Goal: Task Accomplishment & Management: Manage account settings

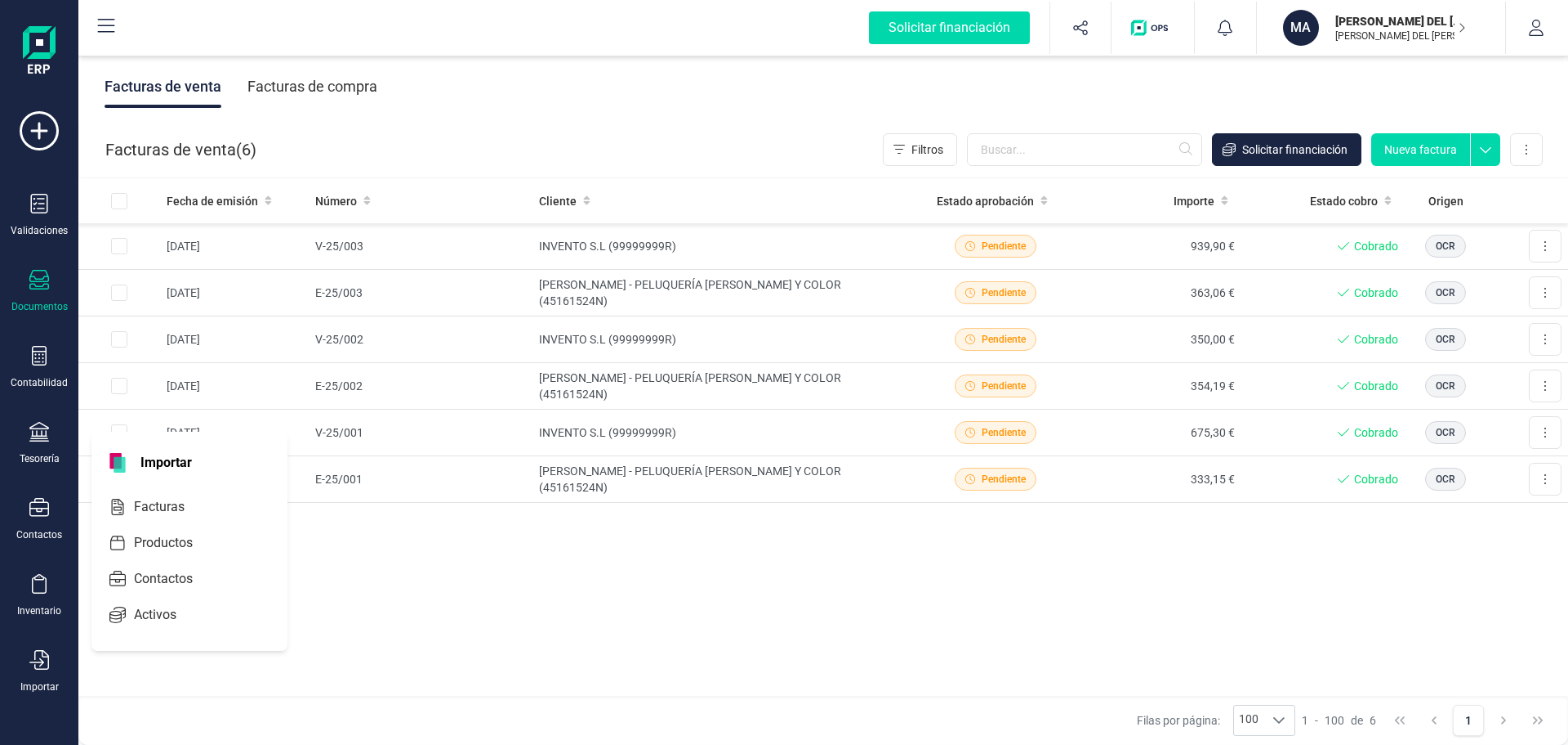
click at [173, 462] on span "Importar" at bounding box center [166, 462] width 71 height 20
click at [165, 512] on span "Facturas" at bounding box center [170, 507] width 86 height 20
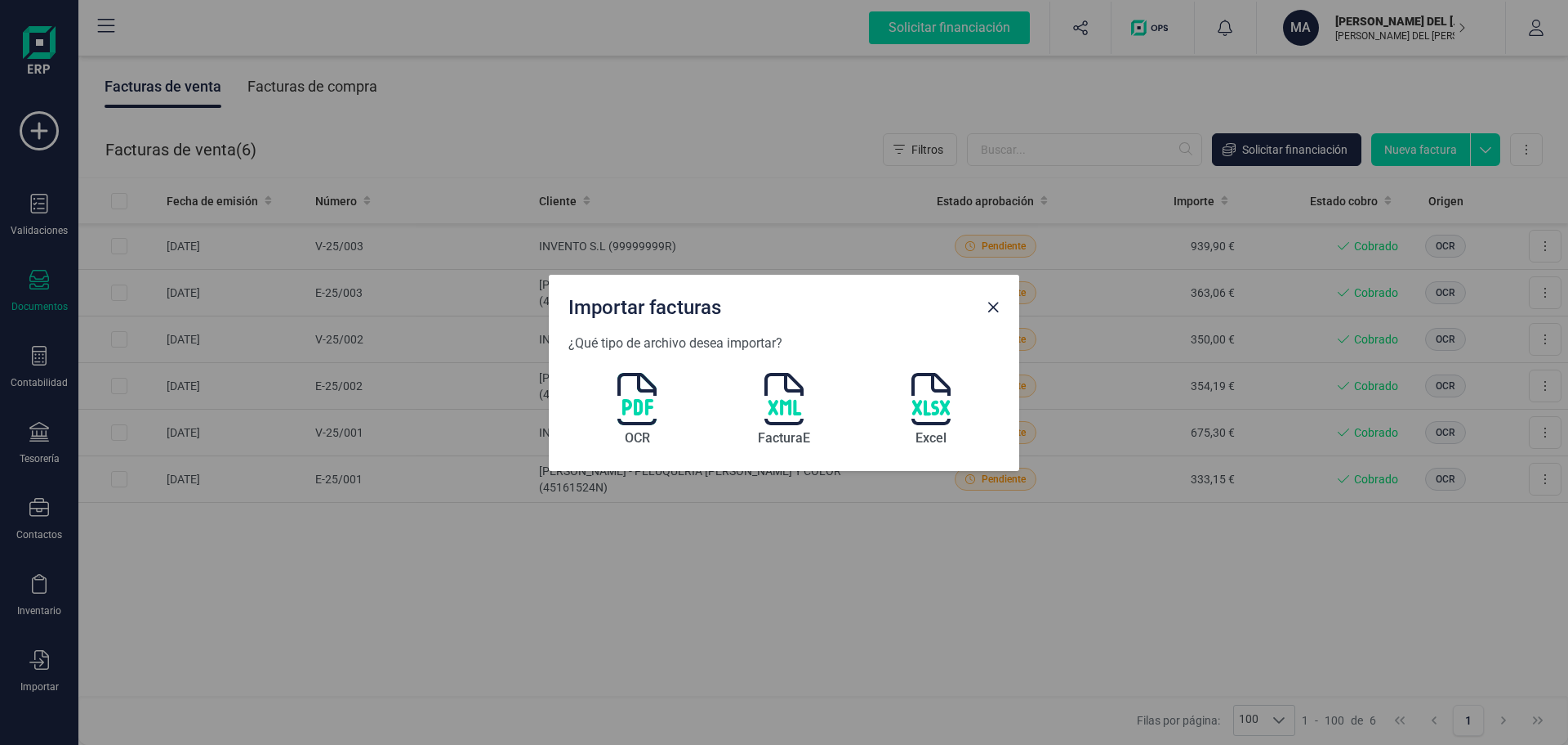
click at [632, 402] on img at bounding box center [636, 399] width 39 height 53
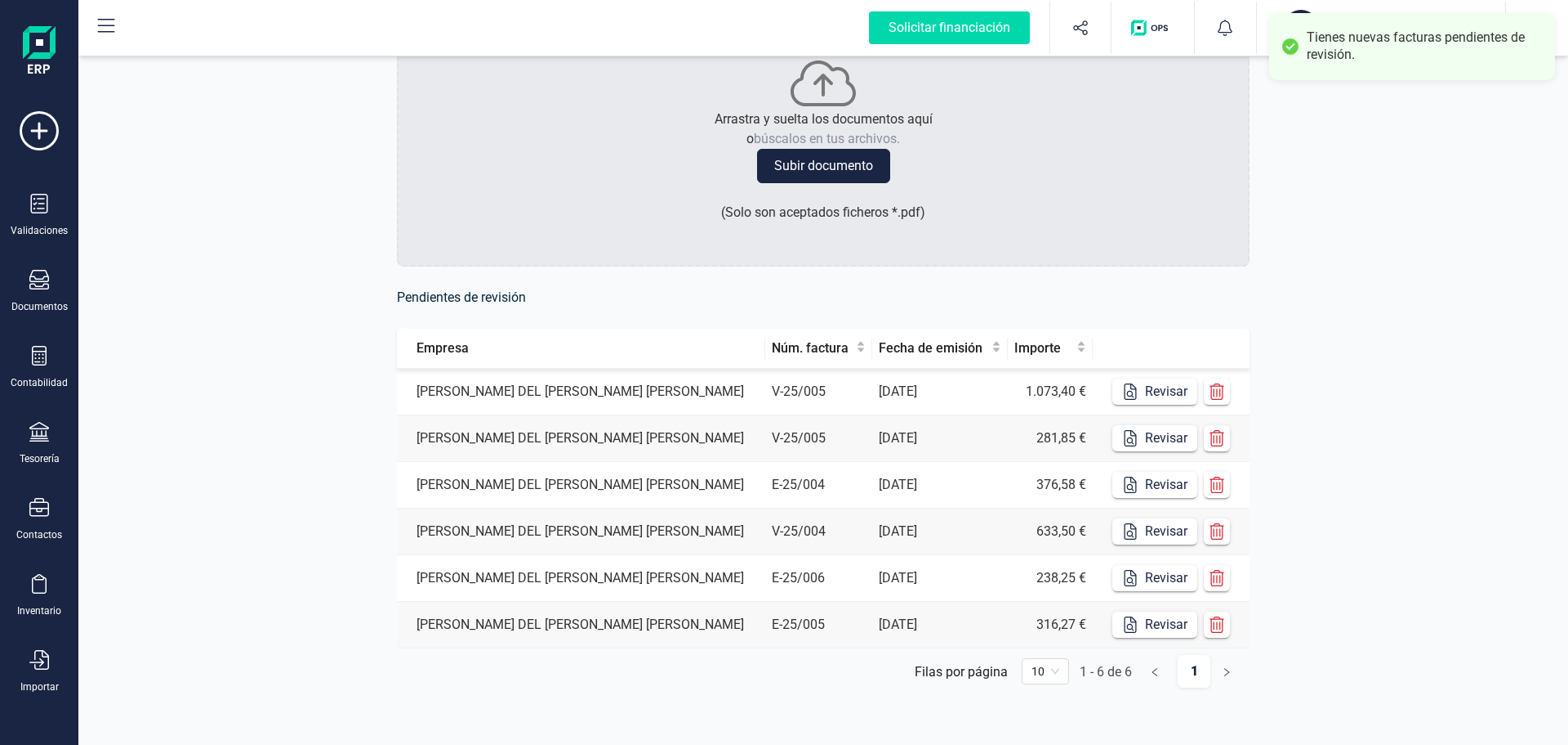
scroll to position [110, 0]
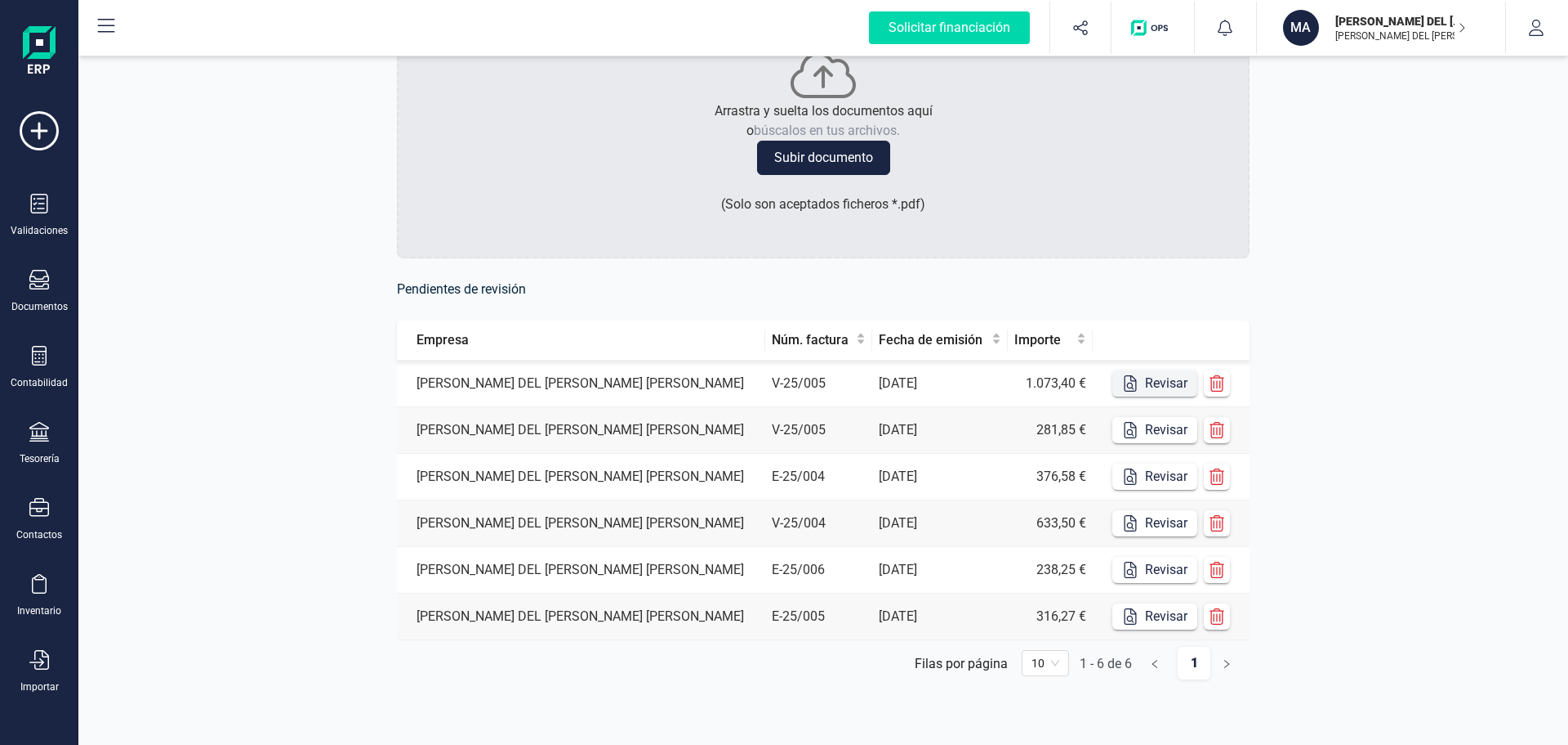
click at [1135, 377] on icon "button" at bounding box center [1130, 383] width 16 height 16
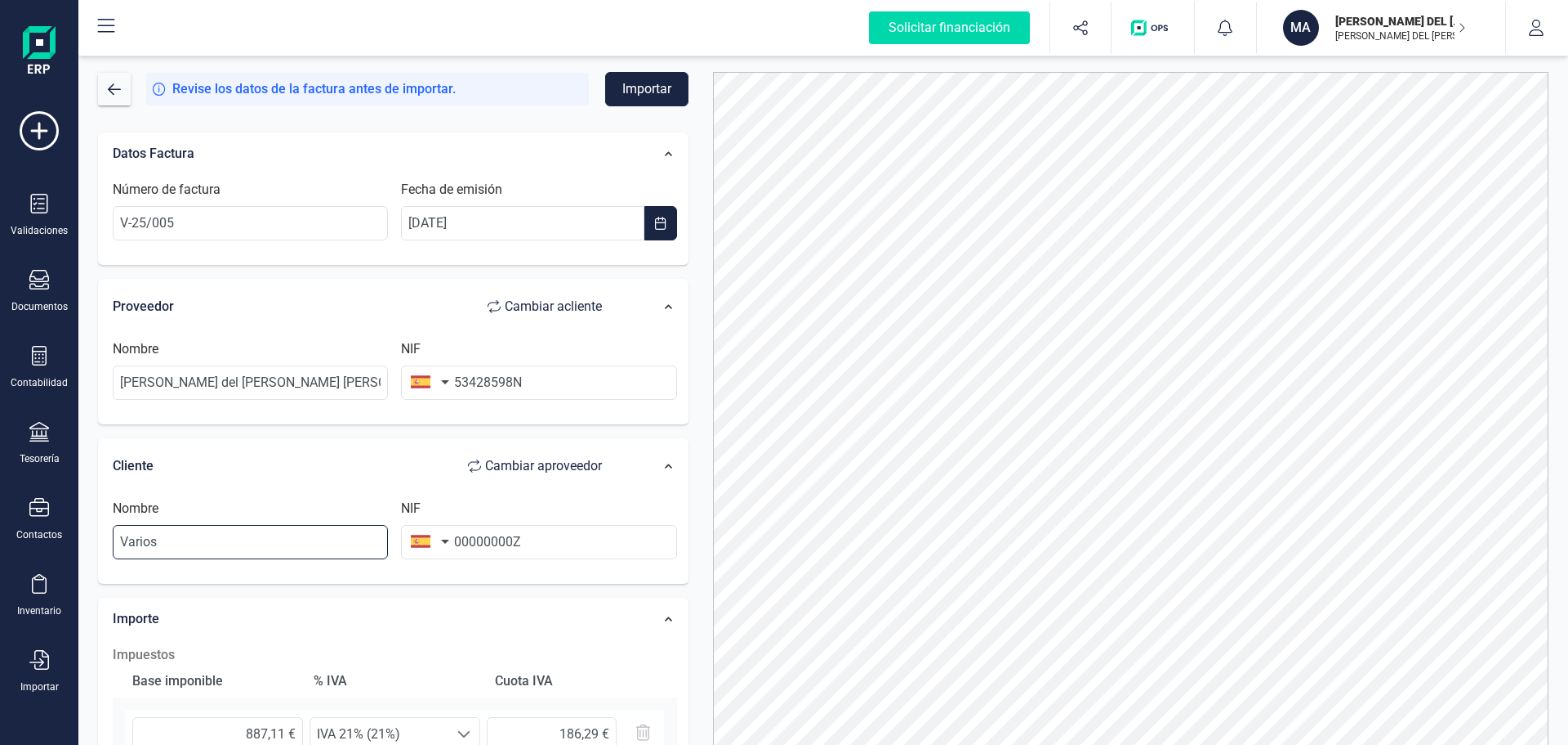
click at [302, 543] on input "Varios" at bounding box center [250, 542] width 275 height 35
drag, startPoint x: 312, startPoint y: 543, endPoint x: 101, endPoint y: 538, distance: 211.1
click at [101, 538] on div "Cliente Cambiar a proveedor Nombre Varios NIF 00000000Z" at bounding box center [393, 511] width 590 height 146
click at [508, 463] on span "Cambiar a proveedor" at bounding box center [543, 466] width 117 height 20
type input "Varios"
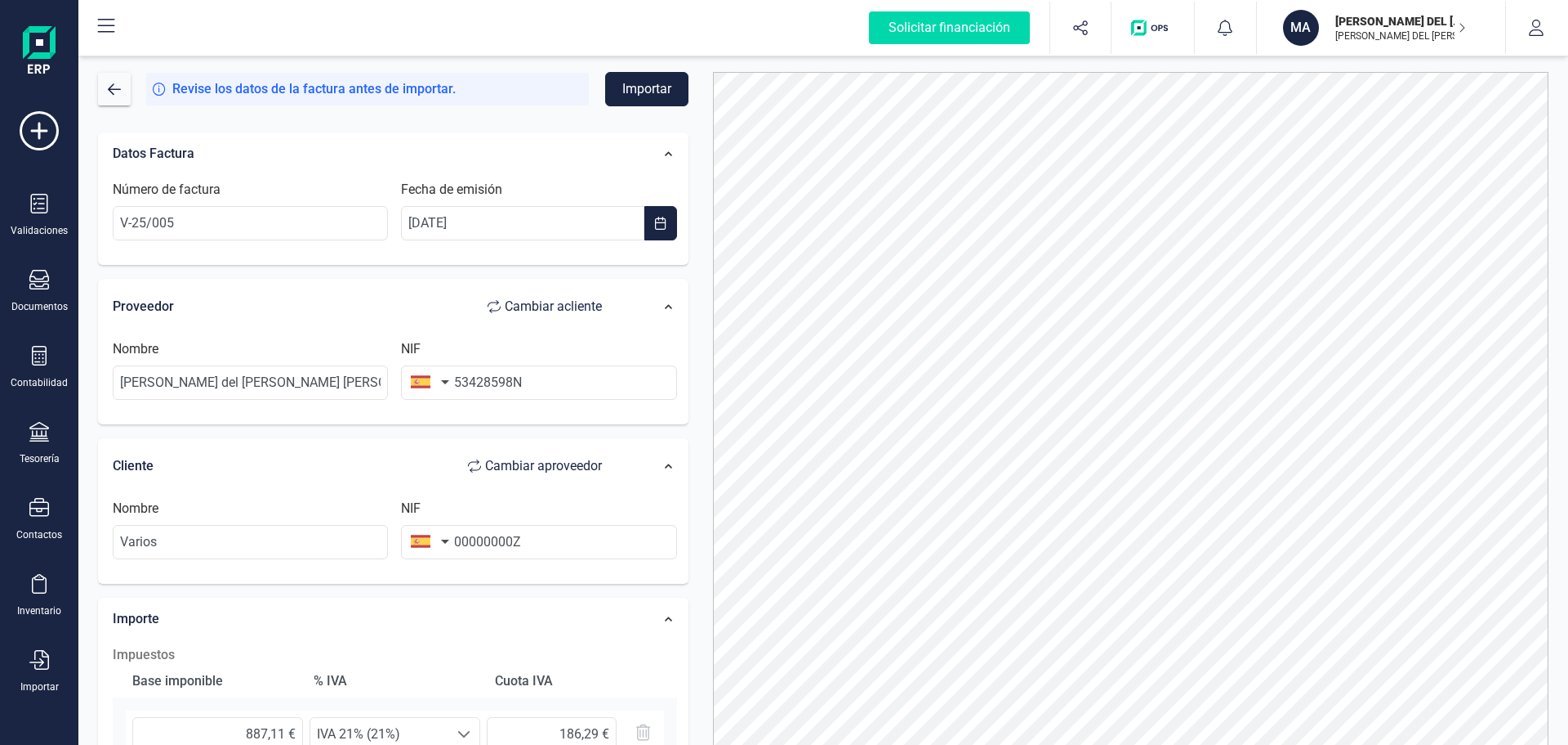
type input "00000000Z"
type input "[PERSON_NAME] del [PERSON_NAME] [PERSON_NAME]"
type input "53428598N"
click at [527, 463] on span "Cambiar a proveedor" at bounding box center [543, 466] width 117 height 20
type input "[PERSON_NAME] del [PERSON_NAME] [PERSON_NAME]"
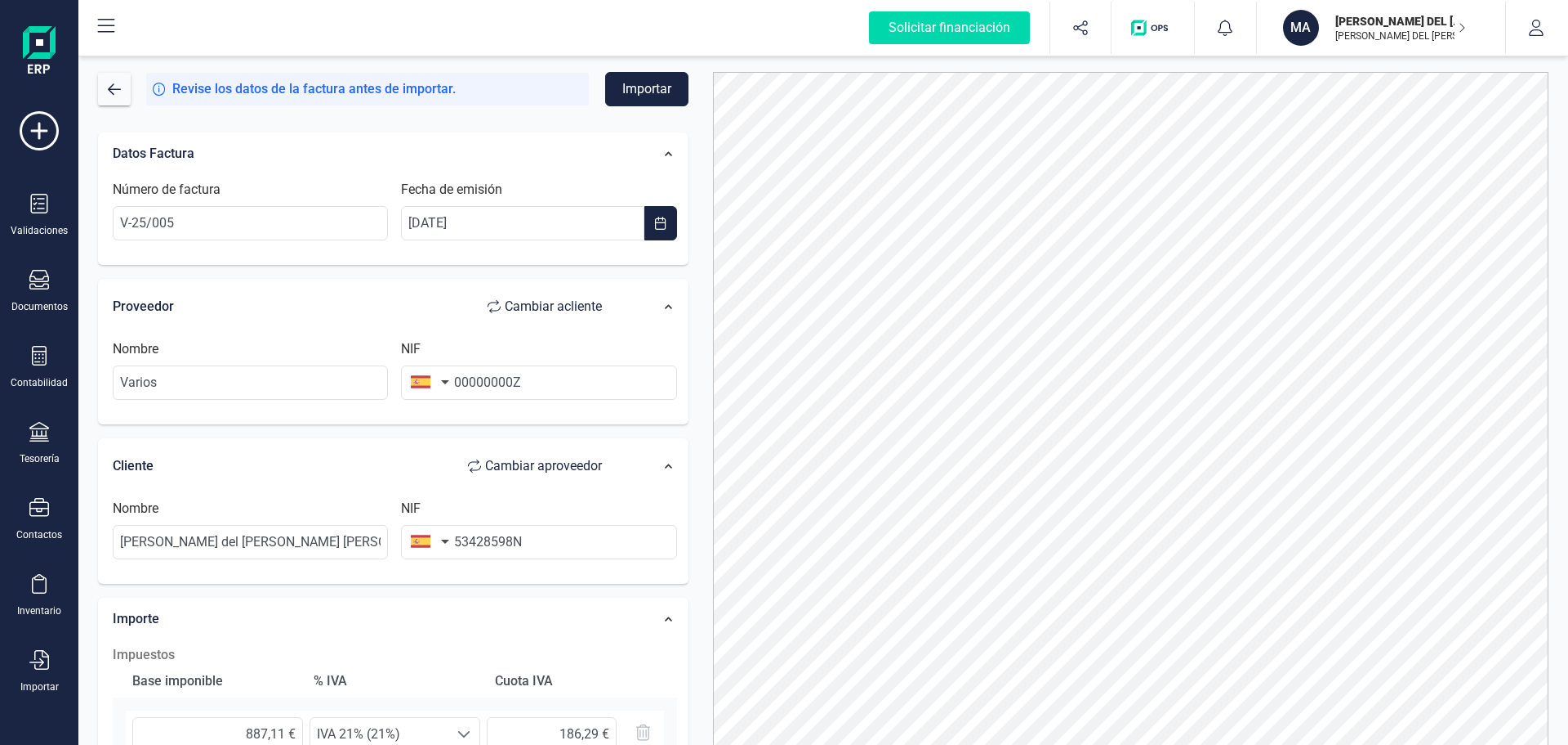
type input "53428598N"
type input "Varios"
type input "00000000Z"
click at [326, 550] on input "Varios" at bounding box center [250, 542] width 275 height 35
click at [44, 286] on icon at bounding box center [39, 280] width 20 height 20
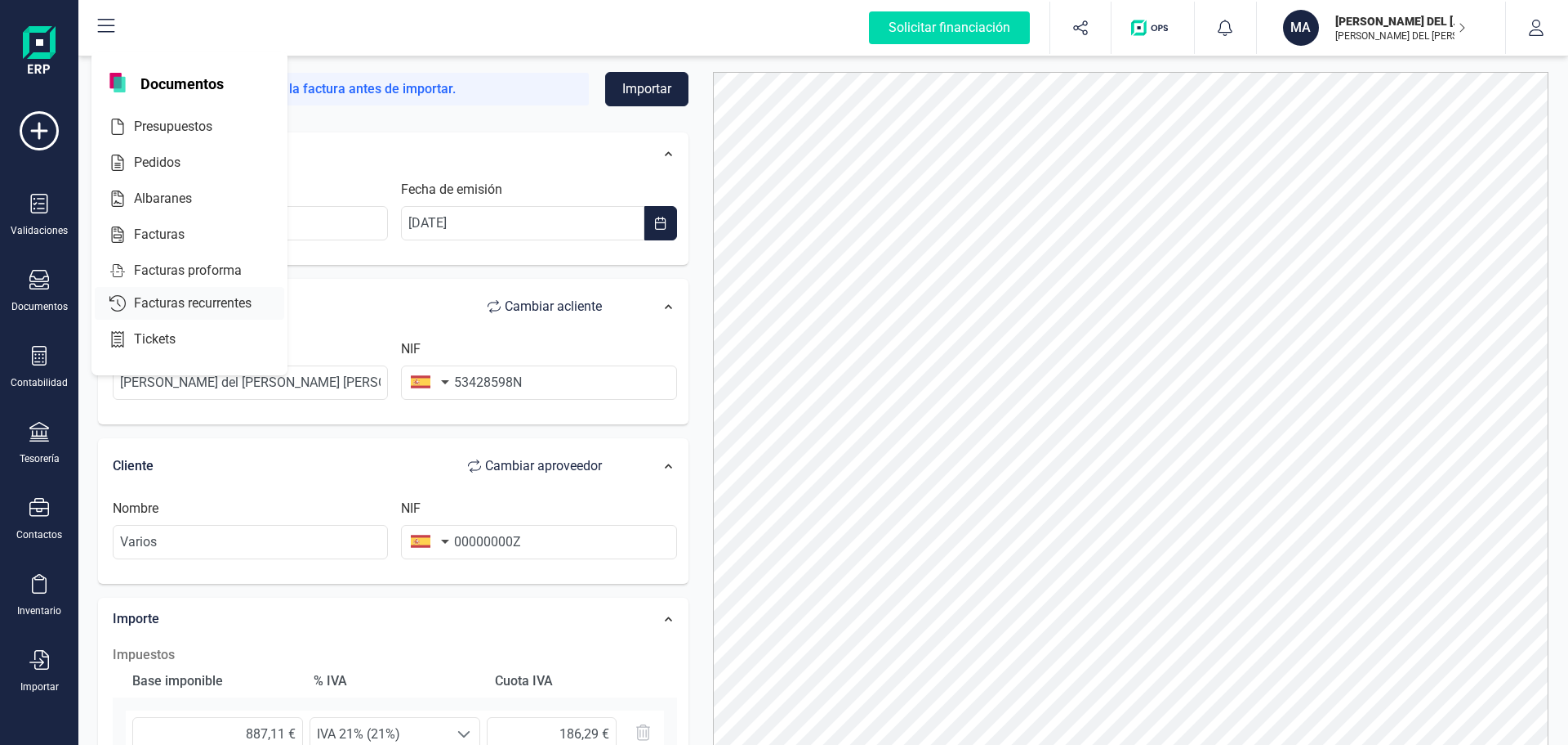
drag, startPoint x: 136, startPoint y: 230, endPoint x: 126, endPoint y: 233, distance: 10.4
click at [126, 233] on div at bounding box center [118, 234] width 20 height 20
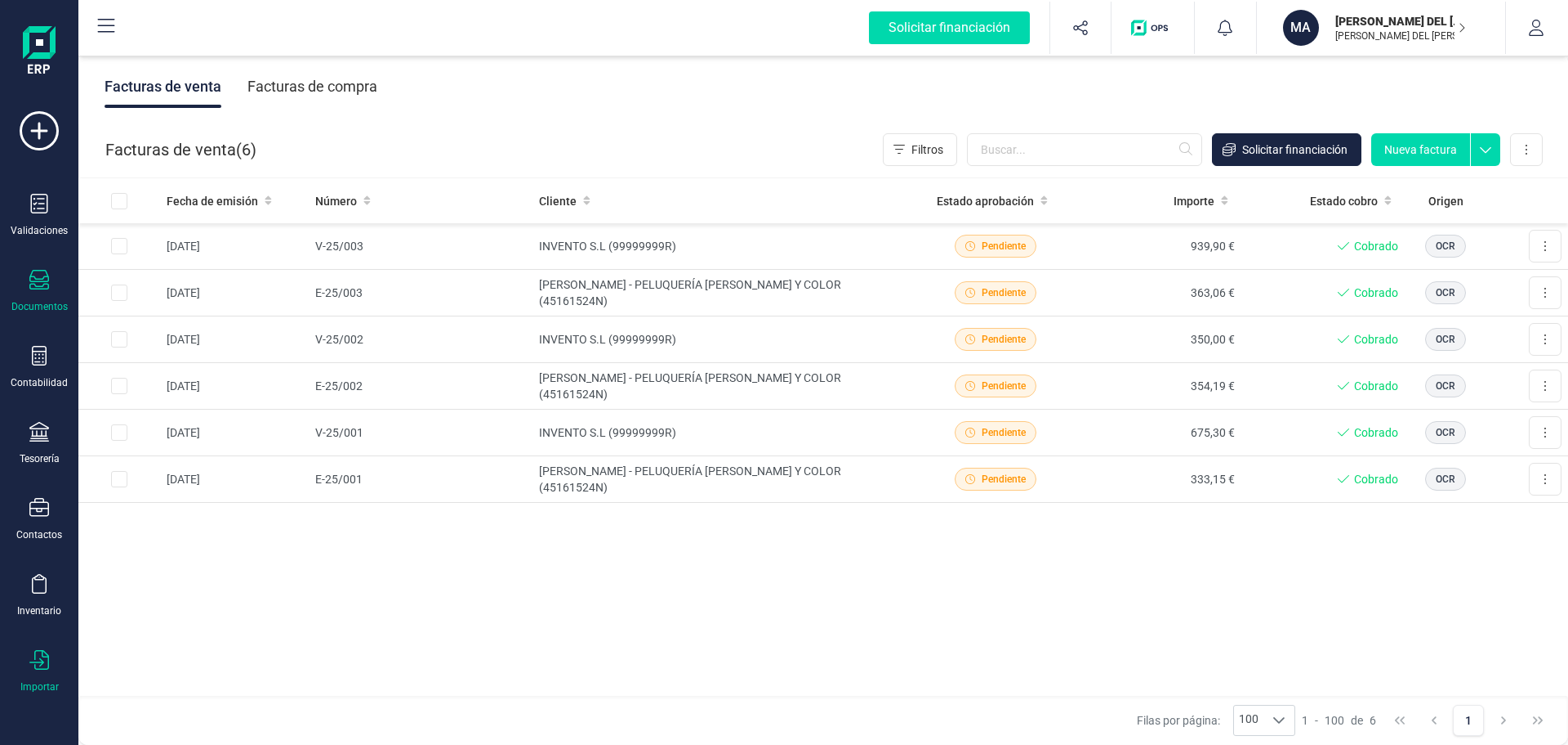
click at [36, 663] on icon at bounding box center [39, 660] width 20 height 20
click at [156, 506] on span "Facturas" at bounding box center [170, 507] width 86 height 20
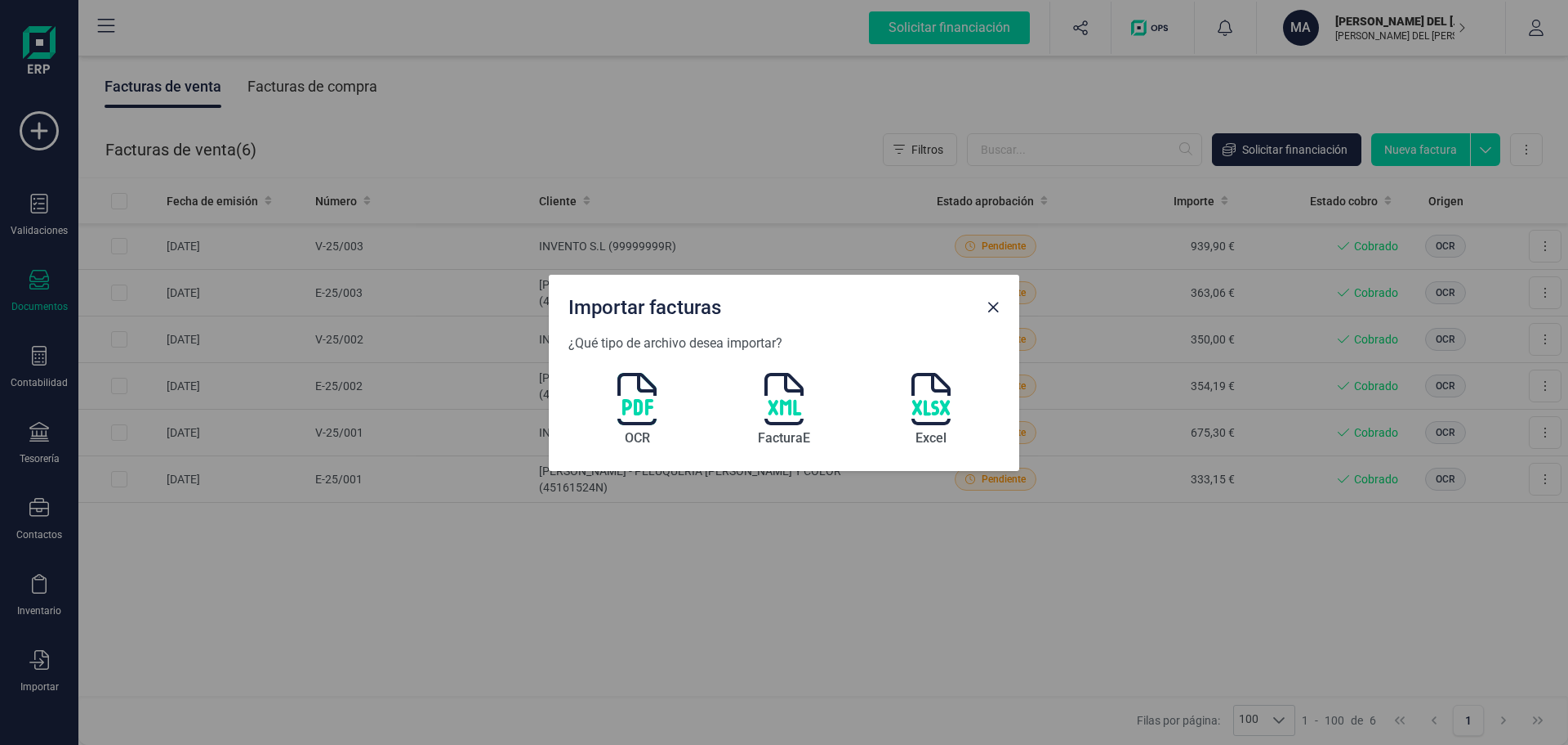
click at [606, 402] on div "OCR FacturaE Excel" at bounding box center [784, 402] width 431 height 98
click at [624, 402] on img at bounding box center [636, 399] width 39 height 53
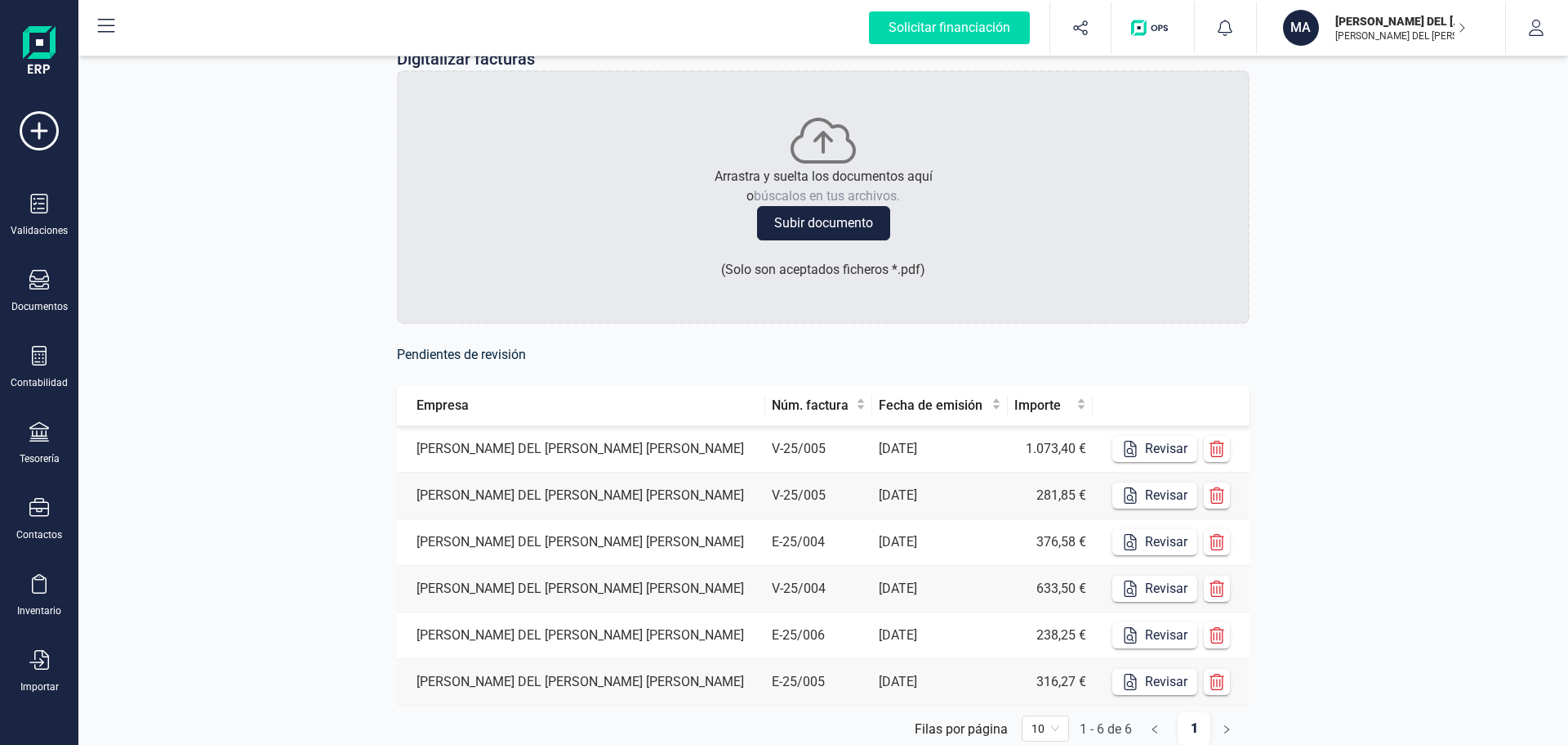
scroll to position [82, 0]
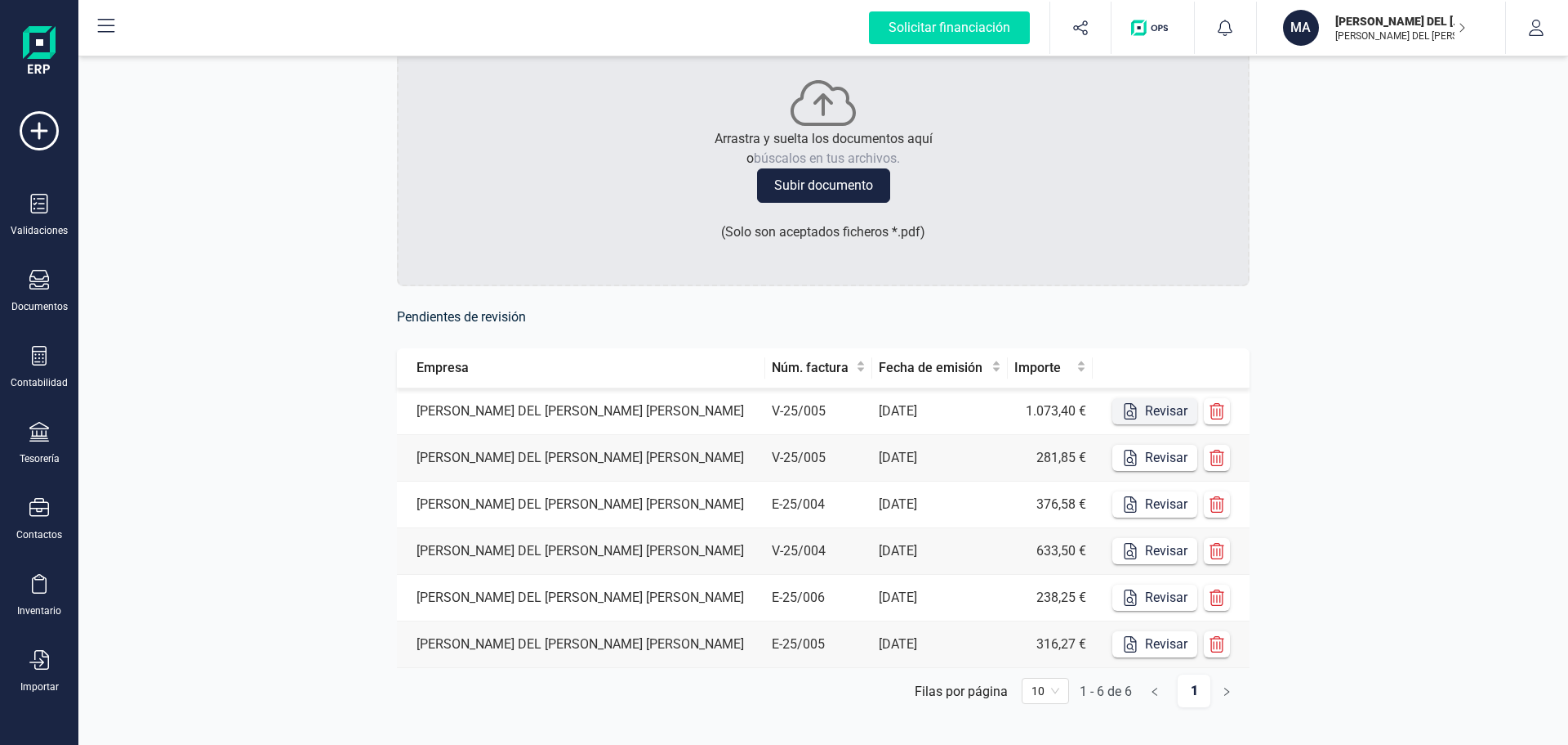
click at [1159, 405] on button "Revisar" at bounding box center [1155, 411] width 85 height 26
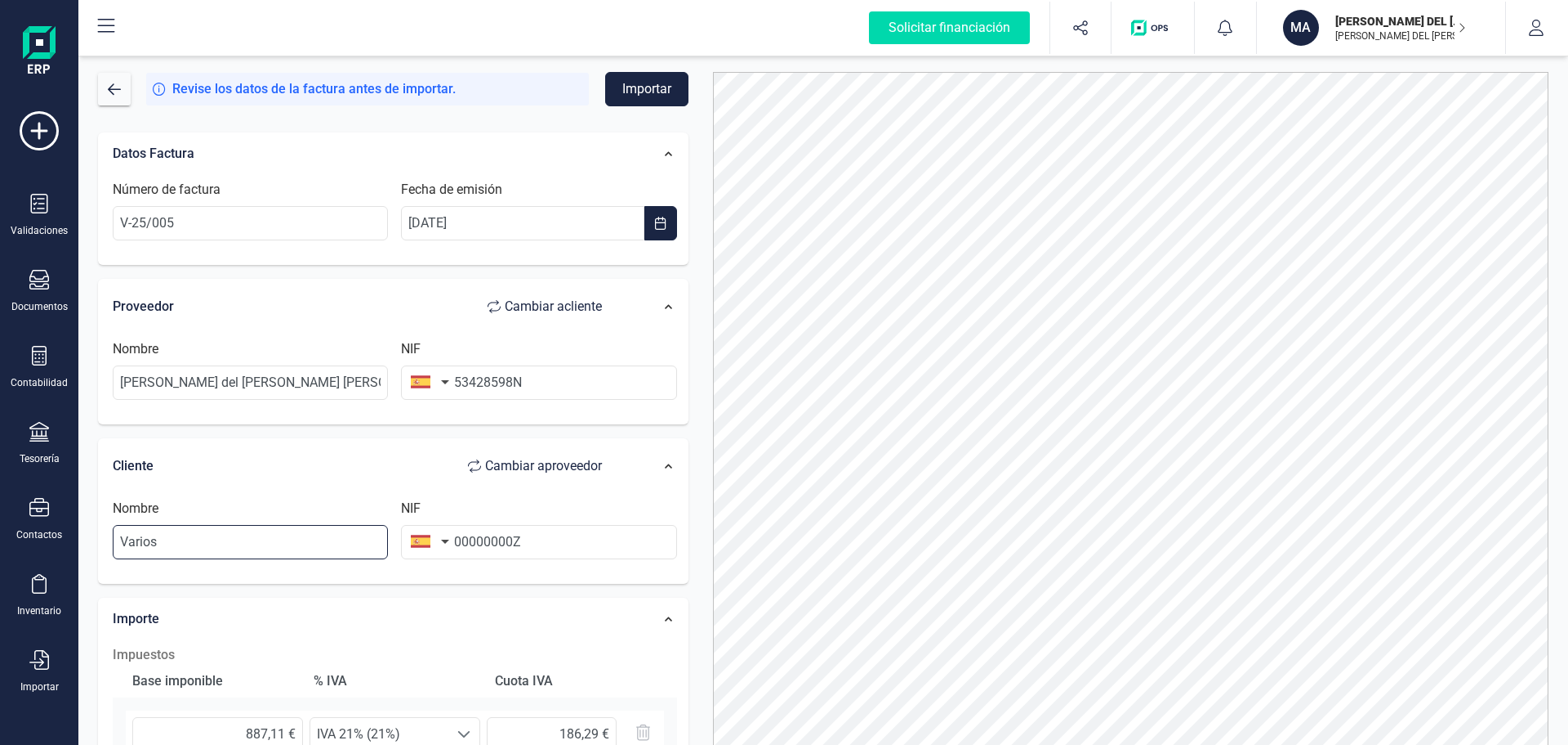
click at [235, 538] on input "Varios" at bounding box center [250, 542] width 275 height 35
drag, startPoint x: 235, startPoint y: 538, endPoint x: 112, endPoint y: 539, distance: 123.0
click at [112, 539] on div "Nombre Varios" at bounding box center [251, 529] width 289 height 61
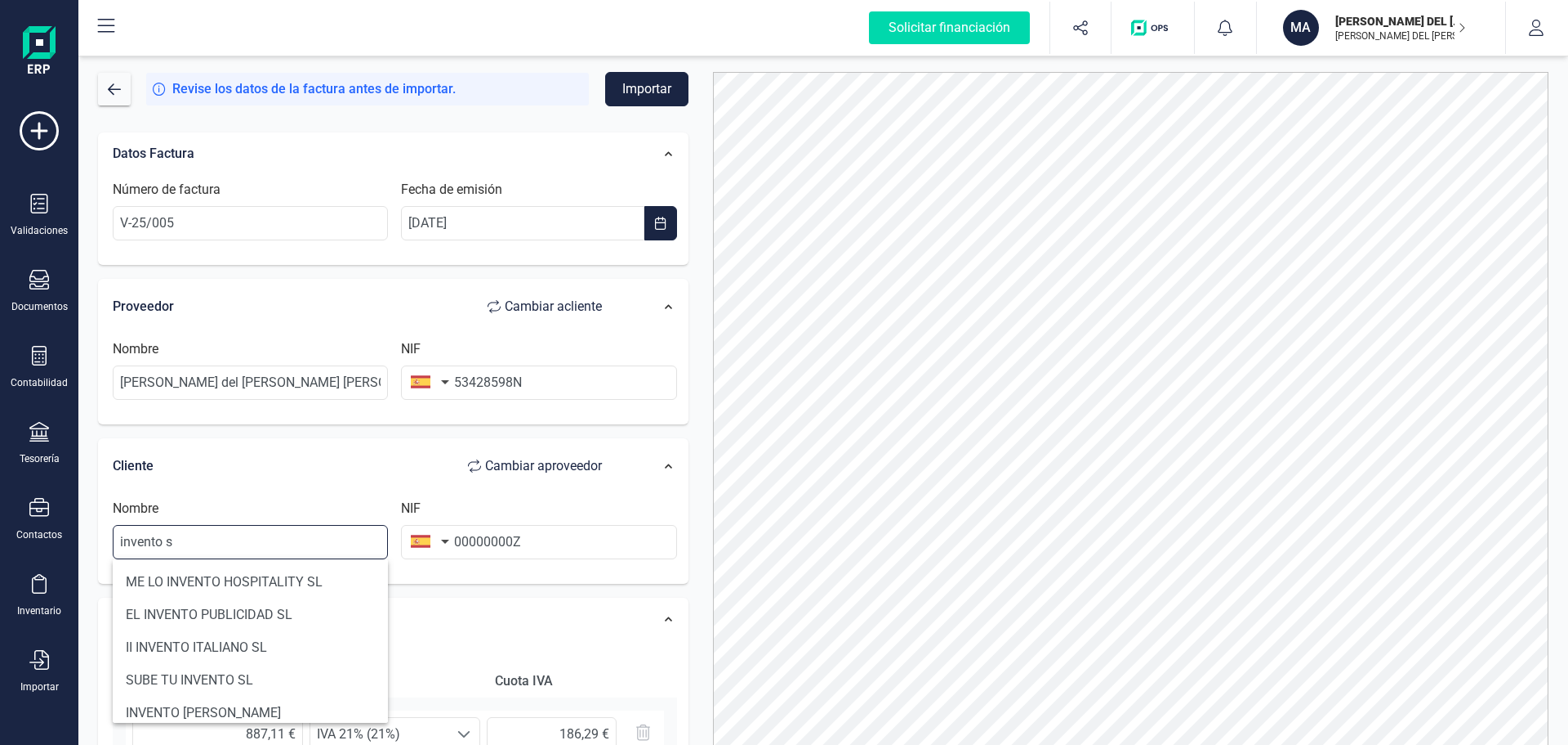
type input "invento sl"
click at [319, 480] on div "Cliente Cambiar a proveedor" at bounding box center [365, 466] width 506 height 33
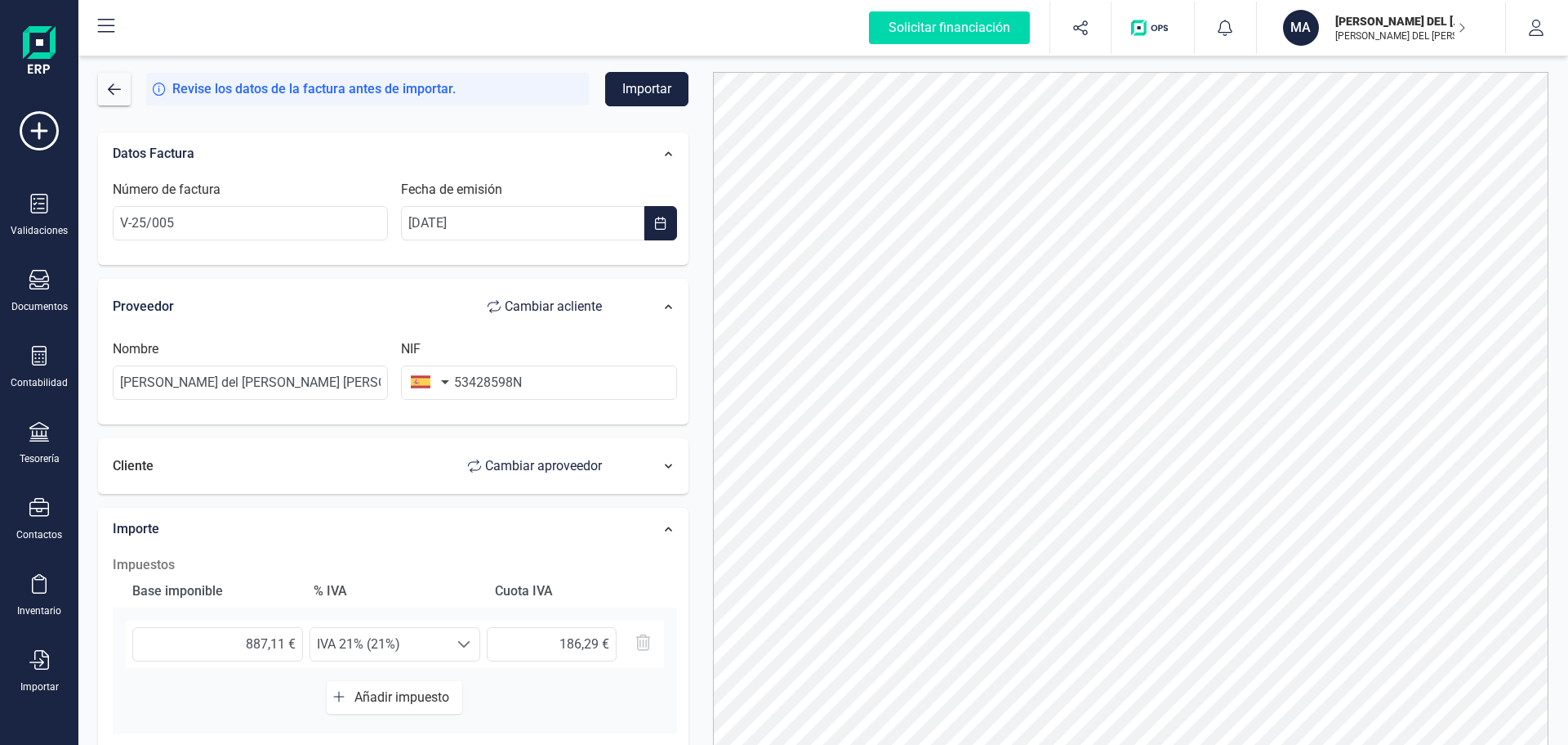
click at [320, 472] on div "Cliente Cambiar a proveedor" at bounding box center [365, 466] width 506 height 33
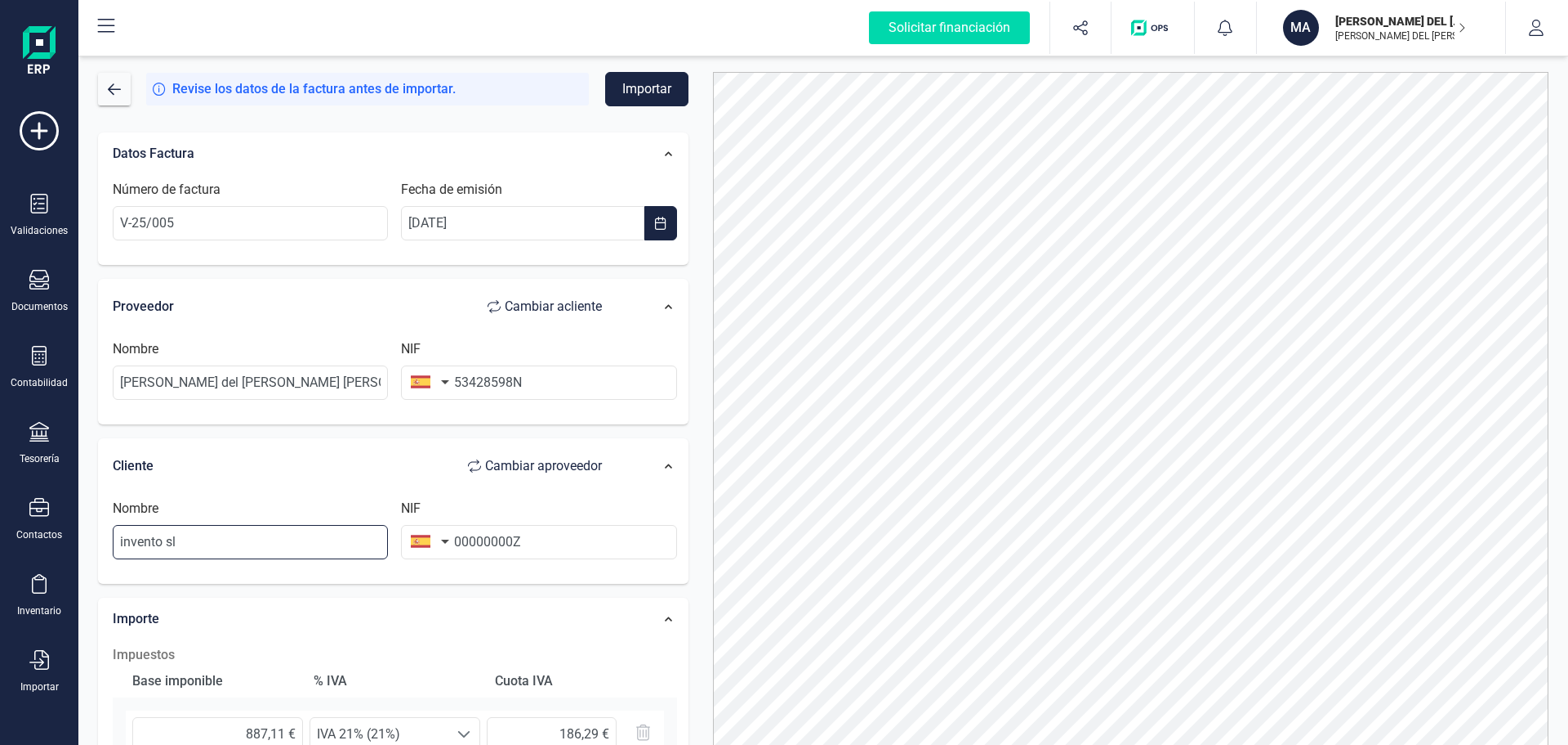
drag, startPoint x: 247, startPoint y: 548, endPoint x: 94, endPoint y: 545, distance: 153.0
click at [94, 545] on div "Datos Factura Número de factura V-25/005 Fecha de emisión [DATE] Proveedor Camb…" at bounding box center [392, 600] width 615 height 962
type input "varios"
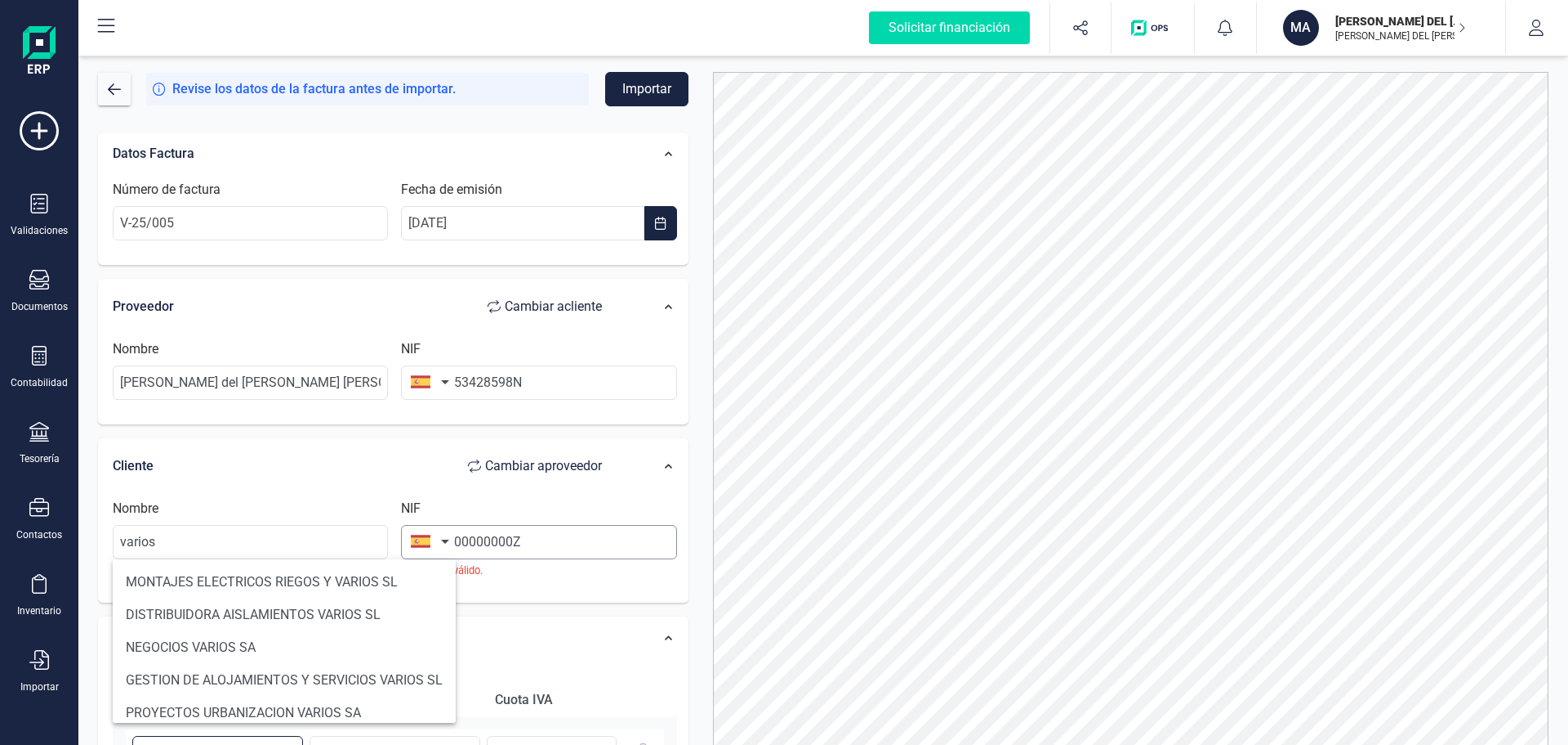
scroll to position [25, 0]
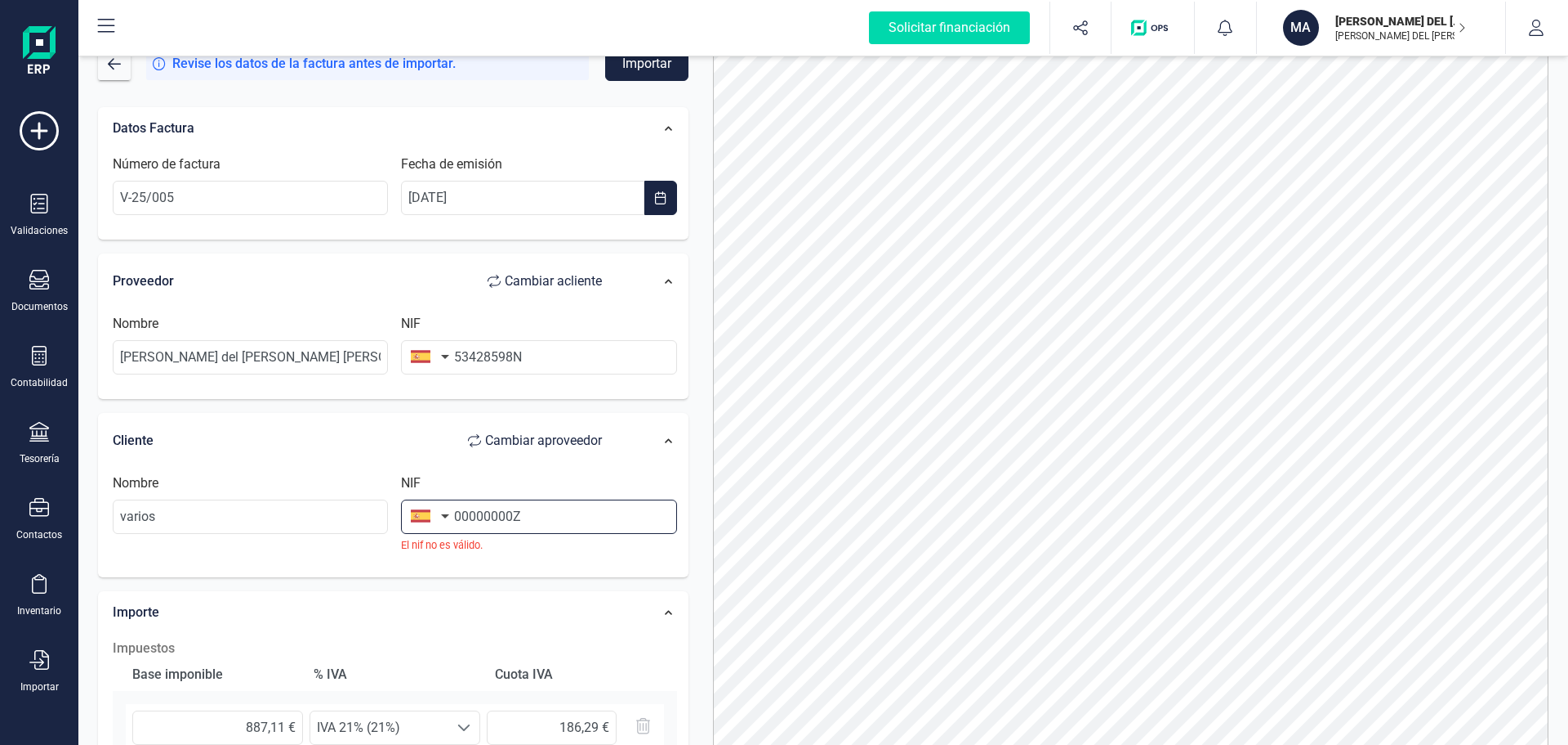
drag, startPoint x: 548, startPoint y: 513, endPoint x: 419, endPoint y: 508, distance: 129.1
click at [419, 508] on div "NIF 00000000Z El nif no [PERSON_NAME]." at bounding box center [539, 512] width 289 height 79
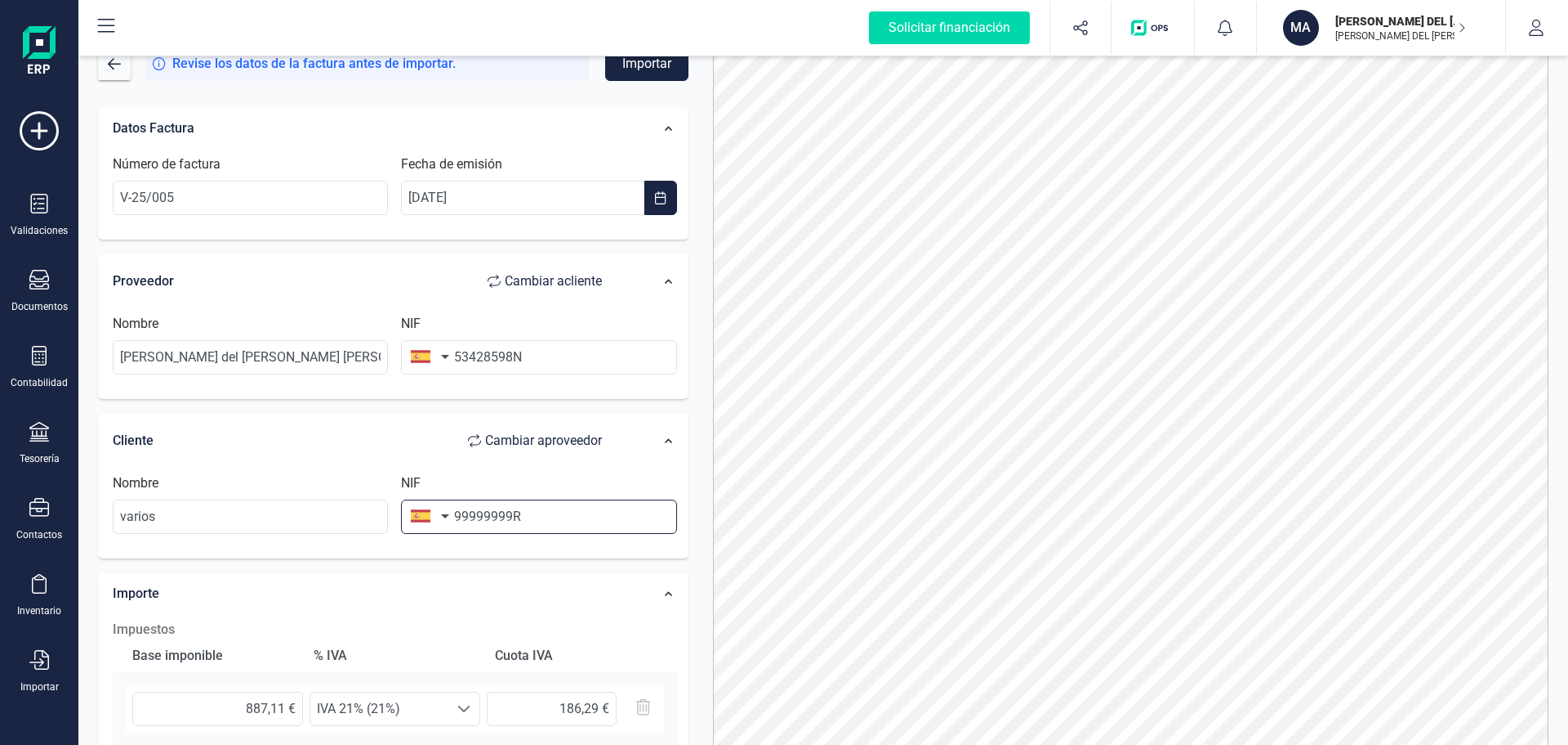
type input "99999999R"
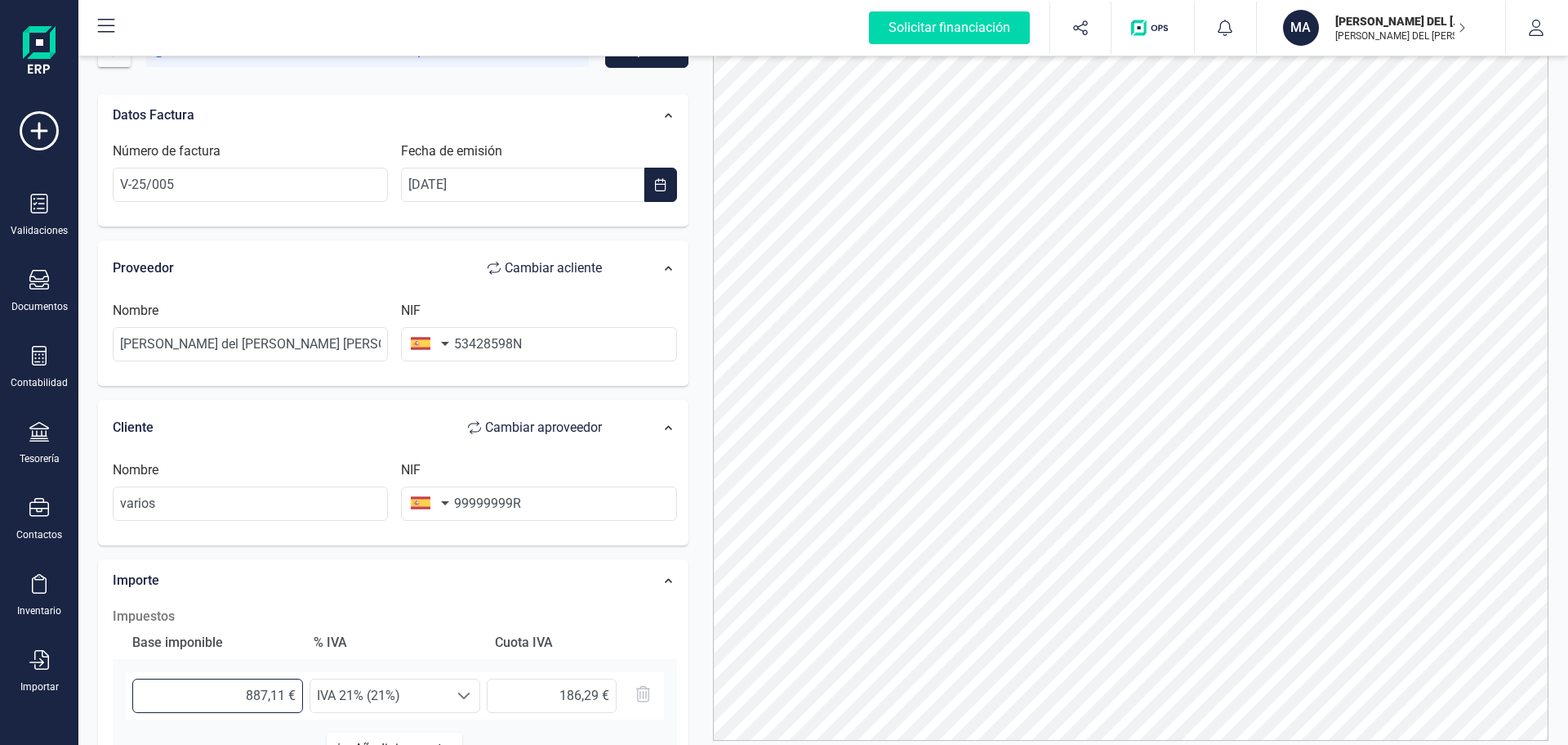
scroll to position [0, 0]
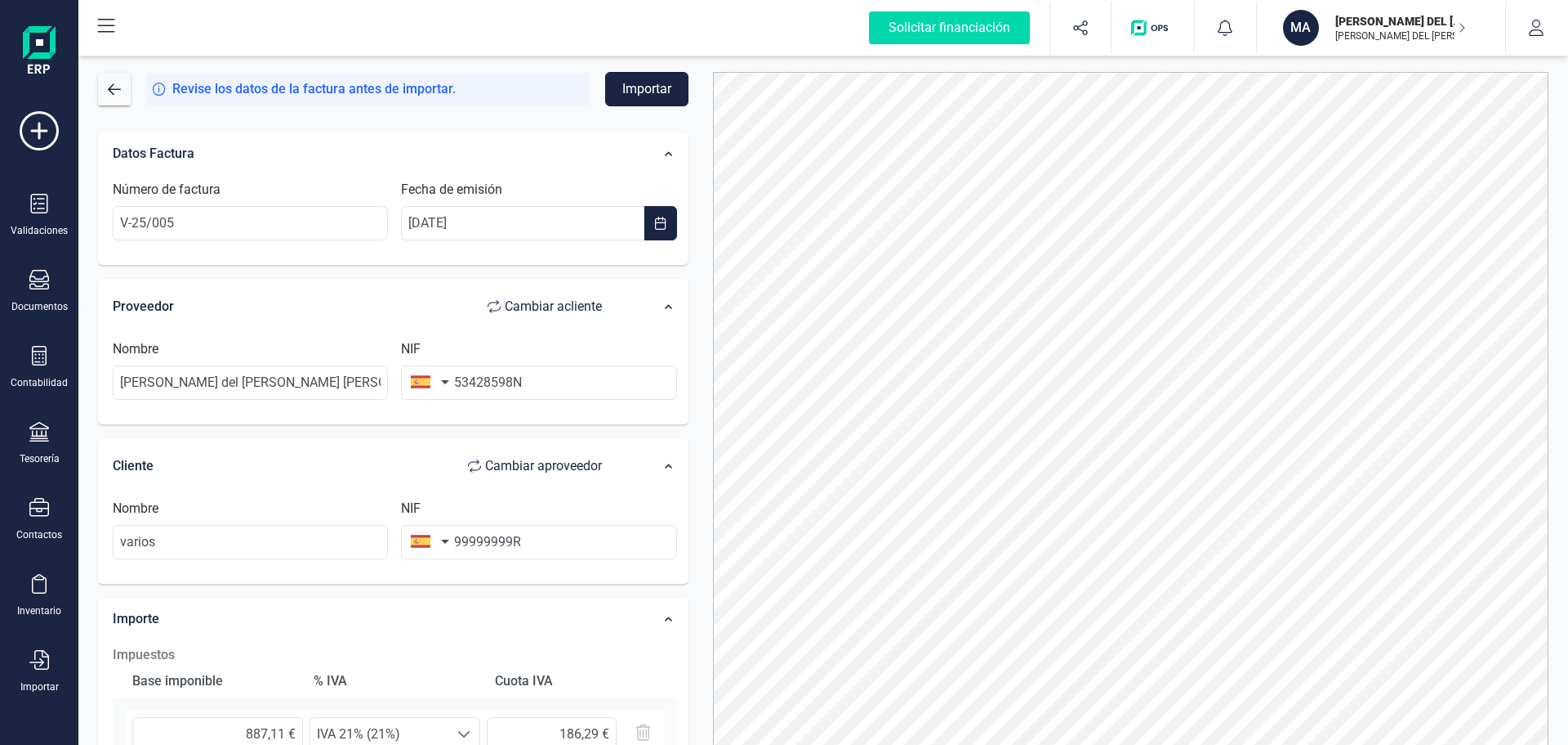
click at [646, 79] on button "Importar" at bounding box center [647, 89] width 84 height 35
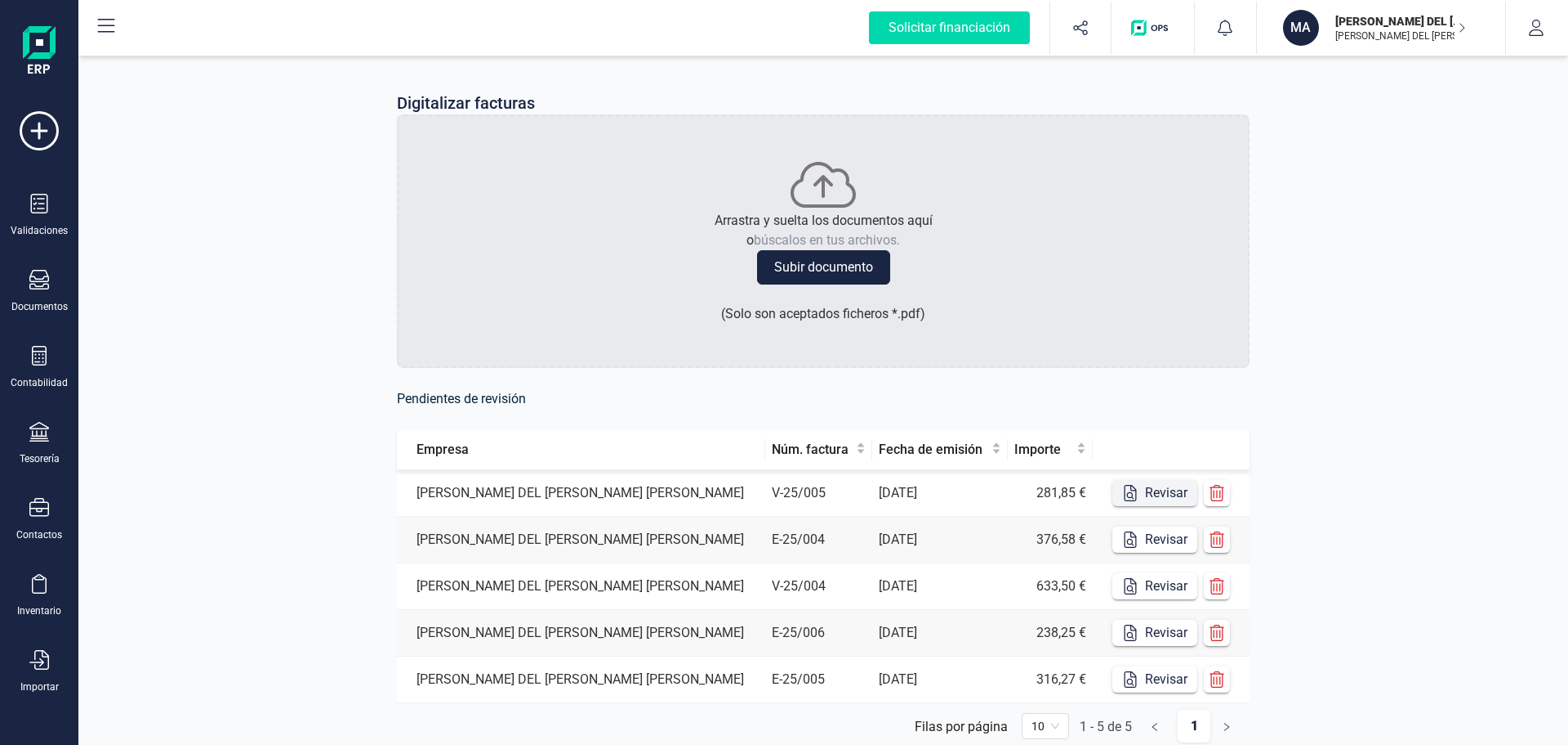
click at [1139, 488] on button "Revisar" at bounding box center [1155, 492] width 85 height 26
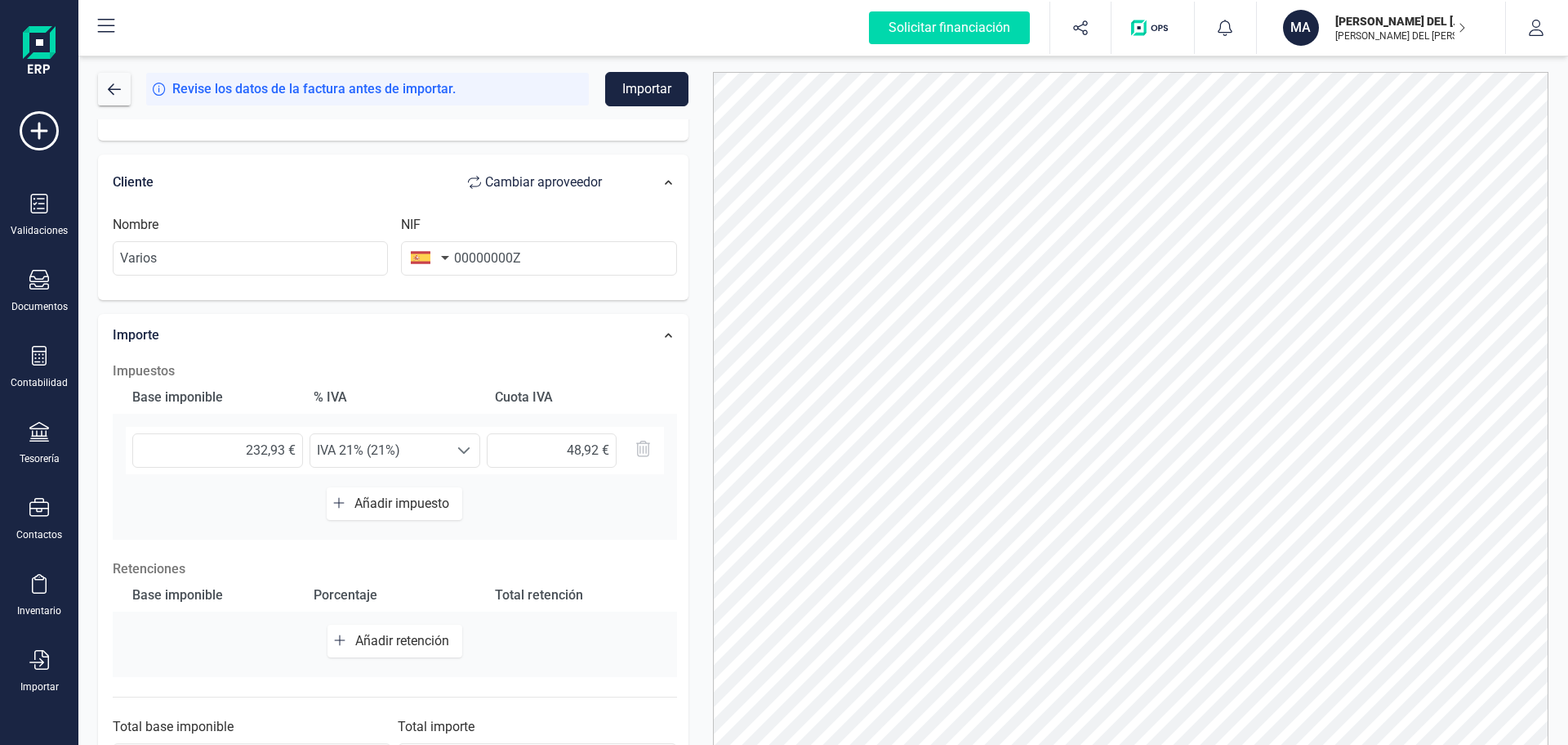
scroll to position [255, 0]
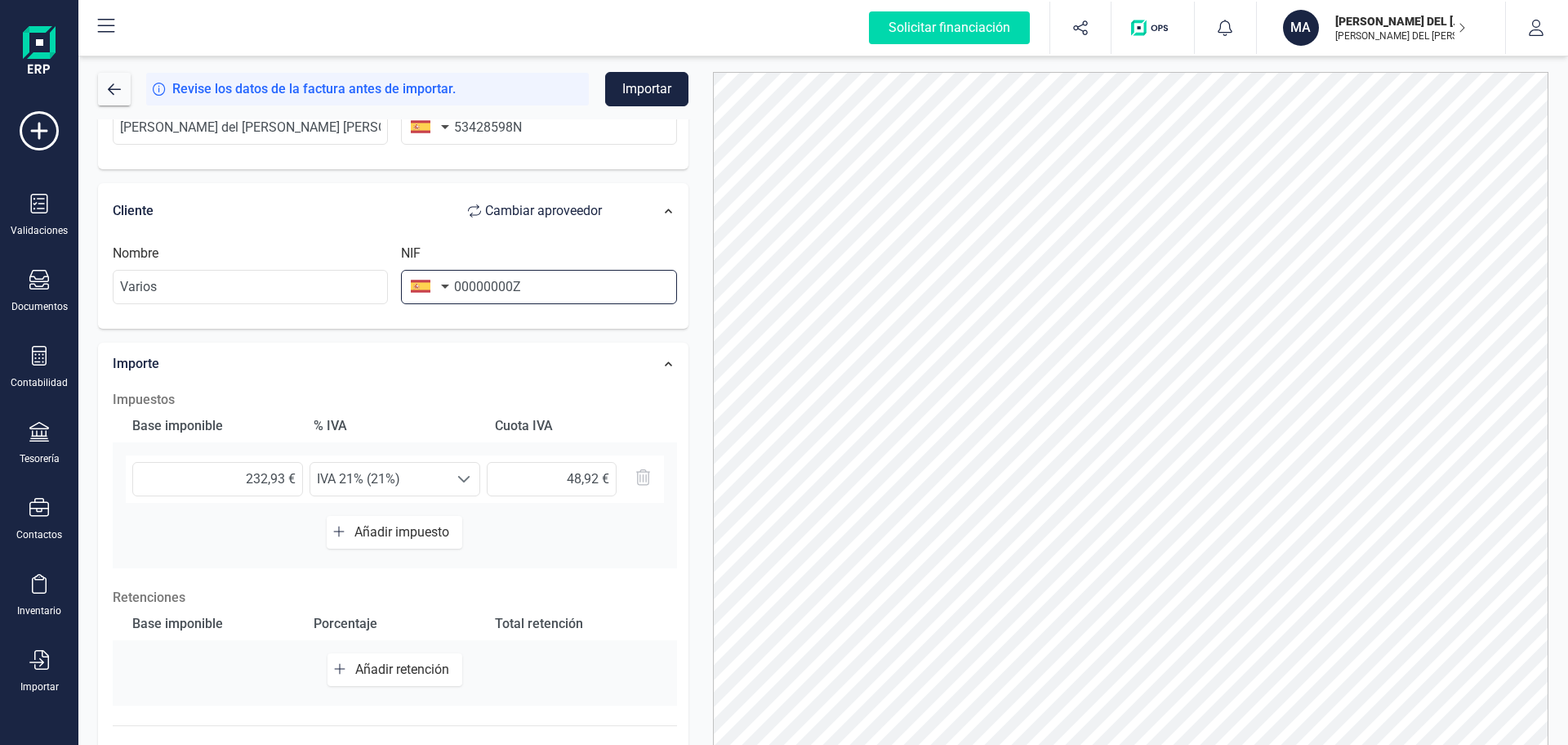
drag, startPoint x: 528, startPoint y: 293, endPoint x: 452, endPoint y: 292, distance: 76.0
click at [452, 292] on div "NIF 00000000Z" at bounding box center [539, 273] width 289 height 61
type input "99999999R"
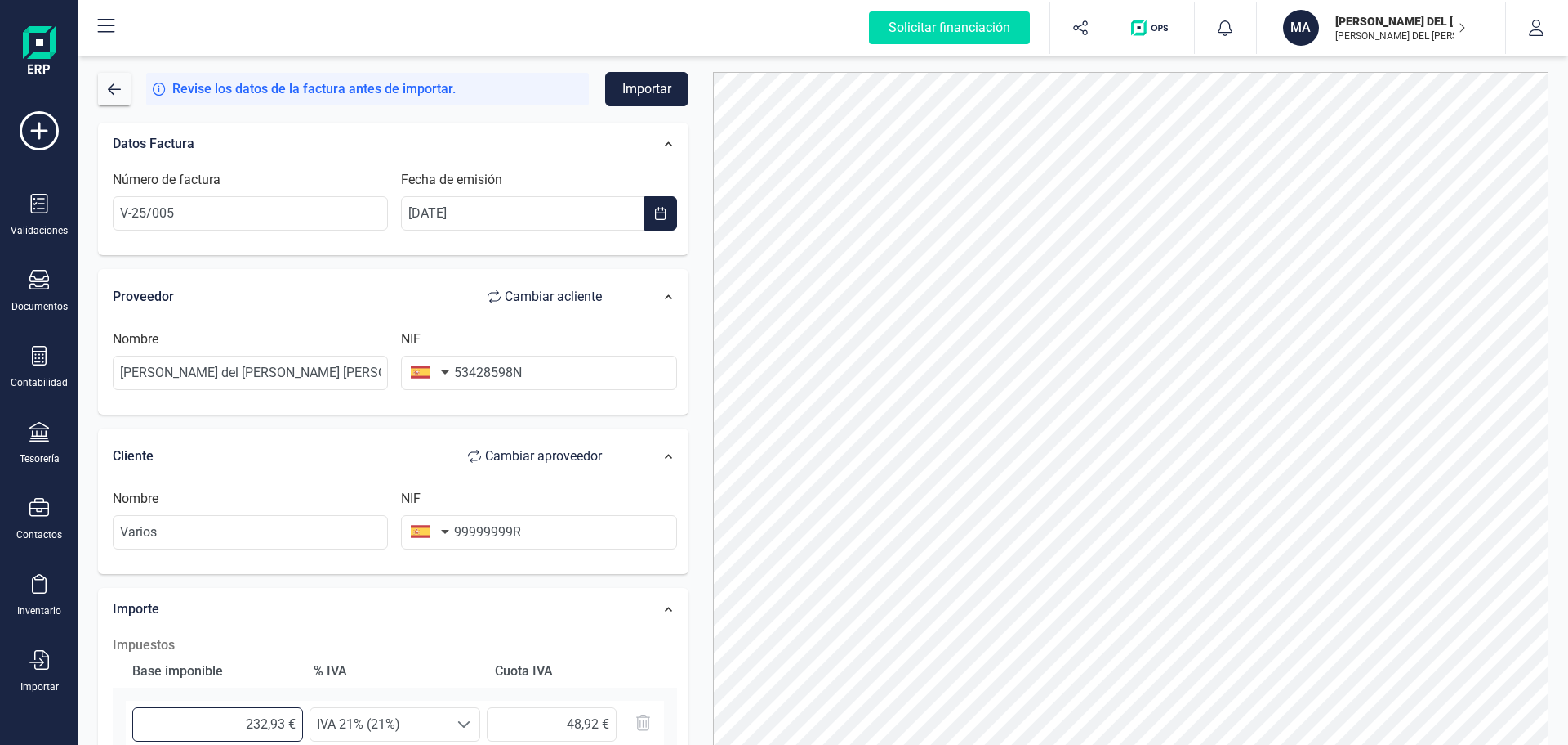
scroll to position [0, 0]
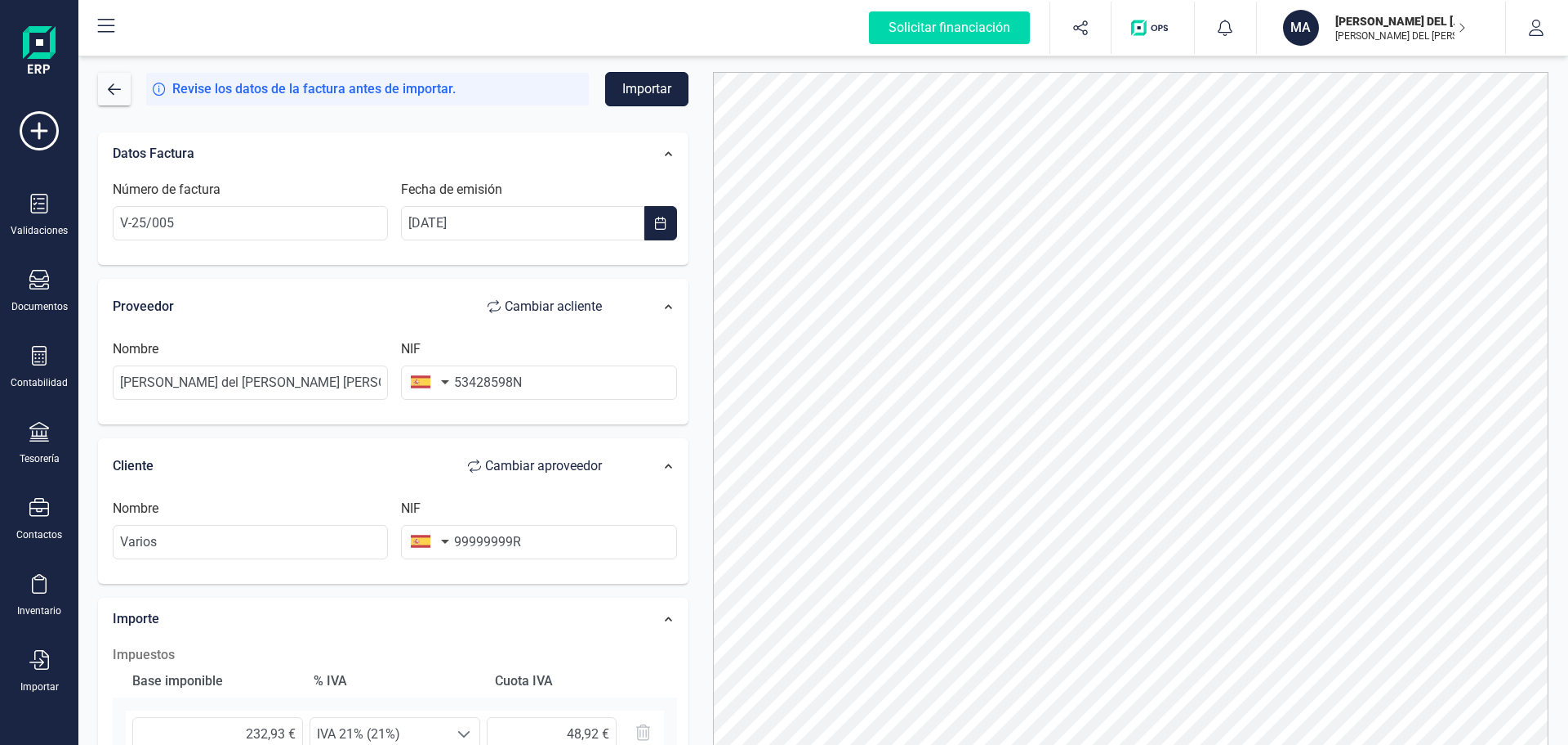
click at [649, 83] on button "Importar" at bounding box center [647, 89] width 84 height 35
click at [199, 220] on input "V-25/005" at bounding box center [250, 224] width 275 height 35
type input "V-25/006"
click at [624, 88] on button "Importar" at bounding box center [647, 89] width 84 height 35
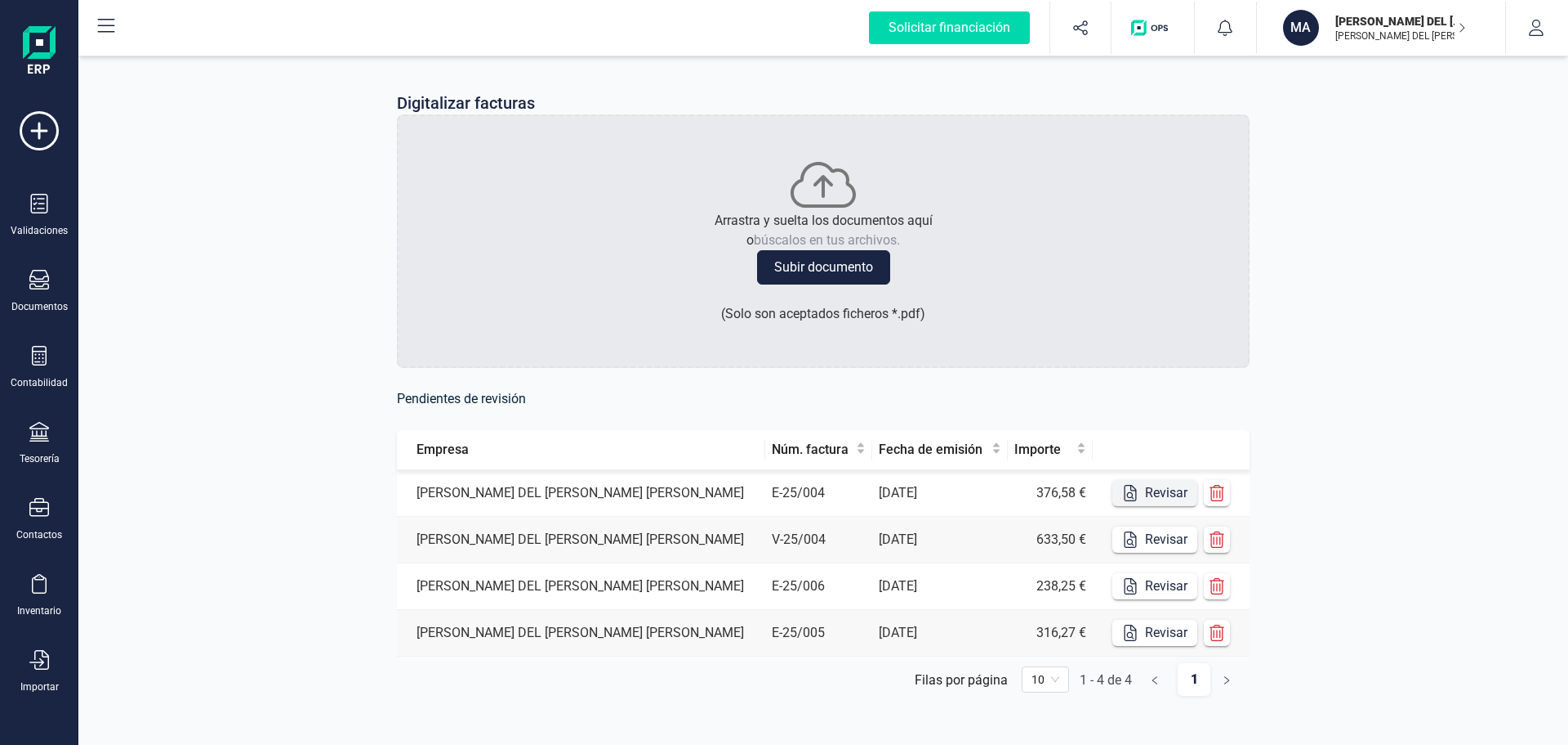
click at [1154, 488] on button "Revisar" at bounding box center [1155, 492] width 85 height 26
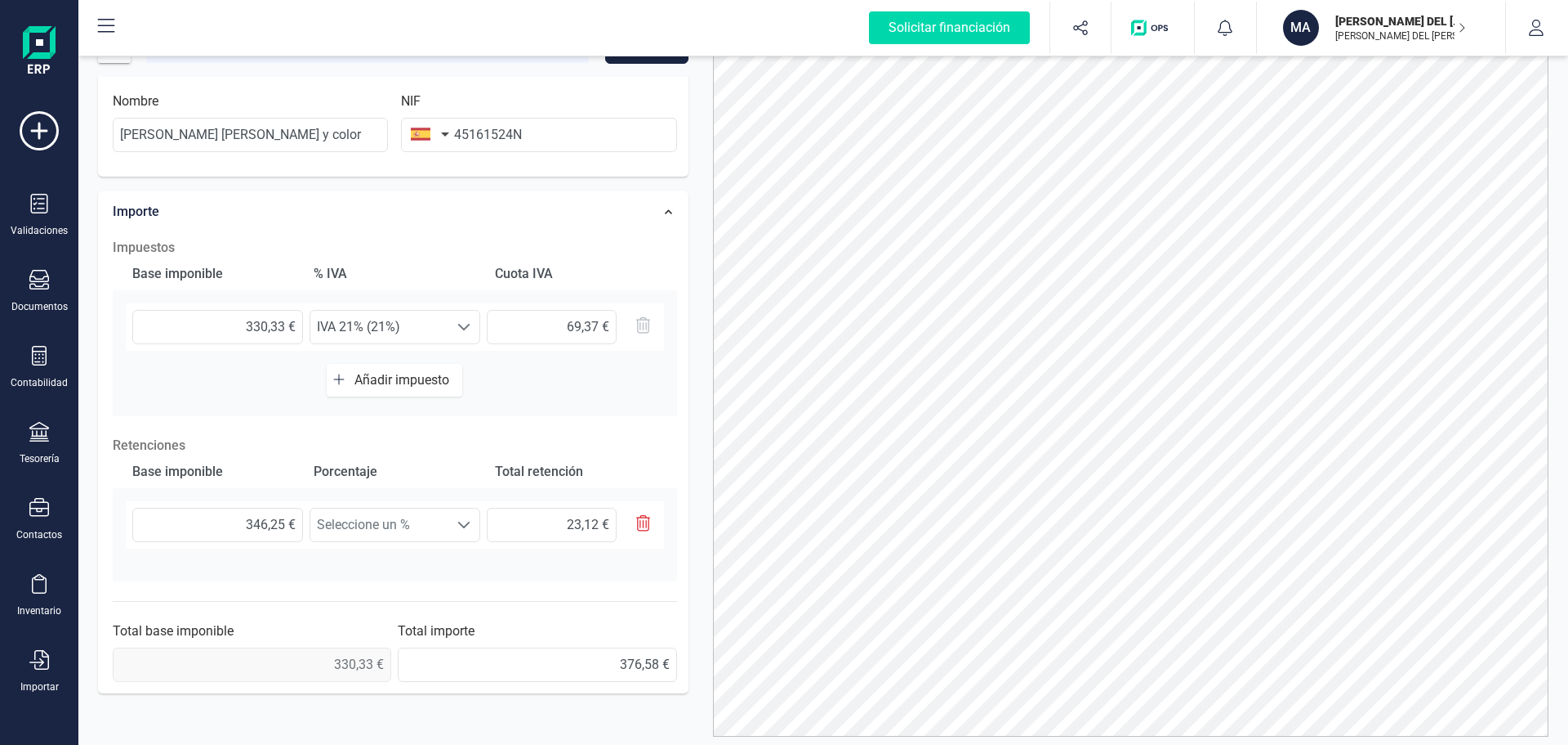
scroll to position [82, 0]
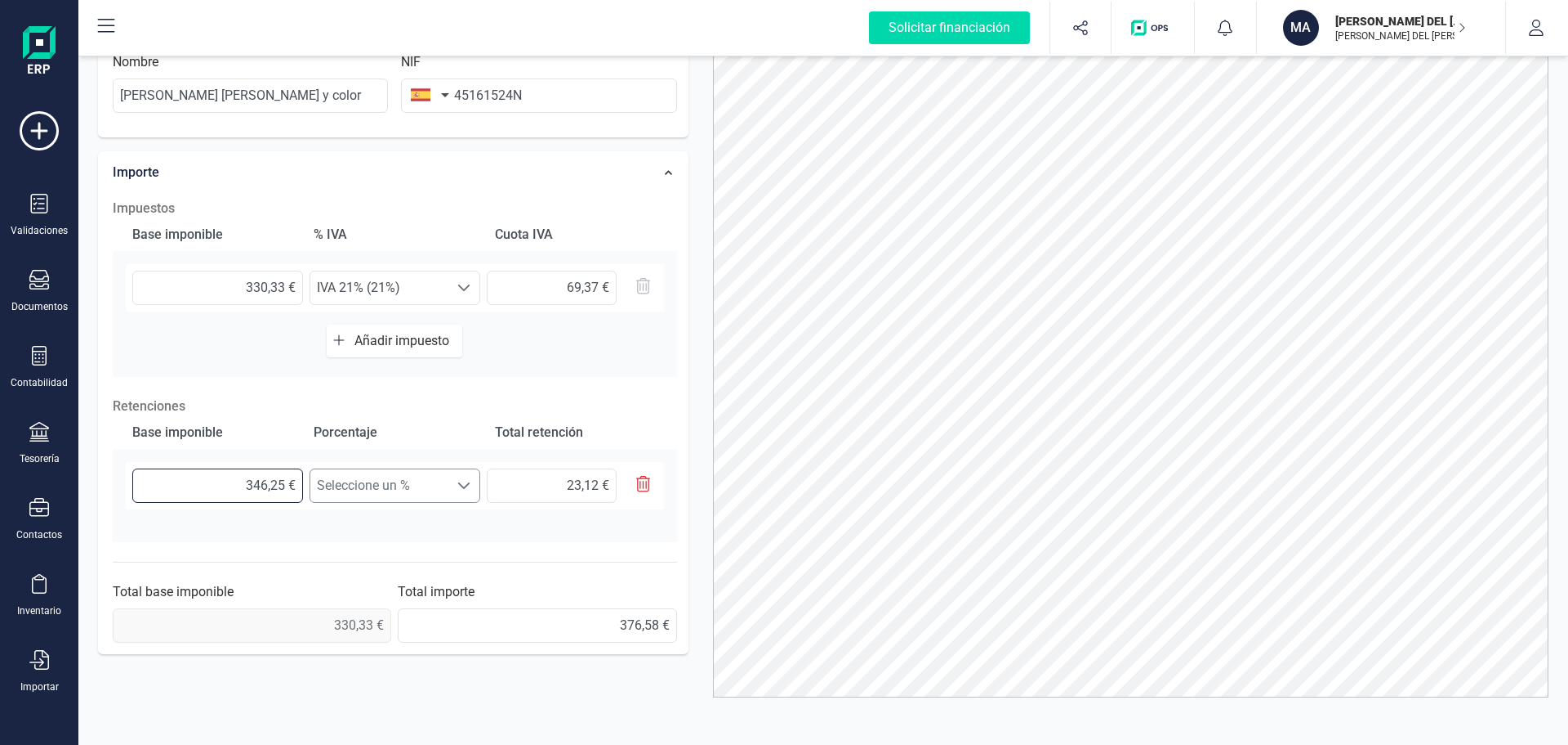
drag, startPoint x: 228, startPoint y: 492, endPoint x: 362, endPoint y: 491, distance: 134.0
click at [362, 491] on div "346,25 € Seleccione un % Seleccione un % 23,12 €" at bounding box center [395, 485] width 538 height 47
type input "3,00 €"
type input "0,21 €"
type input "33,00 €"
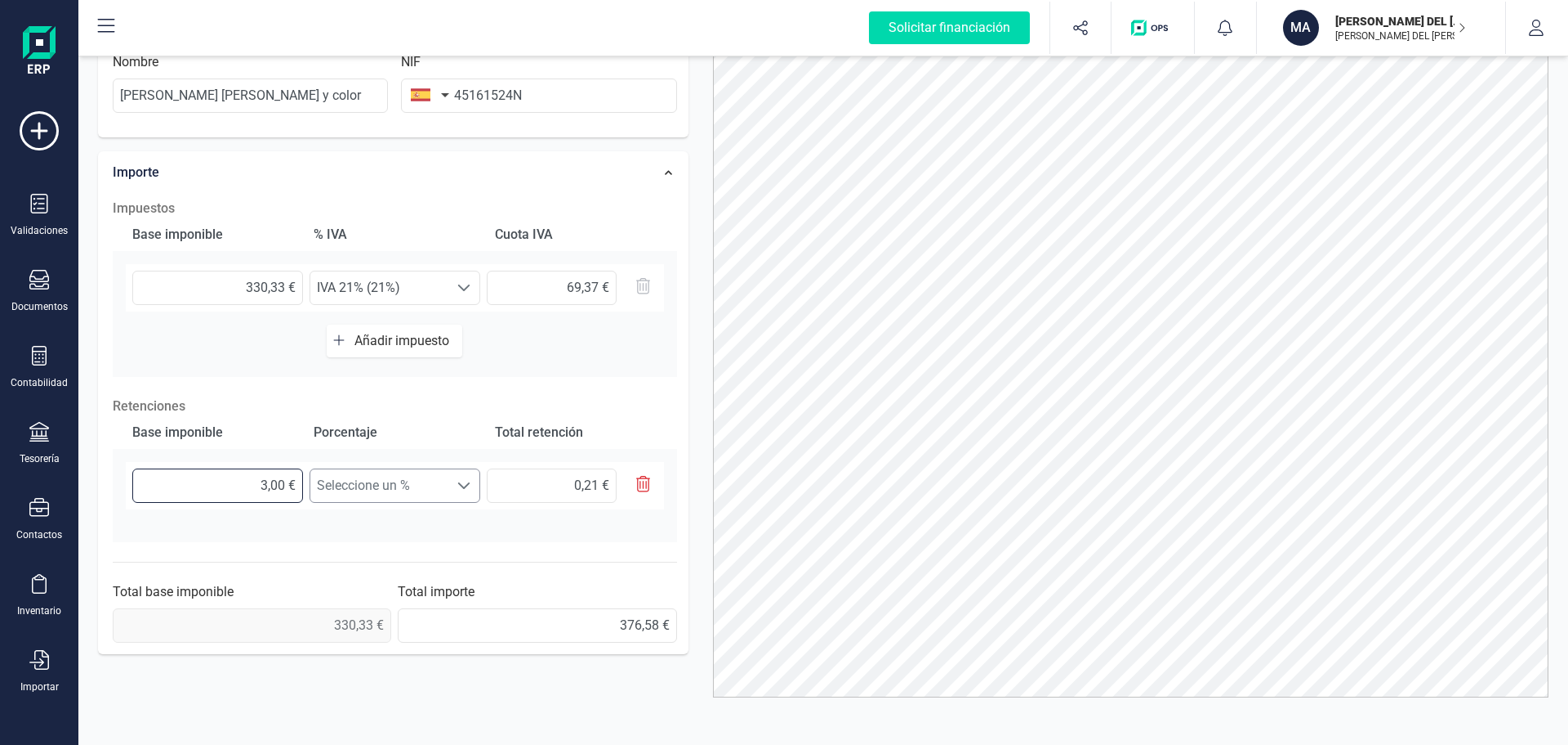
type input "2,31 €"
type input "330,00 €"
type input "23,10 €"
type input "330,30 €"
type input "23,12 €"
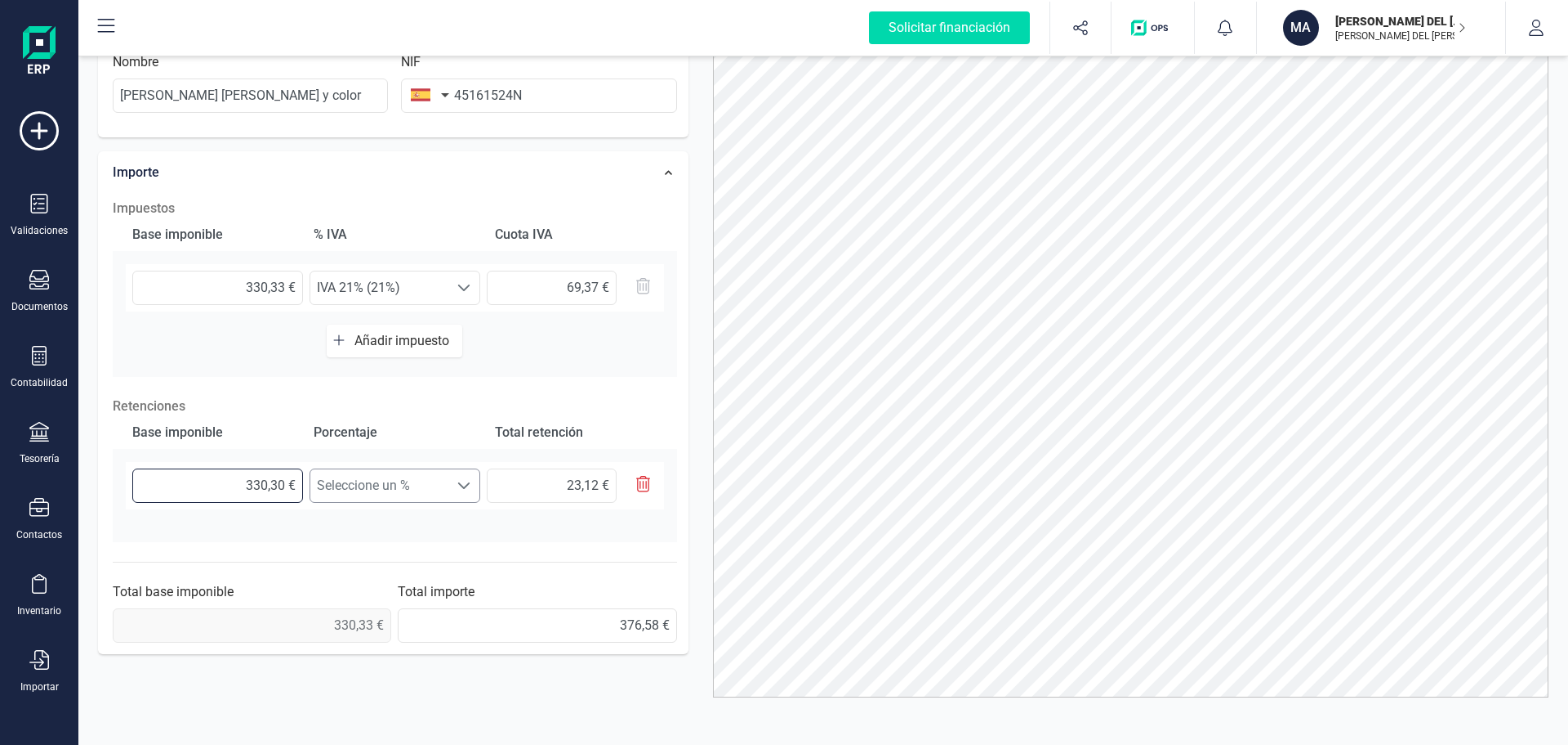
type input "330,33 €"
click at [362, 491] on span "Seleccione un %" at bounding box center [380, 485] width 138 height 33
click at [378, 584] on li "Retención 7% (7%)" at bounding box center [395, 591] width 171 height 33
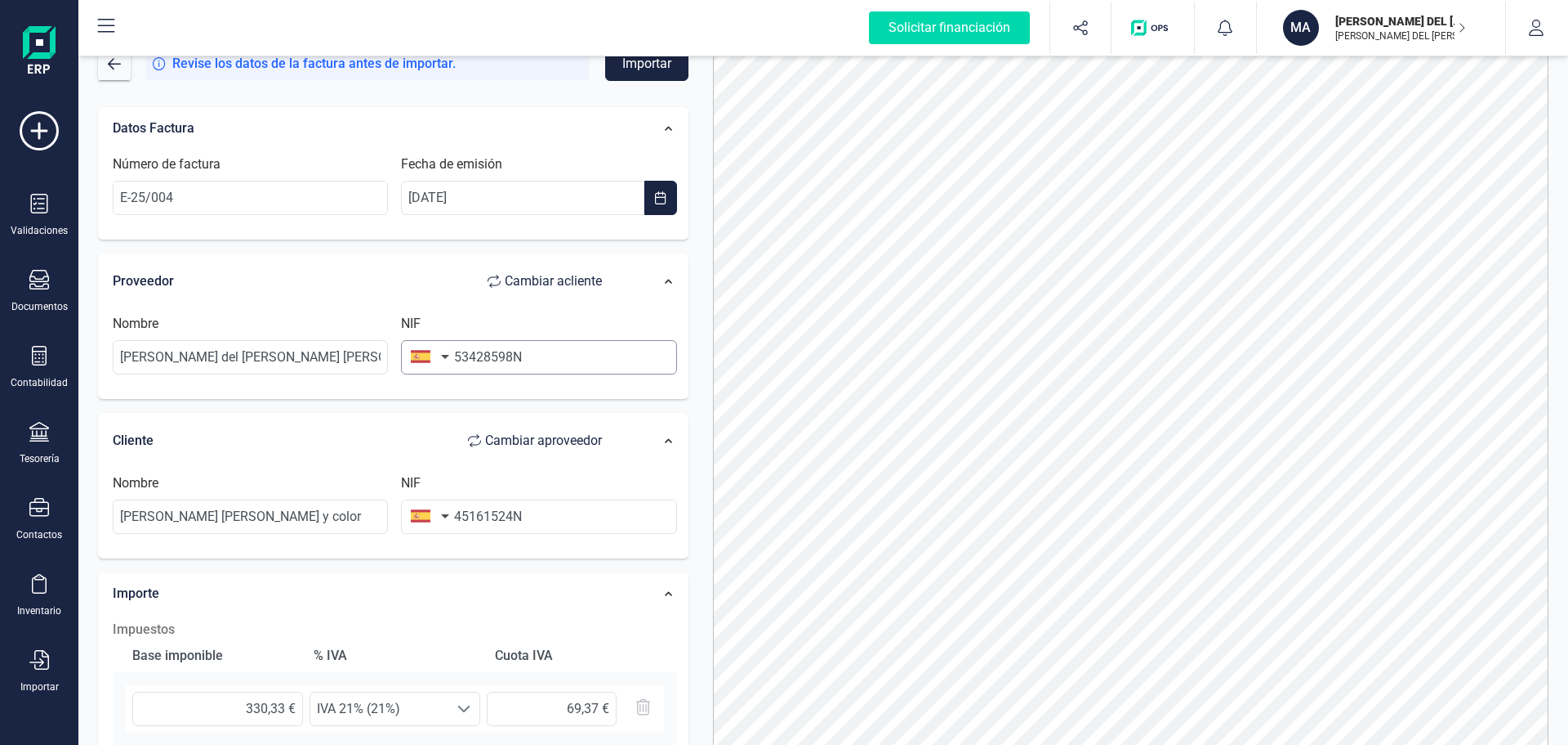
scroll to position [0, 0]
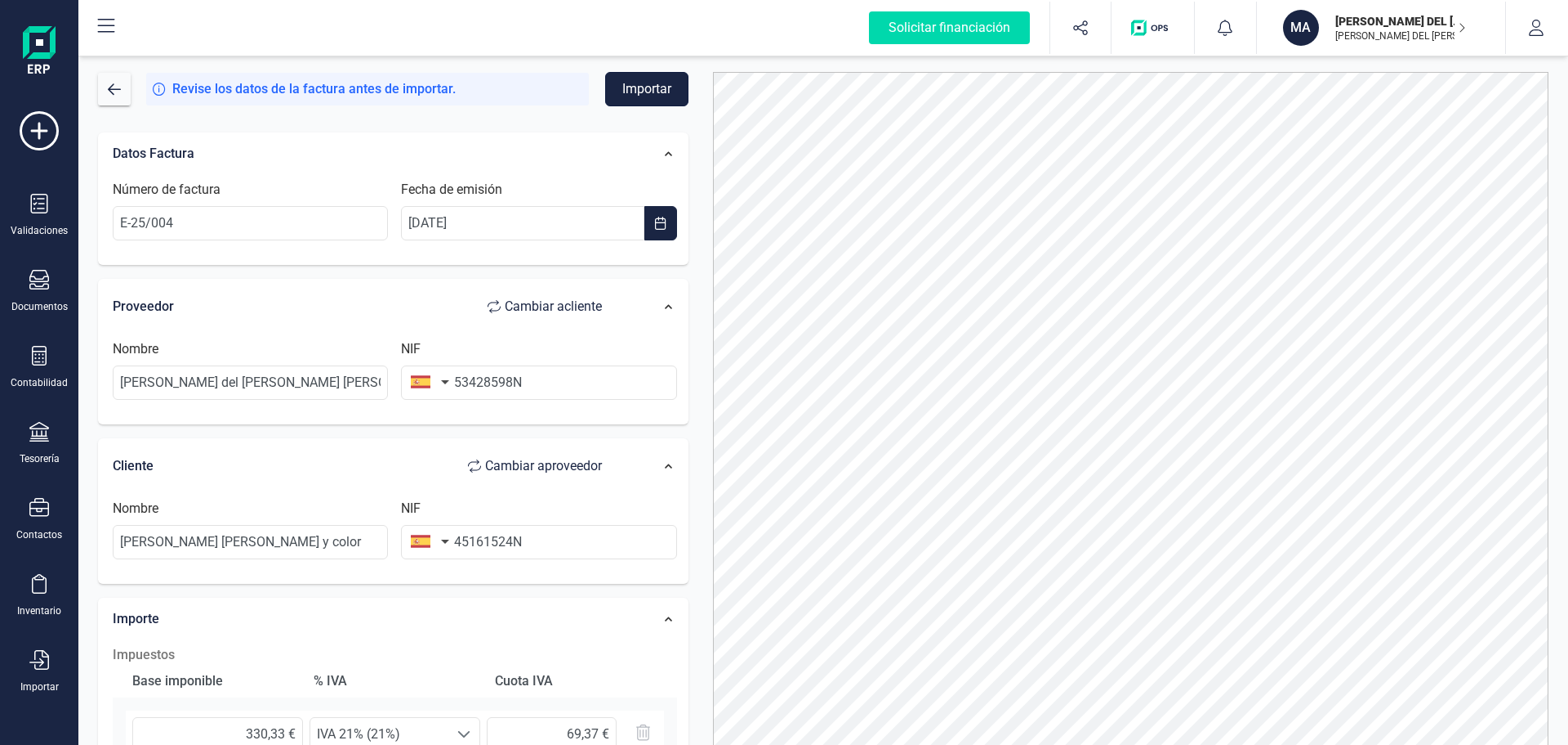
click at [645, 93] on button "Importar" at bounding box center [647, 89] width 84 height 35
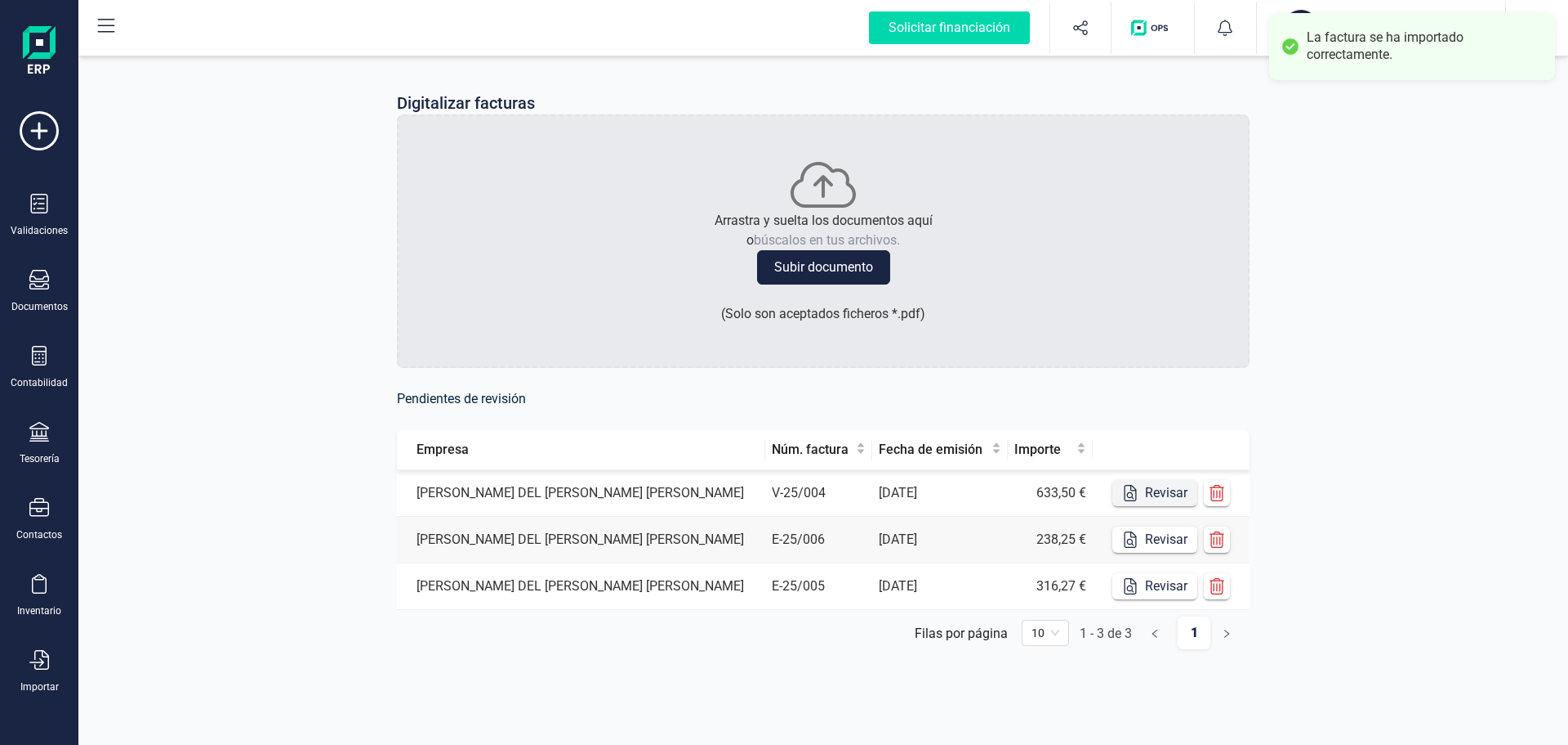
click at [1156, 491] on button "Revisar" at bounding box center [1155, 492] width 85 height 26
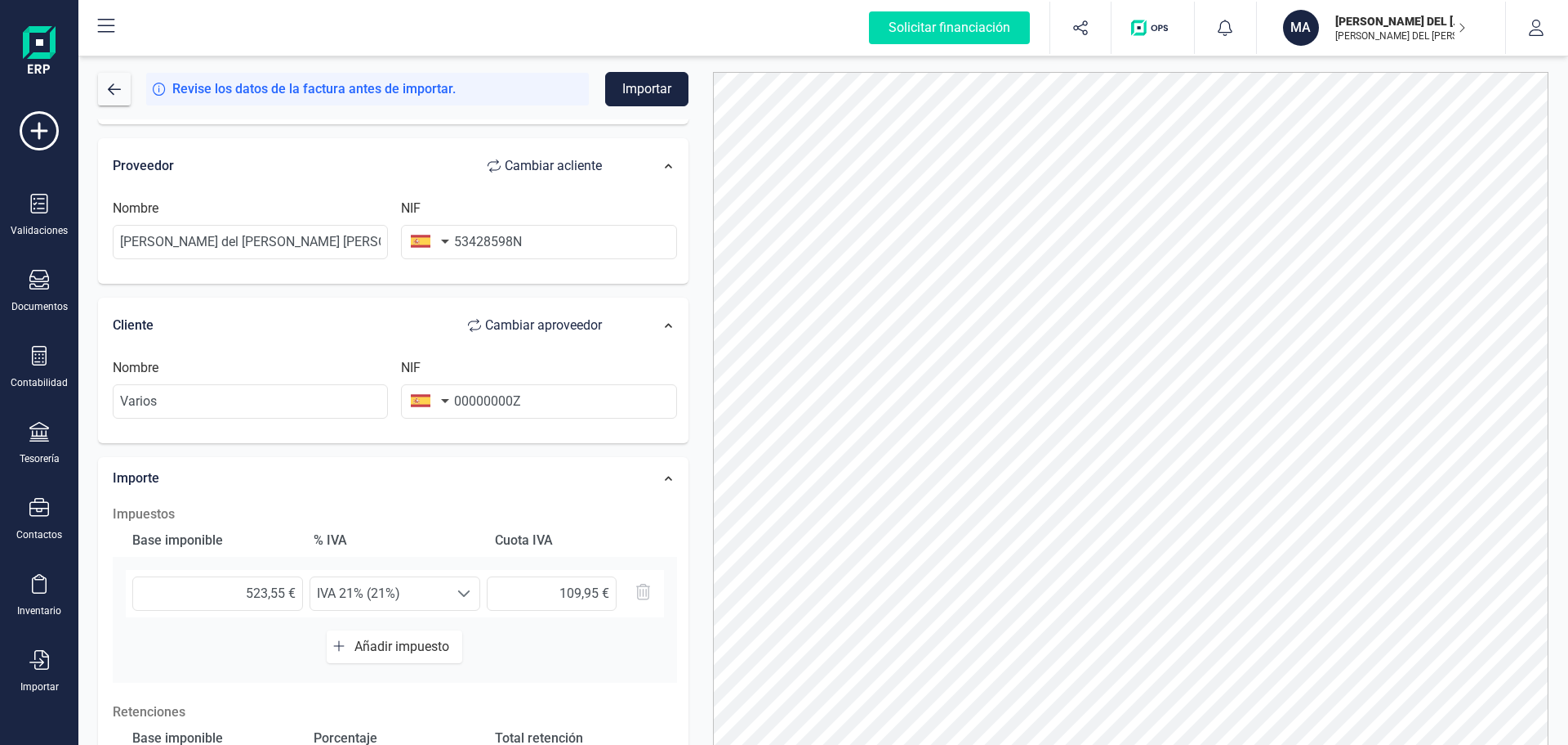
scroll to position [164, 0]
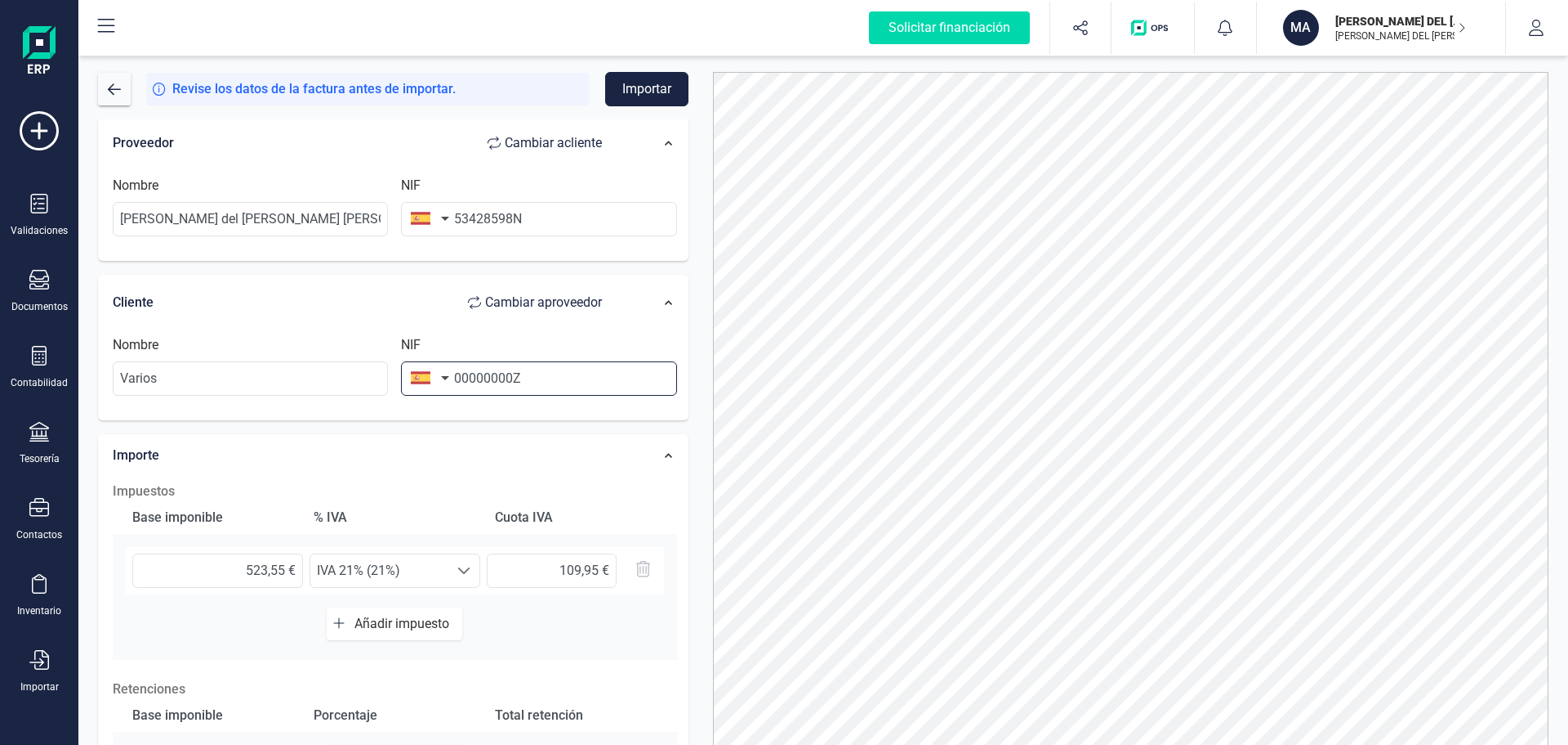
drag, startPoint x: 539, startPoint y: 374, endPoint x: 424, endPoint y: 372, distance: 115.0
click at [424, 372] on div "NIF 00000000Z" at bounding box center [539, 365] width 289 height 61
click at [425, 372] on button "button" at bounding box center [427, 378] width 52 height 33
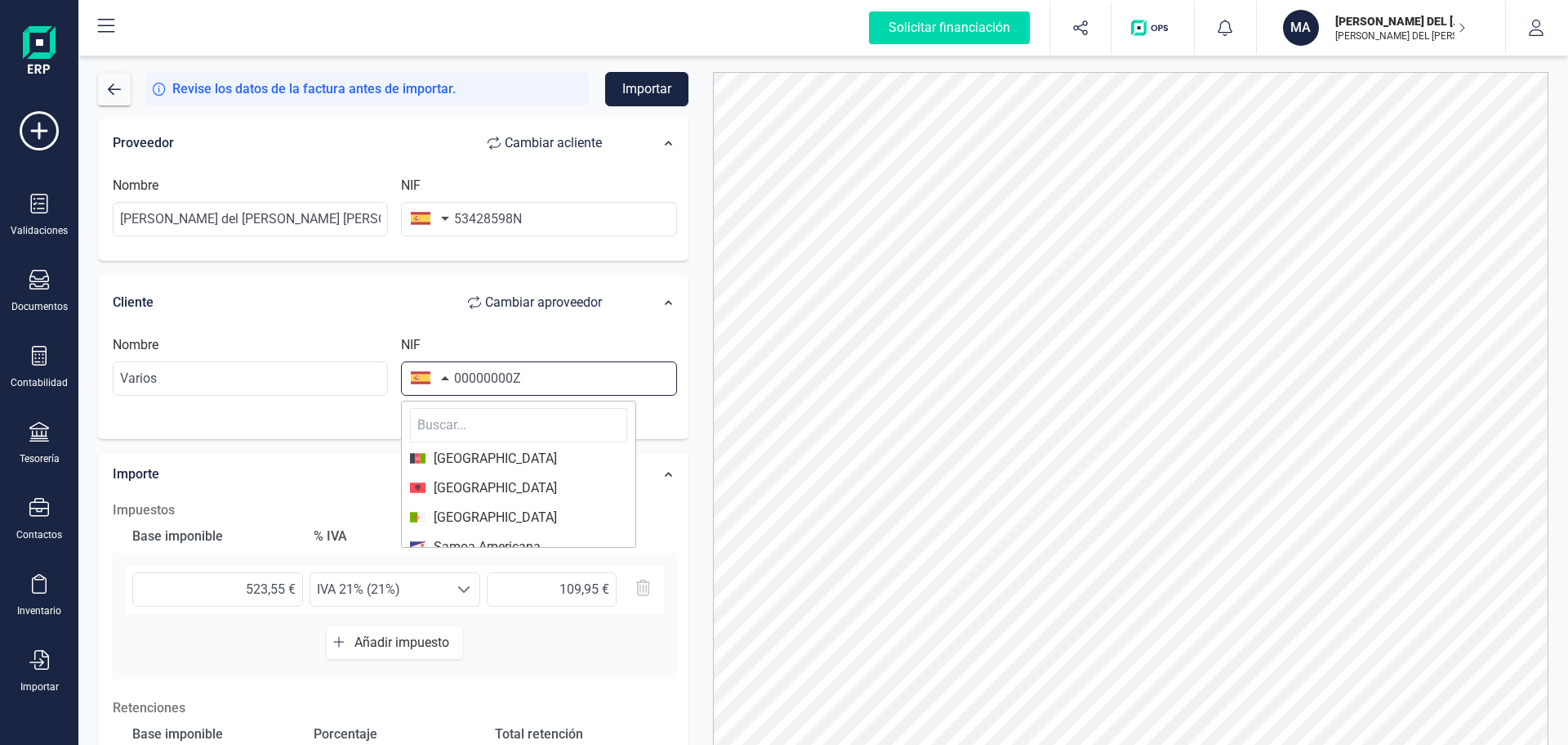
click at [484, 375] on input "00000000Z" at bounding box center [538, 379] width 275 height 35
drag, startPoint x: 541, startPoint y: 376, endPoint x: 430, endPoint y: 376, distance: 111.0
click at [430, 376] on div "NIF 00000000Z El nif no [PERSON_NAME]." at bounding box center [539, 374] width 289 height 79
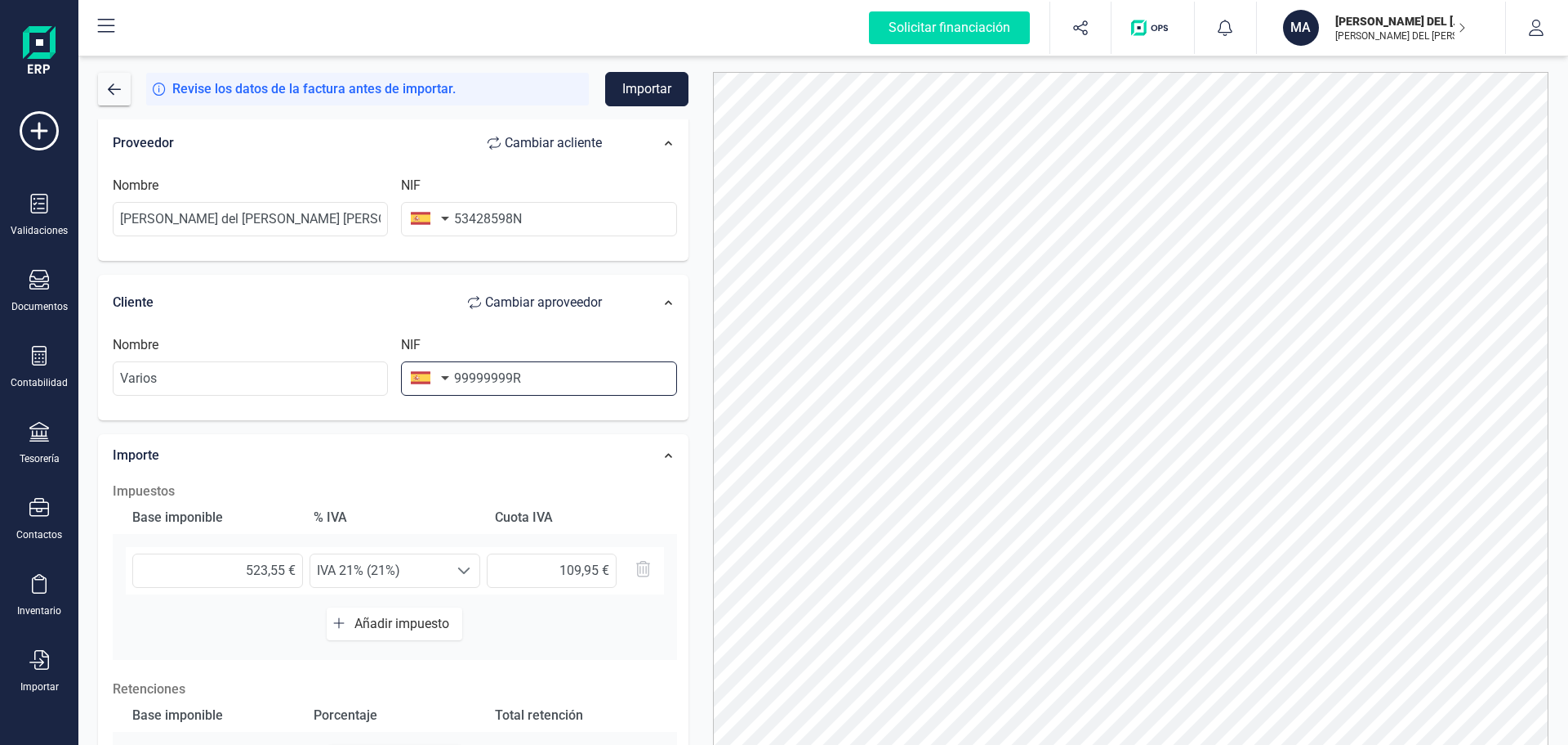
type input "99999999R"
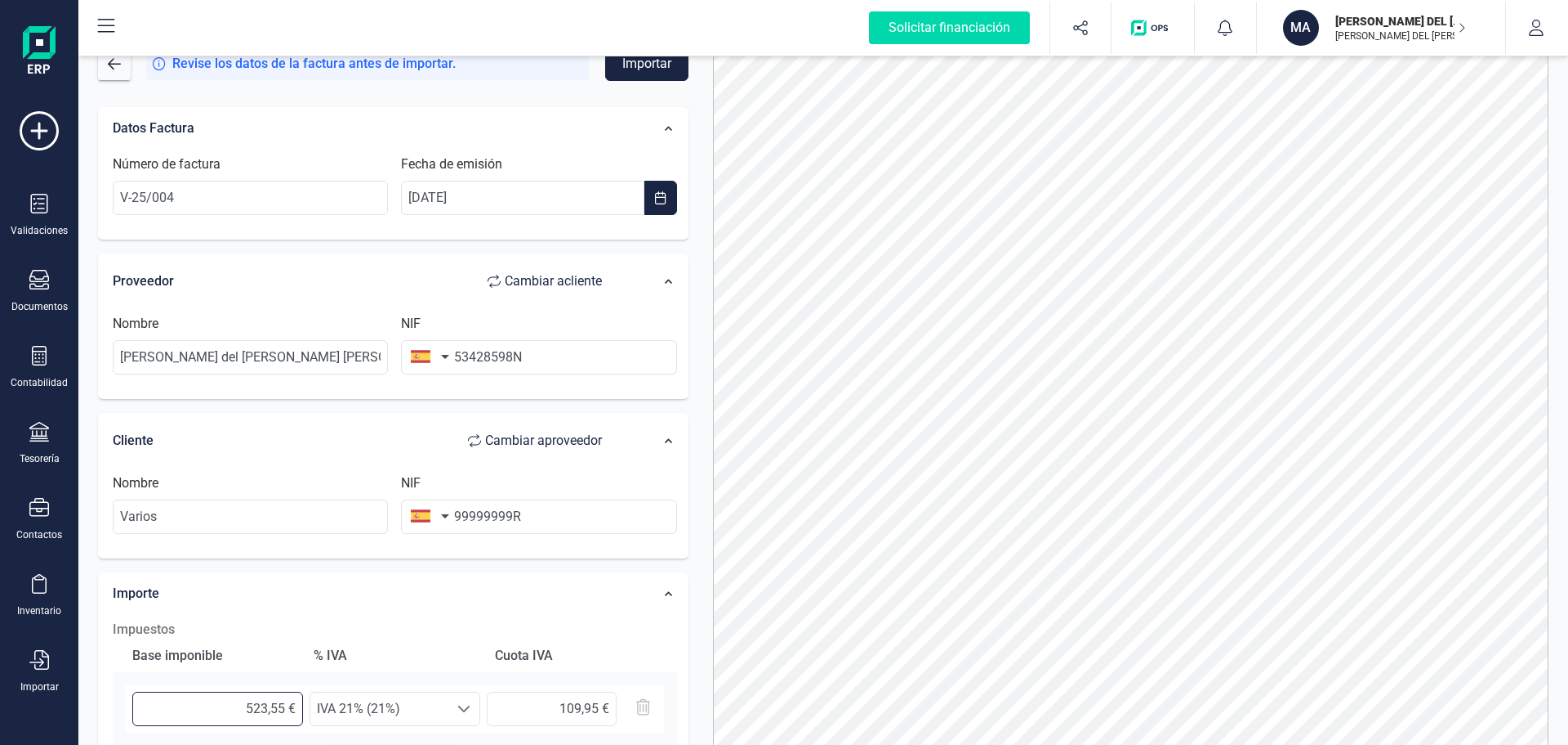
scroll to position [0, 0]
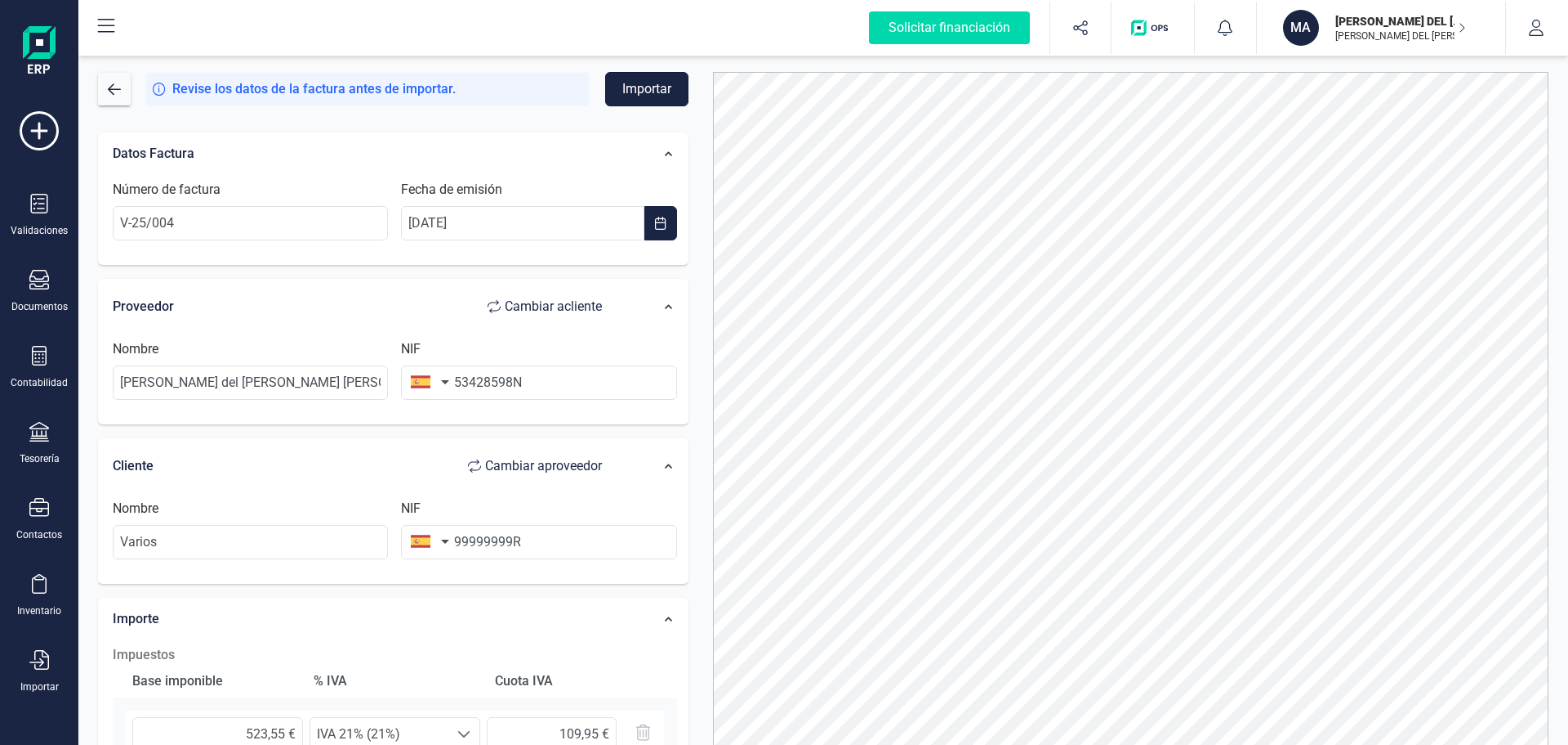
click at [636, 85] on button "Importar" at bounding box center [647, 89] width 84 height 35
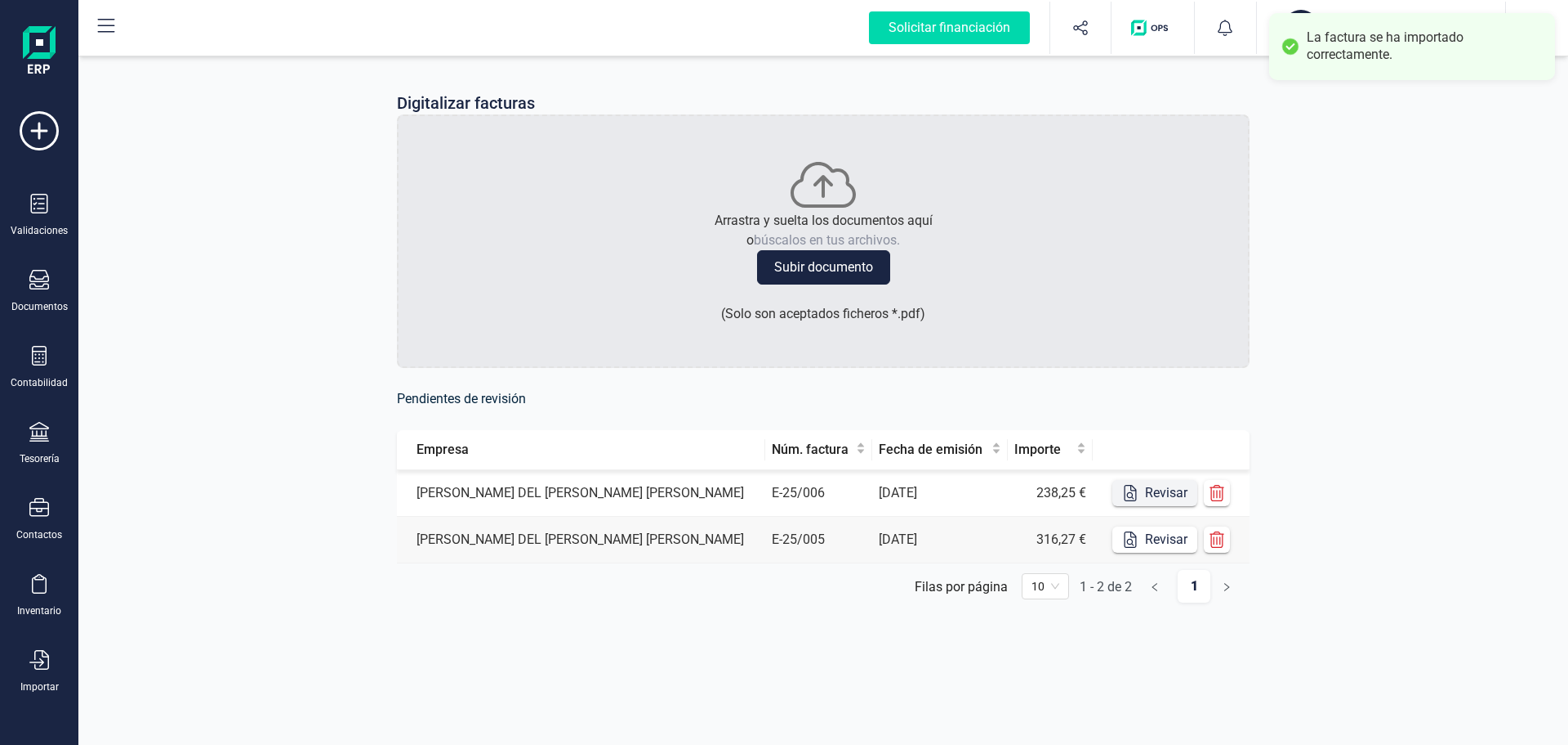
click at [1143, 486] on button "Revisar" at bounding box center [1155, 492] width 85 height 26
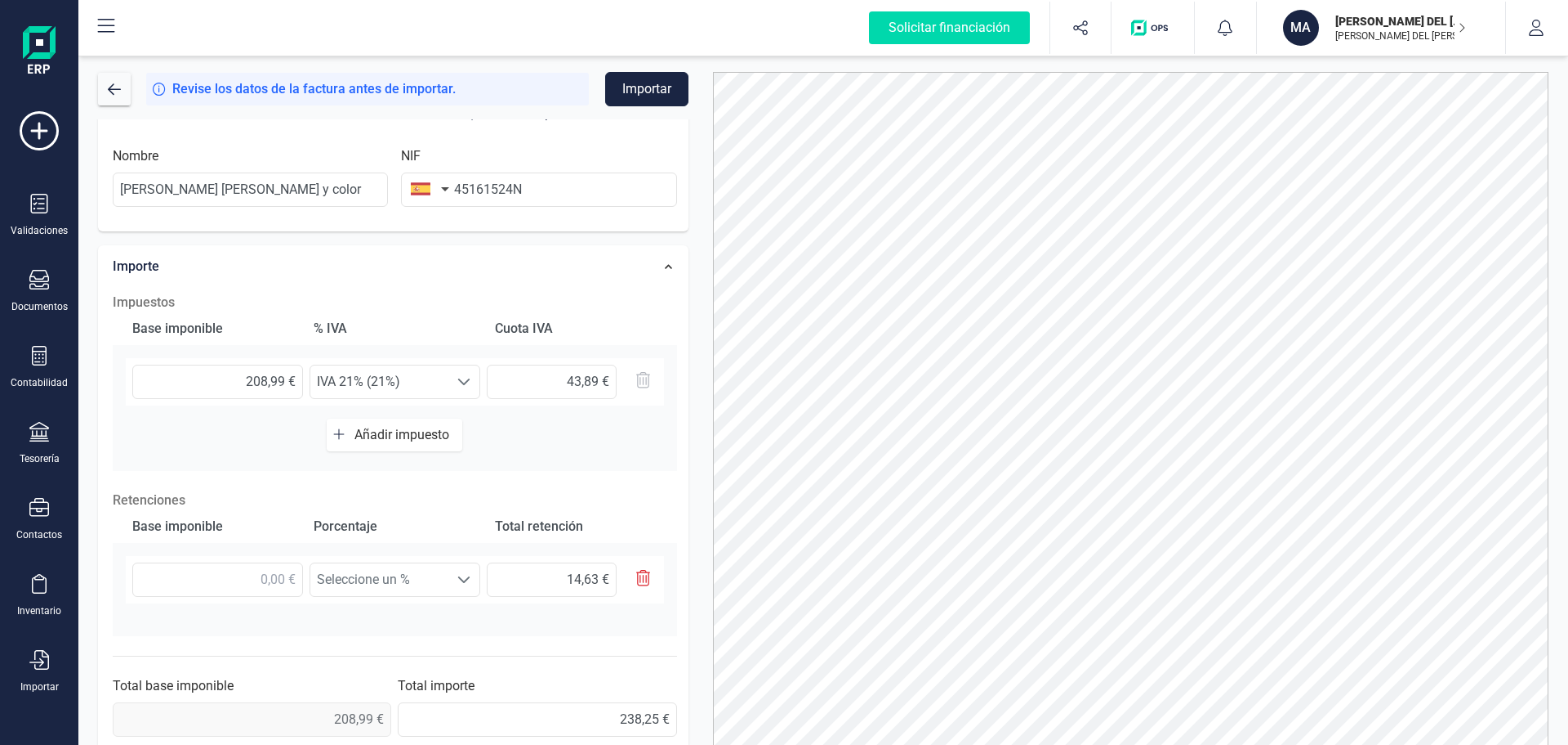
scroll to position [364, 0]
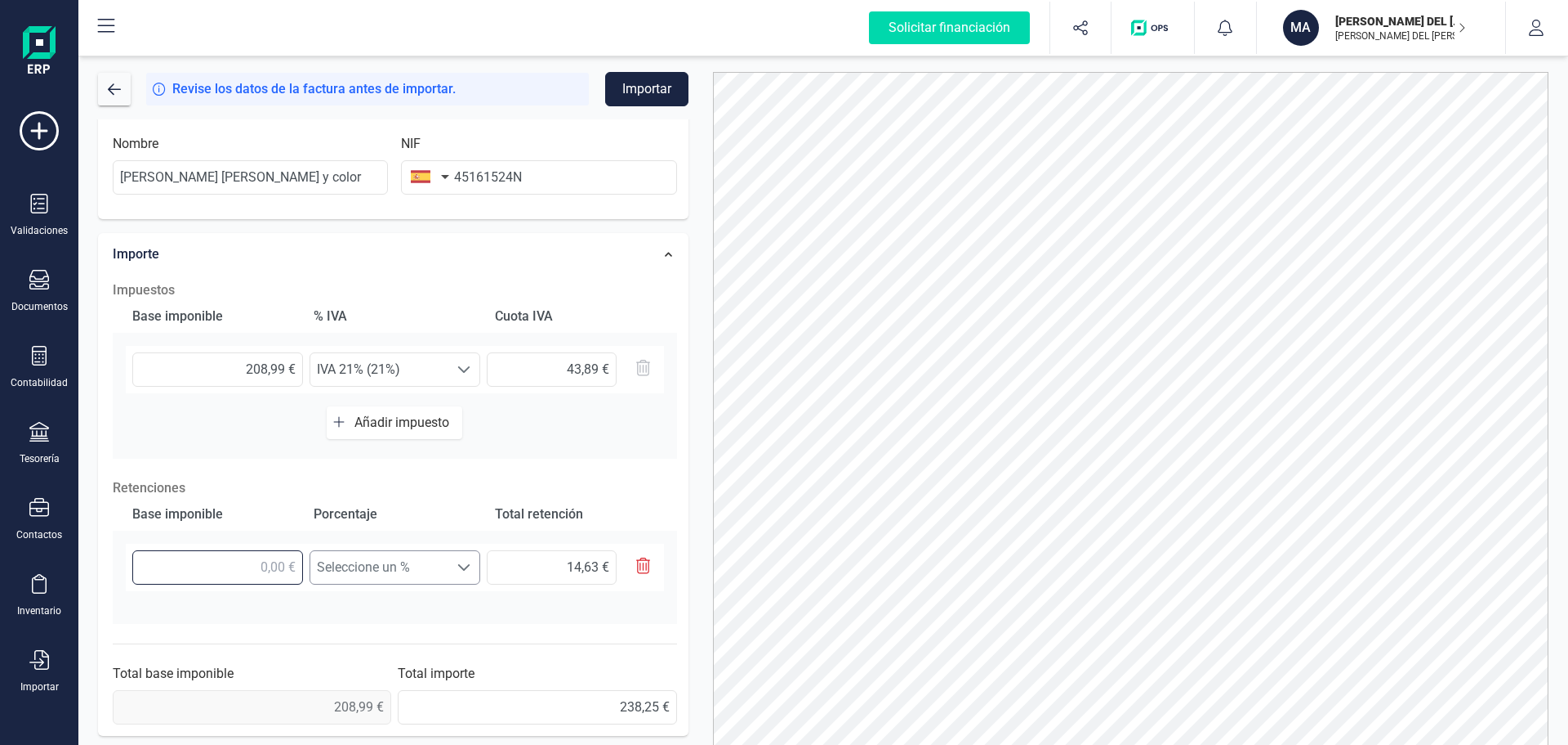
drag, startPoint x: 242, startPoint y: 571, endPoint x: 370, endPoint y: 573, distance: 128.0
click at [370, 573] on div "Seleccione un % Seleccione un % 14,63 €" at bounding box center [395, 567] width 538 height 47
drag, startPoint x: 242, startPoint y: 576, endPoint x: 308, endPoint y: 573, distance: 66.1
click at [308, 573] on div "Seleccione un % Seleccione un % 14,63 €" at bounding box center [395, 567] width 538 height 47
click at [263, 571] on input "text" at bounding box center [218, 567] width 171 height 35
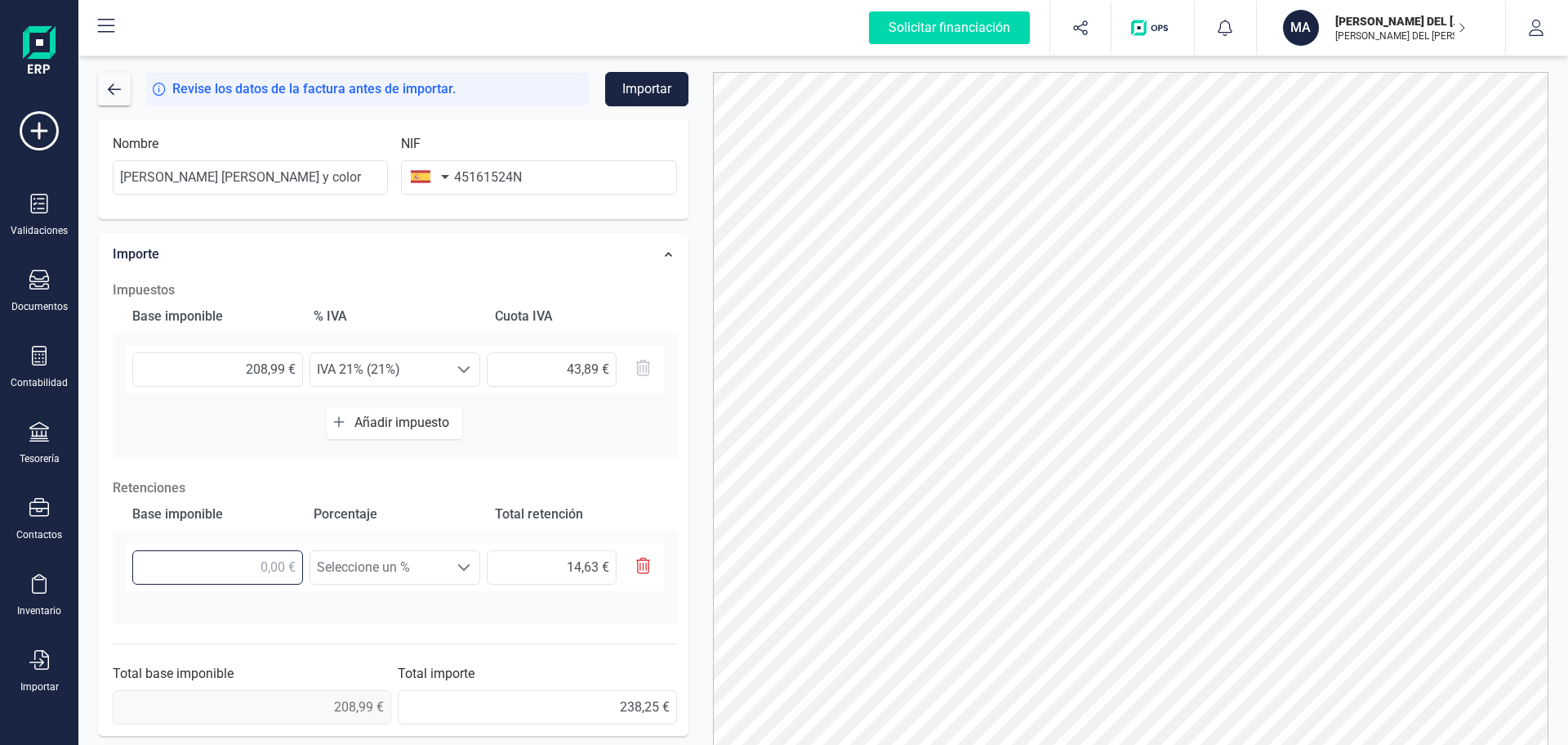
type input "2,00 €"
type input "0,14 €"
type input "20,00 €"
type input "1,40 €"
type input "208,00 €"
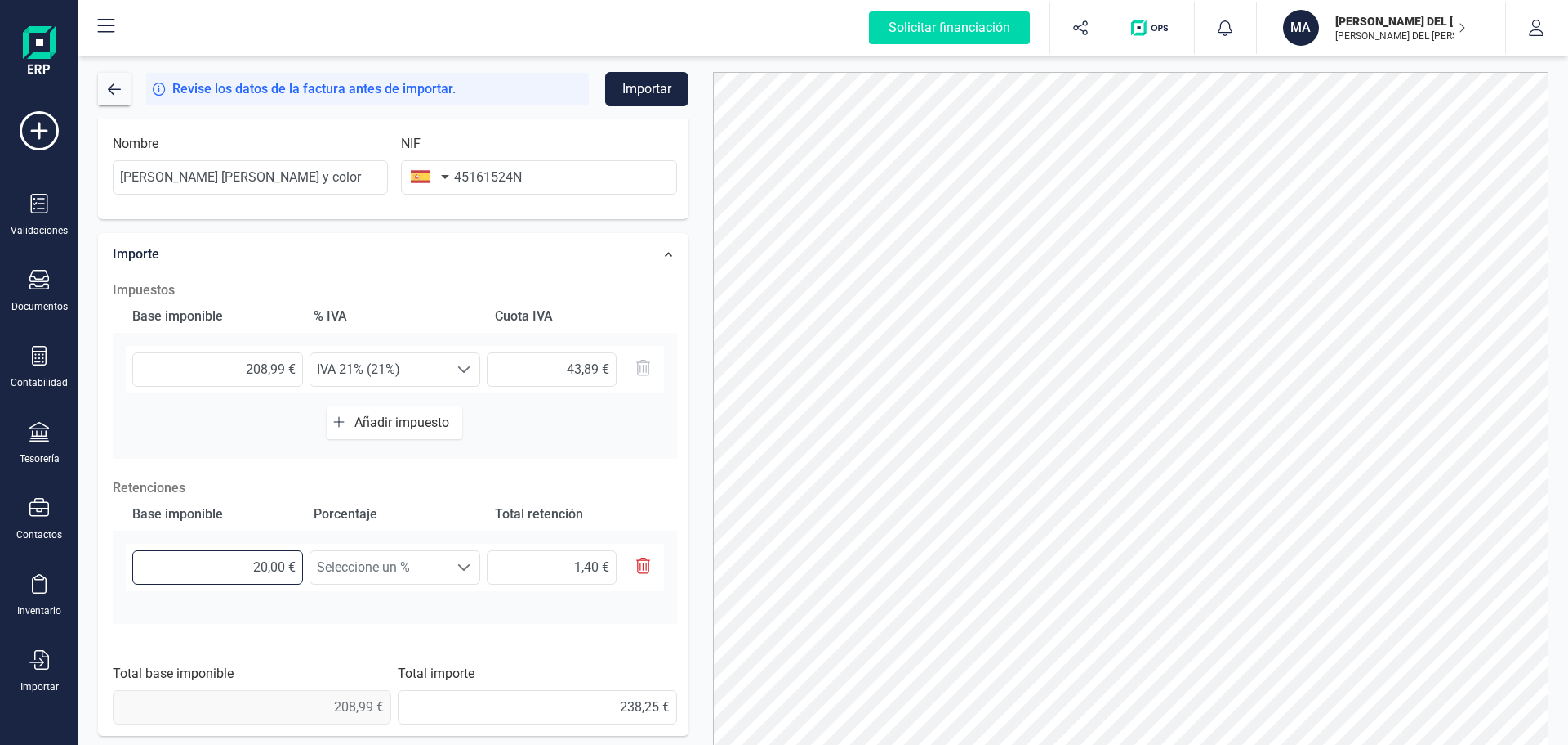
type input "14,56 €"
type input "208,90 €"
type input "14,62 €"
type input "208,99 €"
type input "14,63 €"
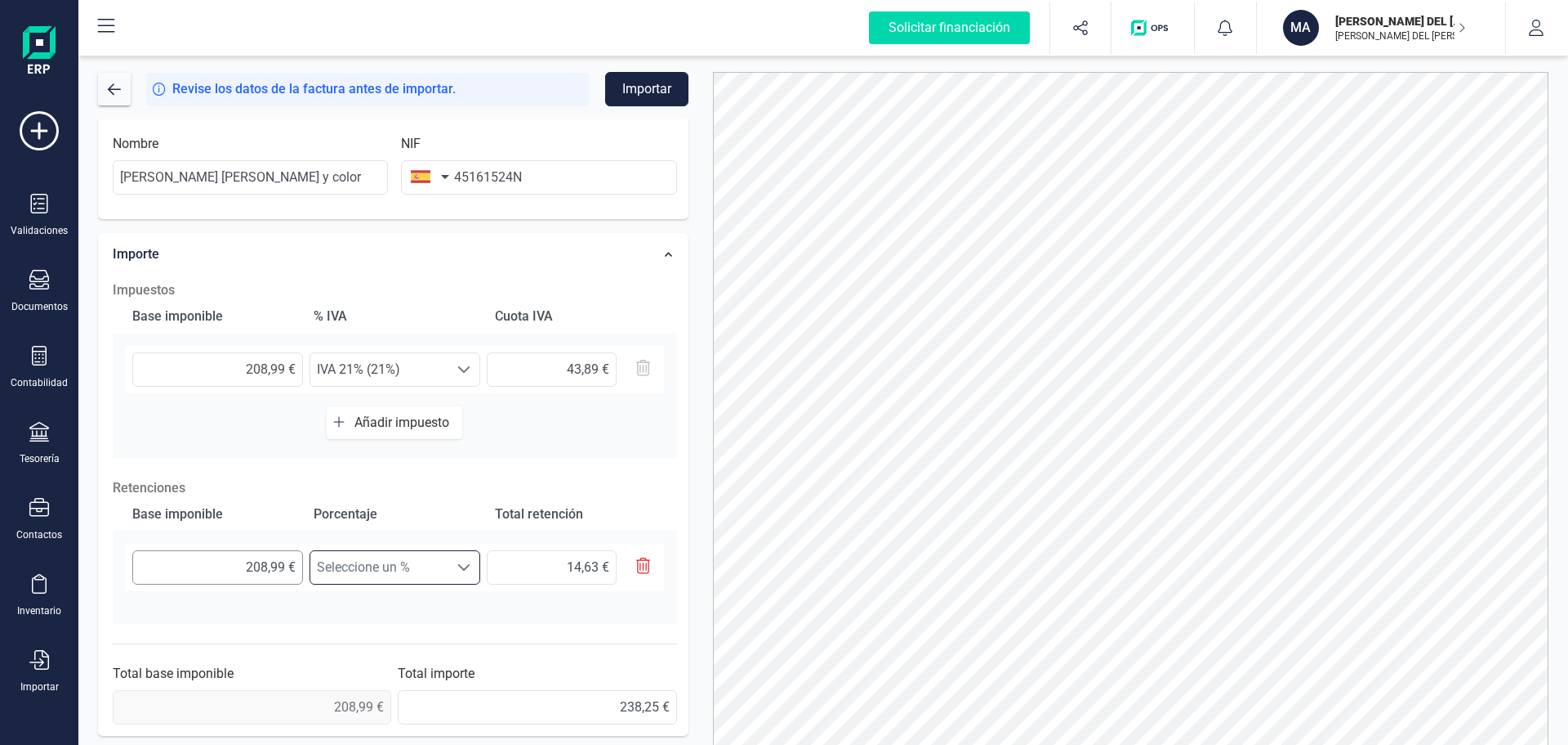
scroll to position [10, 72]
click at [379, 575] on span "Seleccione un %" at bounding box center [380, 567] width 138 height 33
click at [390, 665] on li "Retención 7% (7%)" at bounding box center [395, 672] width 171 height 33
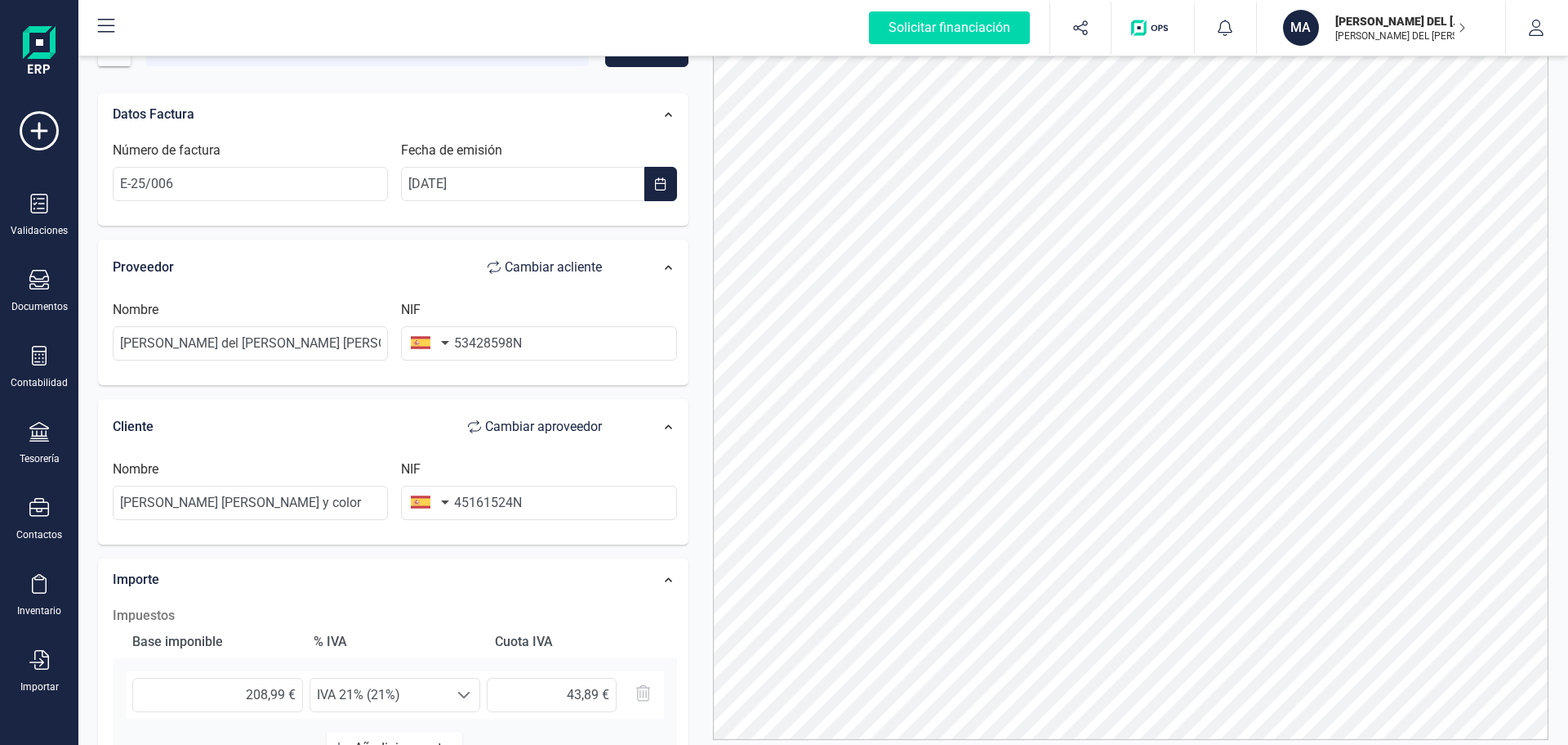
scroll to position [0, 0]
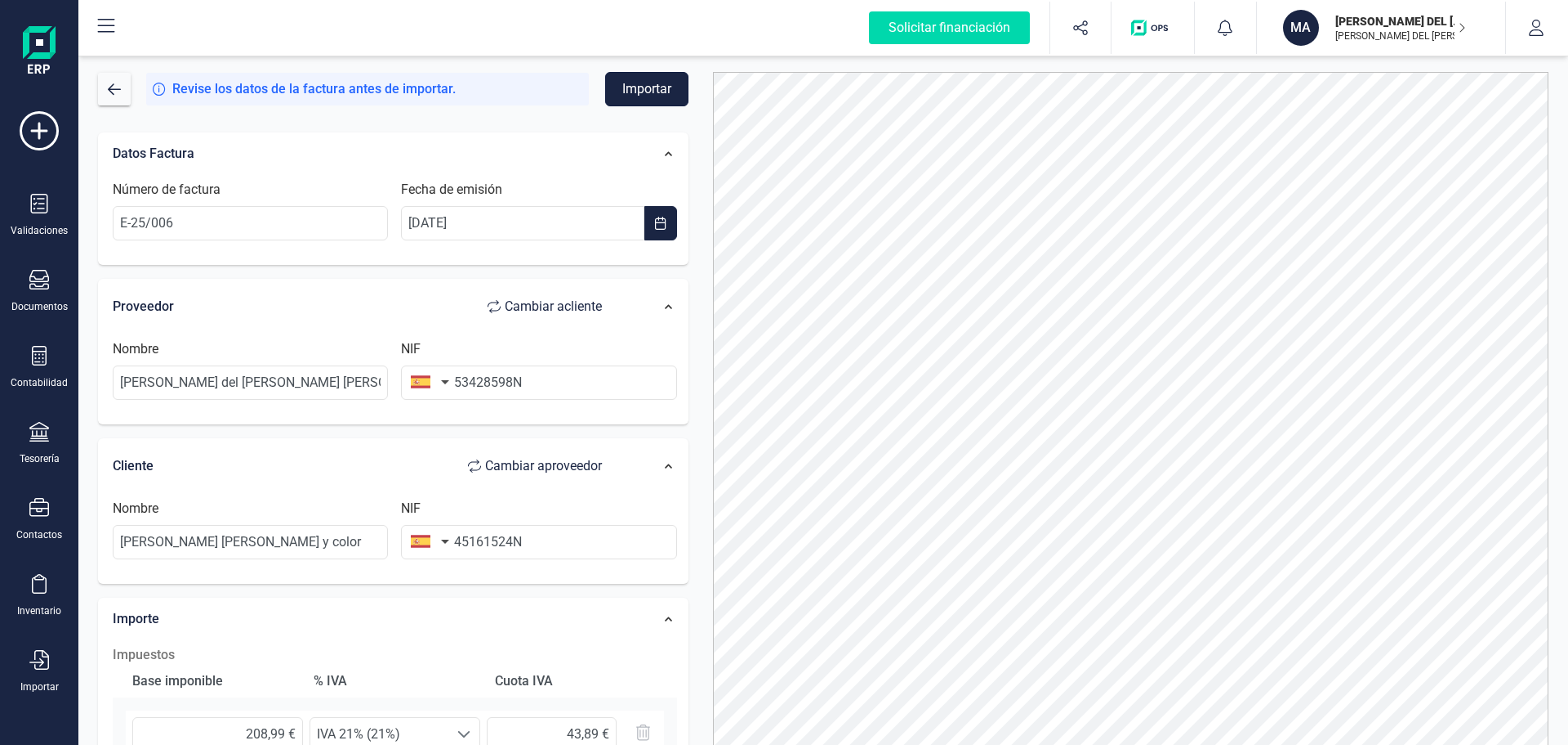
click at [636, 83] on button "Importar" at bounding box center [647, 89] width 84 height 35
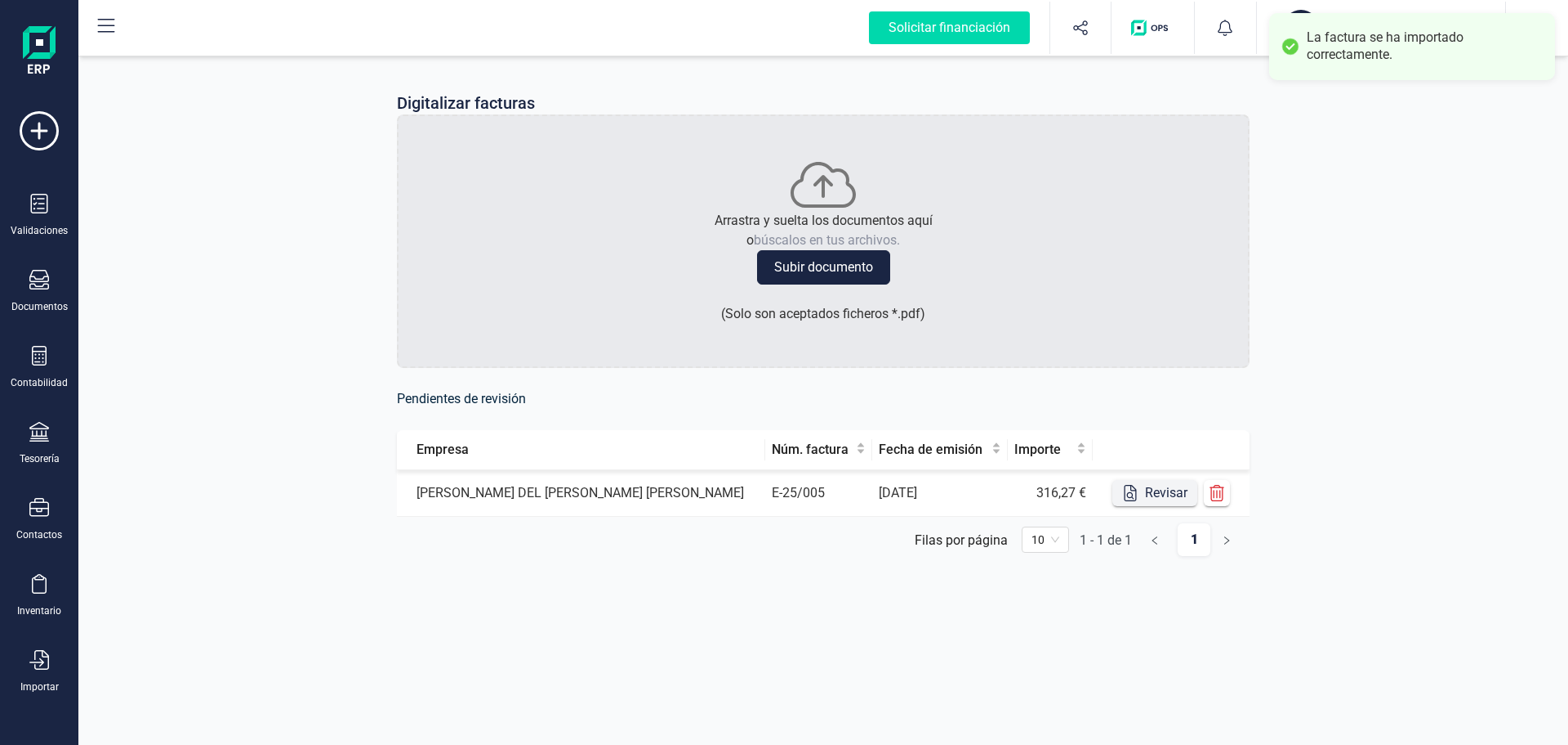
click at [1147, 489] on button "Revisar" at bounding box center [1155, 492] width 85 height 26
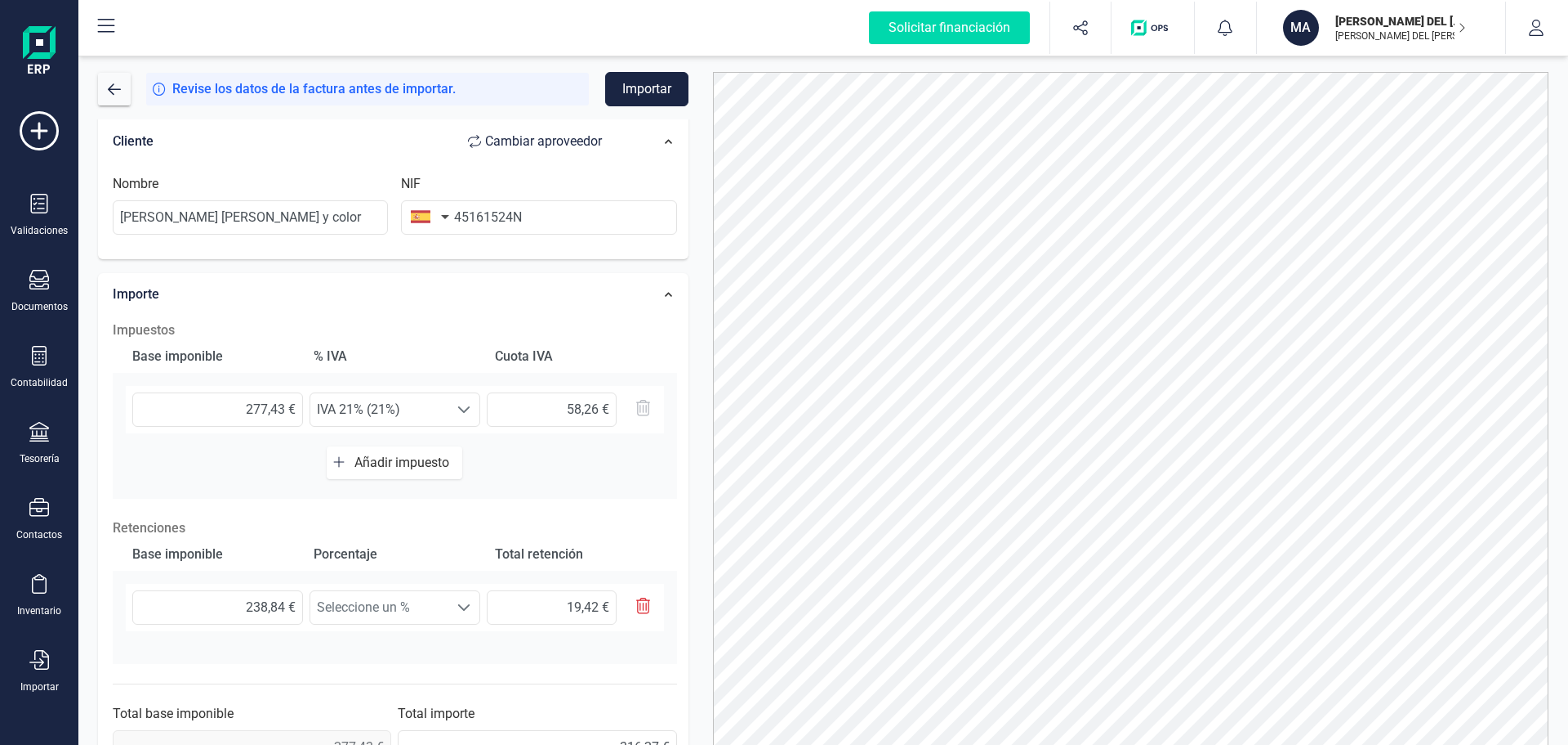
scroll to position [327, 0]
drag, startPoint x: 242, startPoint y: 604, endPoint x: 355, endPoint y: 604, distance: 113.0
click at [355, 604] on div "238,84 € Seleccione un % Seleccione un % 19,42 €" at bounding box center [395, 605] width 538 height 47
type input "2,00 €"
type input "0,14 €"
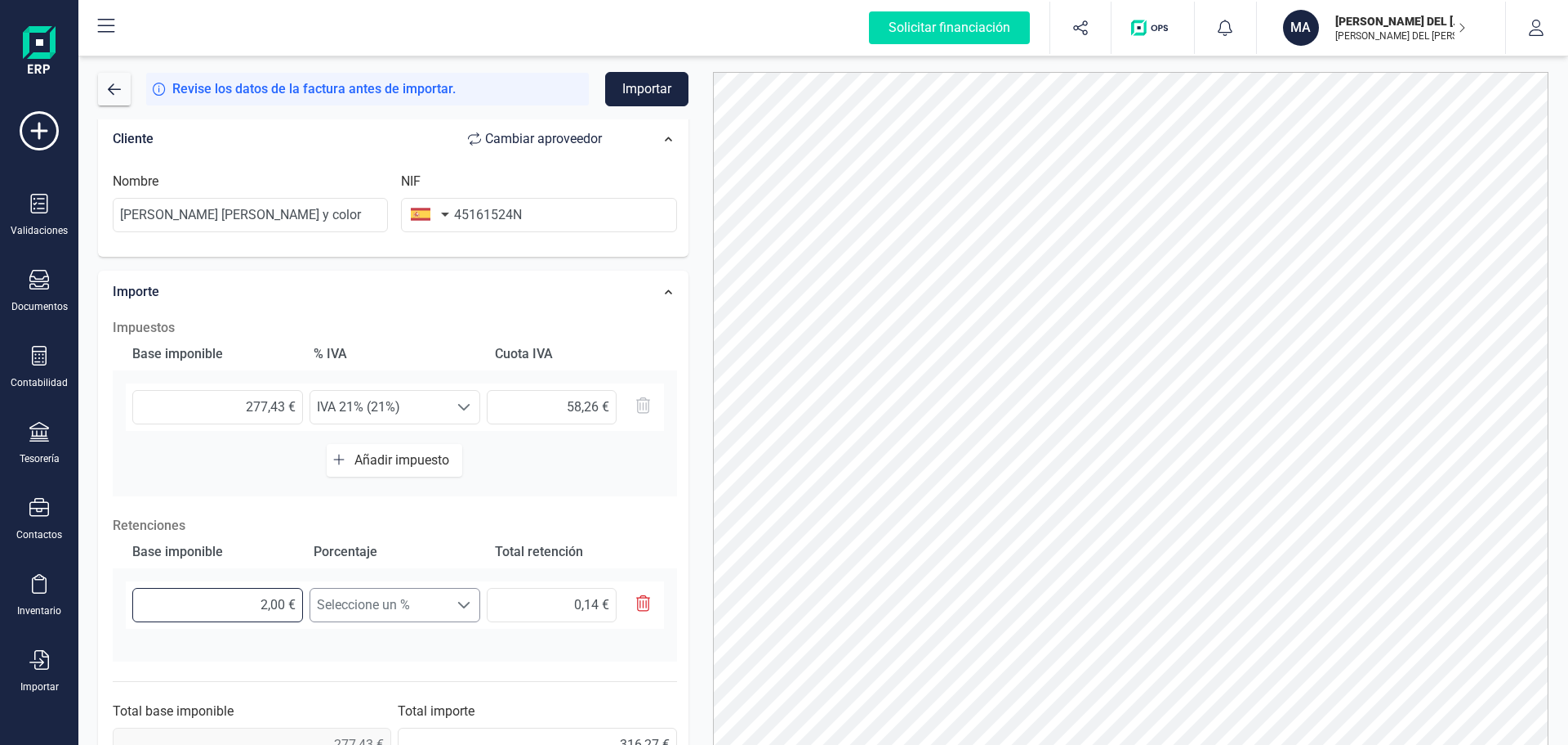
type input "27,00 €"
type input "1,89 €"
type input "277,00 €"
type input "19,39 €"
type input "277,40 €"
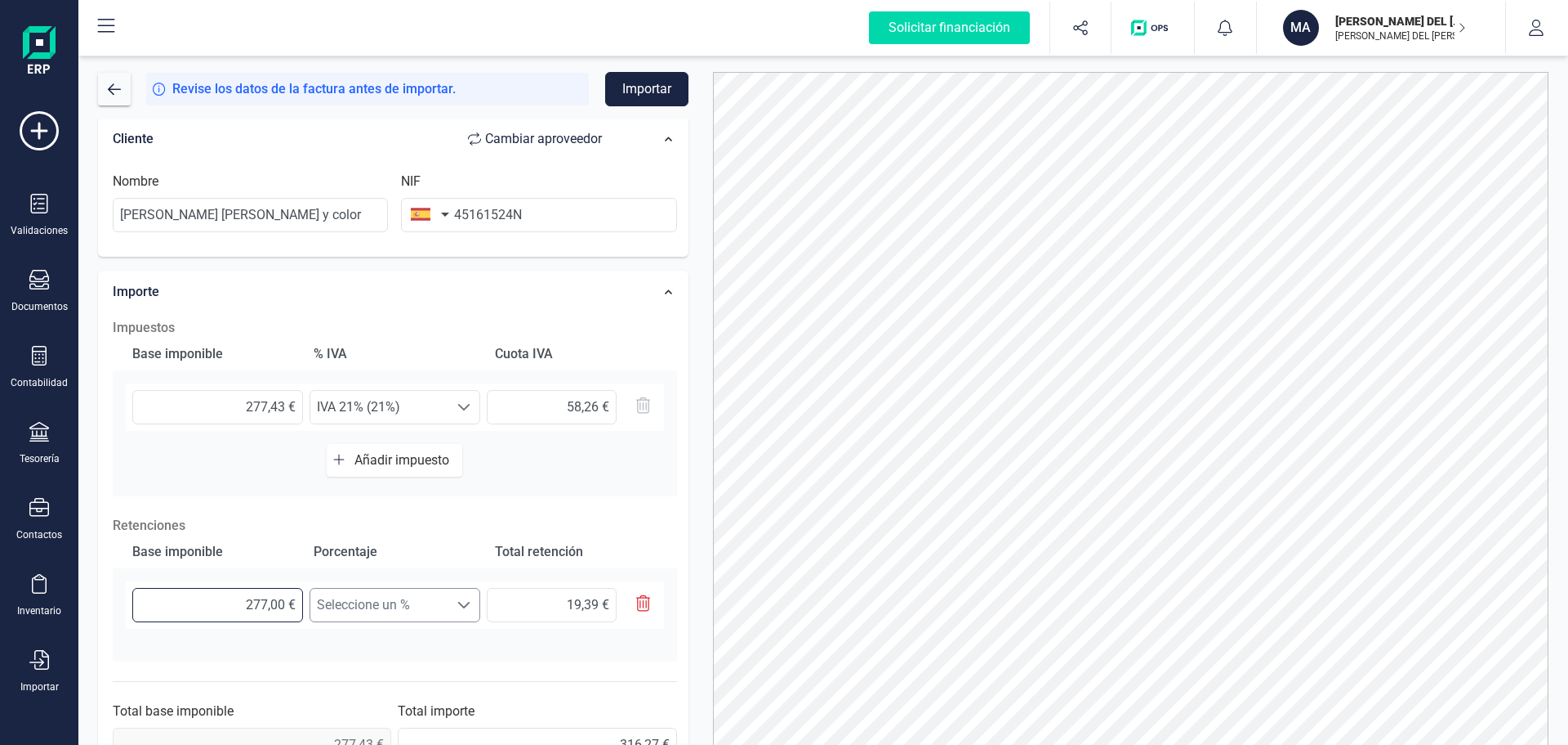
type input "19,42 €"
type input "277,43 €"
click at [355, 604] on span "Seleccione un %" at bounding box center [380, 605] width 138 height 33
click at [364, 706] on li "Retención 7% (7%)" at bounding box center [395, 710] width 171 height 33
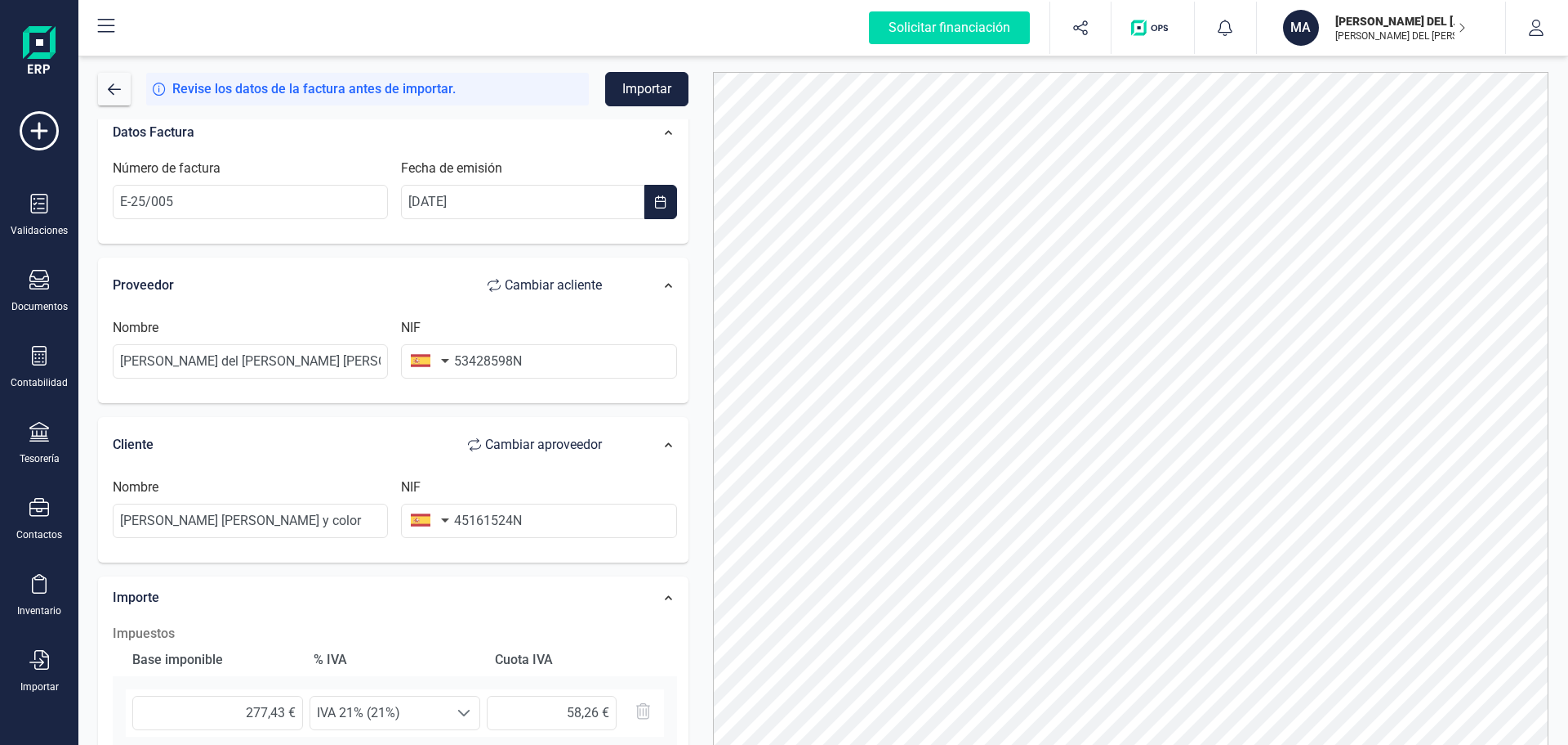
scroll to position [0, 0]
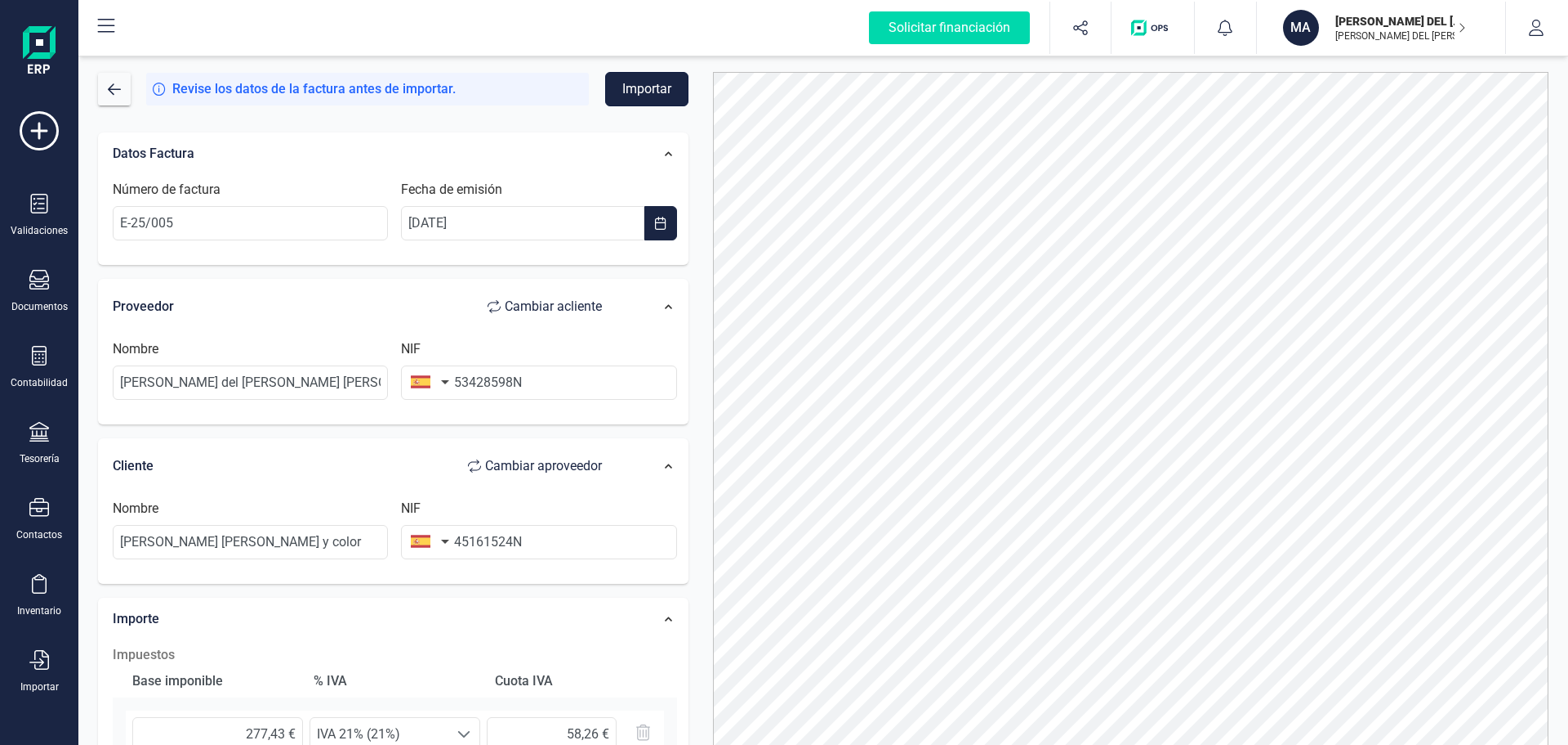
click at [635, 90] on button "Importar" at bounding box center [647, 89] width 84 height 35
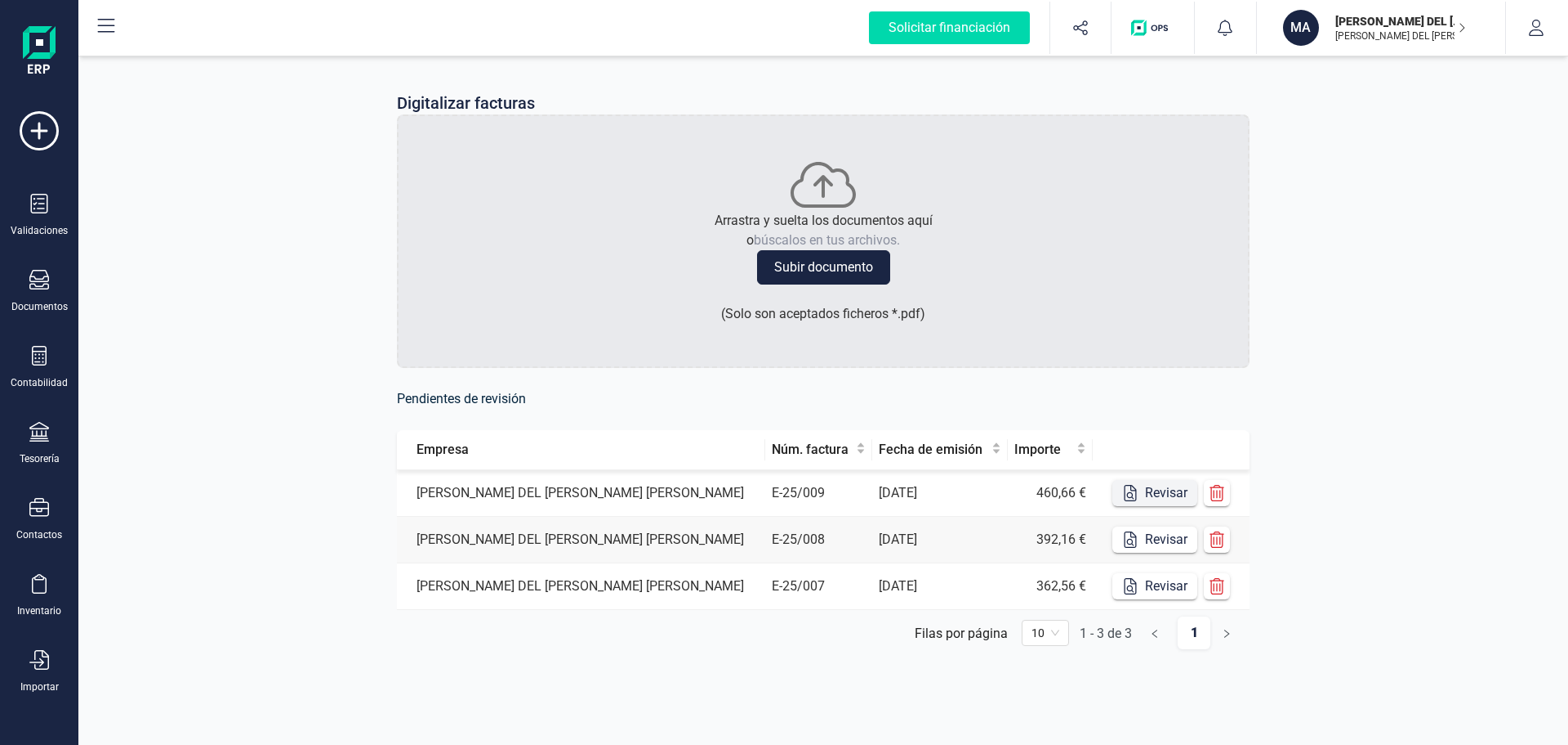
click at [1158, 492] on button "Revisar" at bounding box center [1155, 492] width 85 height 26
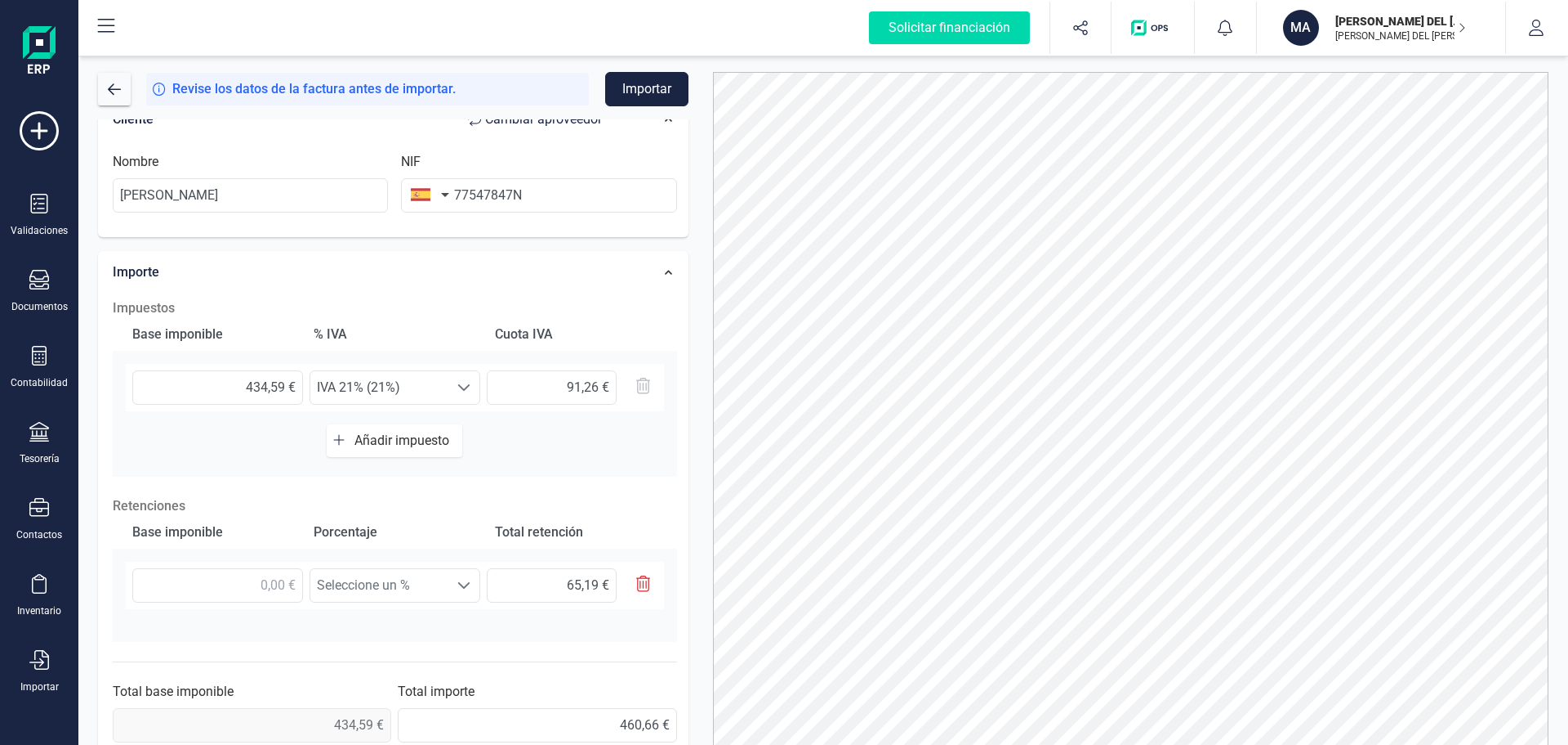
scroll to position [364, 0]
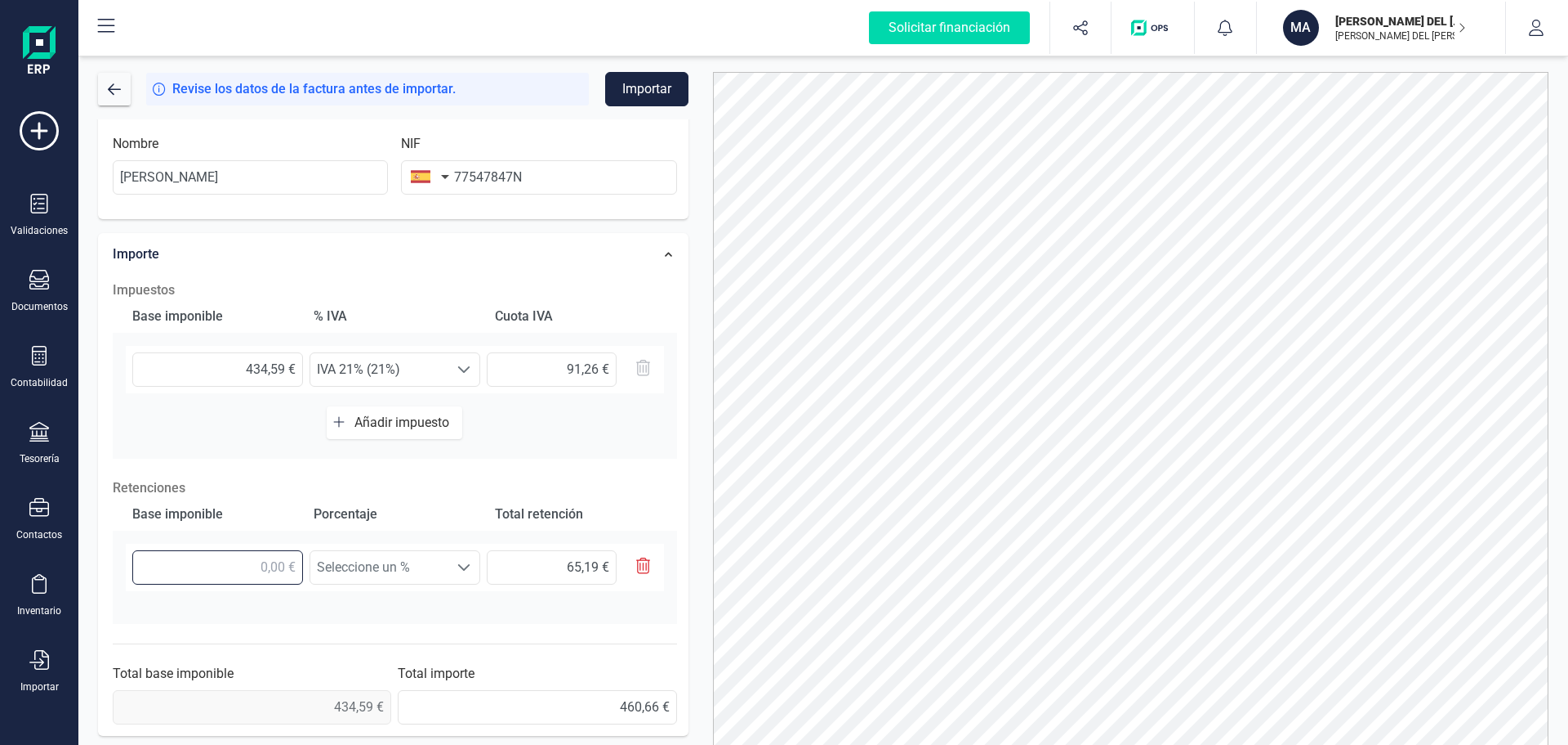
click at [223, 570] on input "text" at bounding box center [218, 567] width 171 height 35
type input "4,00 €"
type input "0,60 €"
type input "43,00 €"
type input "6,45 €"
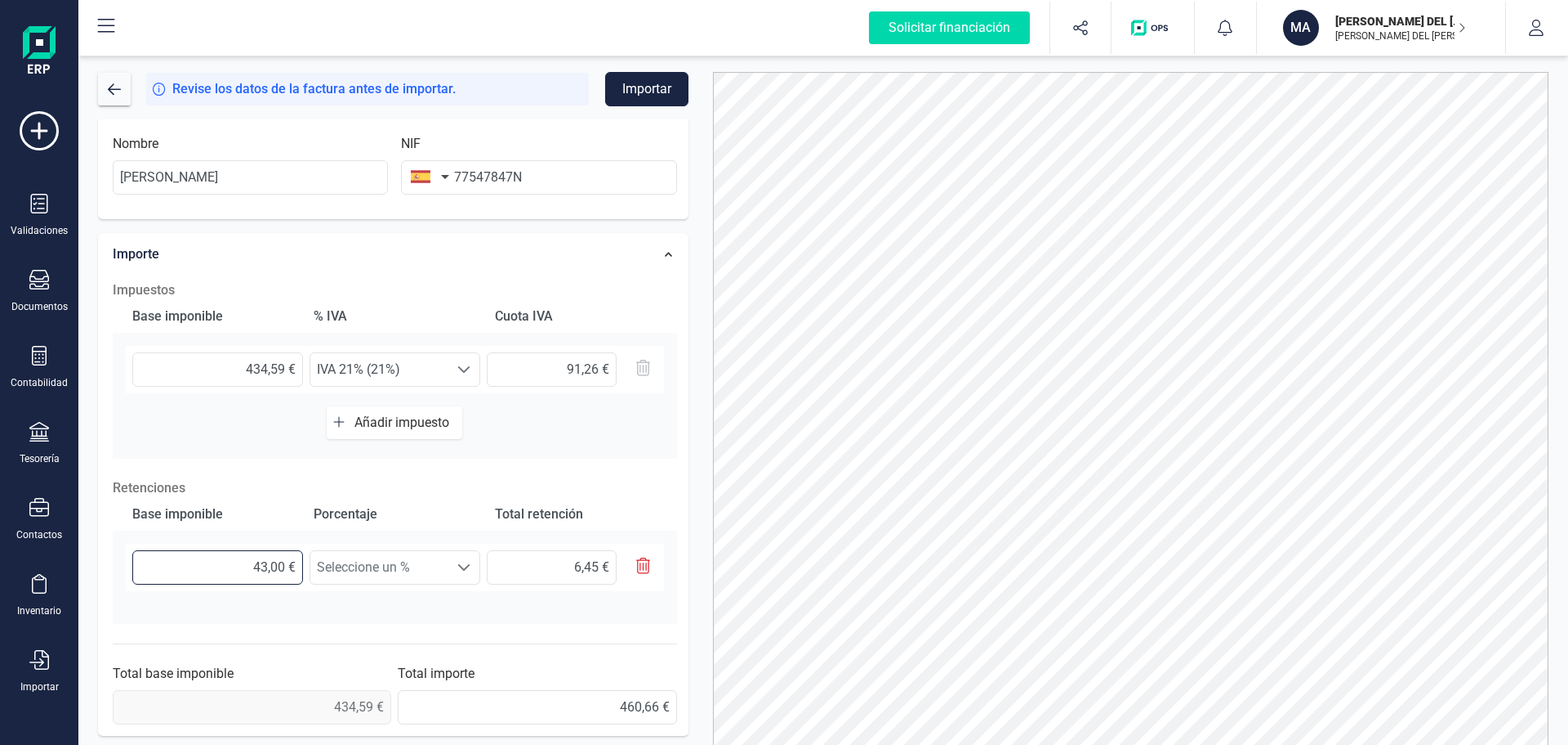
type input "434,00 €"
type input "65,10 €"
type input "434,50 €"
type input "65,17 €"
type input "434,59 €"
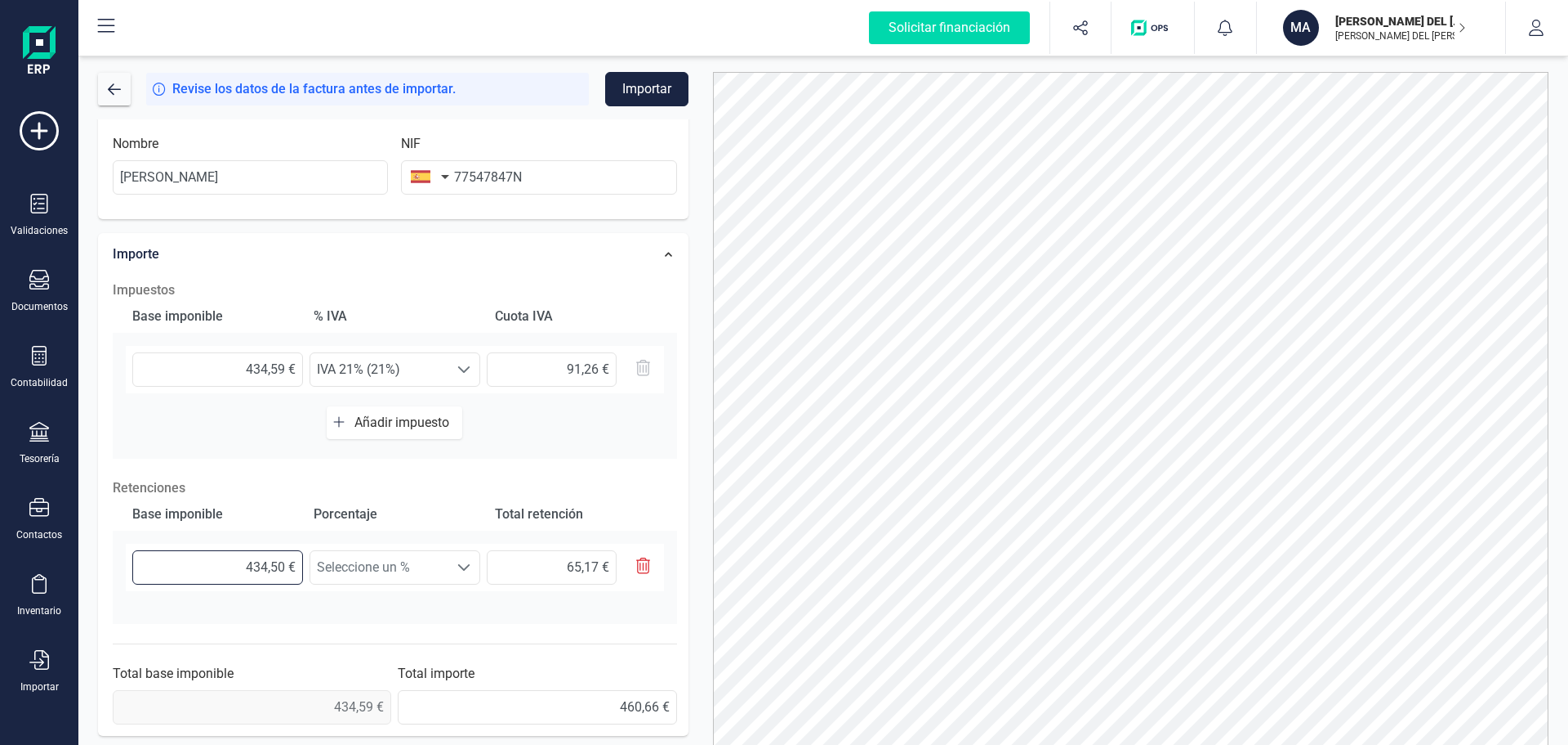
type input "65,19 €"
click at [346, 571] on span "Seleccione un %" at bounding box center [380, 567] width 138 height 33
click at [378, 639] on li "Retención 15% (15%)" at bounding box center [395, 640] width 171 height 33
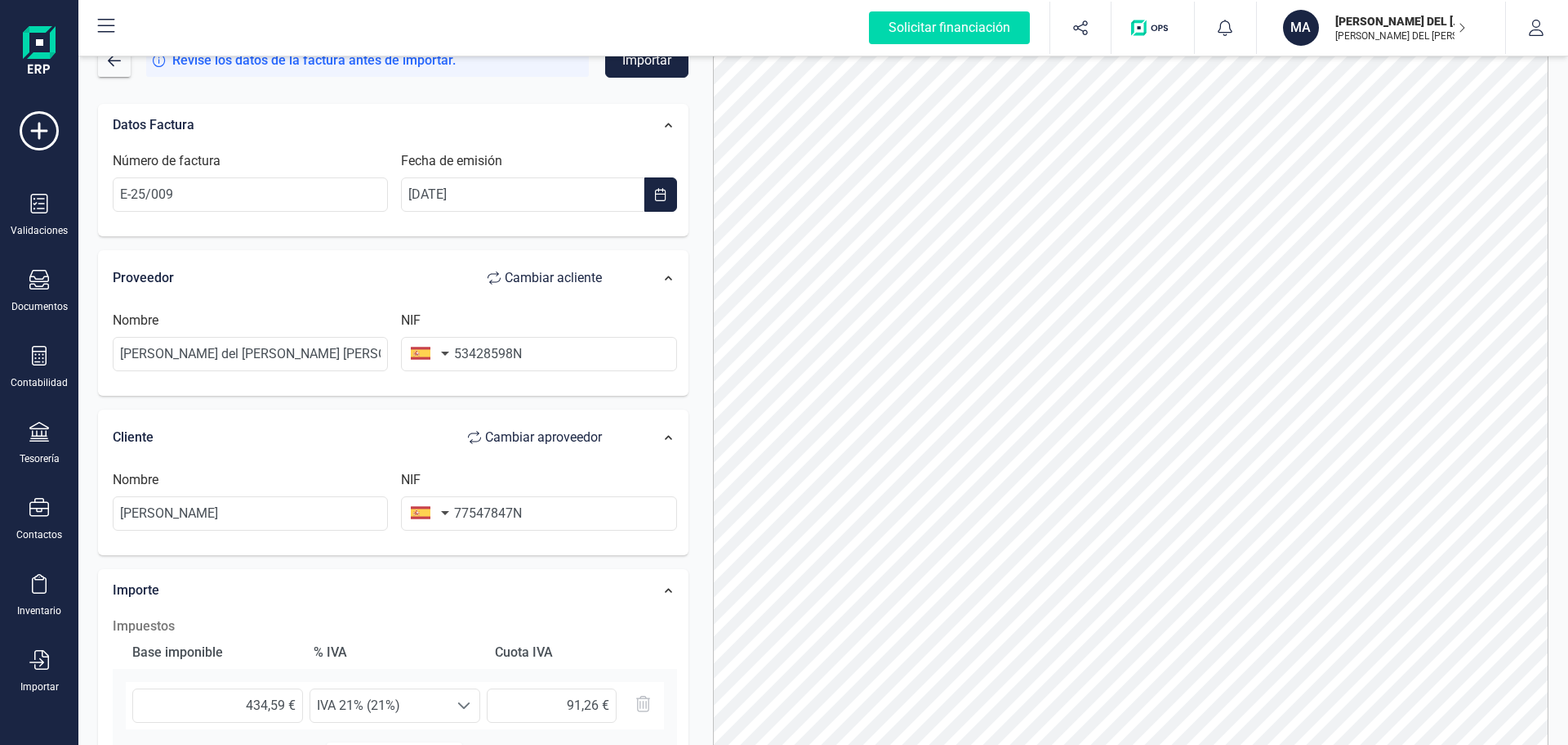
scroll to position [0, 0]
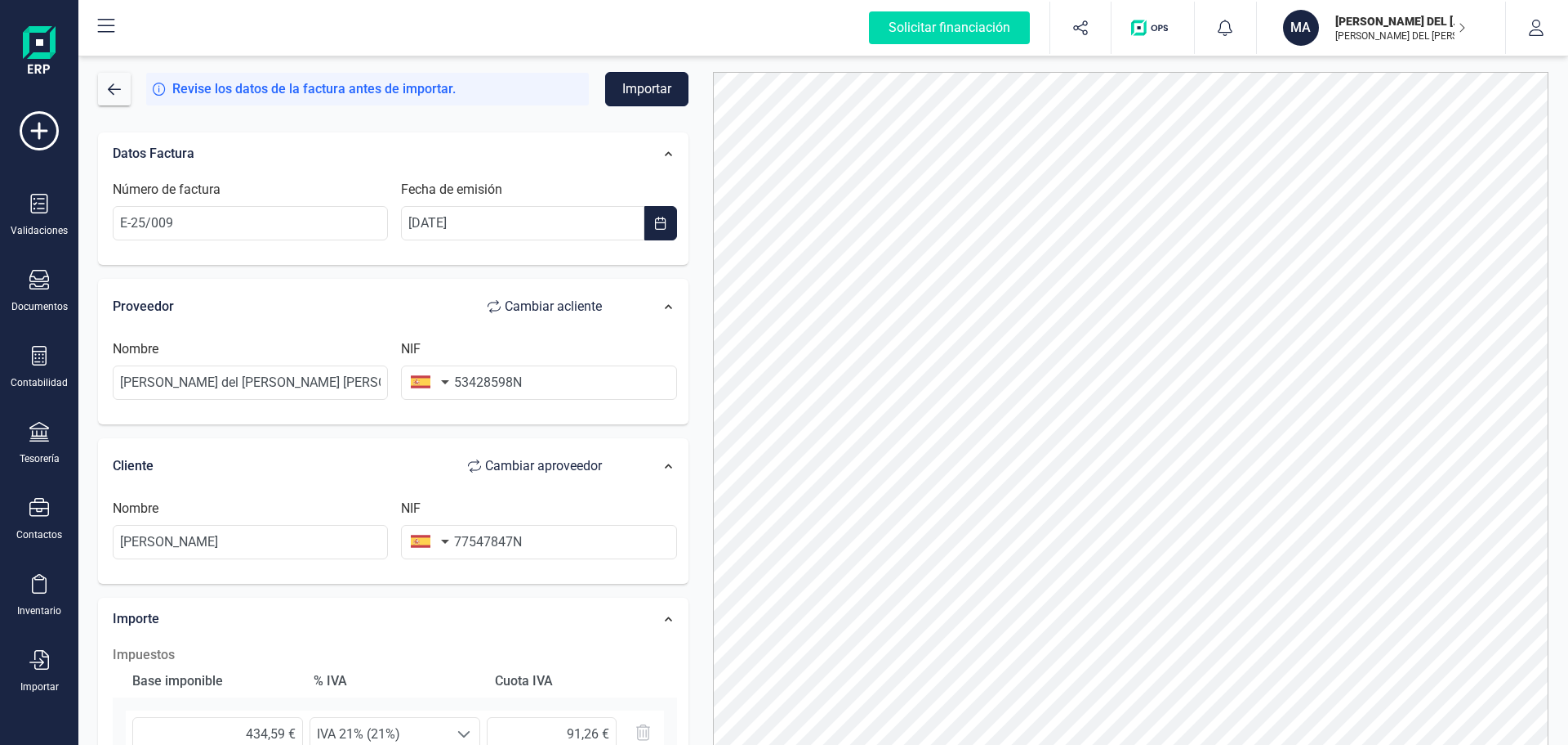
click at [650, 84] on button "Importar" at bounding box center [647, 89] width 84 height 35
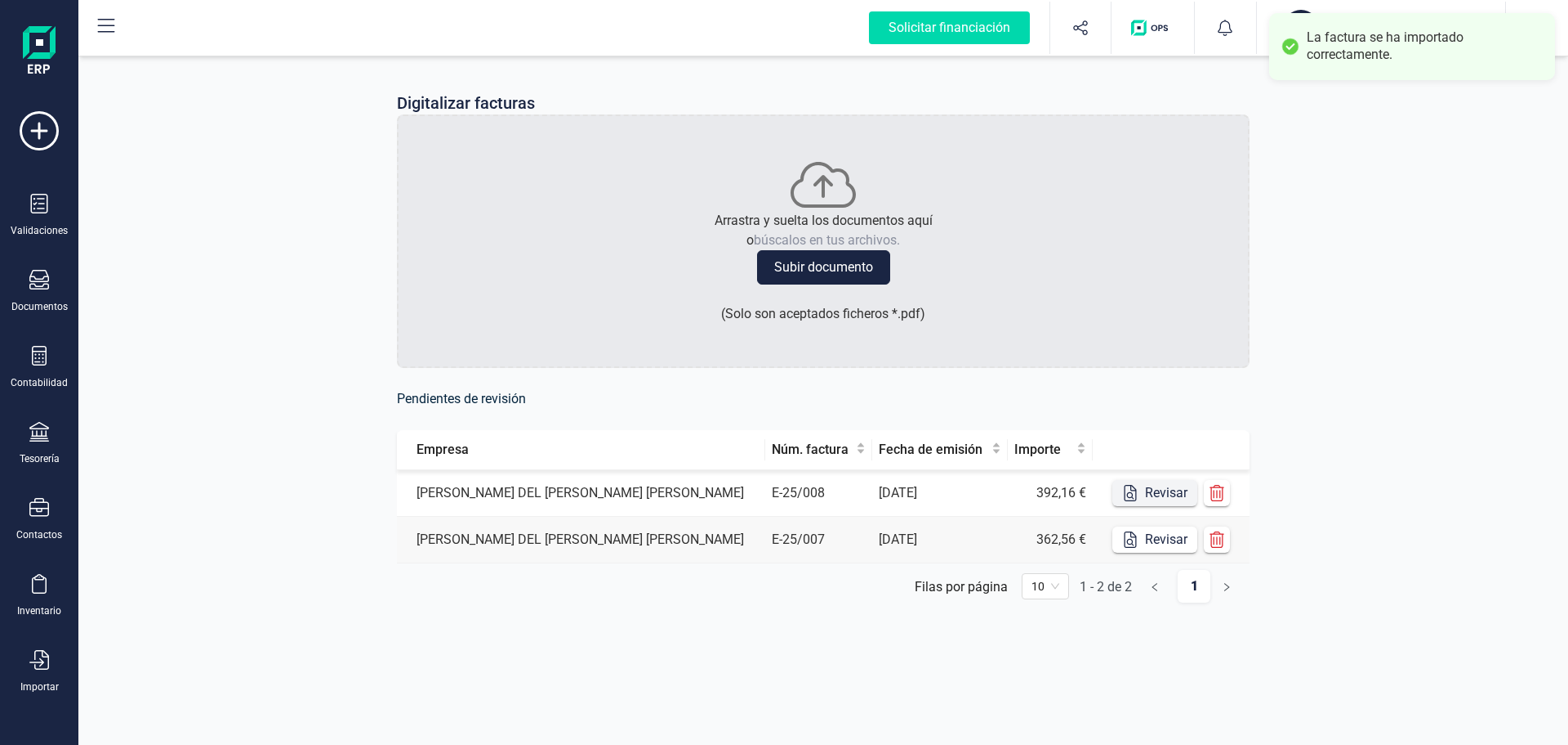
click at [1159, 493] on button "Revisar" at bounding box center [1155, 492] width 85 height 26
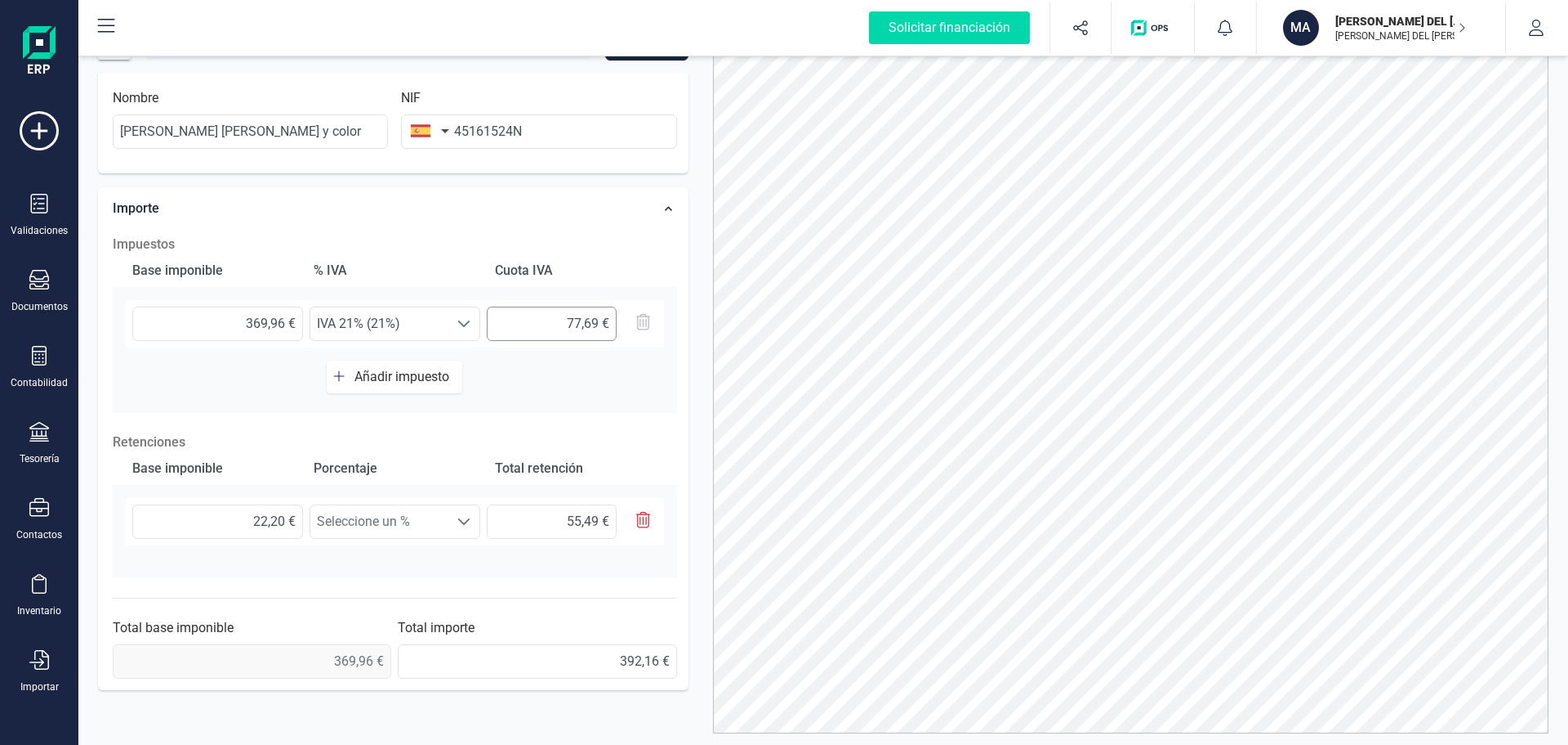
scroll to position [82, 0]
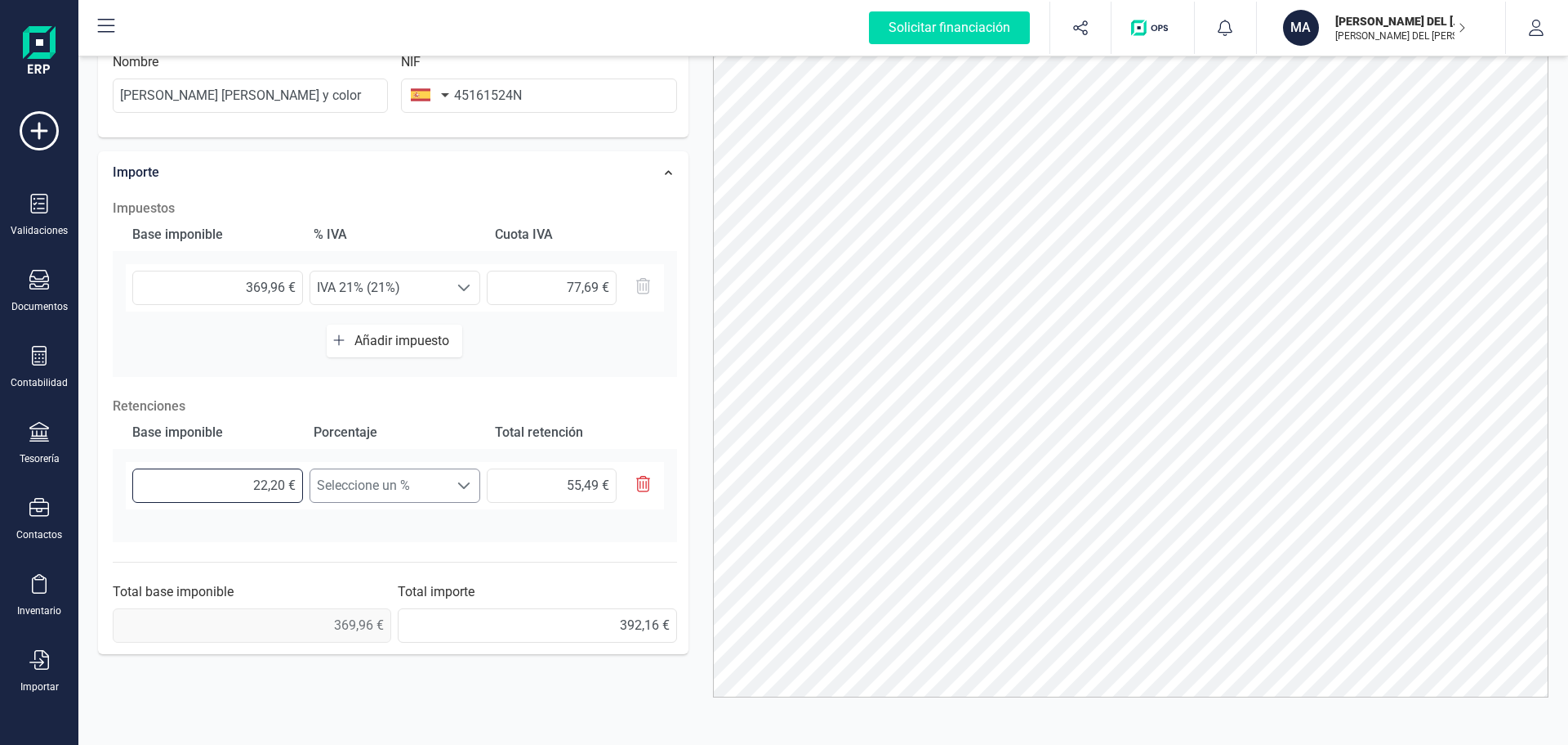
drag, startPoint x: 235, startPoint y: 488, endPoint x: 377, endPoint y: 485, distance: 142.0
click at [377, 485] on div "22,20 € Seleccione un % Seleccione un % 55,49 €" at bounding box center [395, 485] width 538 height 47
type input "3,00 €"
type input "0,45 €"
type input "36,00 €"
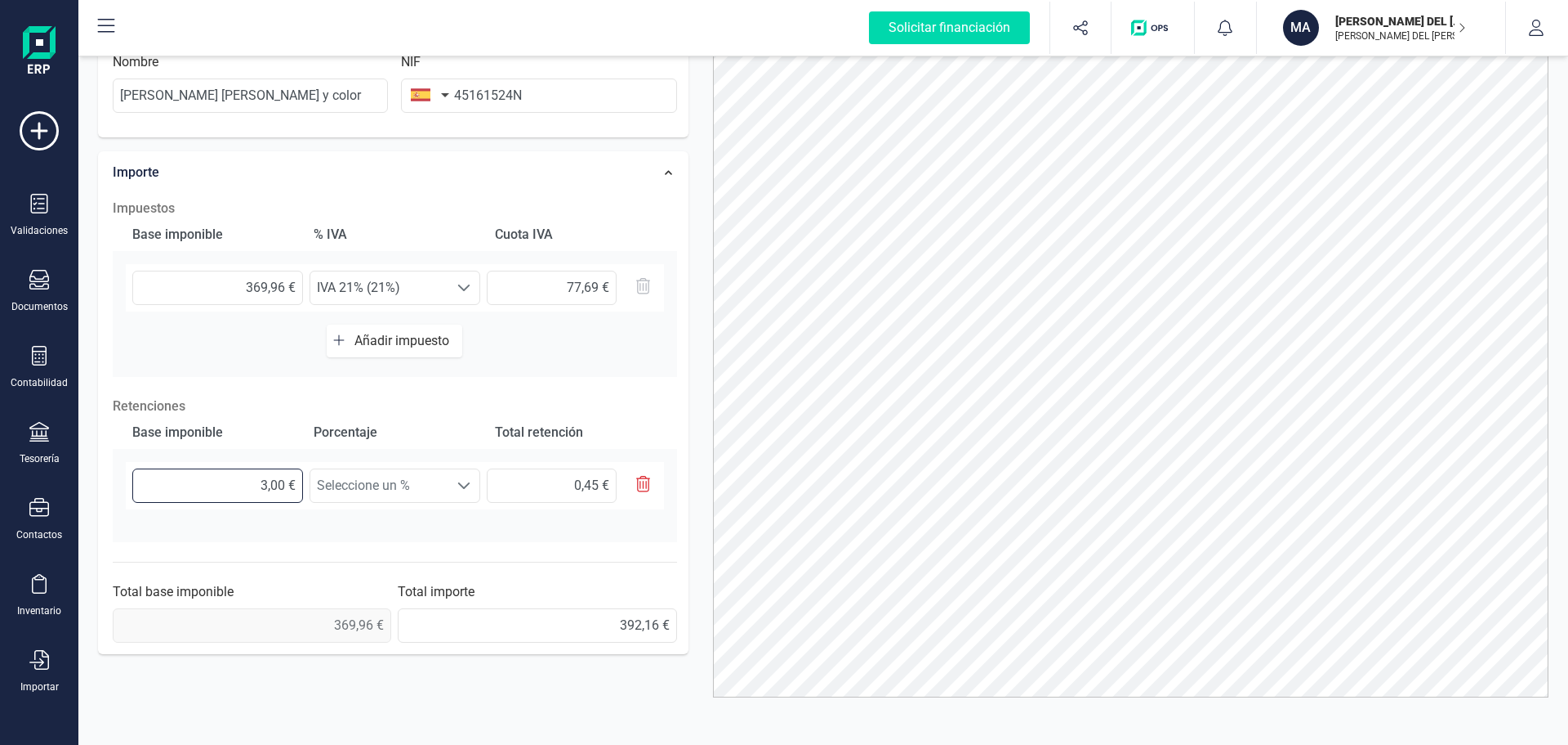
type input "5,40 €"
type input "369,00 €"
type input "55,35 €"
type input "369,90 €"
type input "55,48 €"
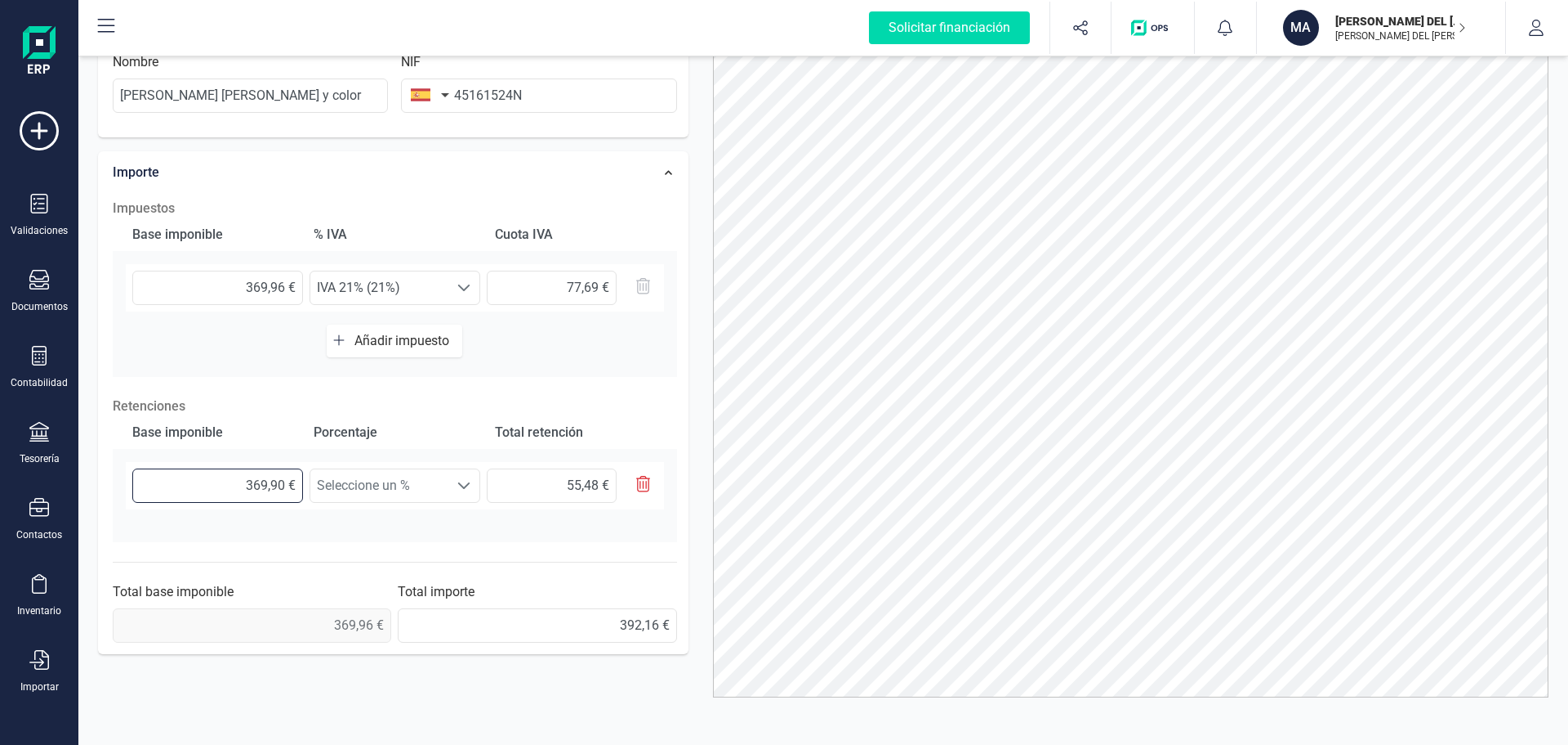
type input "369,96 €"
type input "55,49 €"
click at [360, 498] on span "Seleccione un %" at bounding box center [380, 485] width 138 height 33
click at [367, 548] on li "Retención 15% (15%)" at bounding box center [395, 558] width 171 height 33
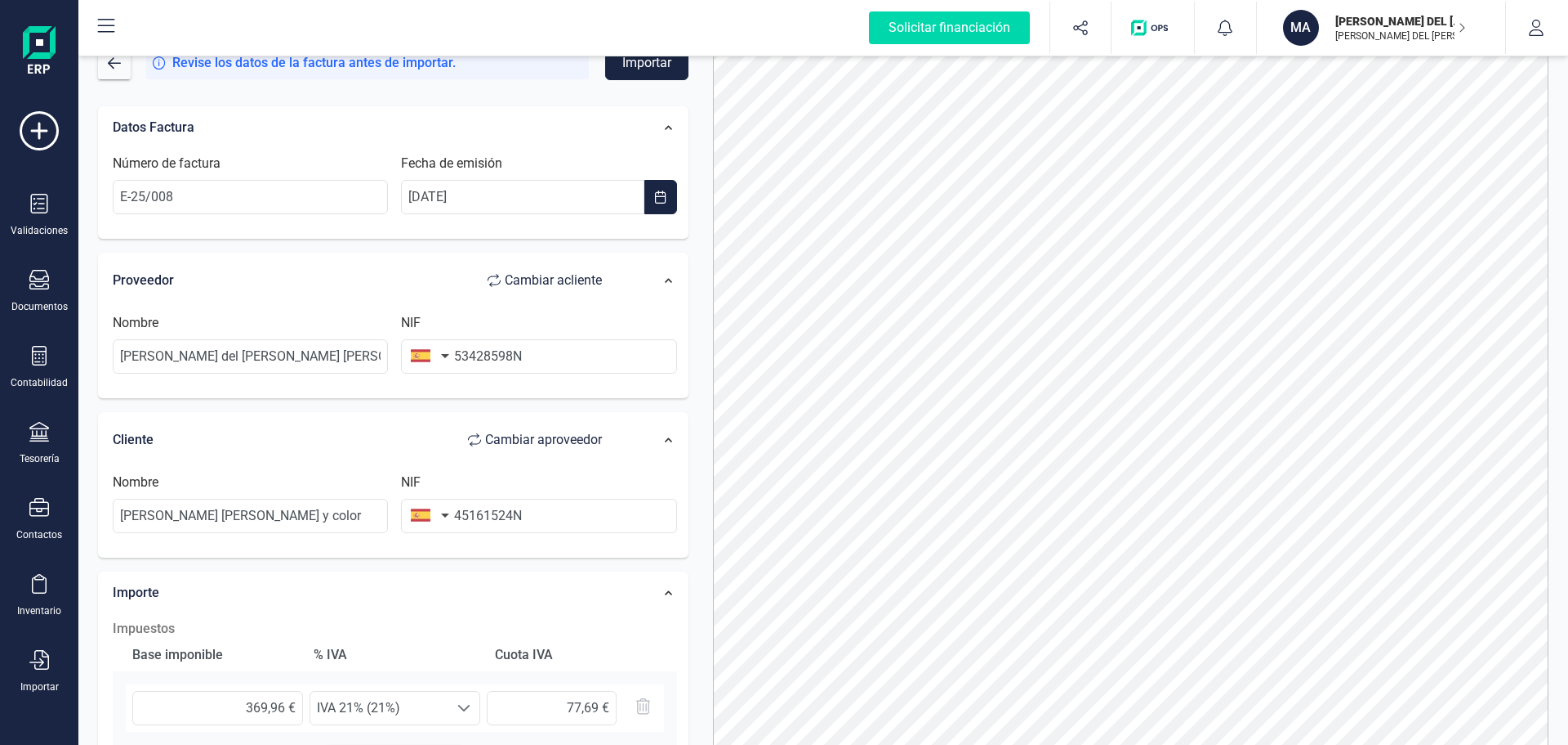
scroll to position [0, 0]
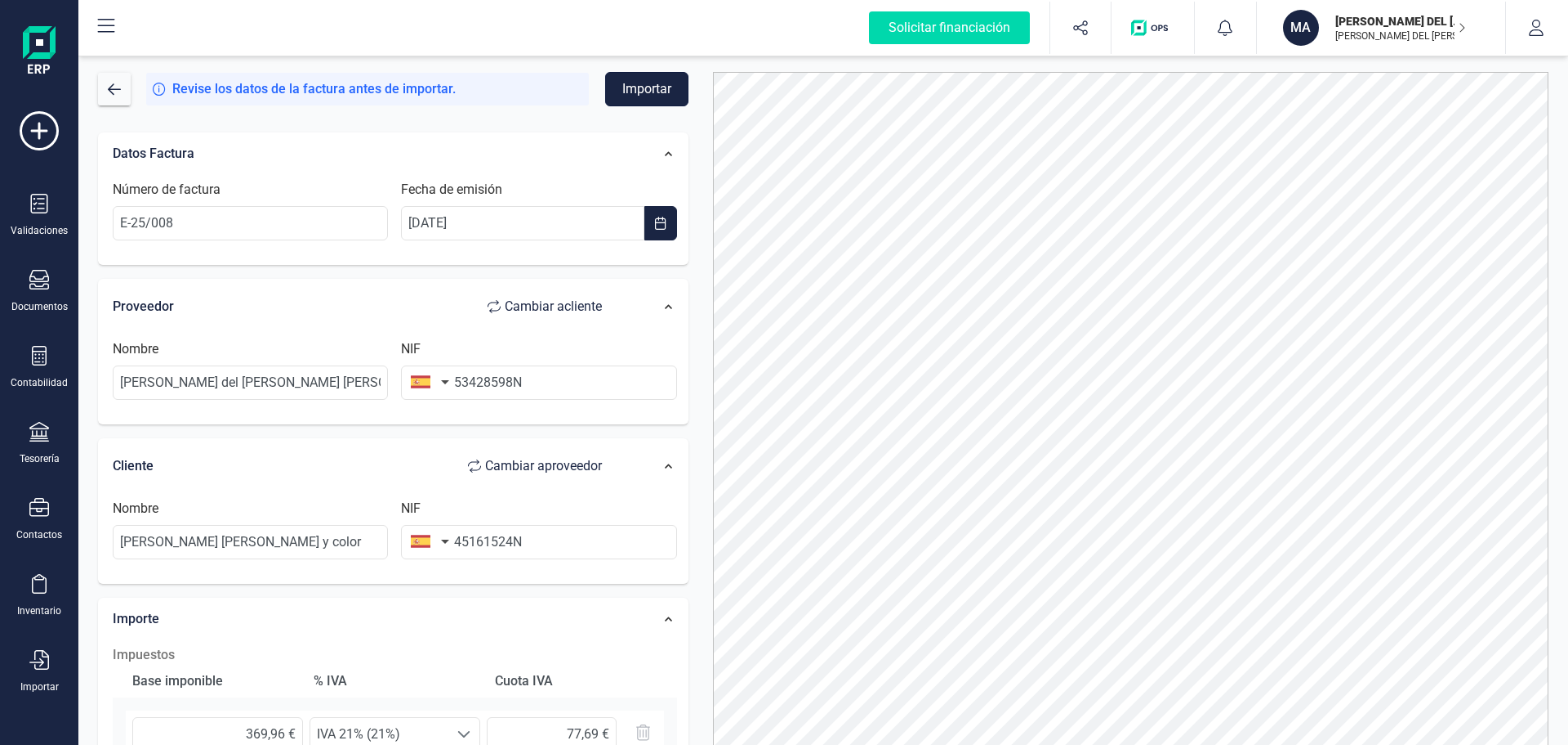
click at [655, 88] on button "Importar" at bounding box center [647, 89] width 84 height 35
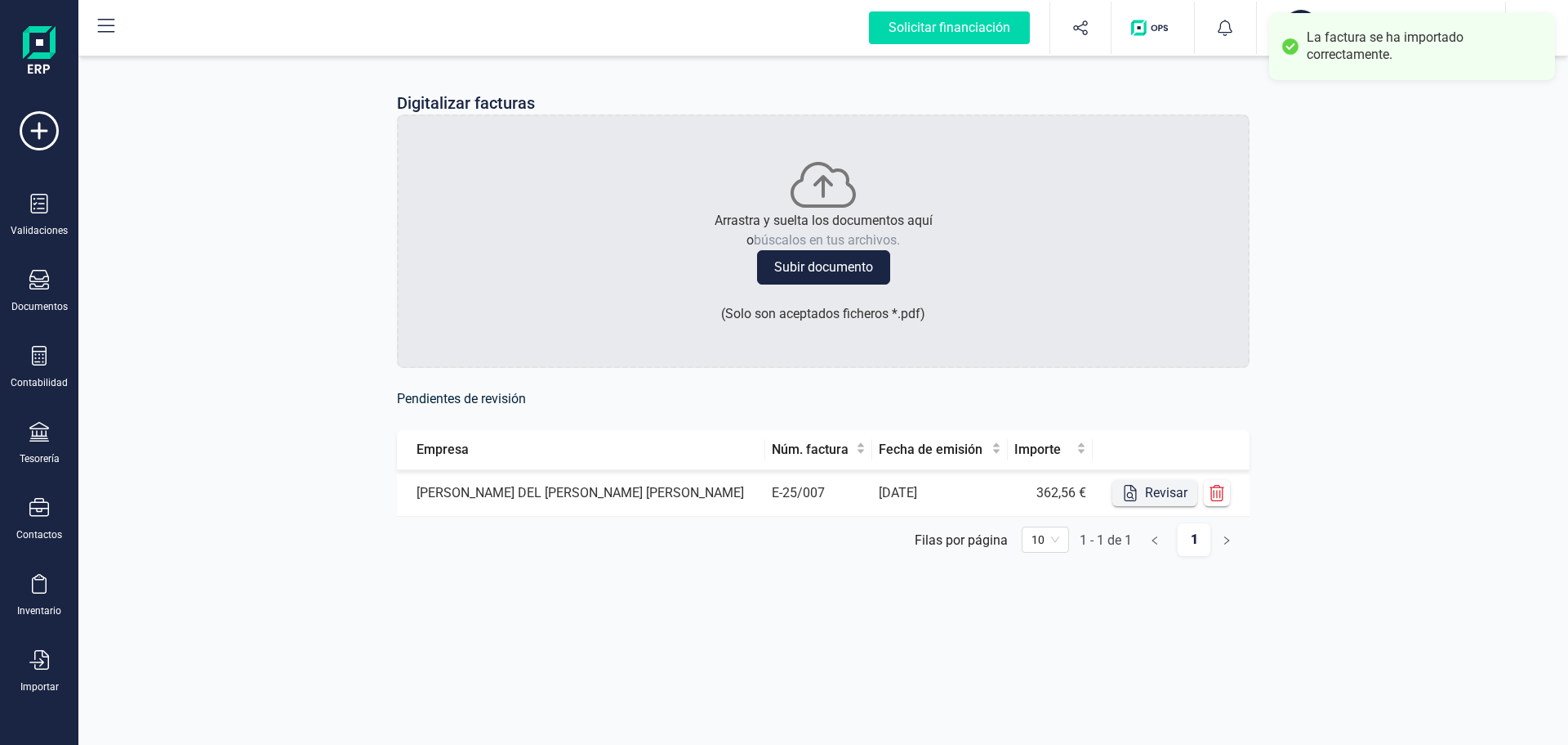
click at [1156, 486] on button "Revisar" at bounding box center [1155, 492] width 85 height 26
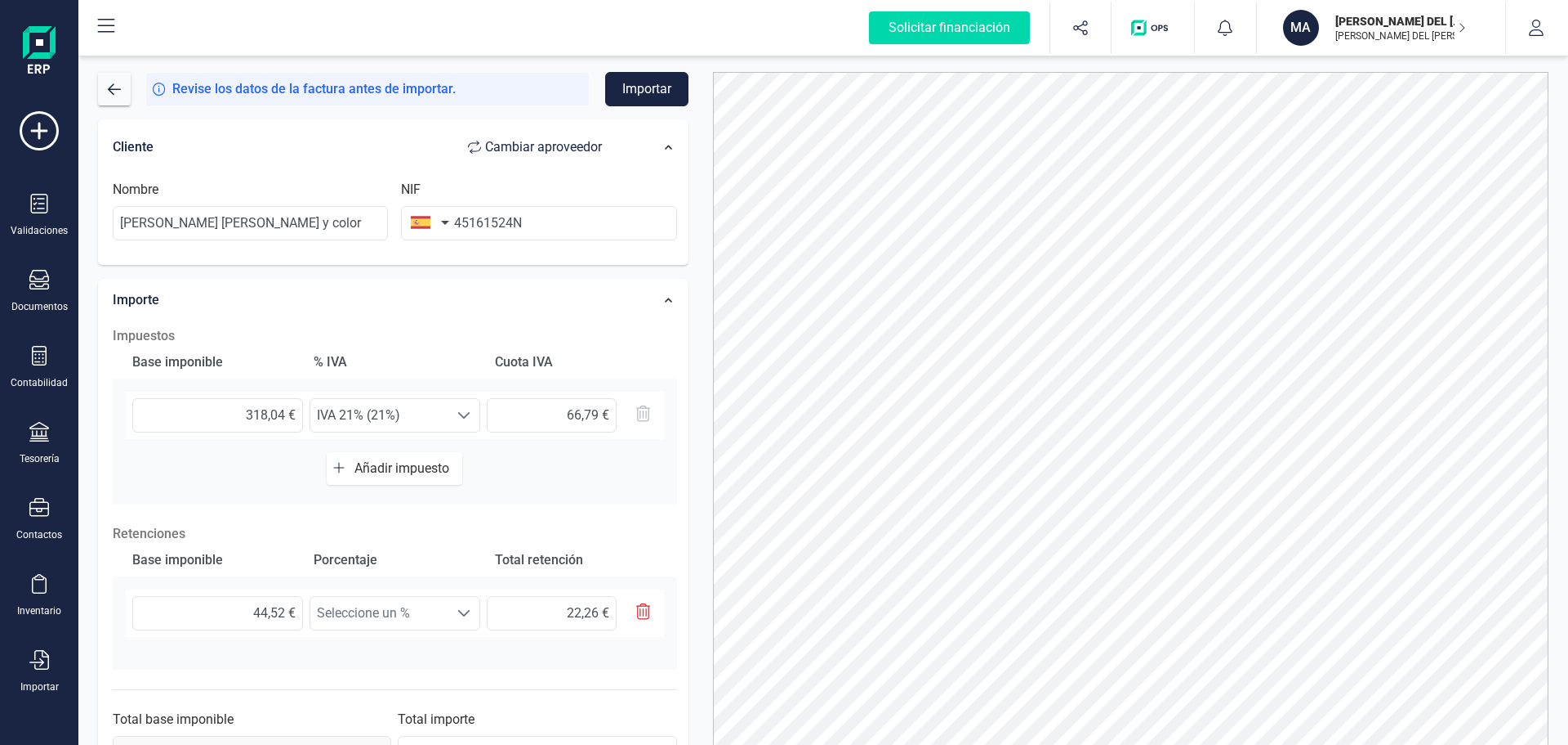
scroll to position [364, 0]
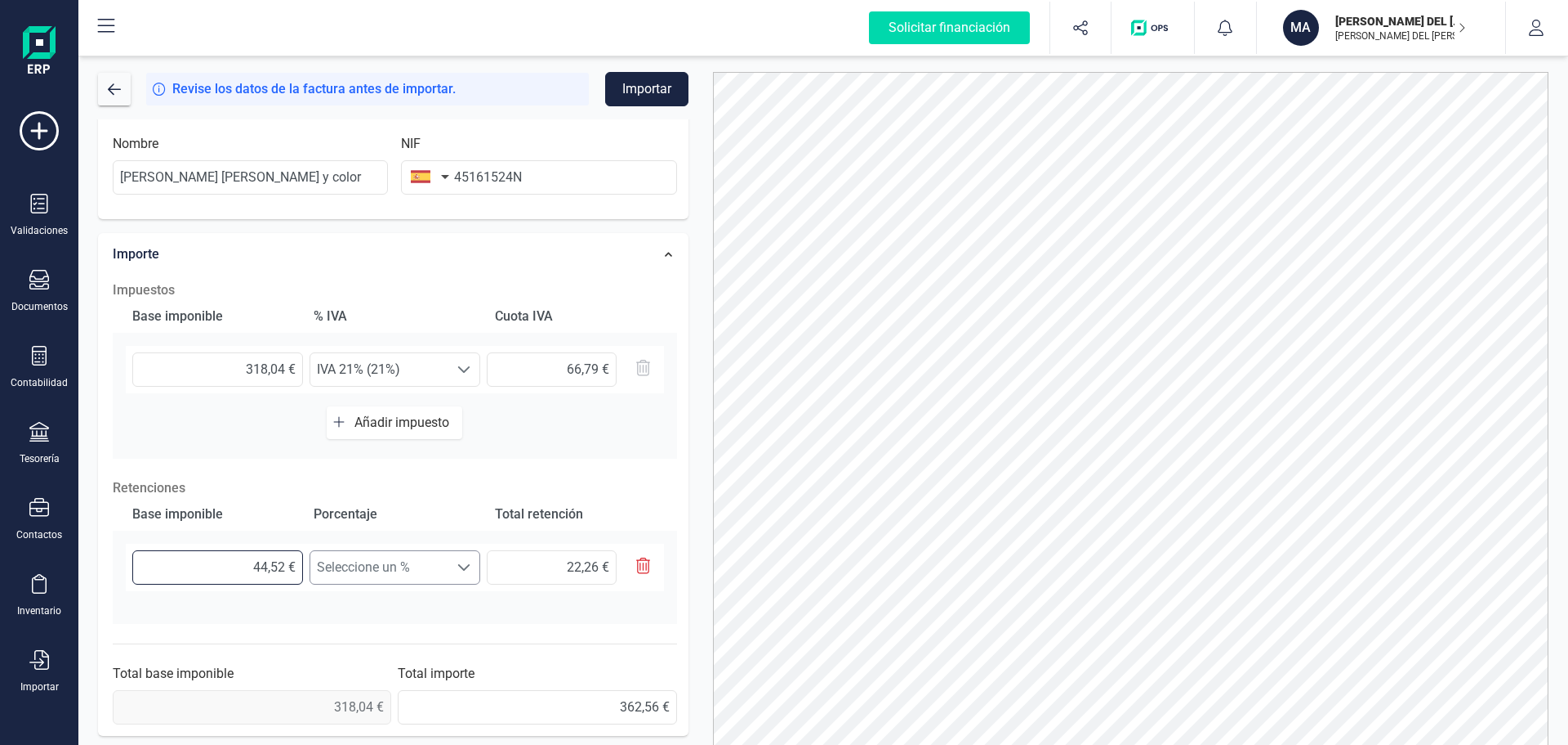
drag, startPoint x: 242, startPoint y: 569, endPoint x: 336, endPoint y: 562, distance: 94.3
click at [336, 562] on div "44,52 € Seleccione un % Seleccione un % 22,26 €" at bounding box center [395, 567] width 538 height 47
type input "3,00 €"
type input "0,21 €"
type input "31,00 €"
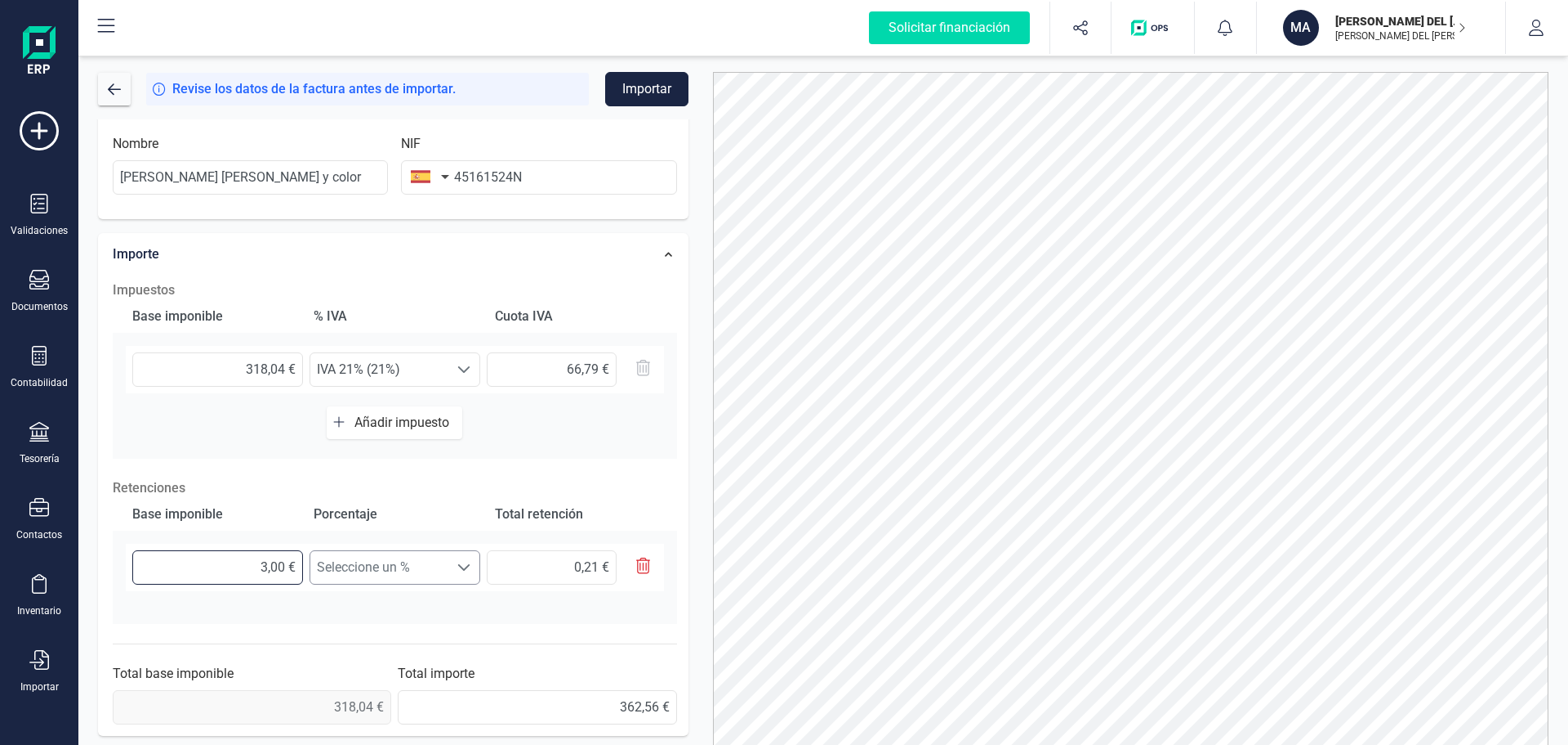
type input "2,17 €"
type input "318,00 €"
type input "22,26 €"
type input "318,04 €"
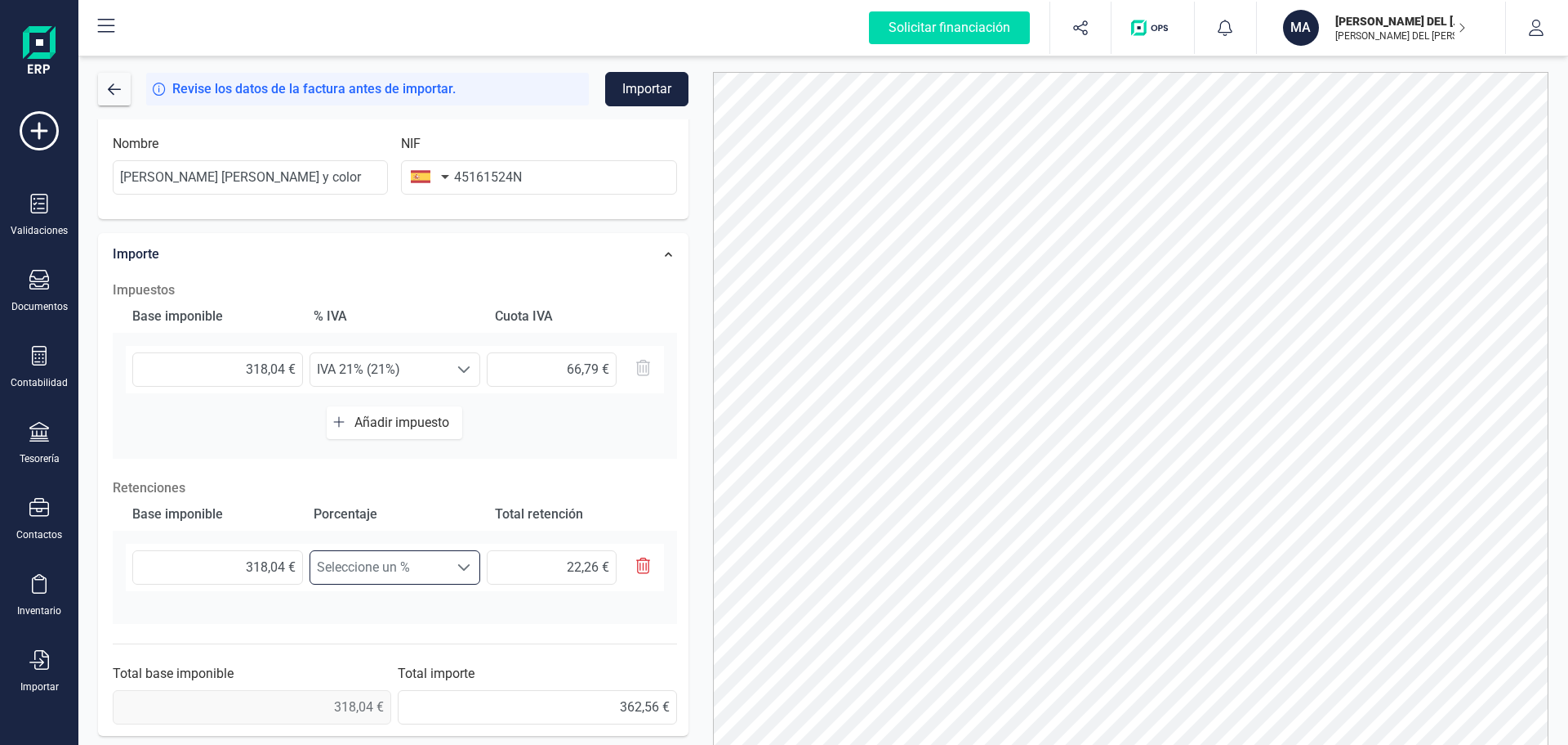
click at [336, 562] on span "Seleccione un %" at bounding box center [380, 567] width 138 height 33
click at [368, 634] on li "Retención 15% (15%)" at bounding box center [395, 640] width 171 height 33
click at [412, 570] on span "Retención 15% (15%)" at bounding box center [380, 567] width 138 height 33
click at [408, 663] on li "Retención 7% (7%)" at bounding box center [395, 672] width 171 height 33
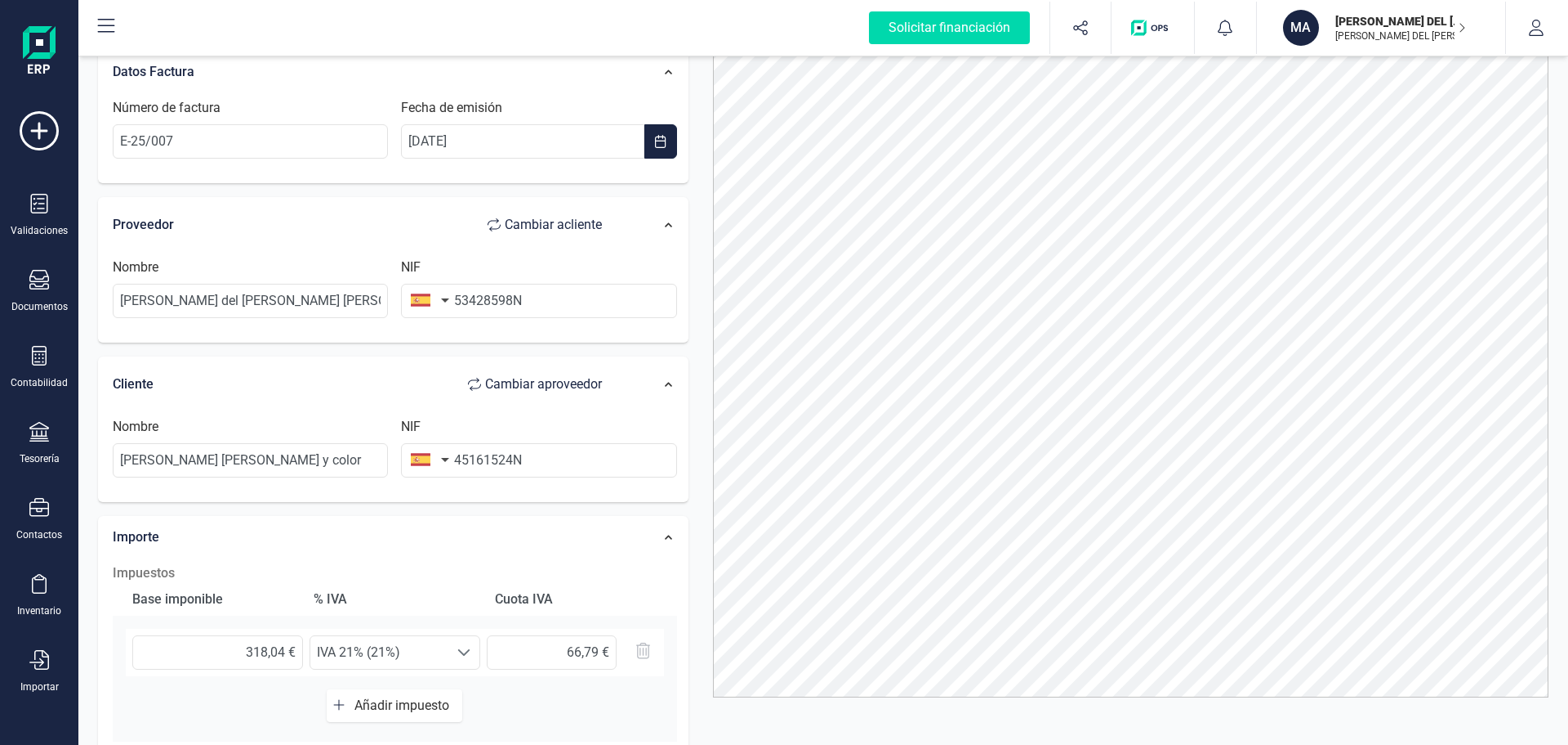
scroll to position [0, 0]
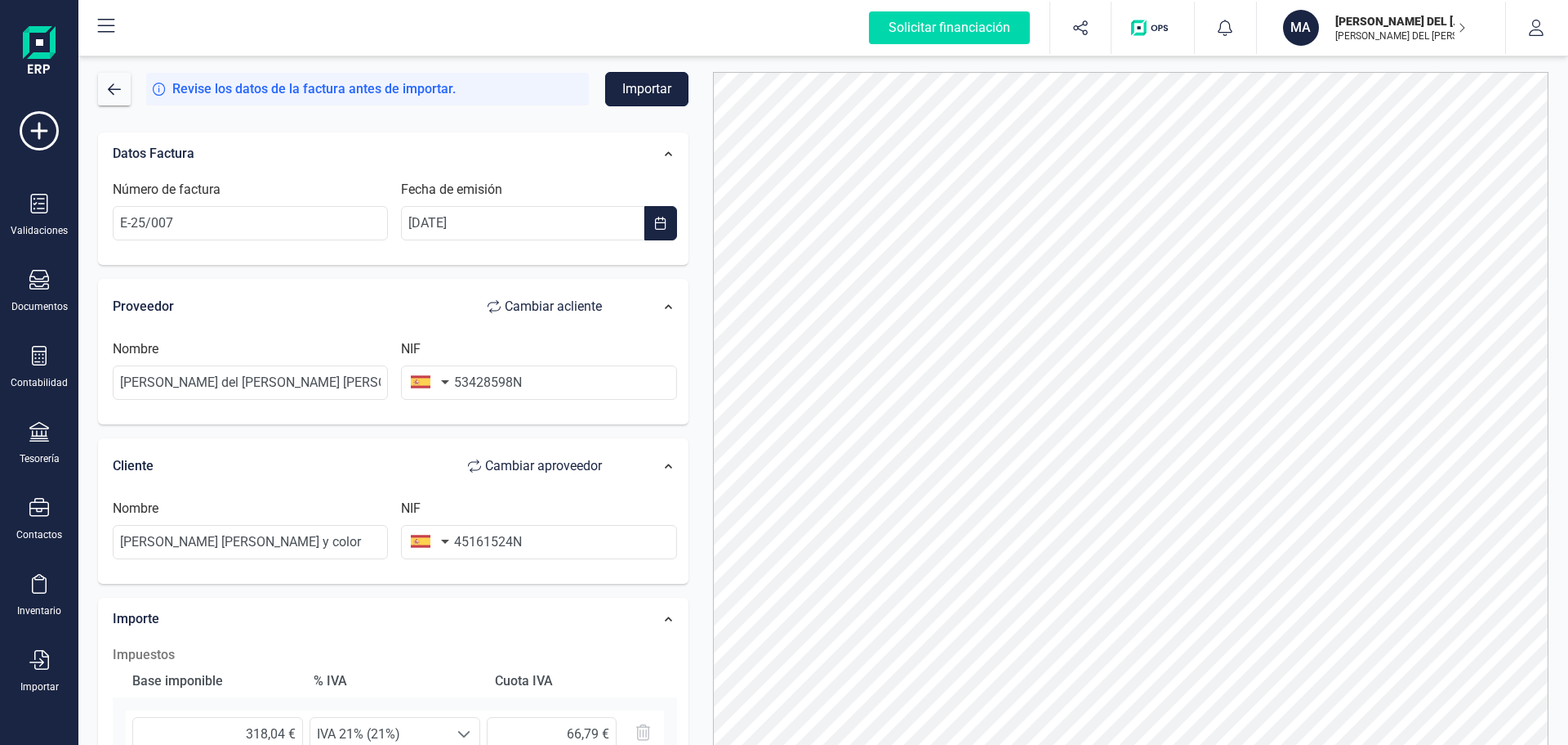
click at [651, 90] on button "Importar" at bounding box center [647, 89] width 84 height 35
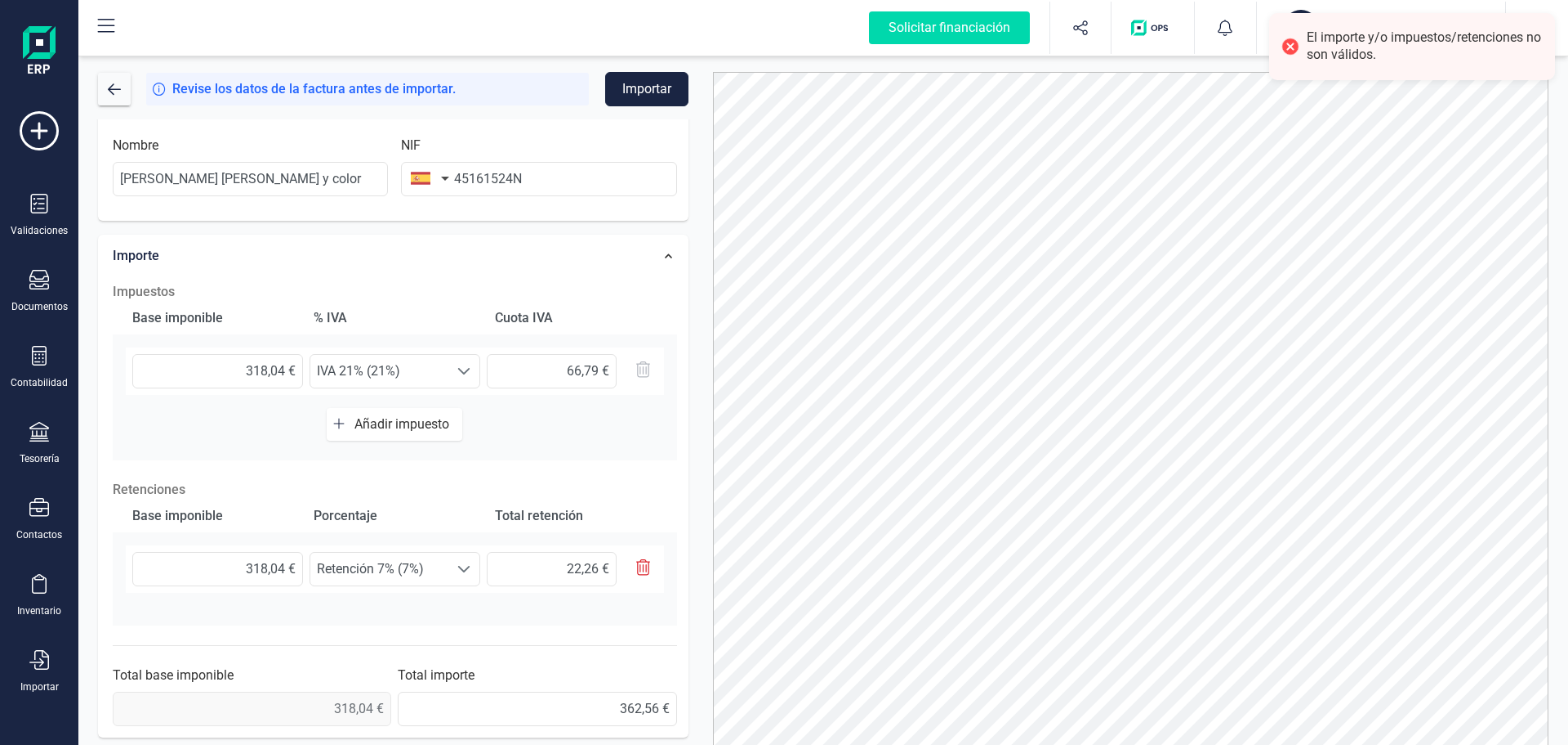
scroll to position [364, 0]
drag, startPoint x: 557, startPoint y: 563, endPoint x: 610, endPoint y: 563, distance: 53.0
click at [610, 563] on input "22,26 €" at bounding box center [551, 567] width 130 height 35
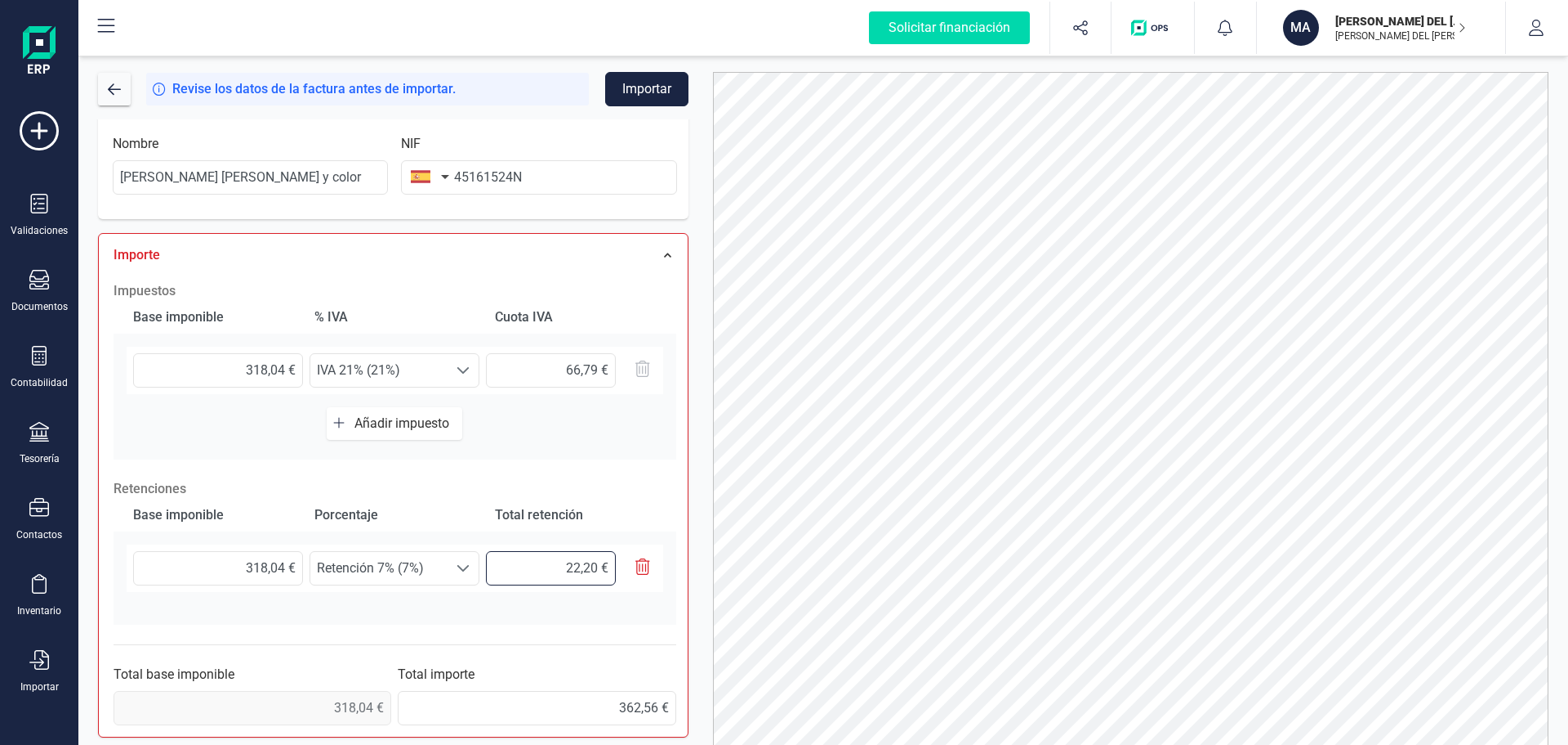
type input "22,25 €"
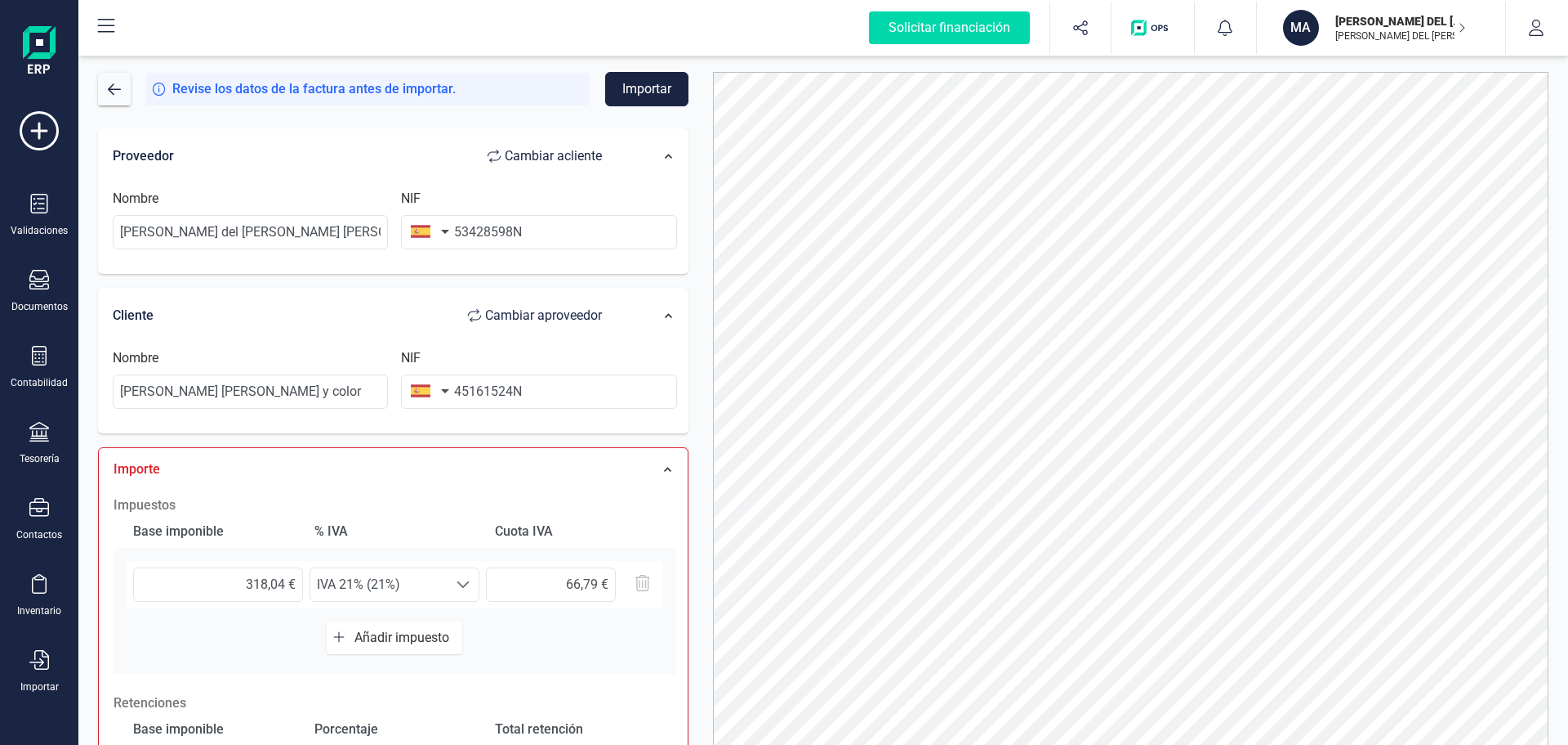
scroll to position [0, 0]
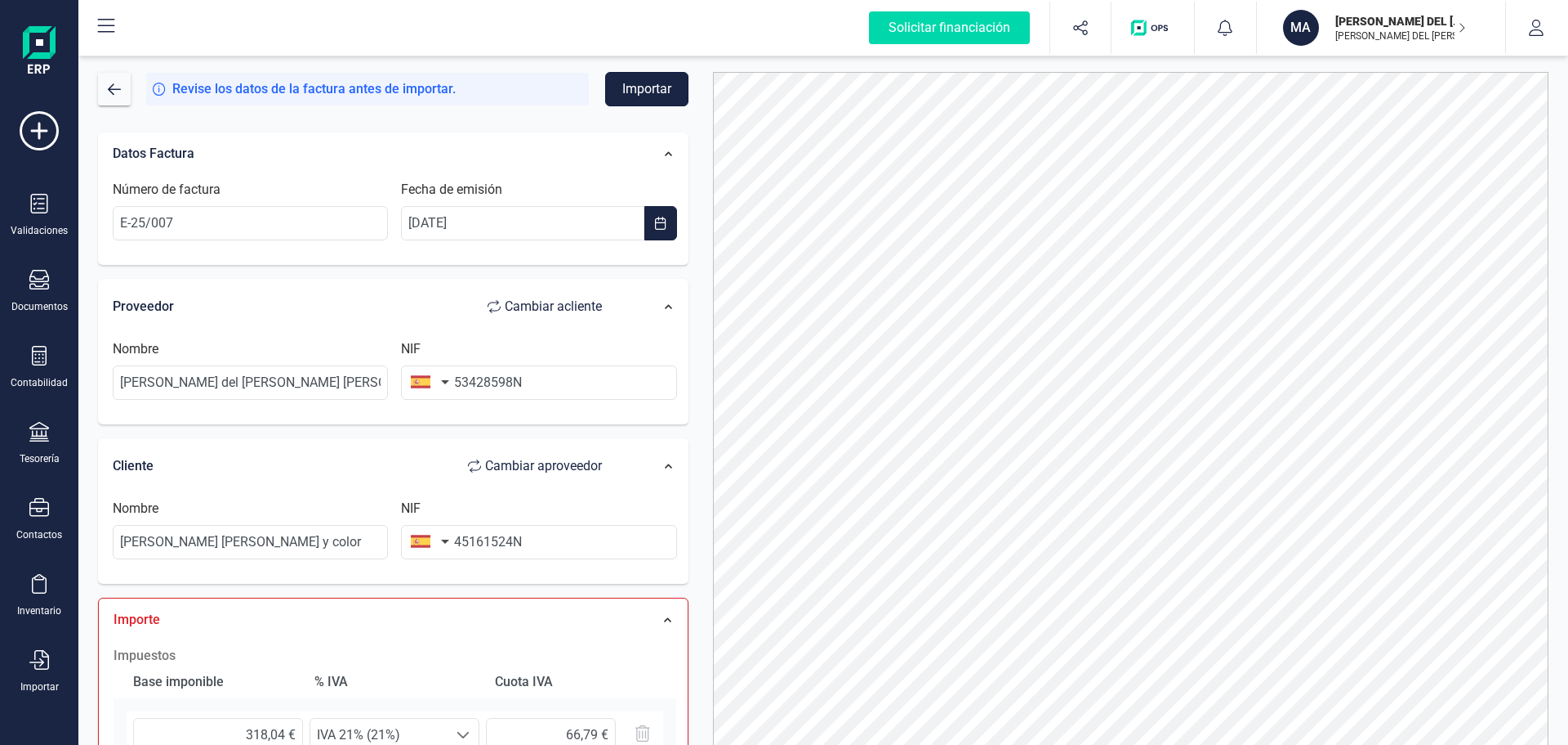
click at [639, 85] on button "Importar" at bounding box center [647, 89] width 84 height 35
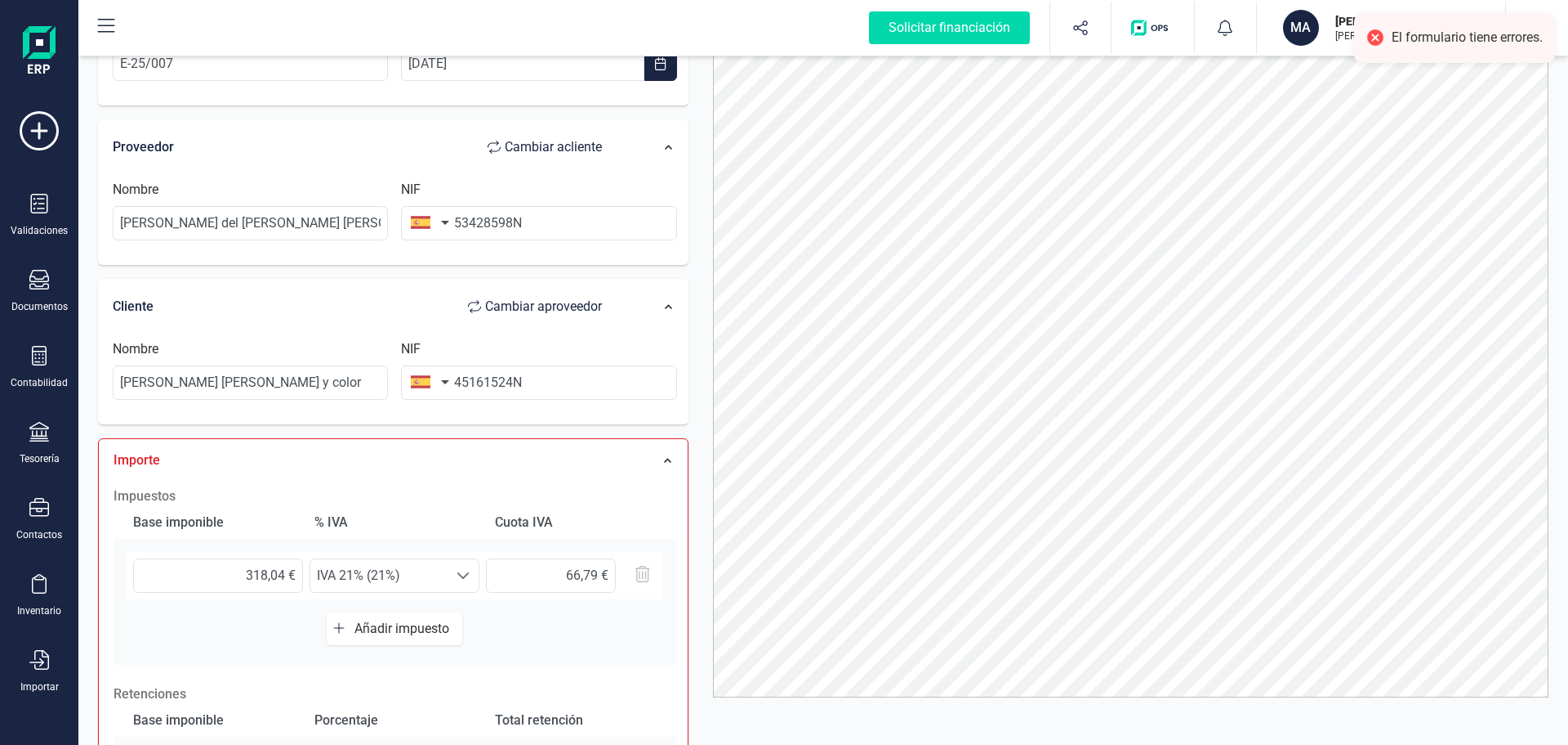
scroll to position [385, 0]
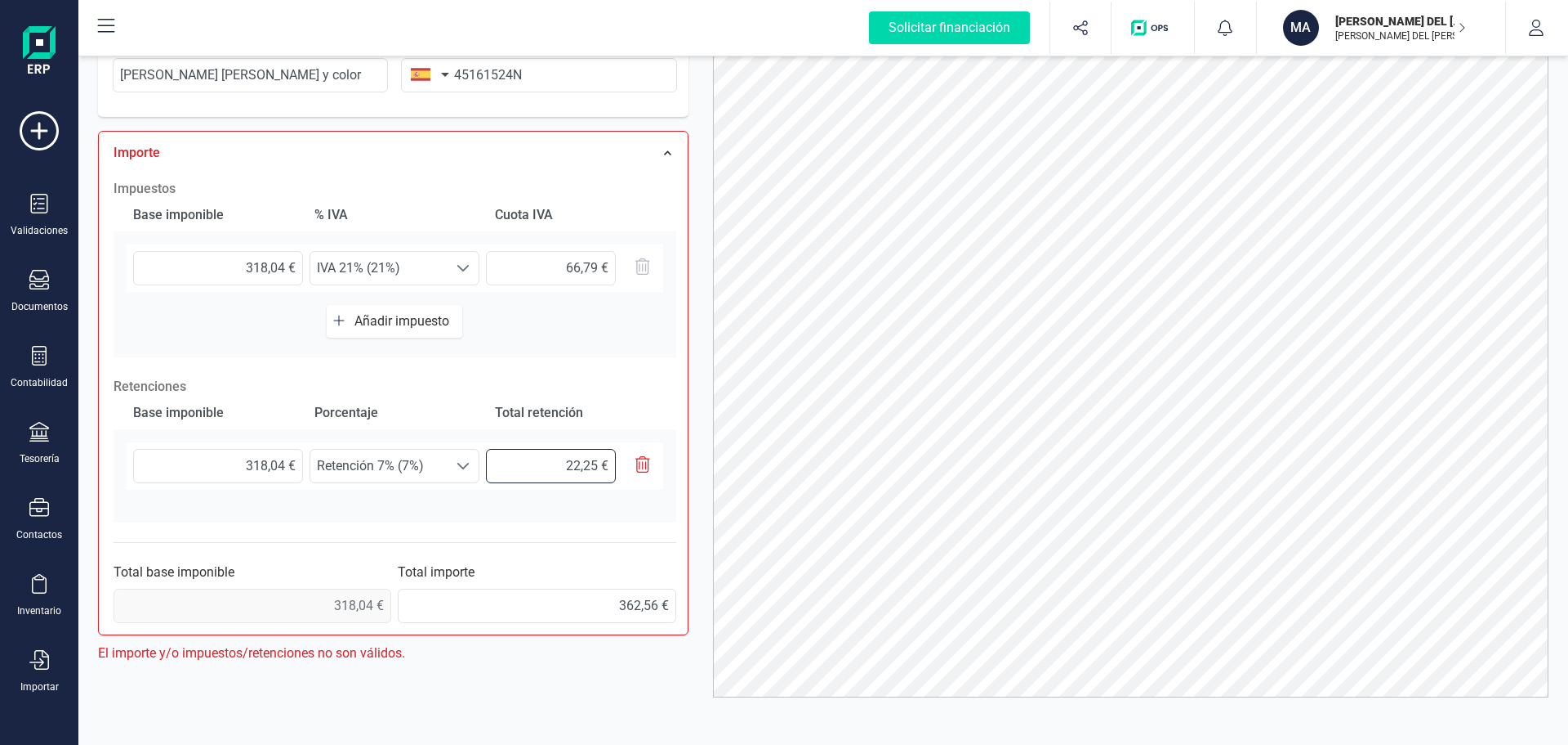
drag, startPoint x: 544, startPoint y: 463, endPoint x: 615, endPoint y: 452, distance: 71.8
click at [615, 452] on input "22,25 €" at bounding box center [550, 466] width 130 height 35
type input "22,26 €"
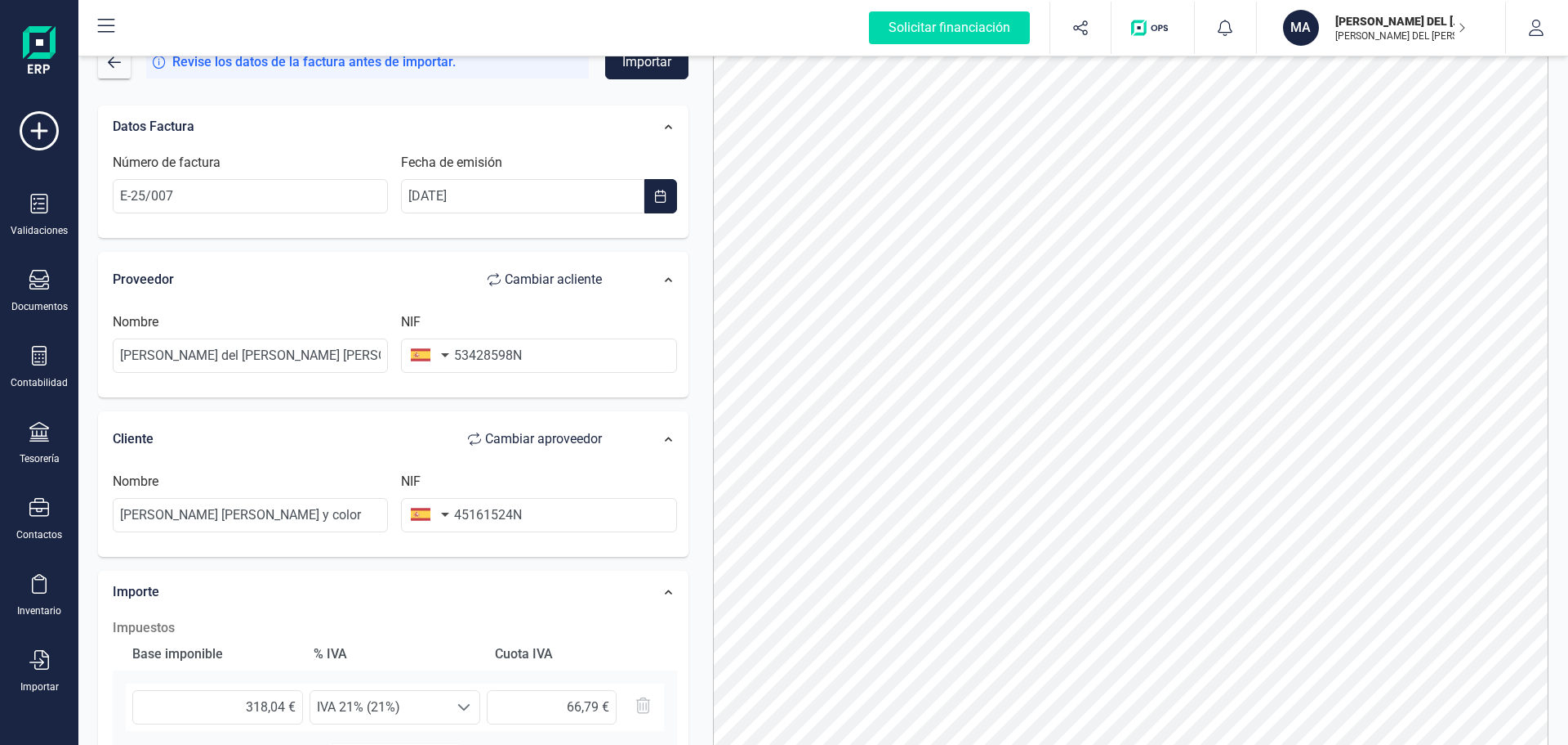
scroll to position [0, 0]
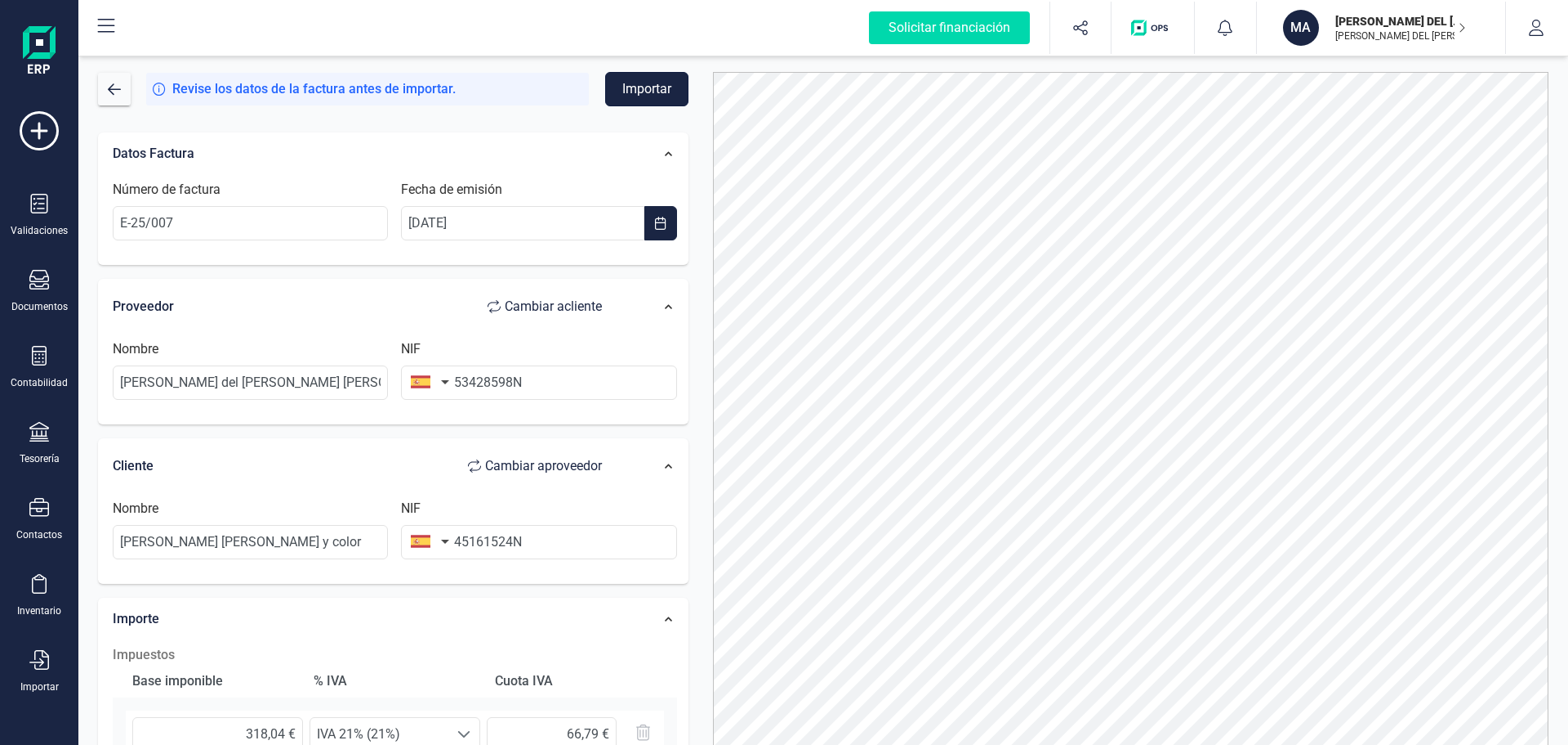
click at [650, 92] on button "Importar" at bounding box center [647, 89] width 84 height 35
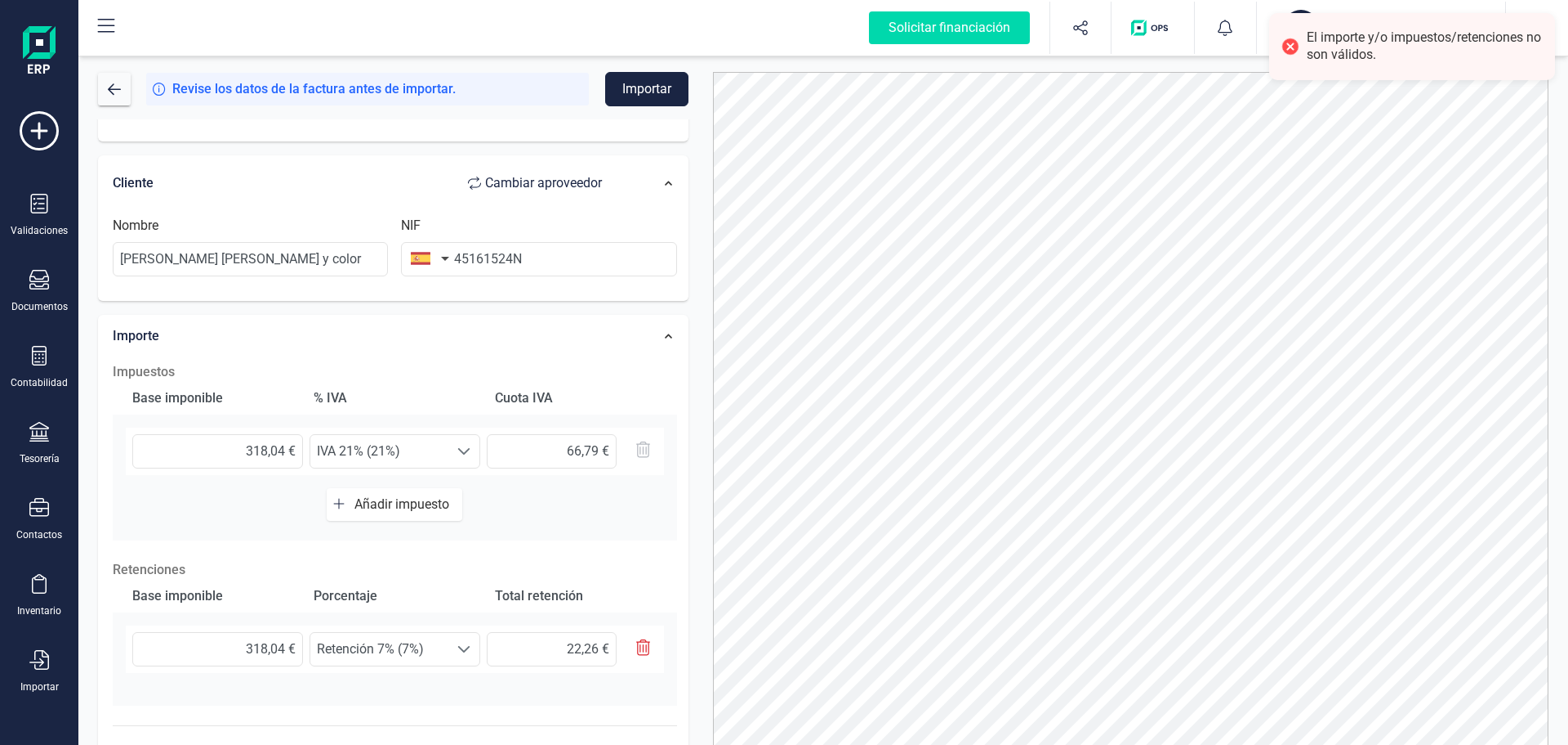
scroll to position [364, 0]
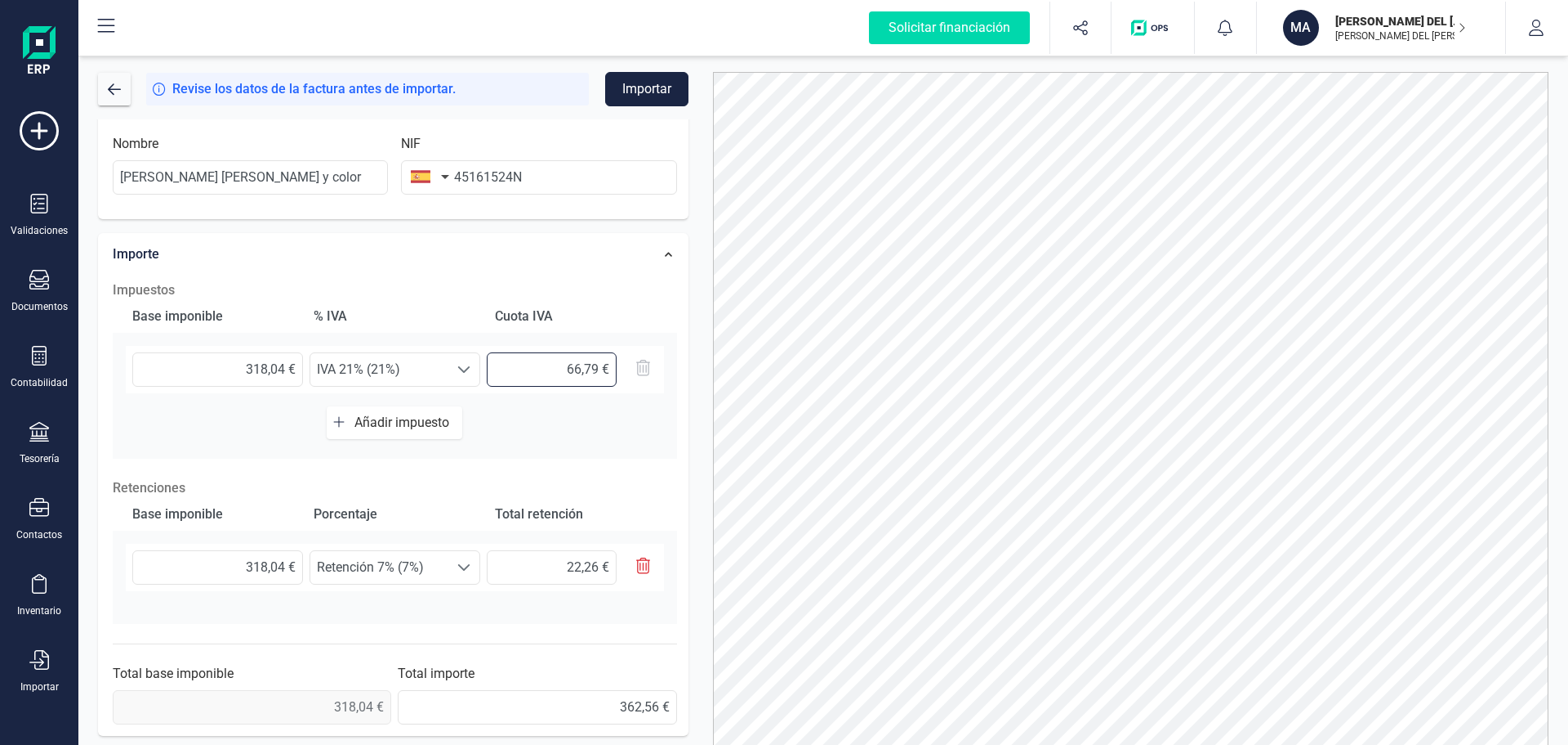
click at [616, 367] on div "66,79 €" at bounding box center [572, 370] width 171 height 35
type input "666,78 €"
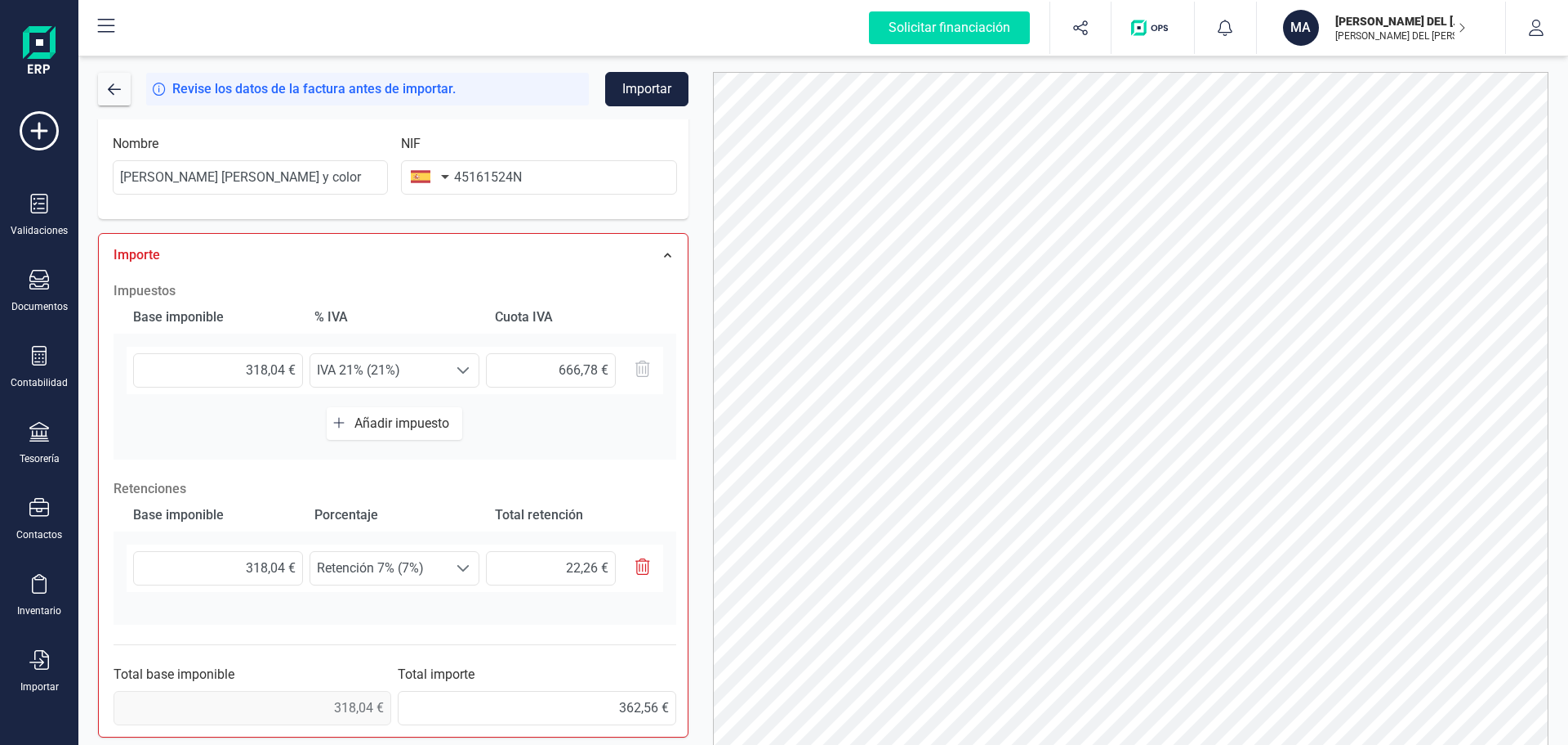
scroll to position [385, 0]
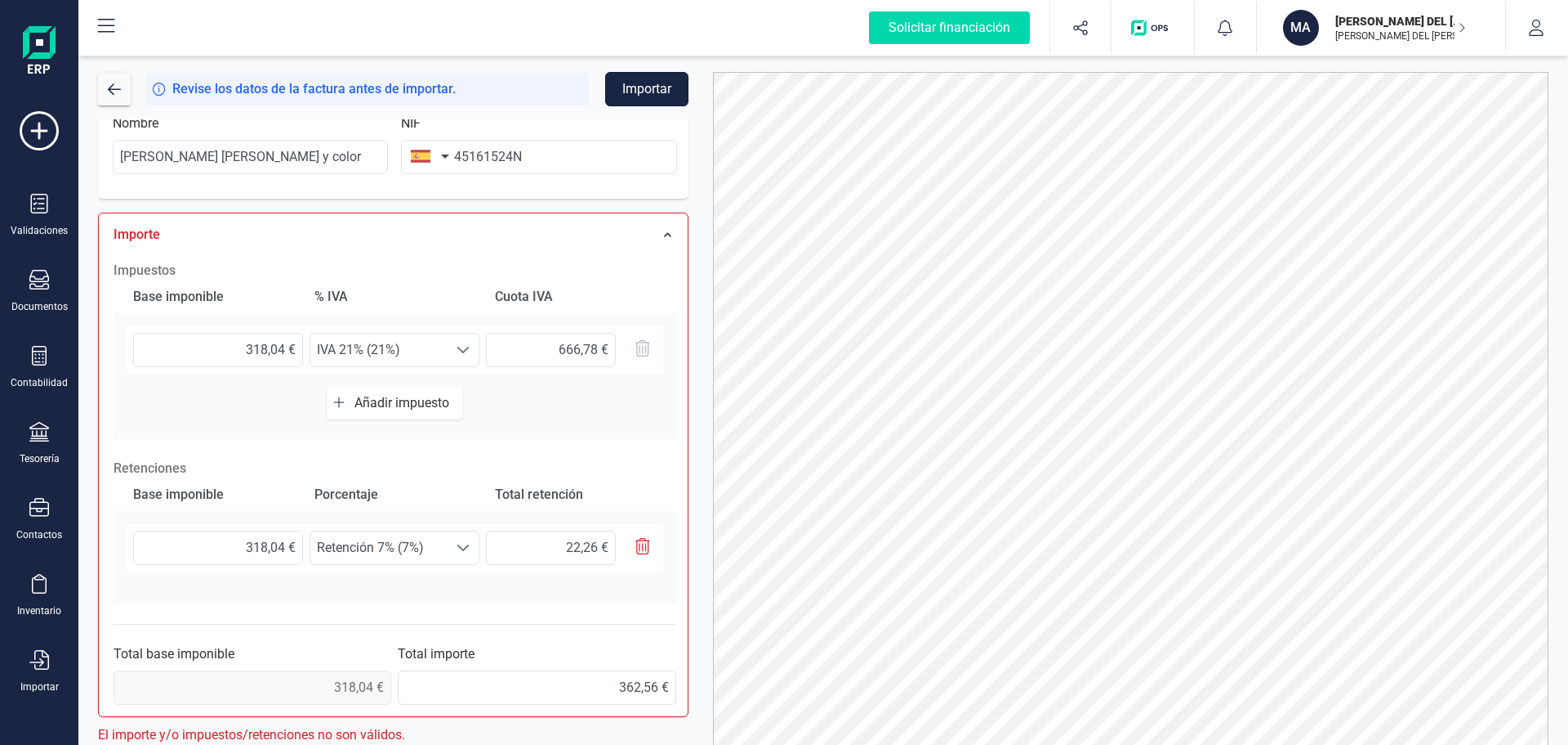
click at [638, 82] on button "Importar" at bounding box center [647, 89] width 84 height 35
click at [615, 346] on input "666,78 €" at bounding box center [550, 350] width 130 height 35
type input "66,78 €"
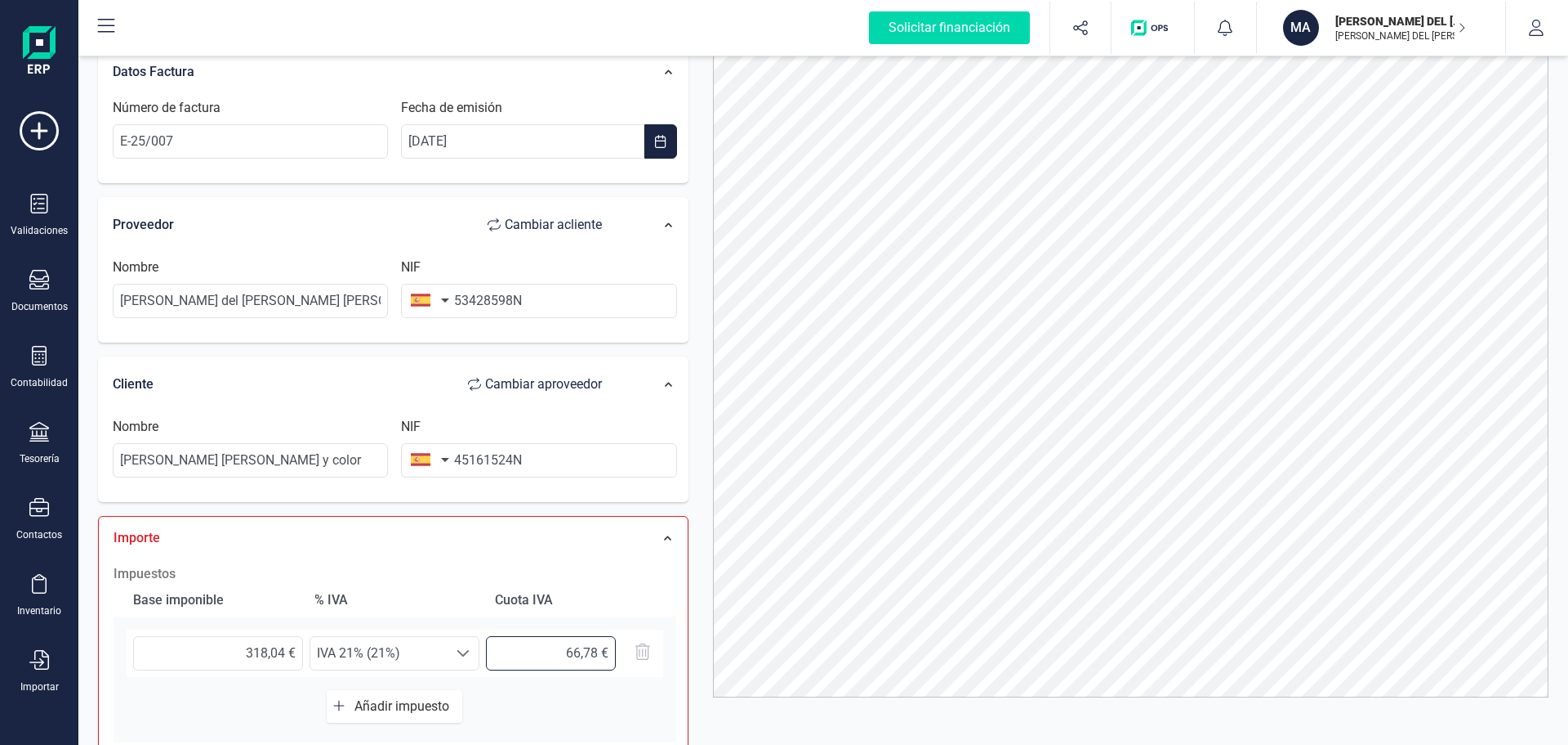
scroll to position [0, 0]
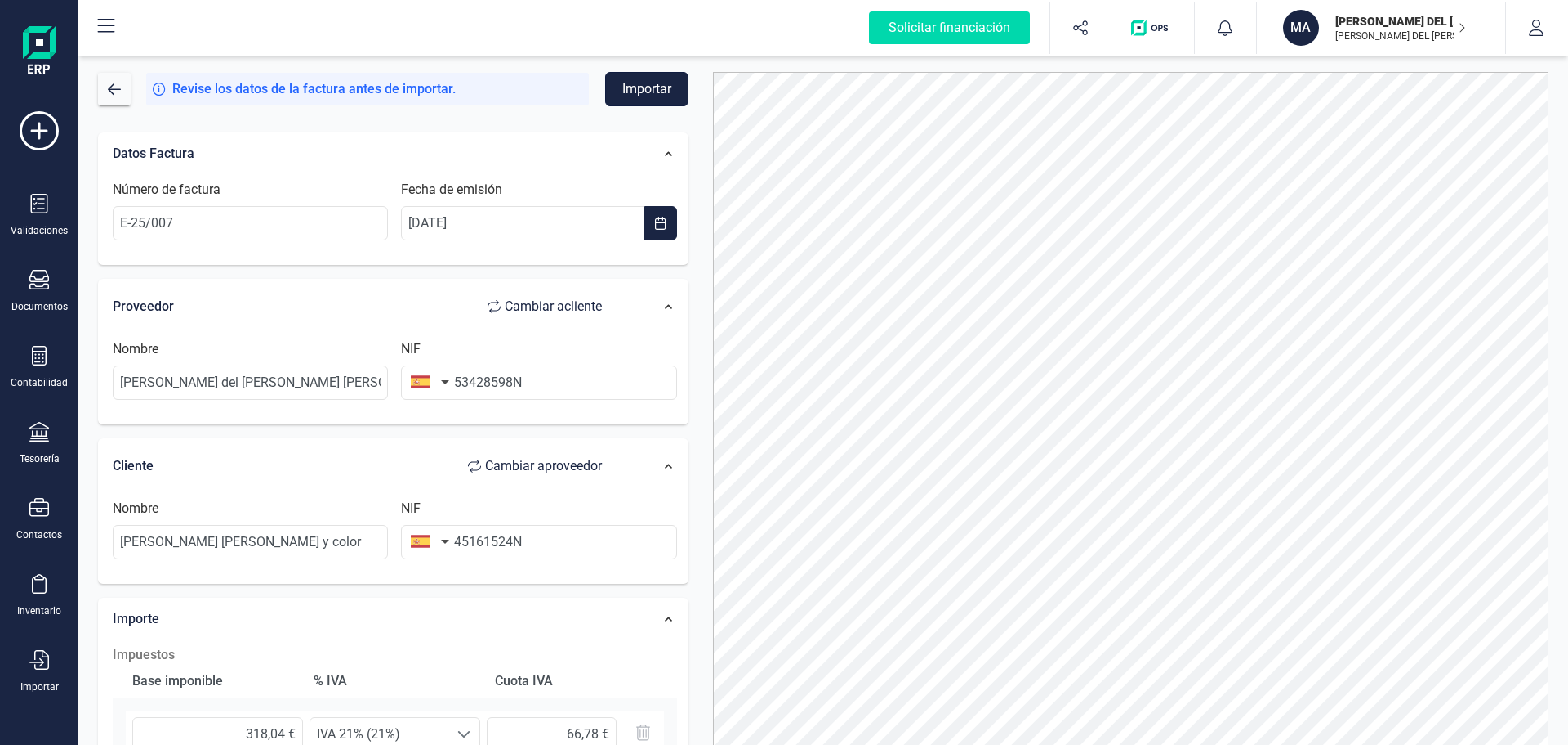
click at [646, 83] on button "Importar" at bounding box center [647, 89] width 84 height 35
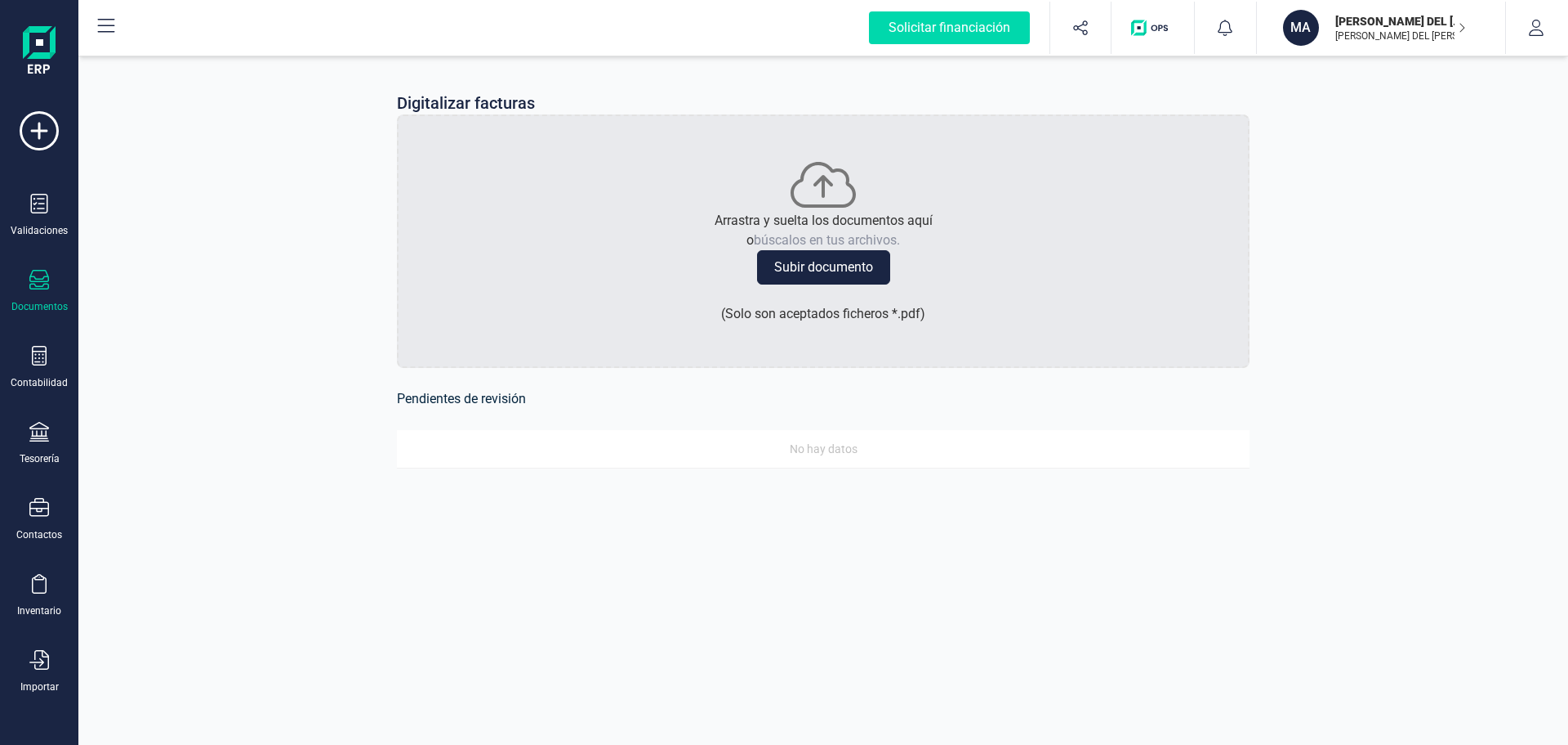
click at [40, 278] on icon at bounding box center [39, 280] width 20 height 20
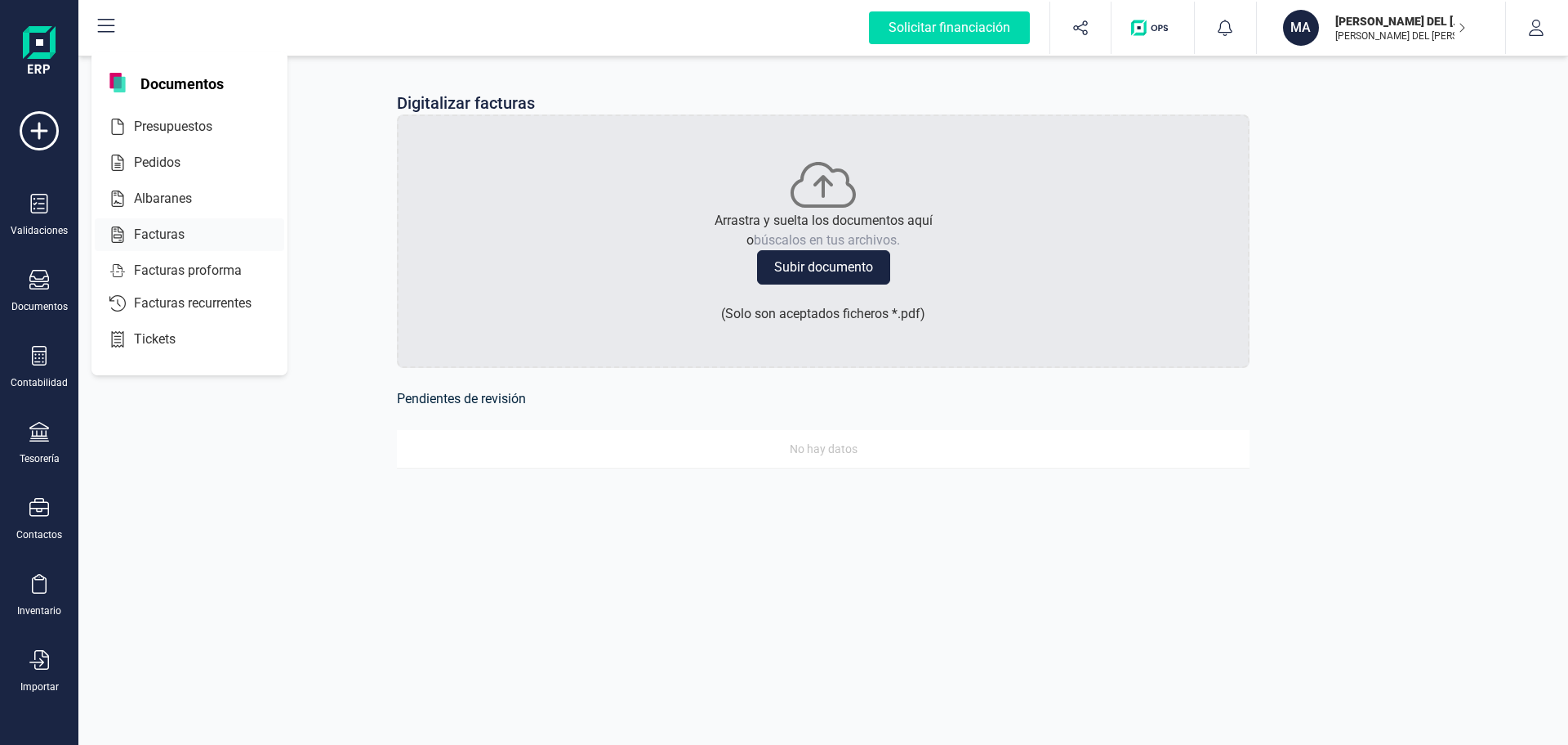
click at [151, 231] on span "Facturas" at bounding box center [170, 234] width 86 height 20
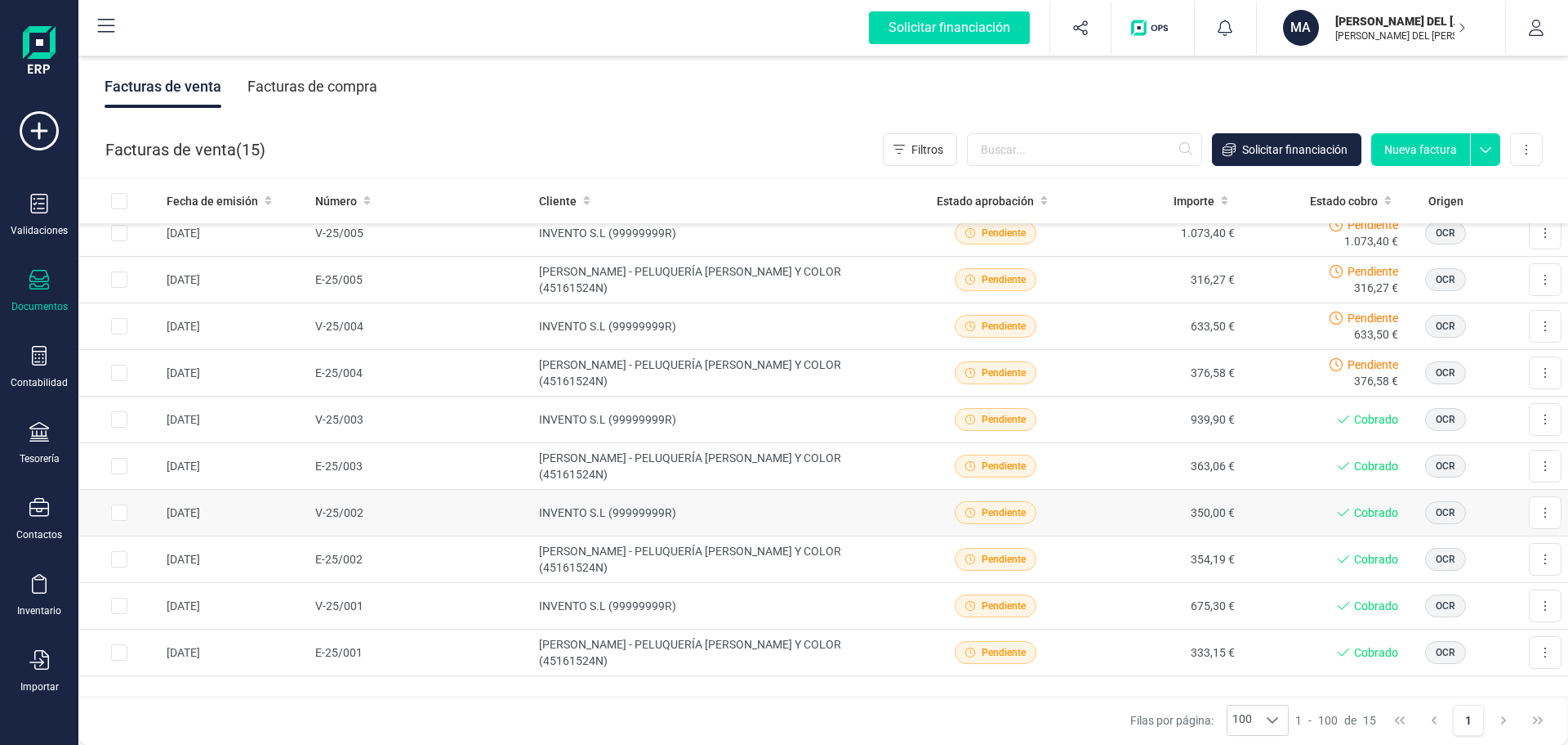
scroll to position [128, 0]
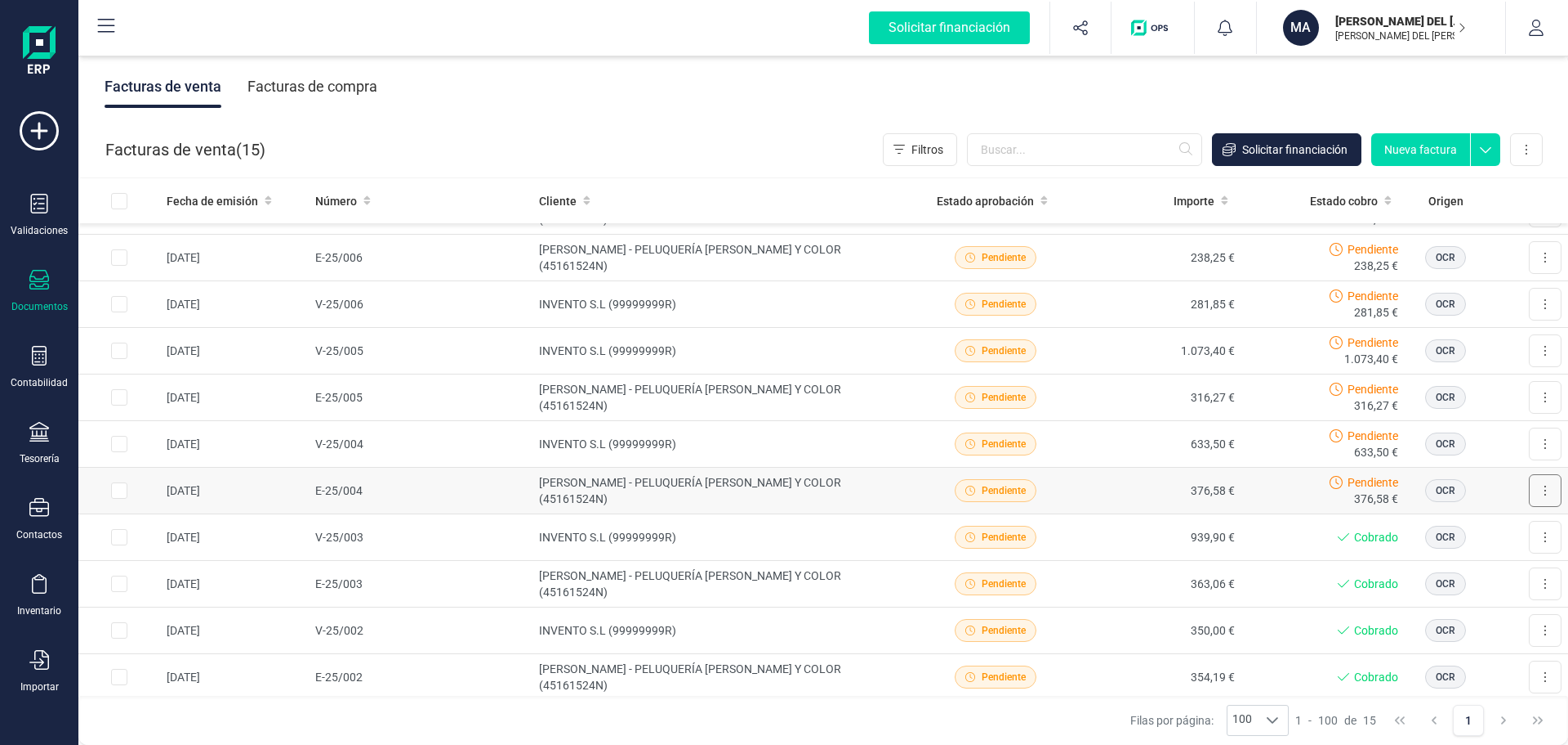
click at [1534, 492] on button at bounding box center [1545, 491] width 33 height 33
click at [1470, 595] on span "Marcar como cobrada" at bounding box center [1474, 598] width 113 height 16
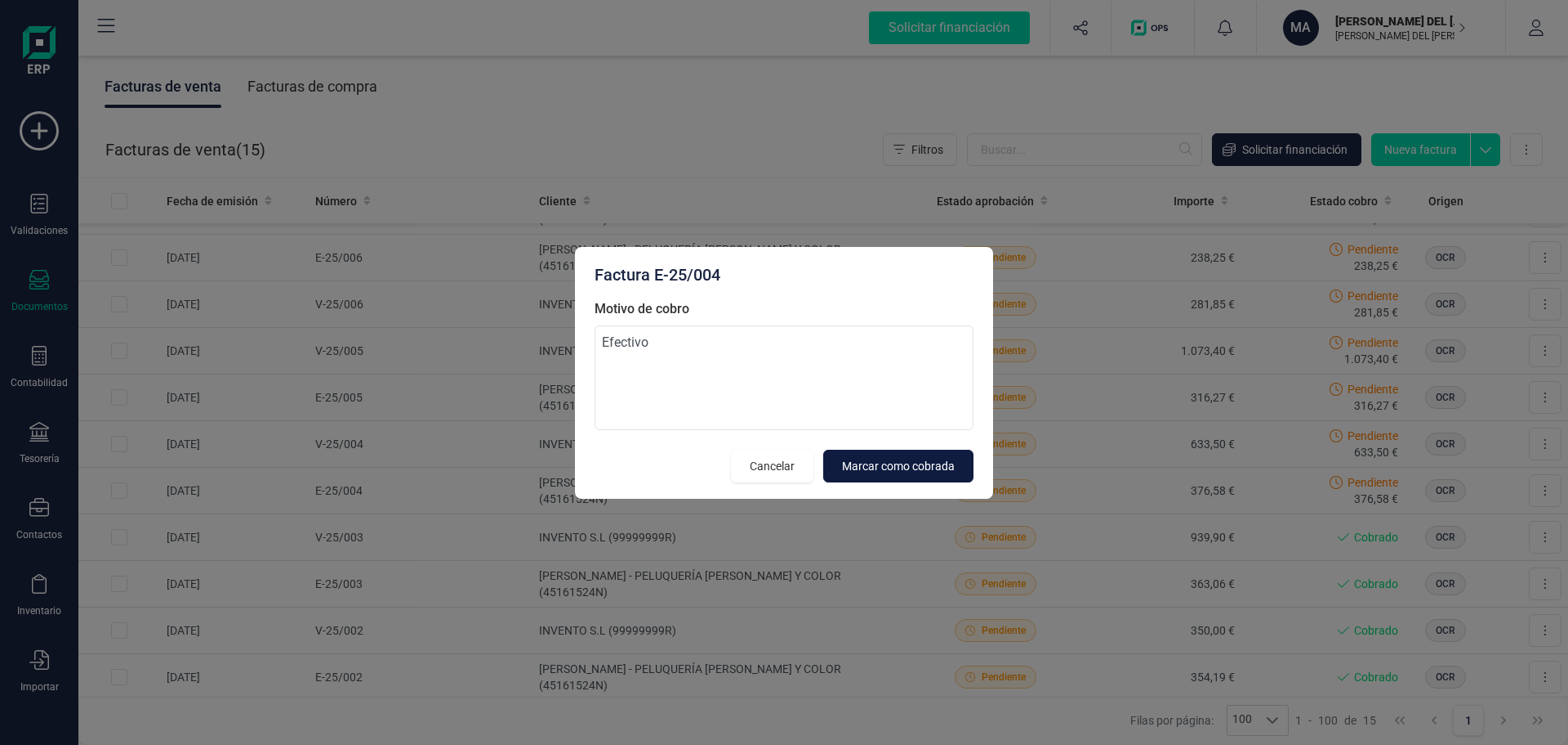
type textarea "Efectivo"
click at [864, 466] on span "Marcar como cobrada" at bounding box center [898, 466] width 113 height 16
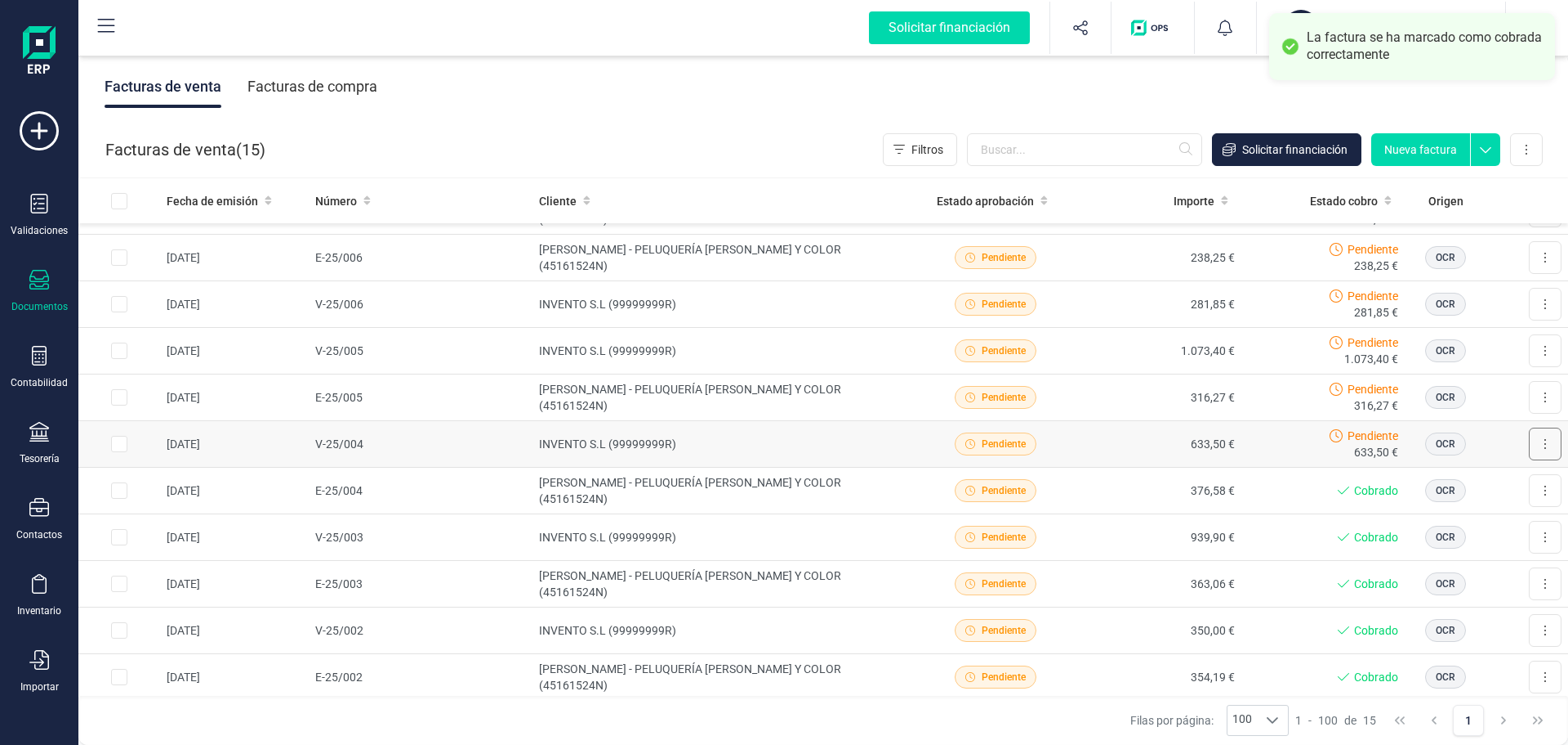
click at [1531, 439] on button at bounding box center [1545, 443] width 33 height 33
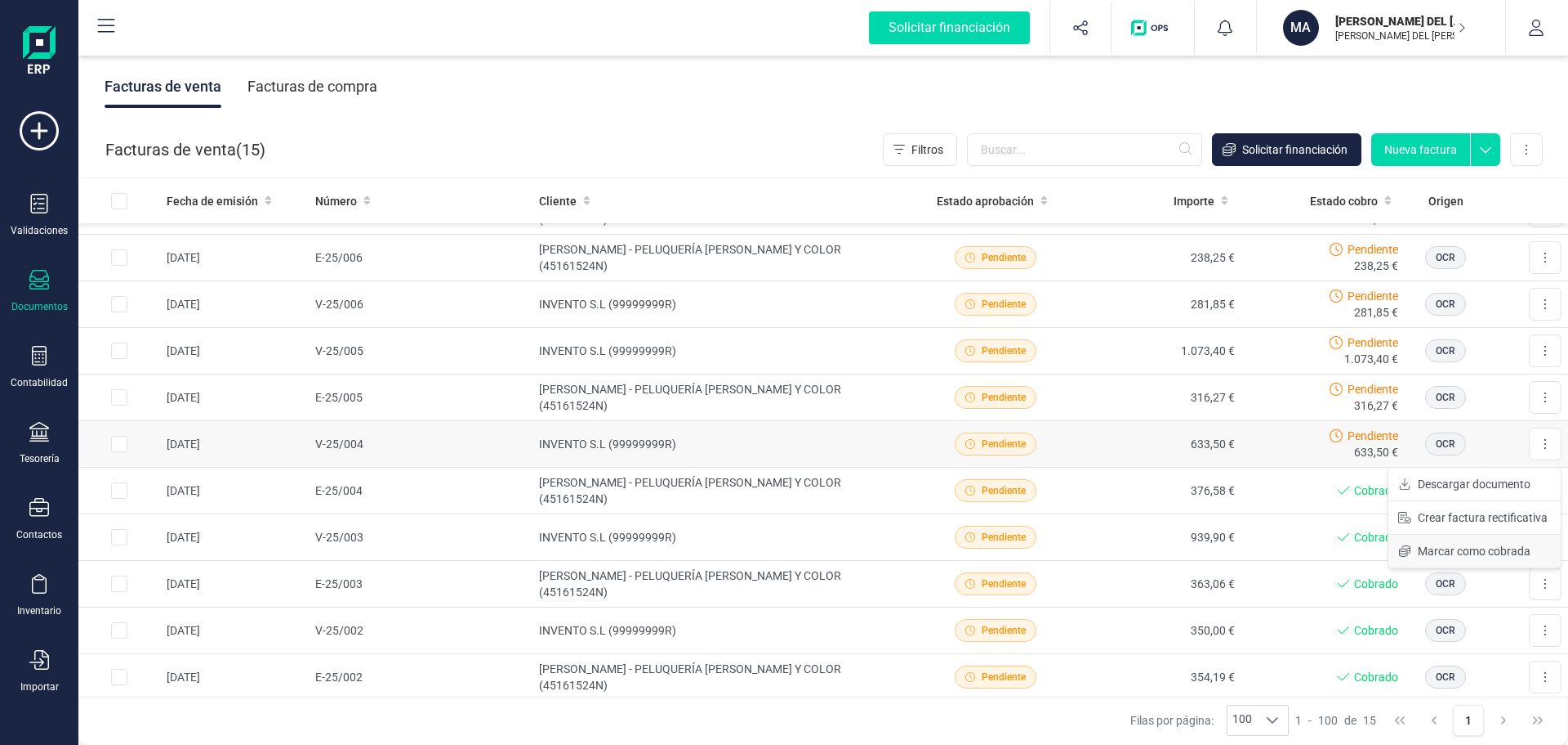
click at [1464, 550] on span "Marcar como cobrada" at bounding box center [1474, 551] width 113 height 16
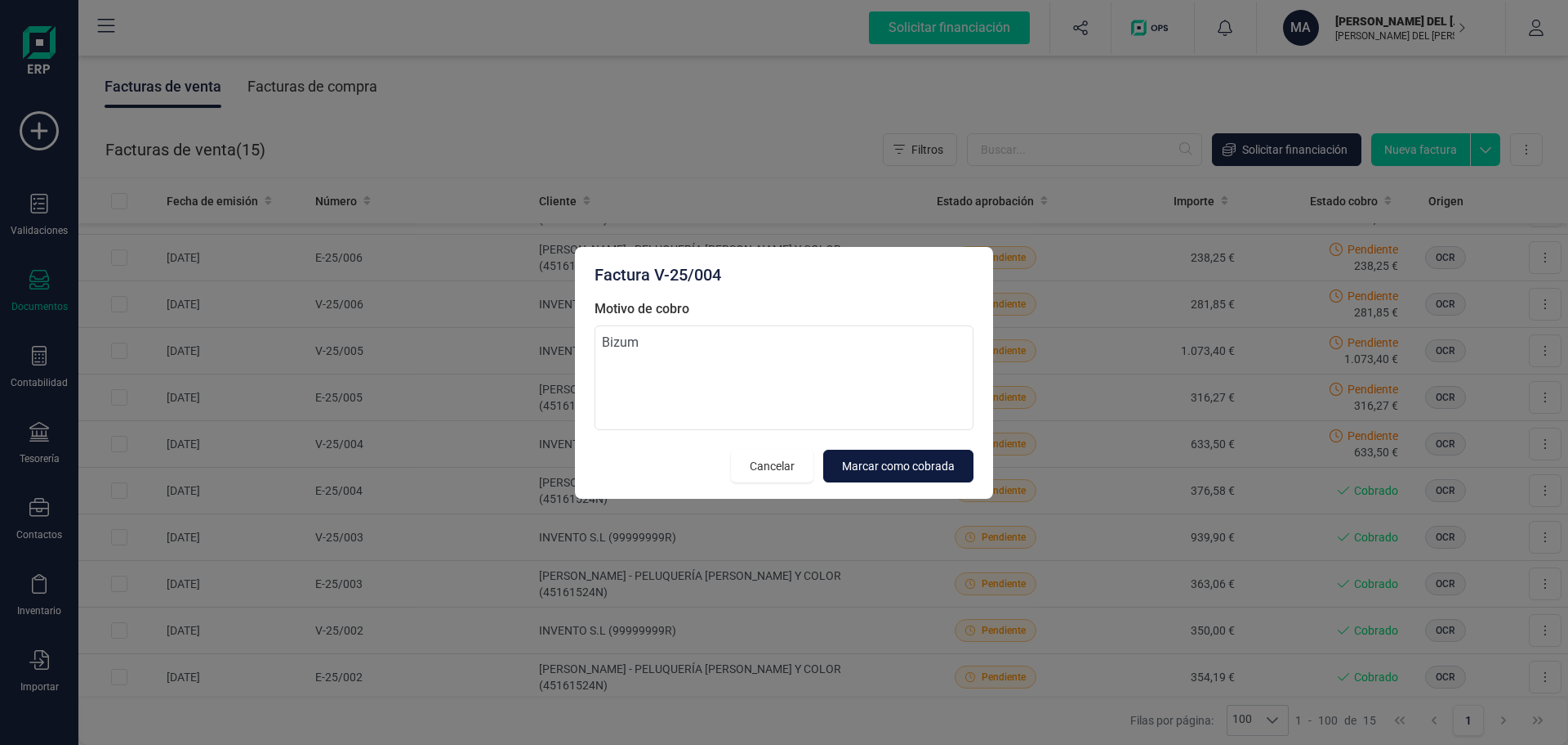
type textarea "Bizum"
click at [874, 469] on span "Marcar como cobrada" at bounding box center [898, 466] width 113 height 16
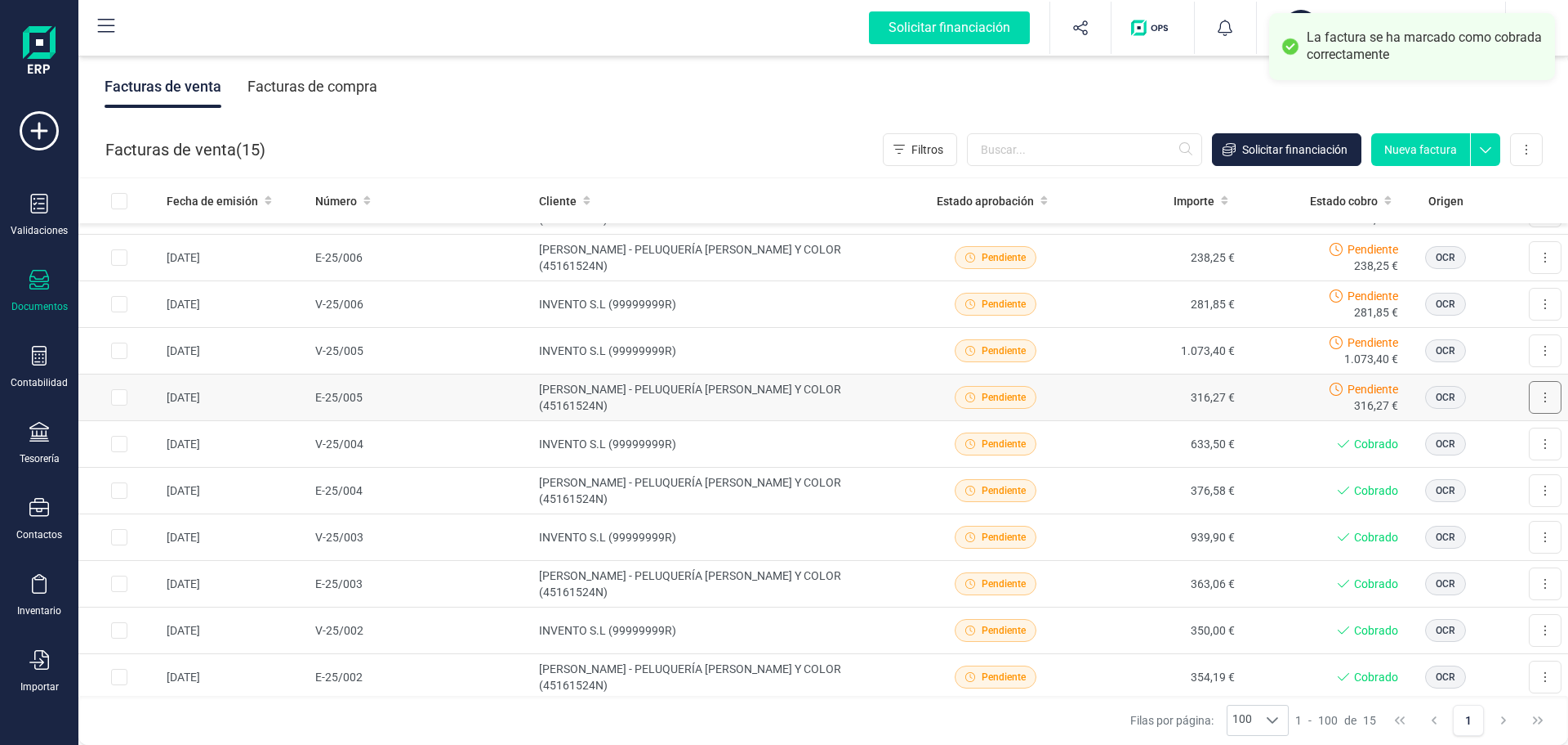
click at [1533, 387] on button at bounding box center [1545, 397] width 33 height 33
click at [1455, 502] on span "Marcar como cobrada" at bounding box center [1474, 504] width 113 height 16
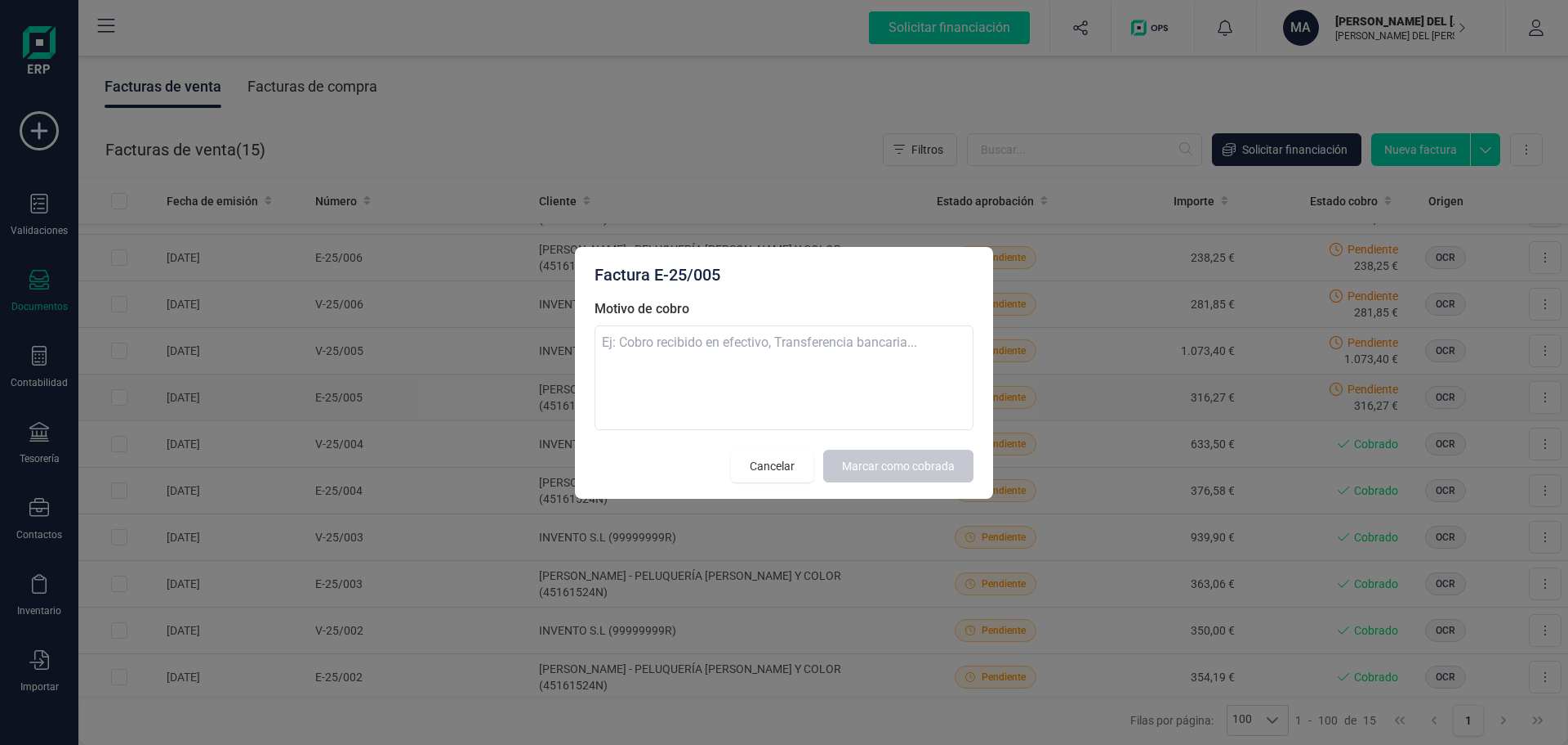
type textarea "E"
type textarea "C"
type textarea "Efectivo"
click at [907, 466] on span "Marcar como cobrada" at bounding box center [898, 466] width 113 height 16
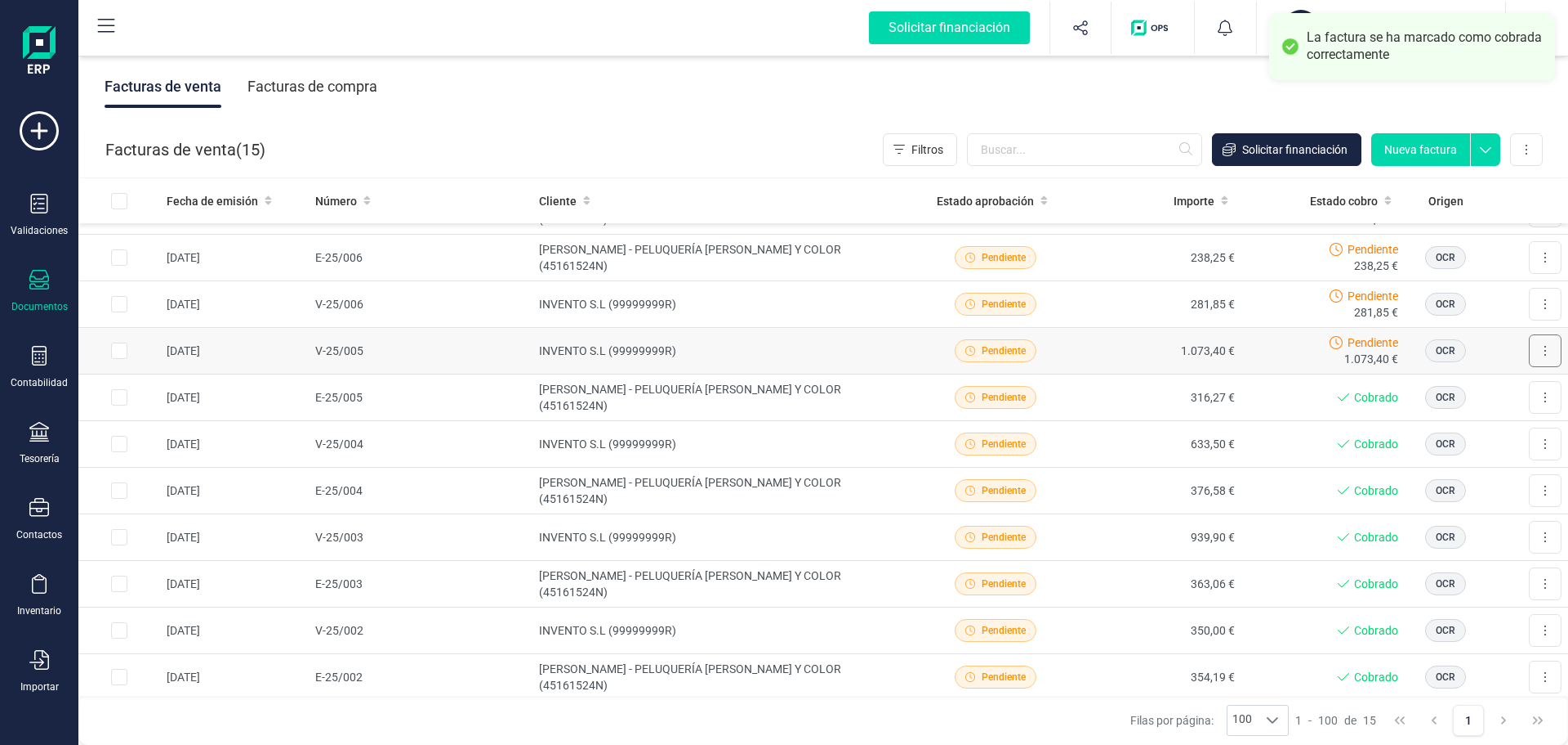
click at [1529, 346] on button at bounding box center [1545, 351] width 33 height 33
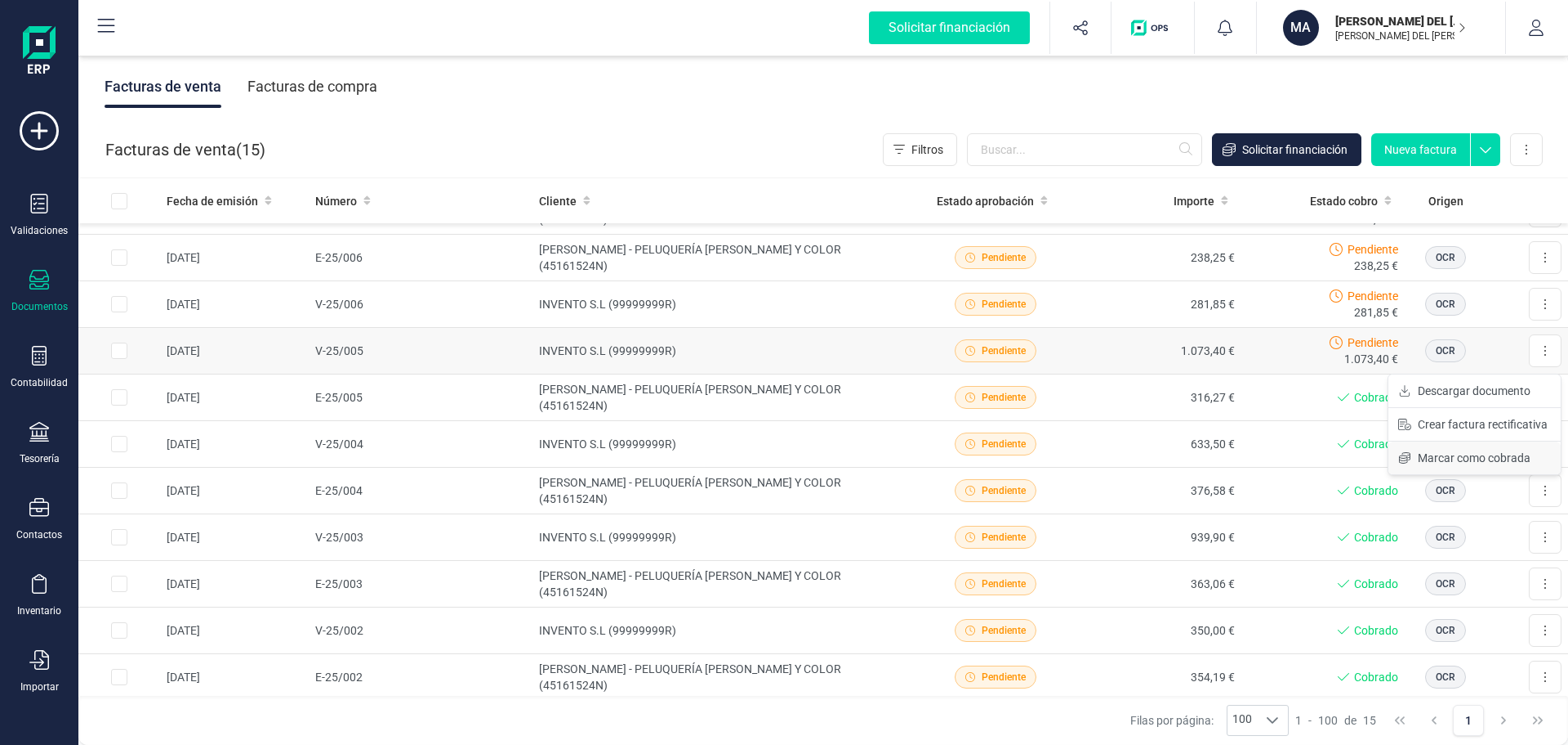
click at [1455, 455] on span "Marcar como cobrada" at bounding box center [1474, 458] width 113 height 16
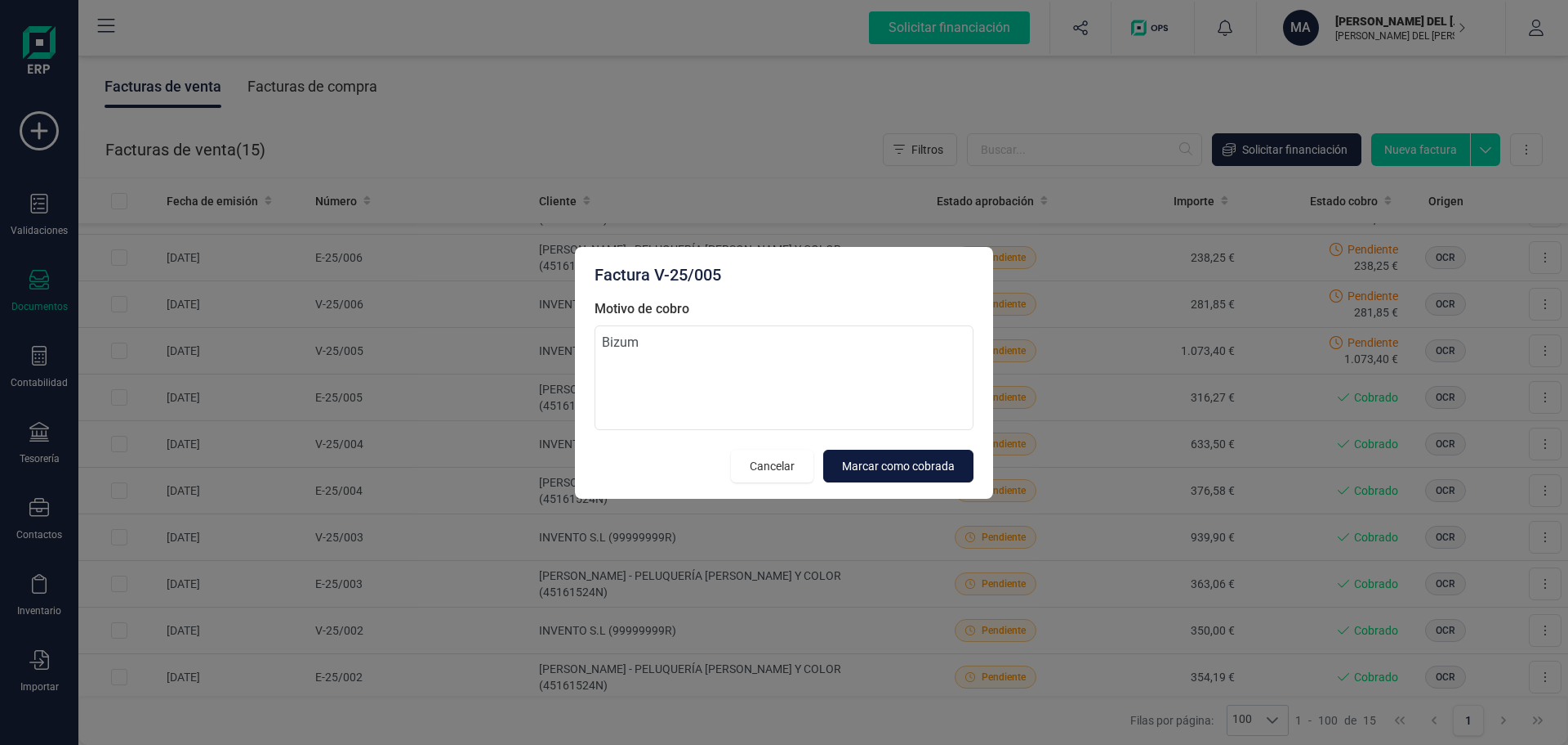
type textarea "Bizum"
click at [922, 462] on span "Marcar como cobrada" at bounding box center [898, 466] width 113 height 16
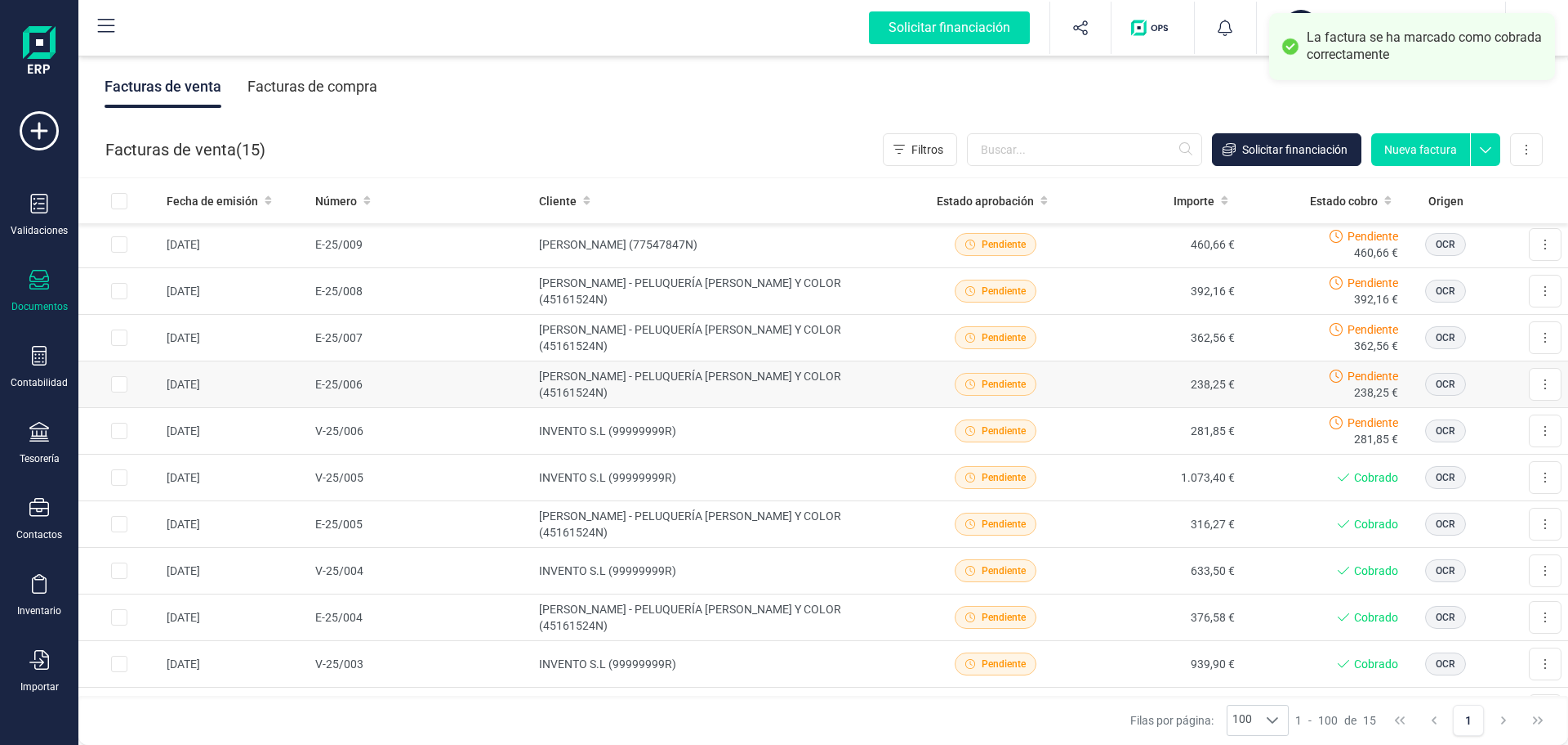
scroll to position [0, 0]
click at [1537, 434] on button at bounding box center [1545, 432] width 33 height 33
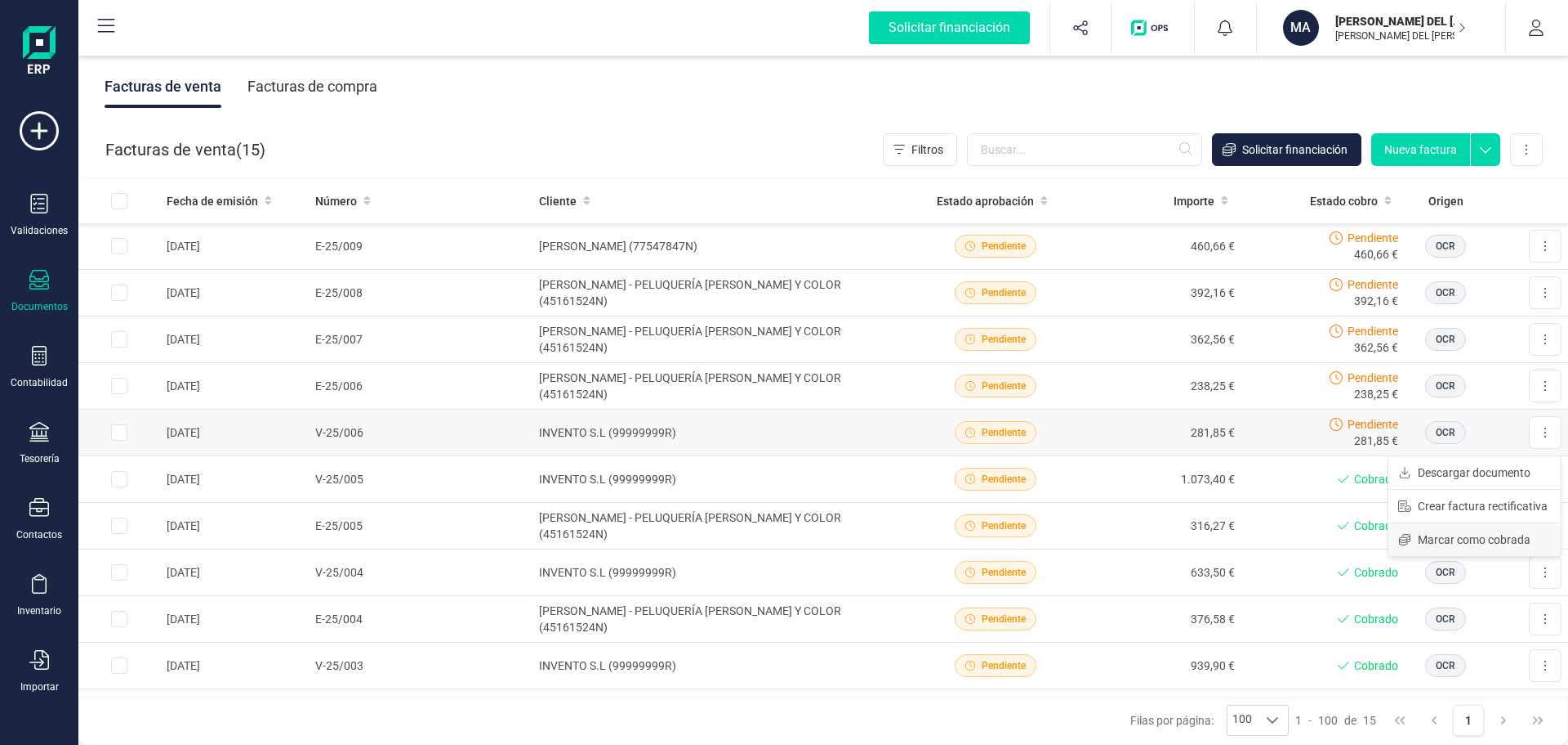
click at [1464, 536] on span "Marcar como cobrada" at bounding box center [1474, 540] width 113 height 16
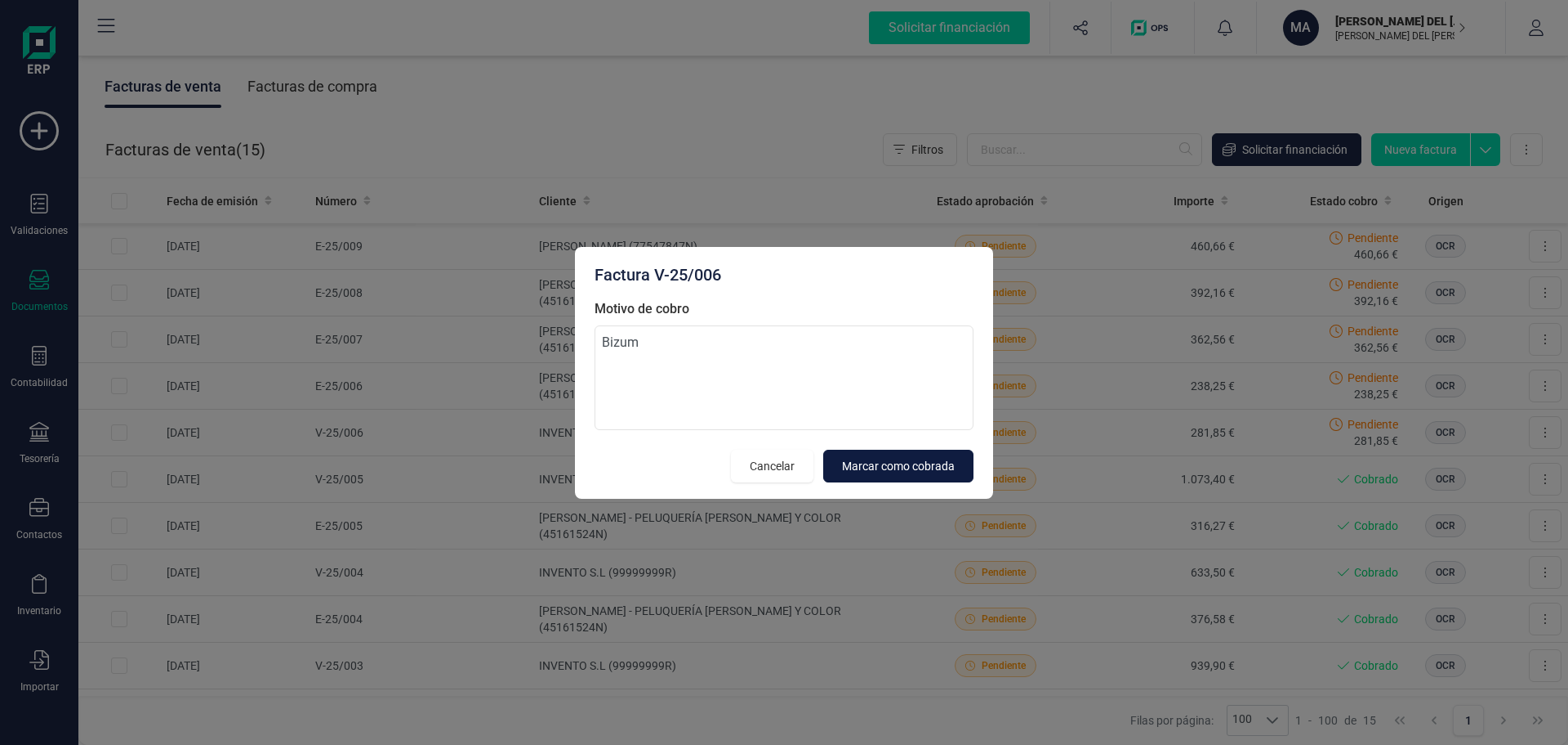
type textarea "Bizum"
click at [932, 458] on span "Marcar como cobrada" at bounding box center [898, 466] width 113 height 16
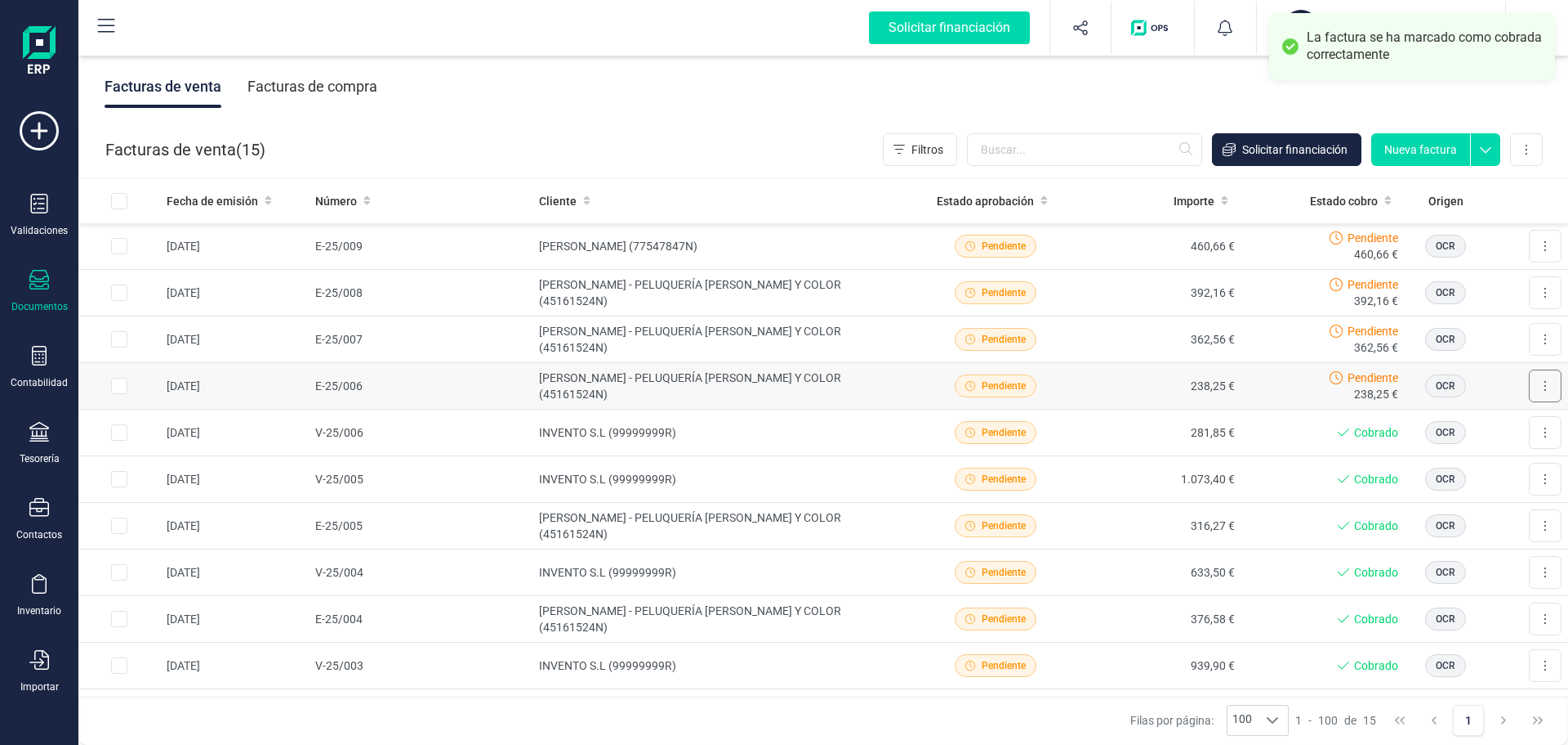
click at [1529, 382] on button at bounding box center [1545, 386] width 33 height 33
click at [1418, 487] on span "Marcar como cobrada" at bounding box center [1474, 492] width 113 height 16
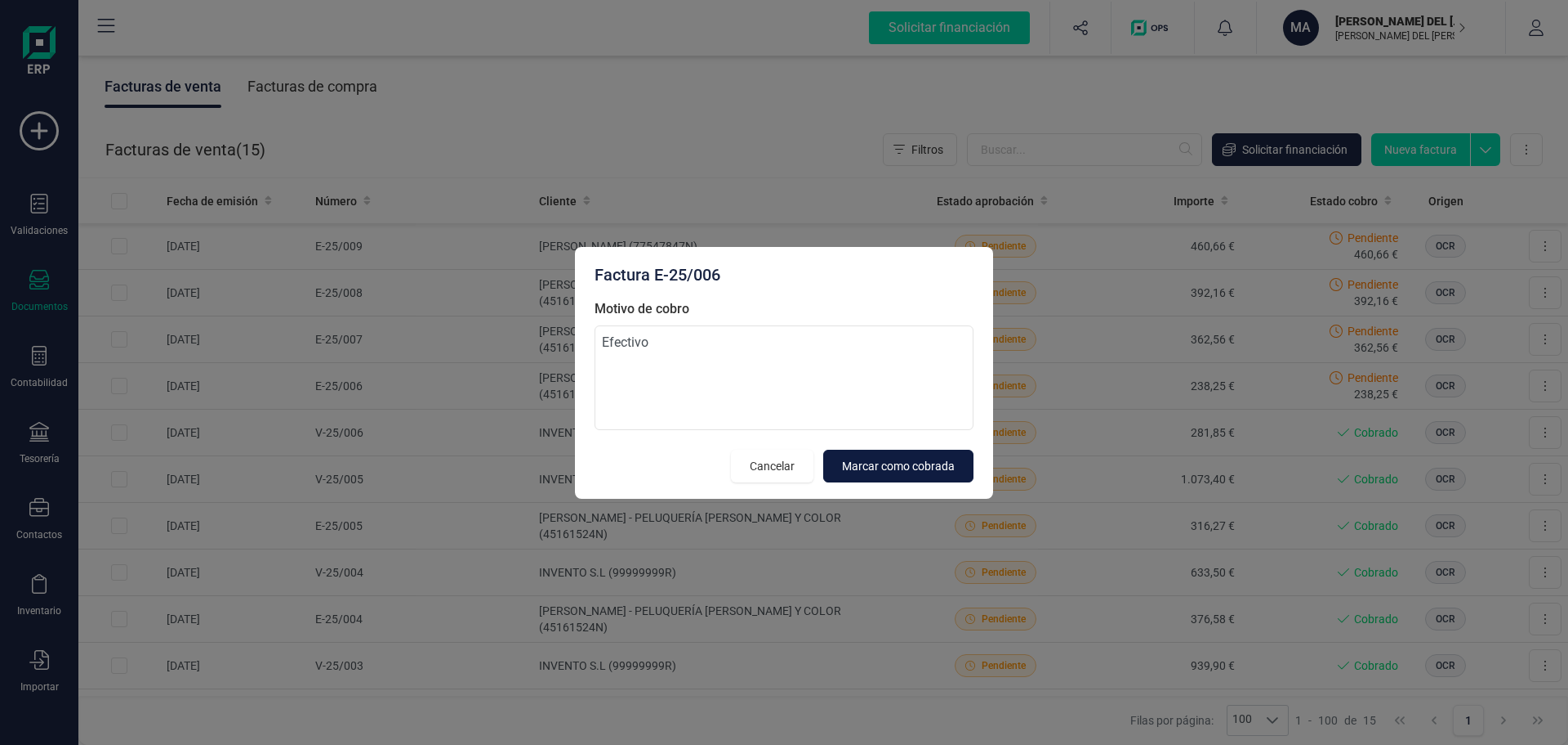
type textarea "Efectivo"
click at [923, 462] on span "Marcar como cobrada" at bounding box center [898, 466] width 113 height 16
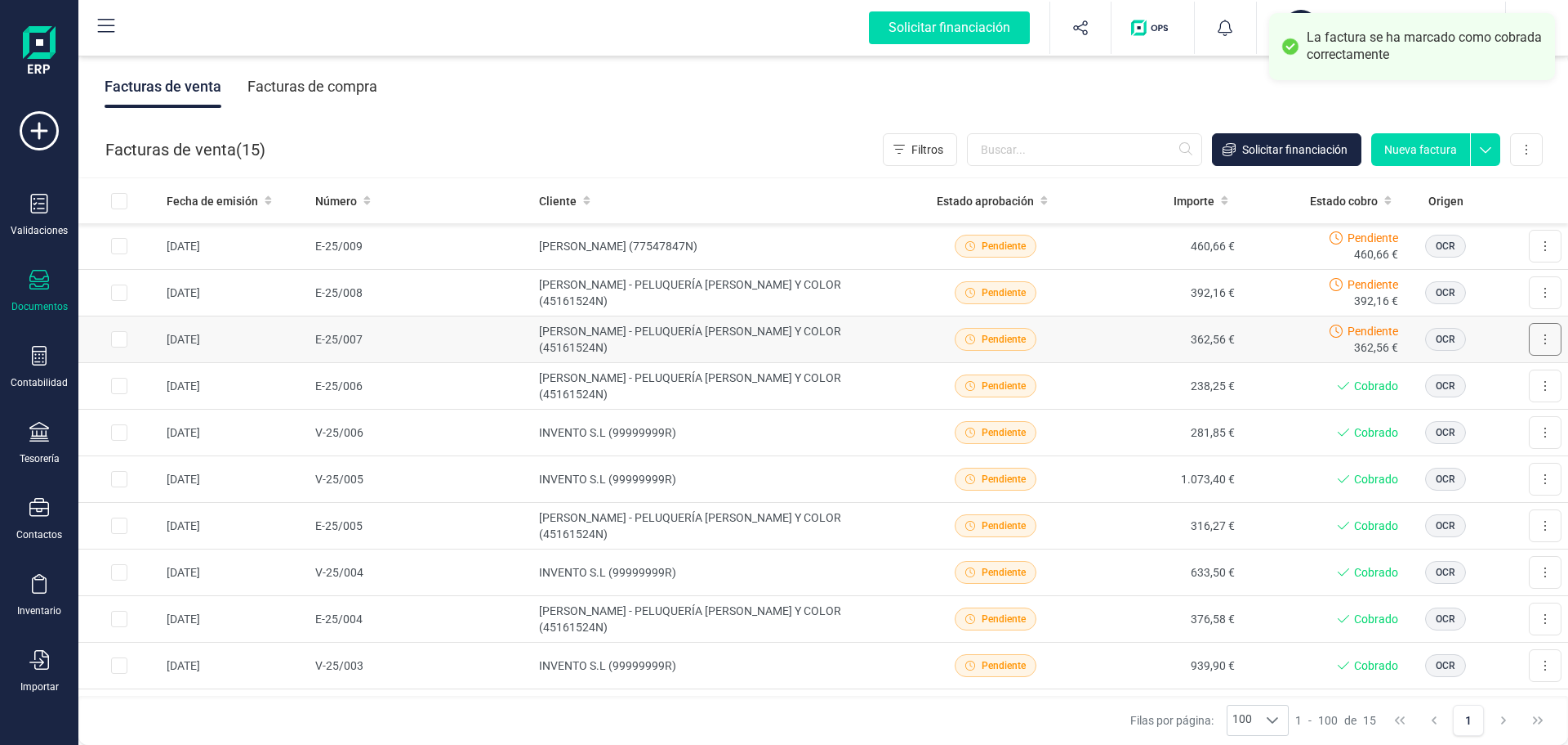
click at [1539, 332] on button at bounding box center [1545, 339] width 33 height 33
click at [1424, 446] on span "Marcar como cobrada" at bounding box center [1474, 446] width 113 height 16
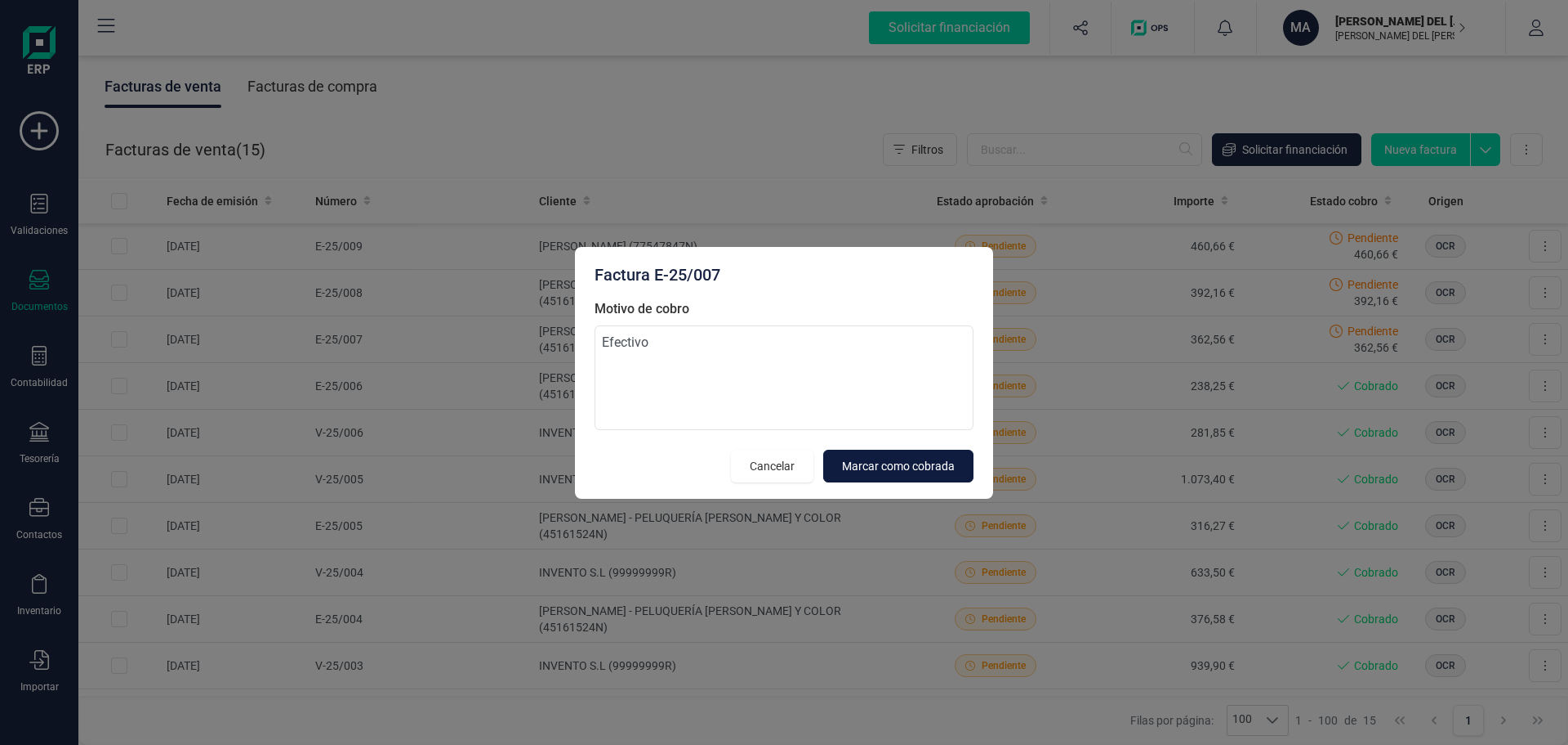
type textarea "Efectivo"
click at [901, 458] on span "Marcar como cobrada" at bounding box center [898, 466] width 113 height 16
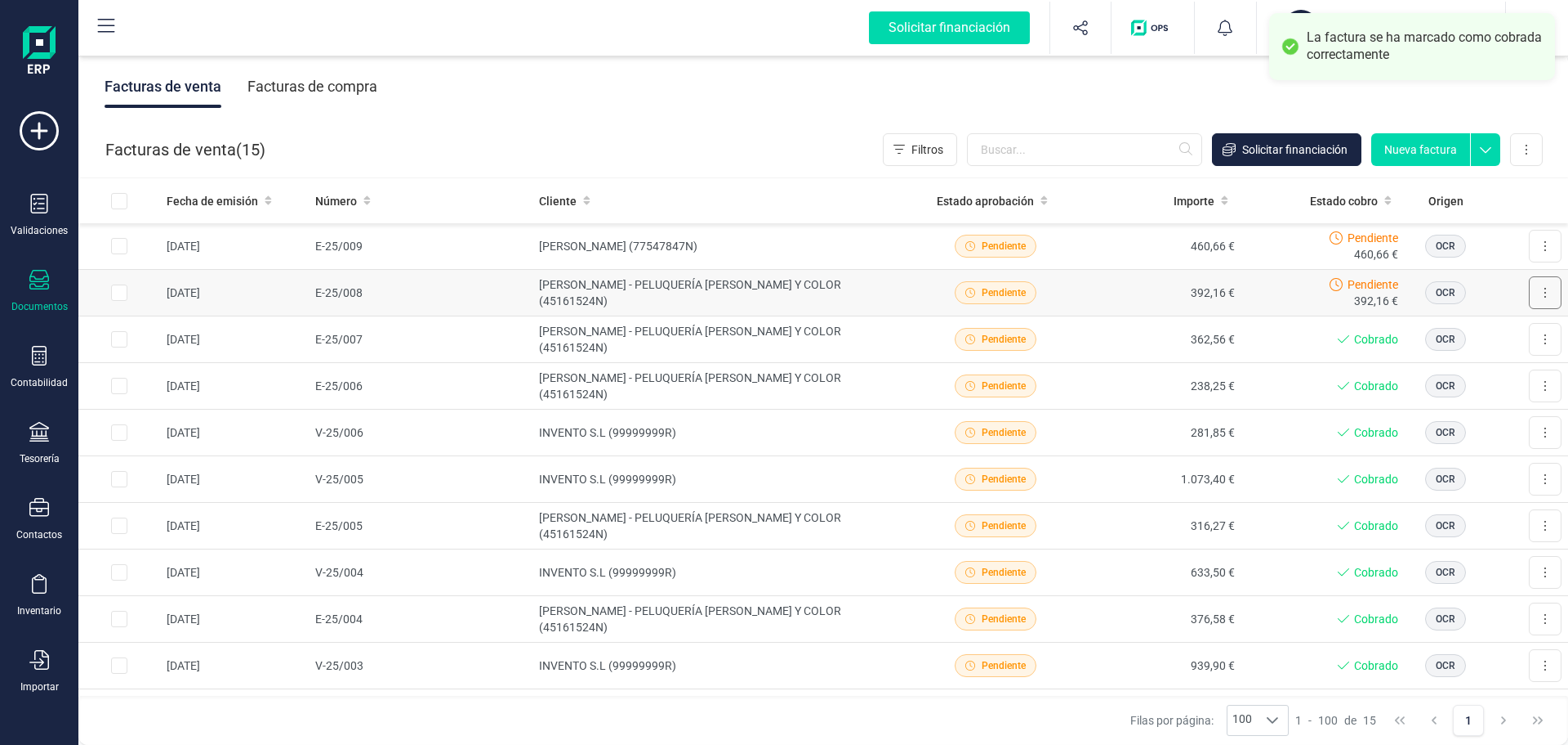
click at [1529, 287] on button at bounding box center [1545, 293] width 33 height 33
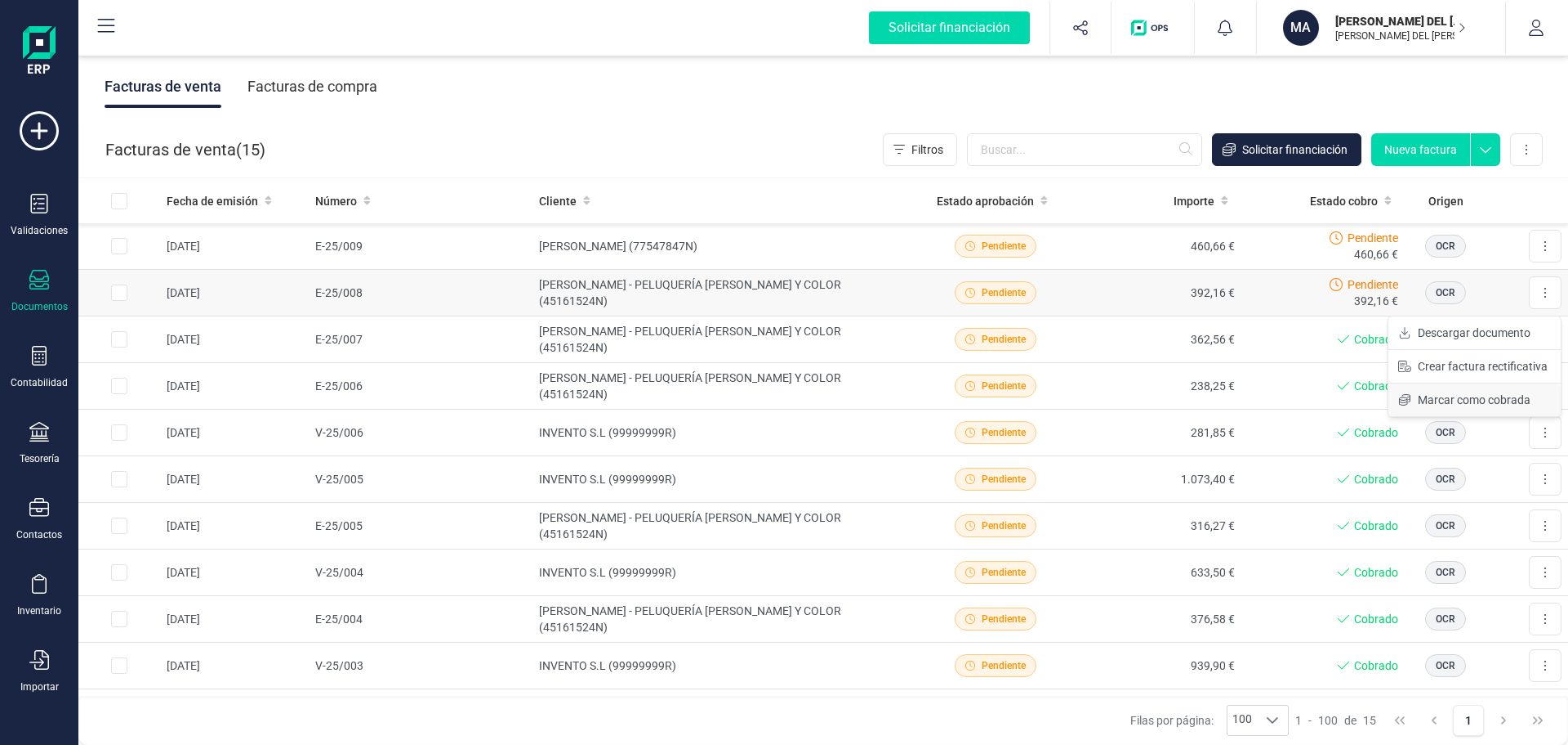
click at [1457, 398] on span "Marcar como cobrada" at bounding box center [1474, 400] width 113 height 16
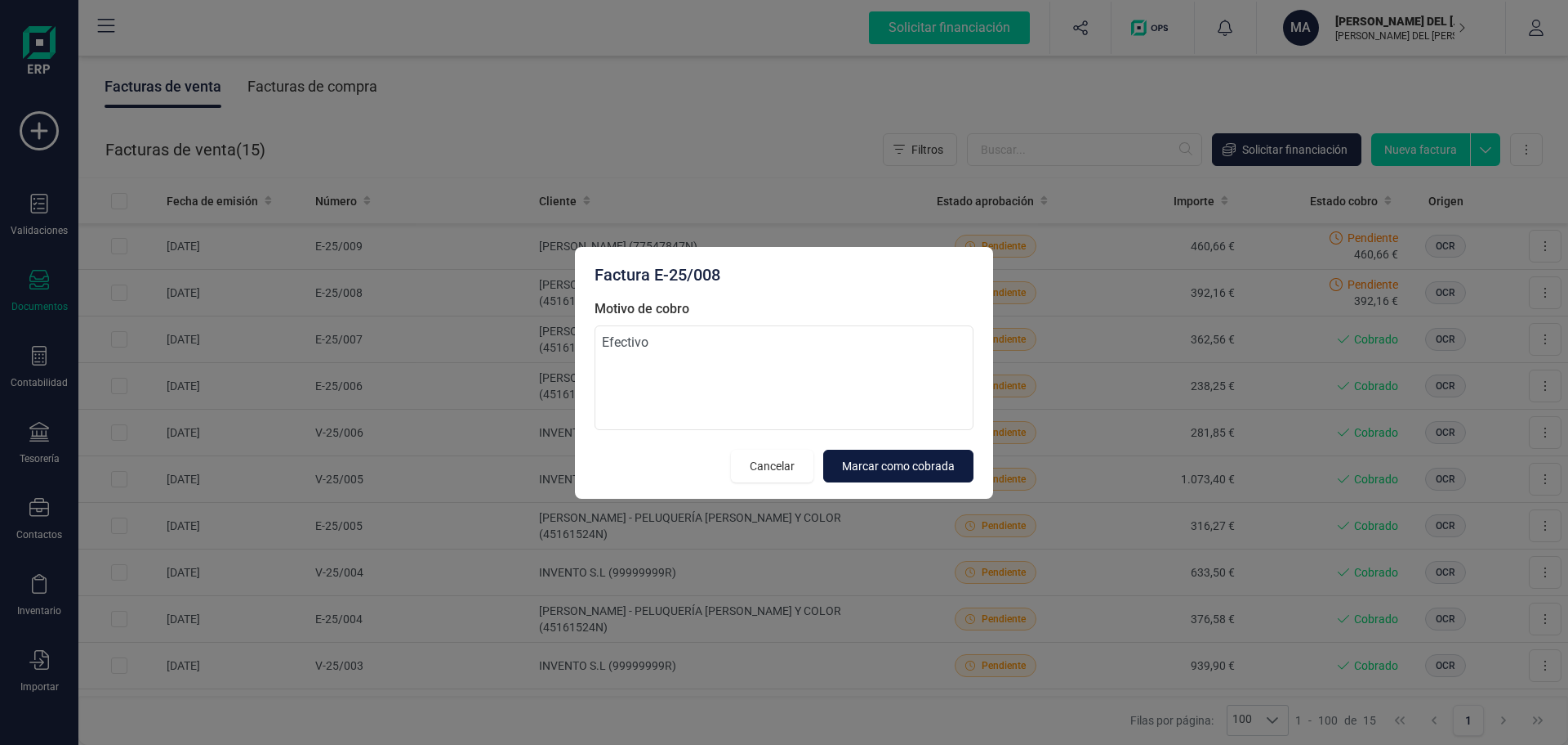
type textarea "Efectivo"
click at [904, 460] on span "Marcar como cobrada" at bounding box center [898, 466] width 113 height 16
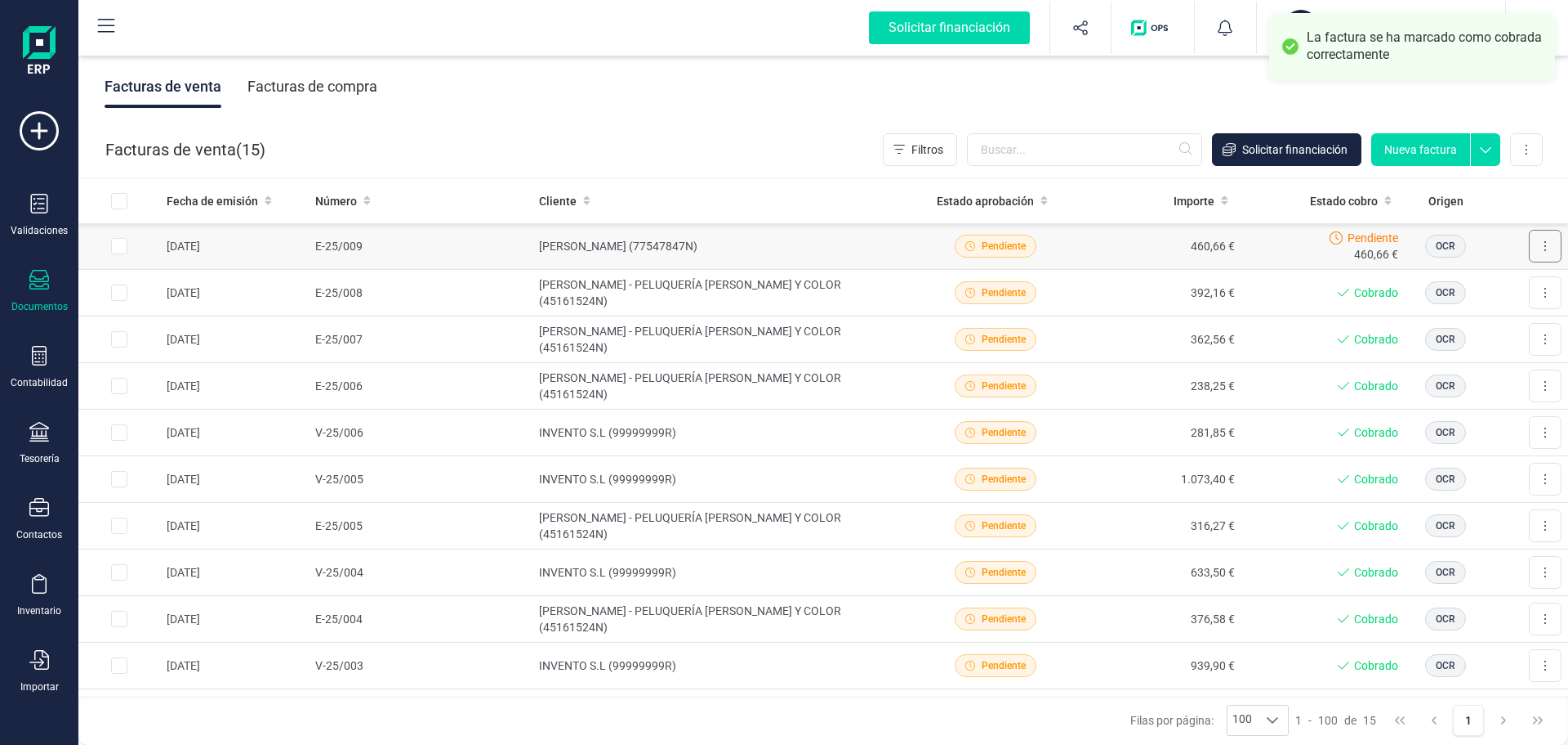
click at [1544, 245] on icon at bounding box center [1545, 245] width 2 height 10
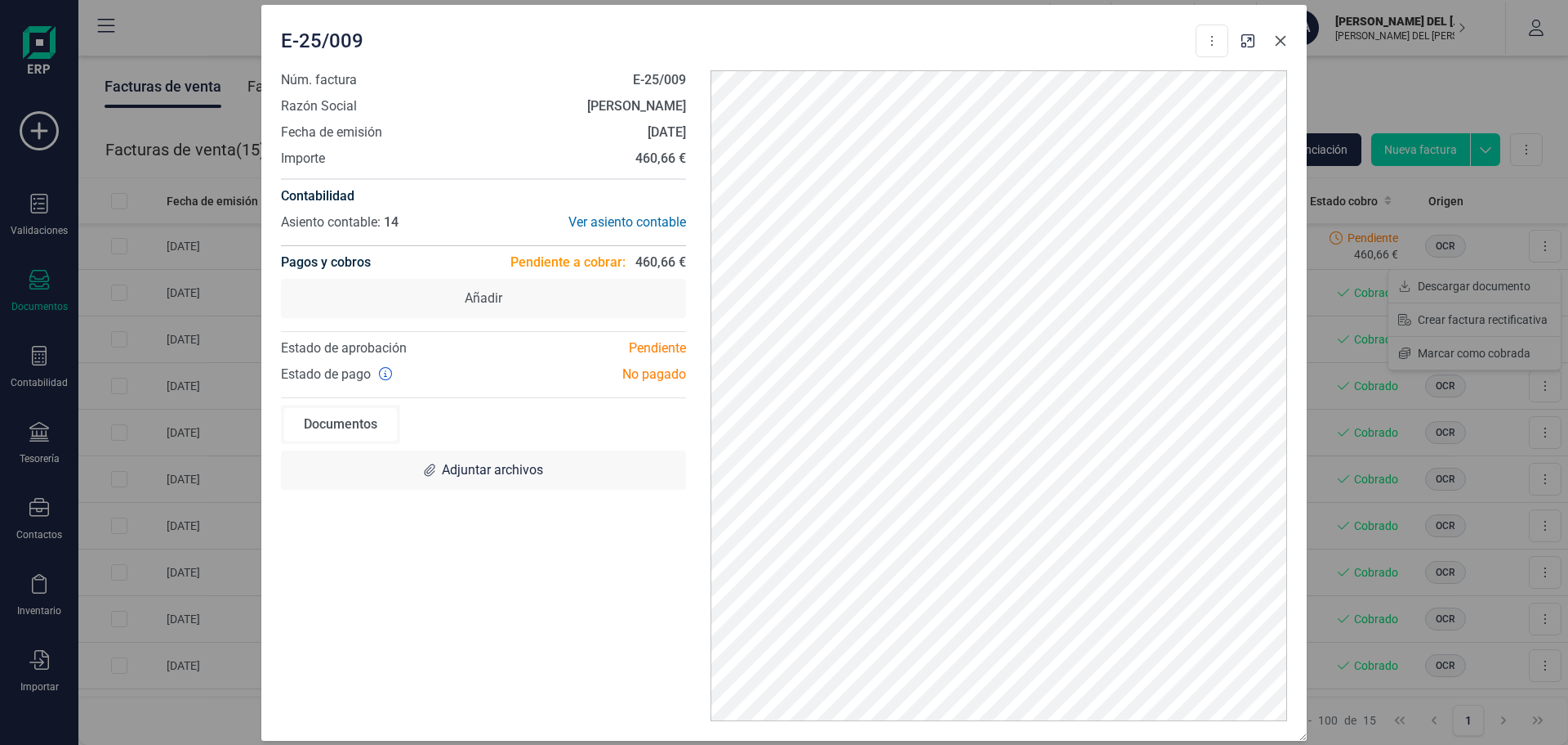
click at [1281, 45] on icon "button" at bounding box center [1280, 41] width 13 height 13
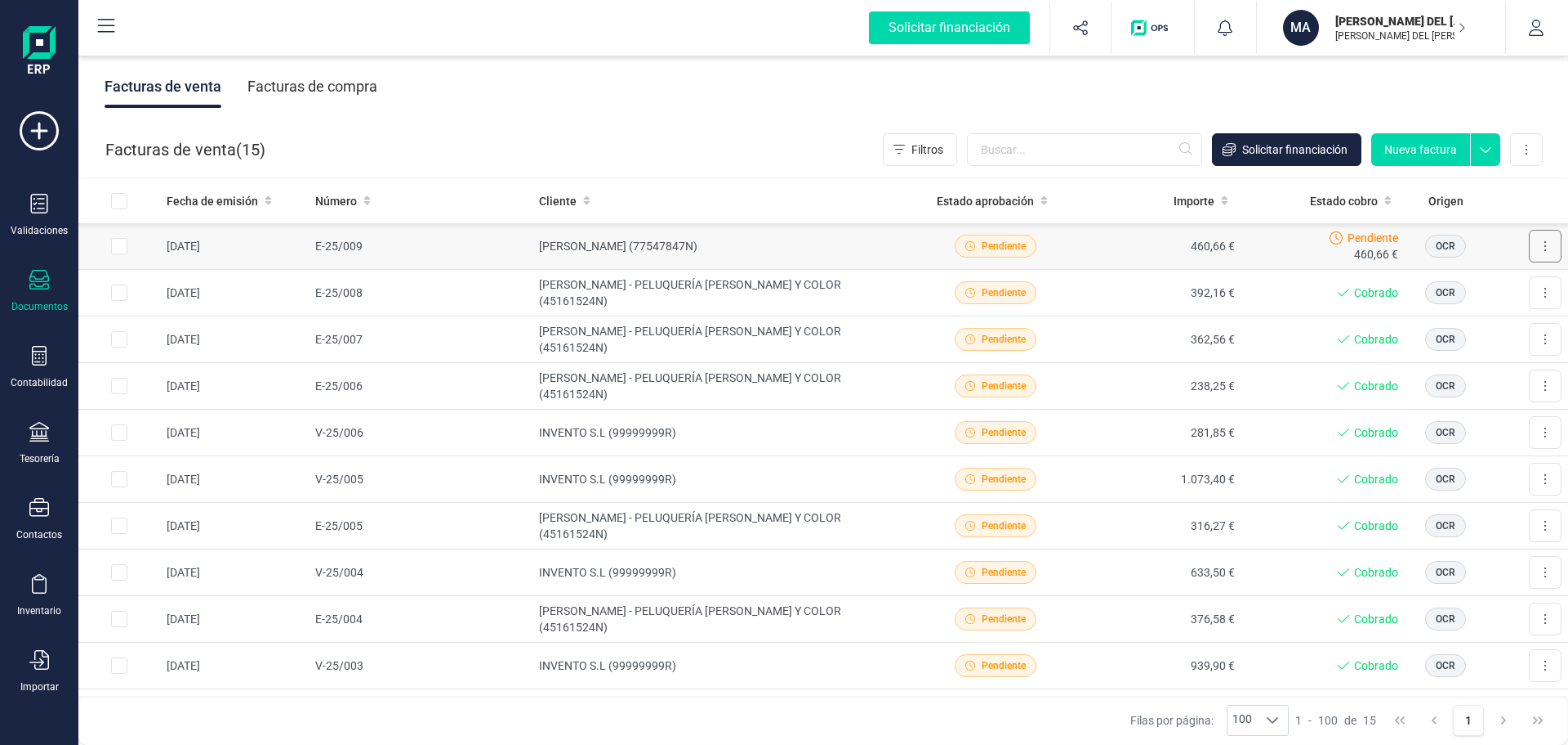
click at [1540, 243] on button at bounding box center [1545, 246] width 33 height 33
click at [1481, 349] on span "Marcar como cobrada" at bounding box center [1474, 353] width 113 height 16
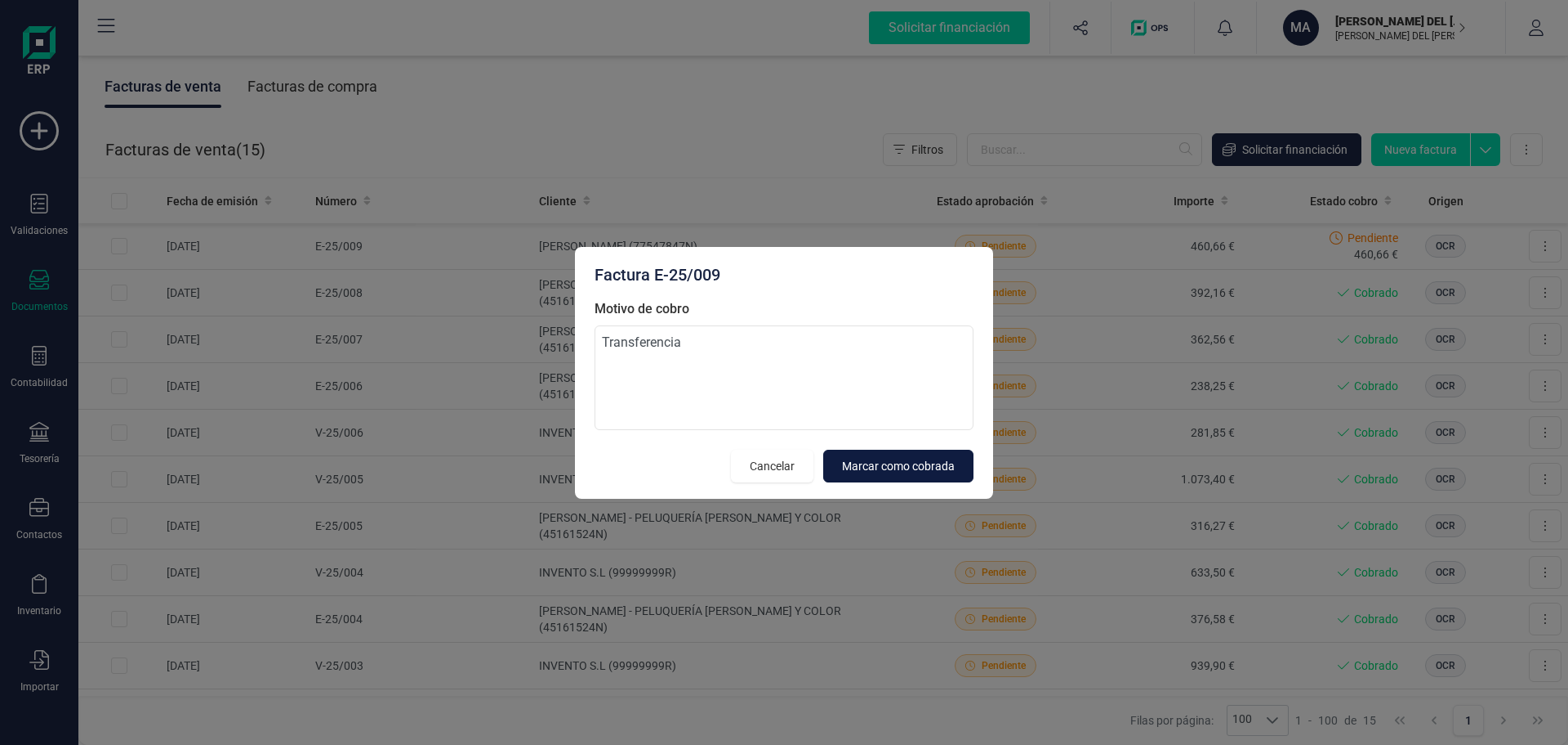
type textarea "Transferencia"
click at [894, 464] on span "Marcar como cobrada" at bounding box center [898, 466] width 113 height 16
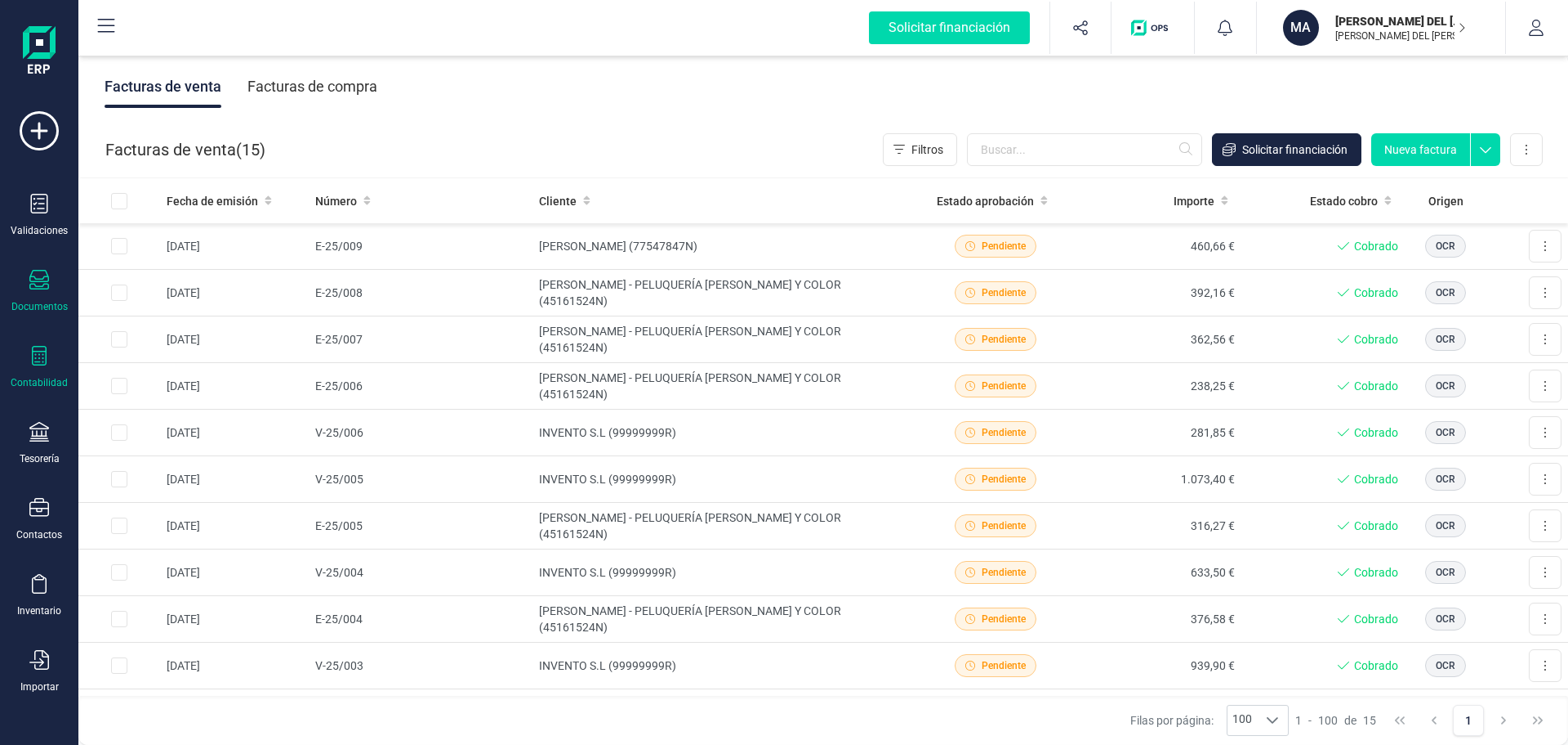
click at [35, 371] on div "Contabilidad" at bounding box center [39, 368] width 65 height 44
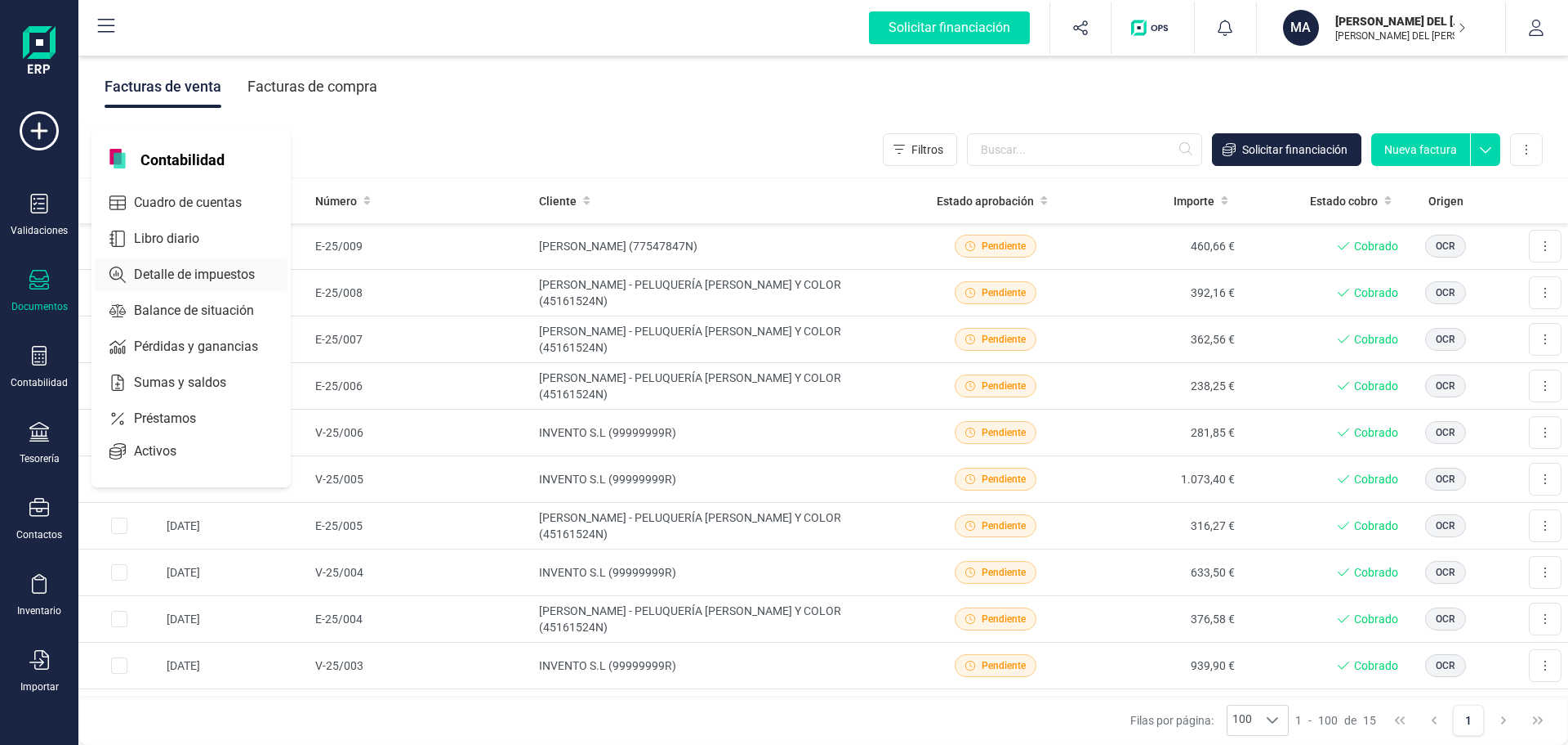
click at [178, 267] on span "Detalle de impuestos" at bounding box center [205, 274] width 157 height 20
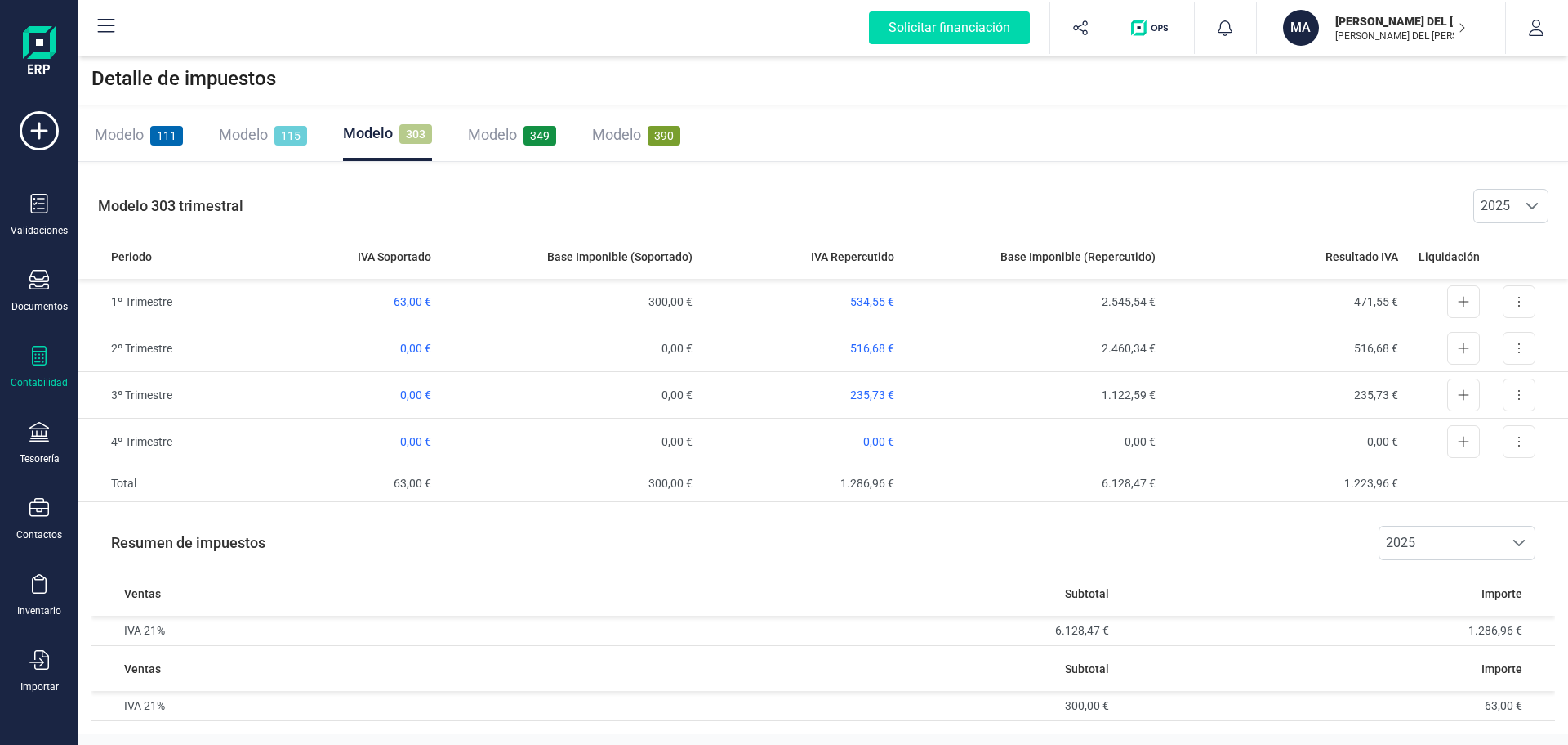
click at [163, 134] on span "111" at bounding box center [167, 136] width 33 height 20
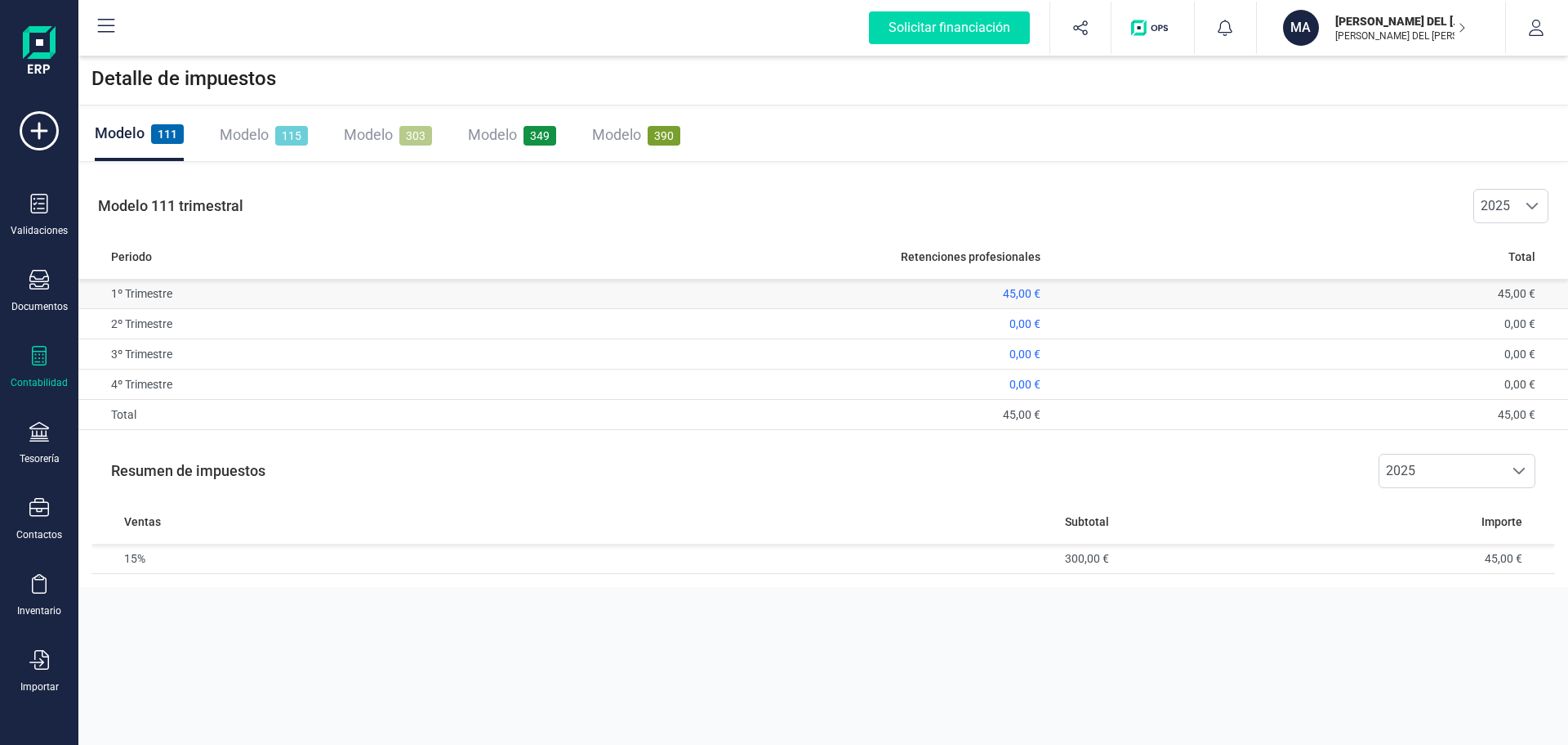
click at [1014, 289] on span "45,00 €" at bounding box center [1021, 293] width 37 height 13
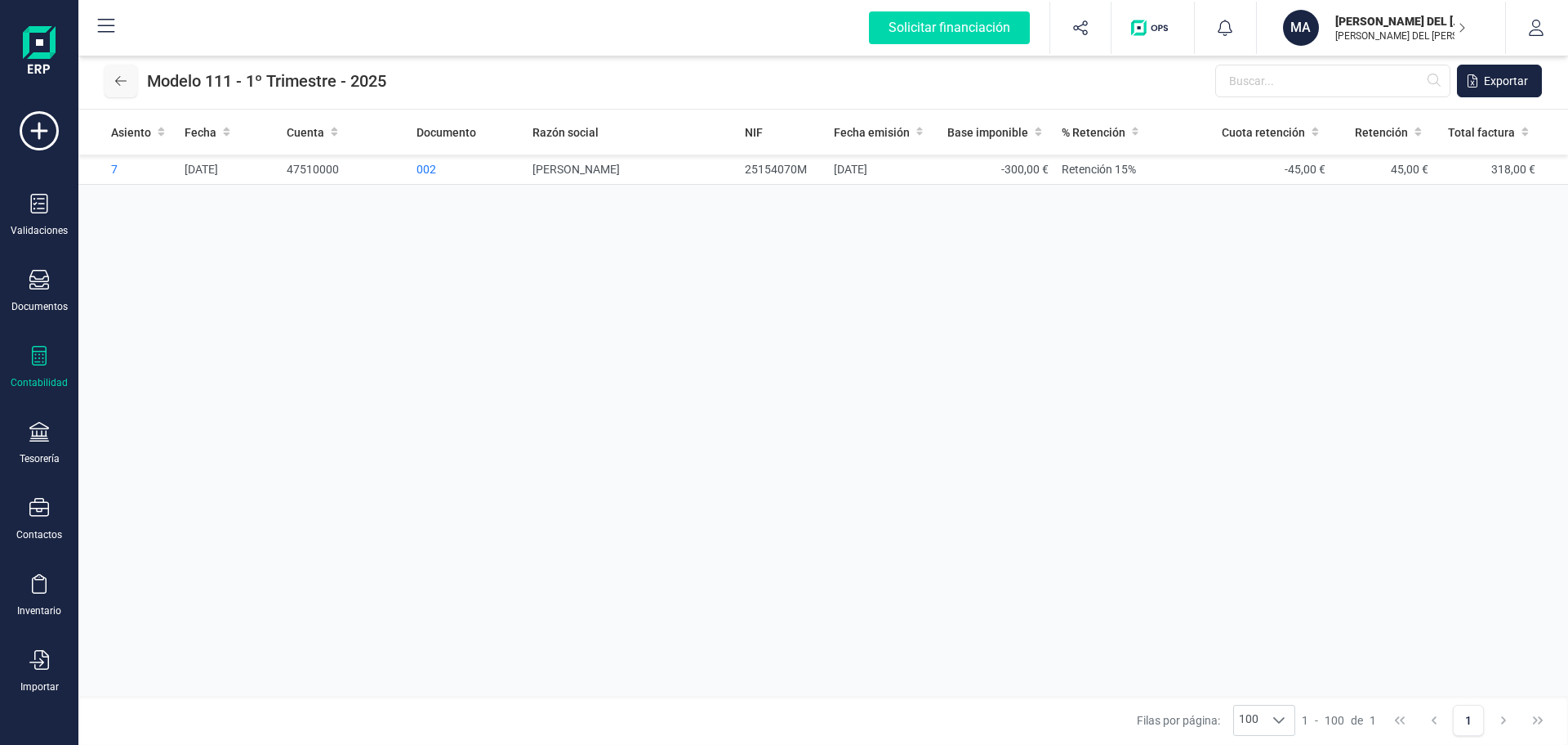
click at [118, 82] on icon at bounding box center [121, 81] width 12 height 13
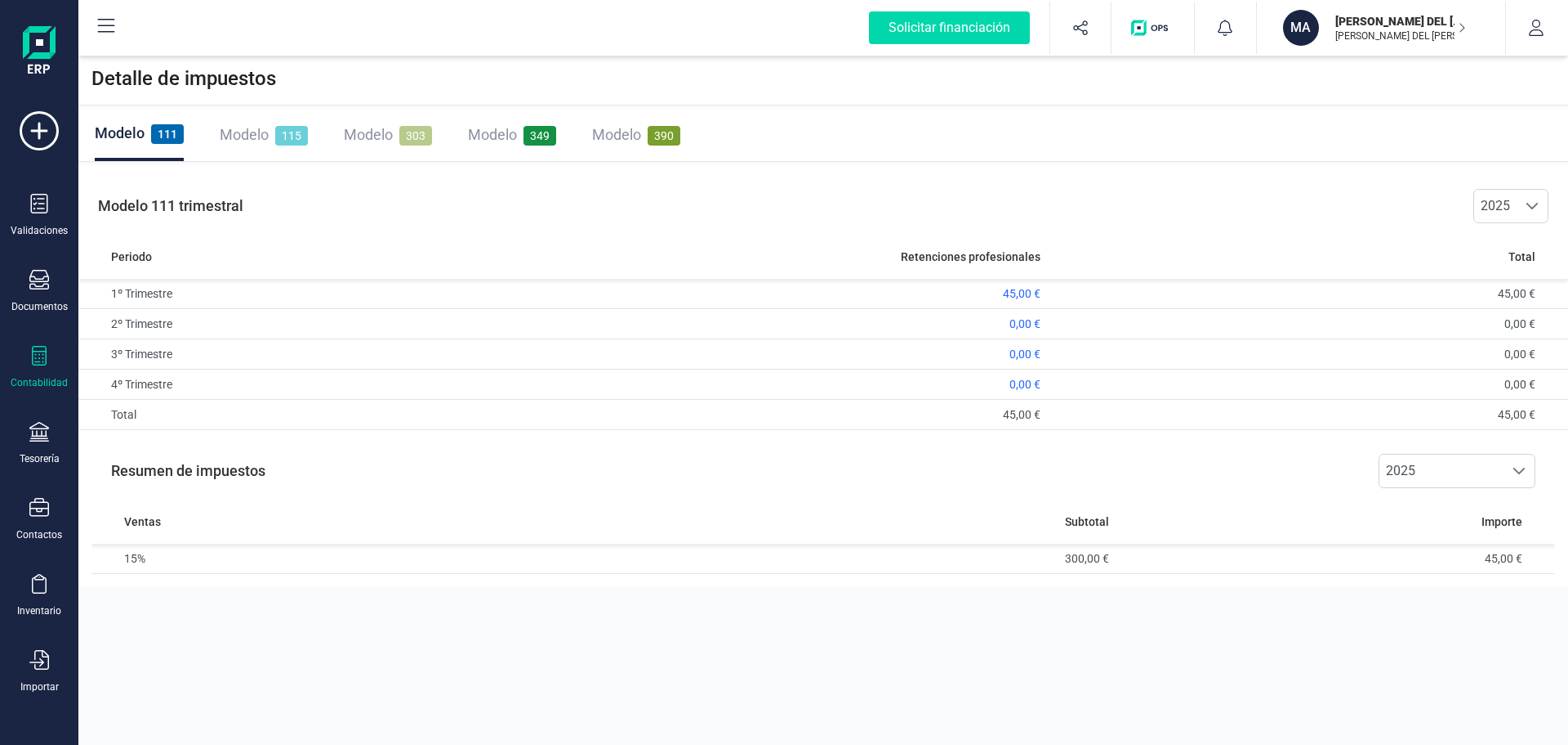
click at [658, 130] on span "390" at bounding box center [664, 136] width 33 height 20
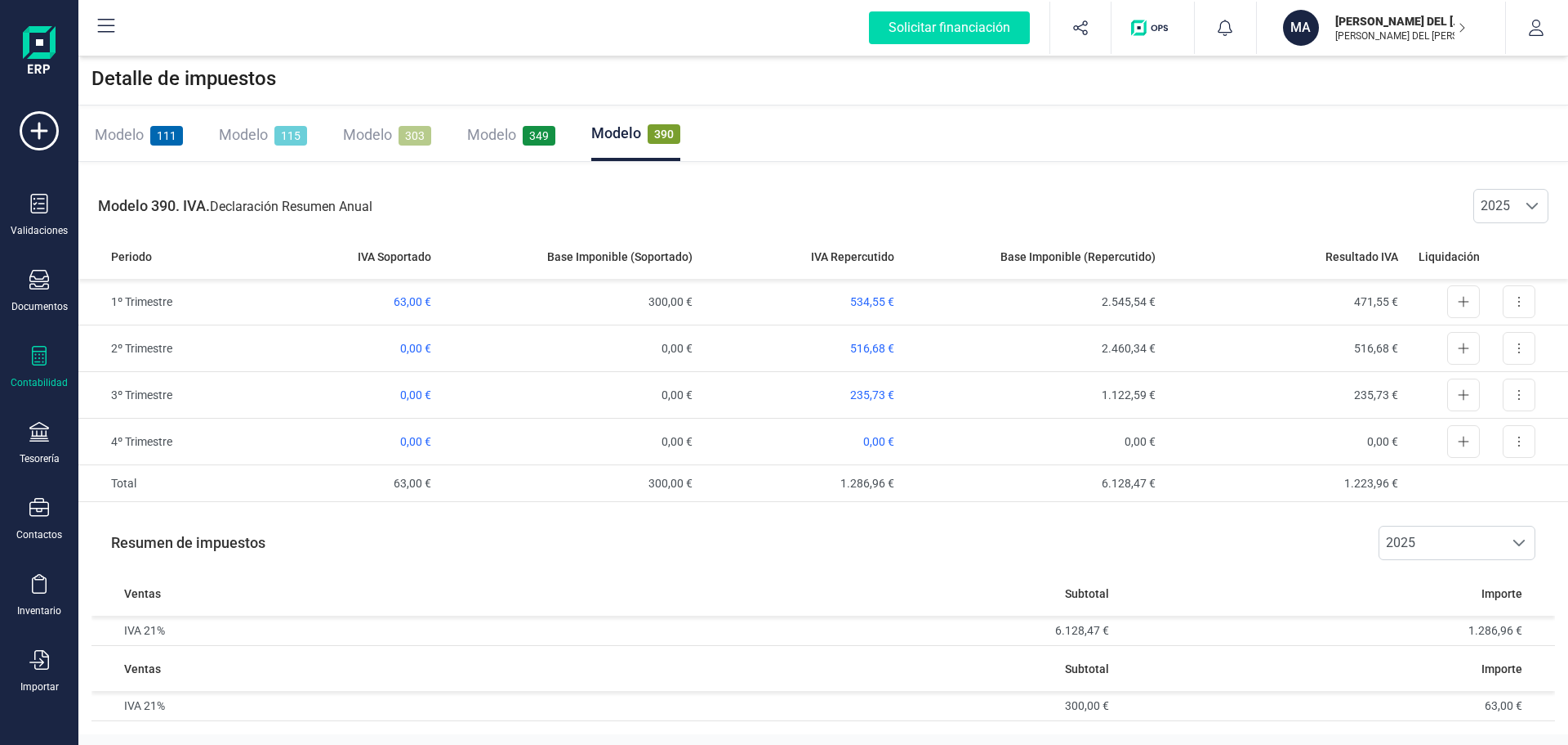
click at [295, 134] on span "115" at bounding box center [291, 136] width 33 height 20
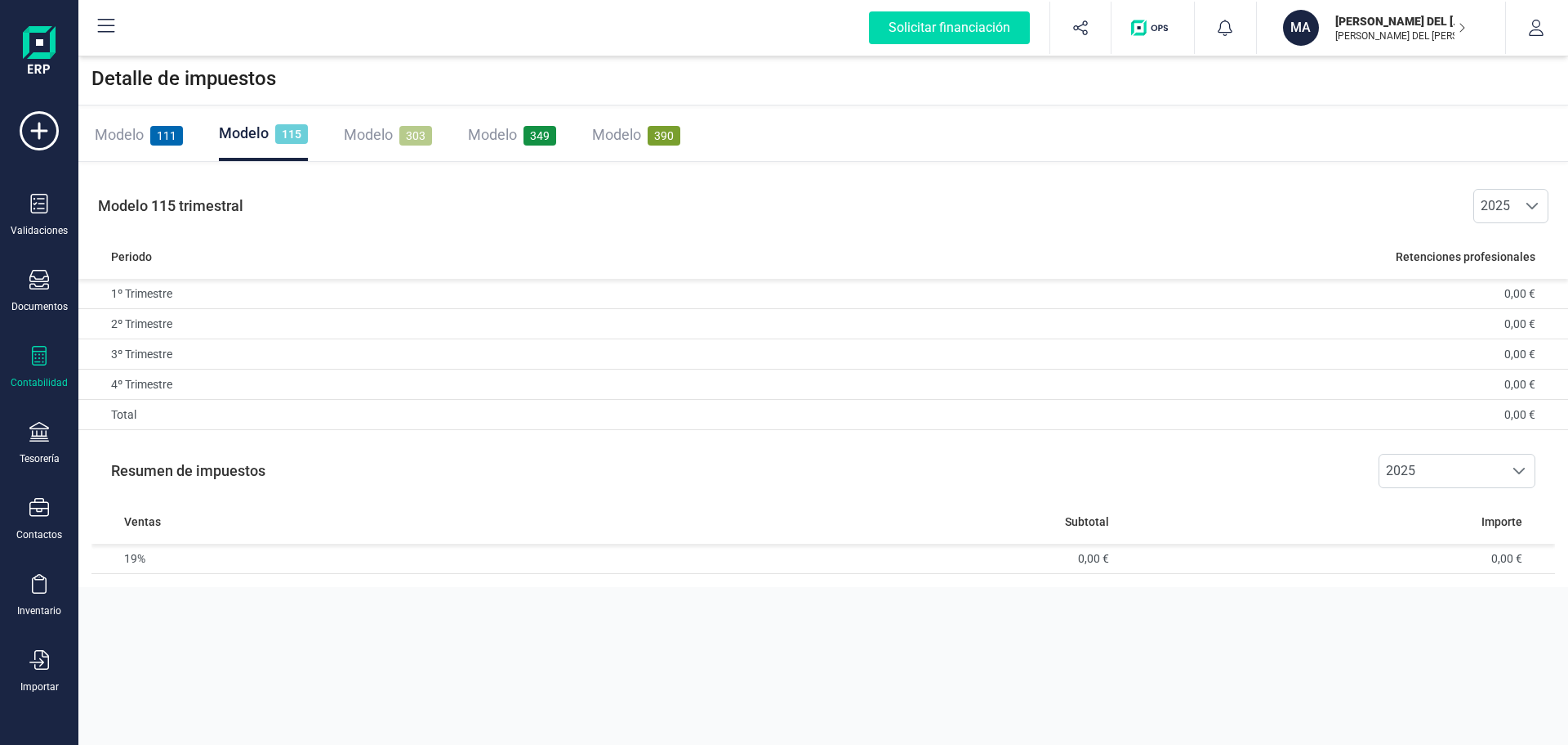
click at [162, 134] on span "111" at bounding box center [167, 136] width 33 height 20
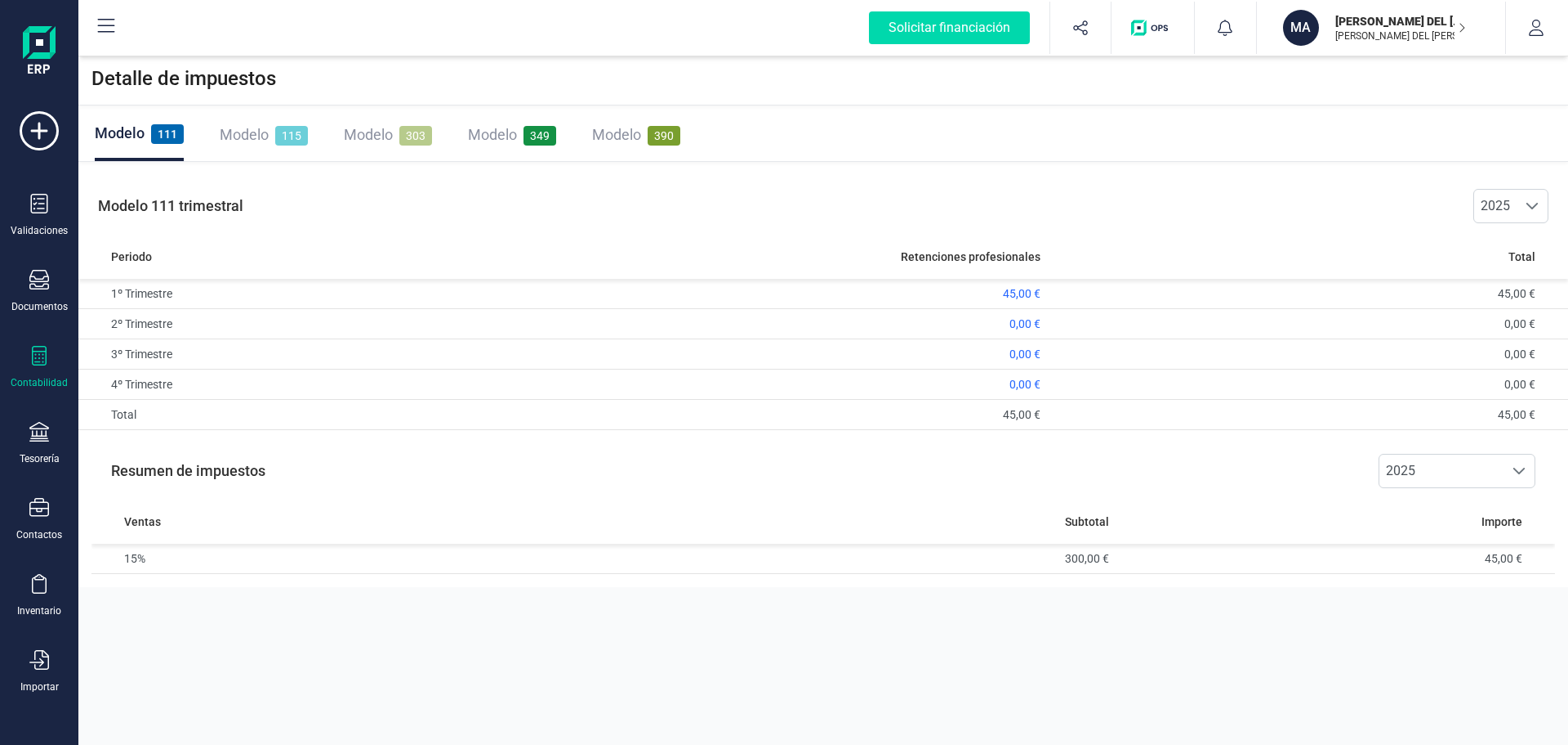
click at [411, 134] on span "303" at bounding box center [416, 136] width 33 height 20
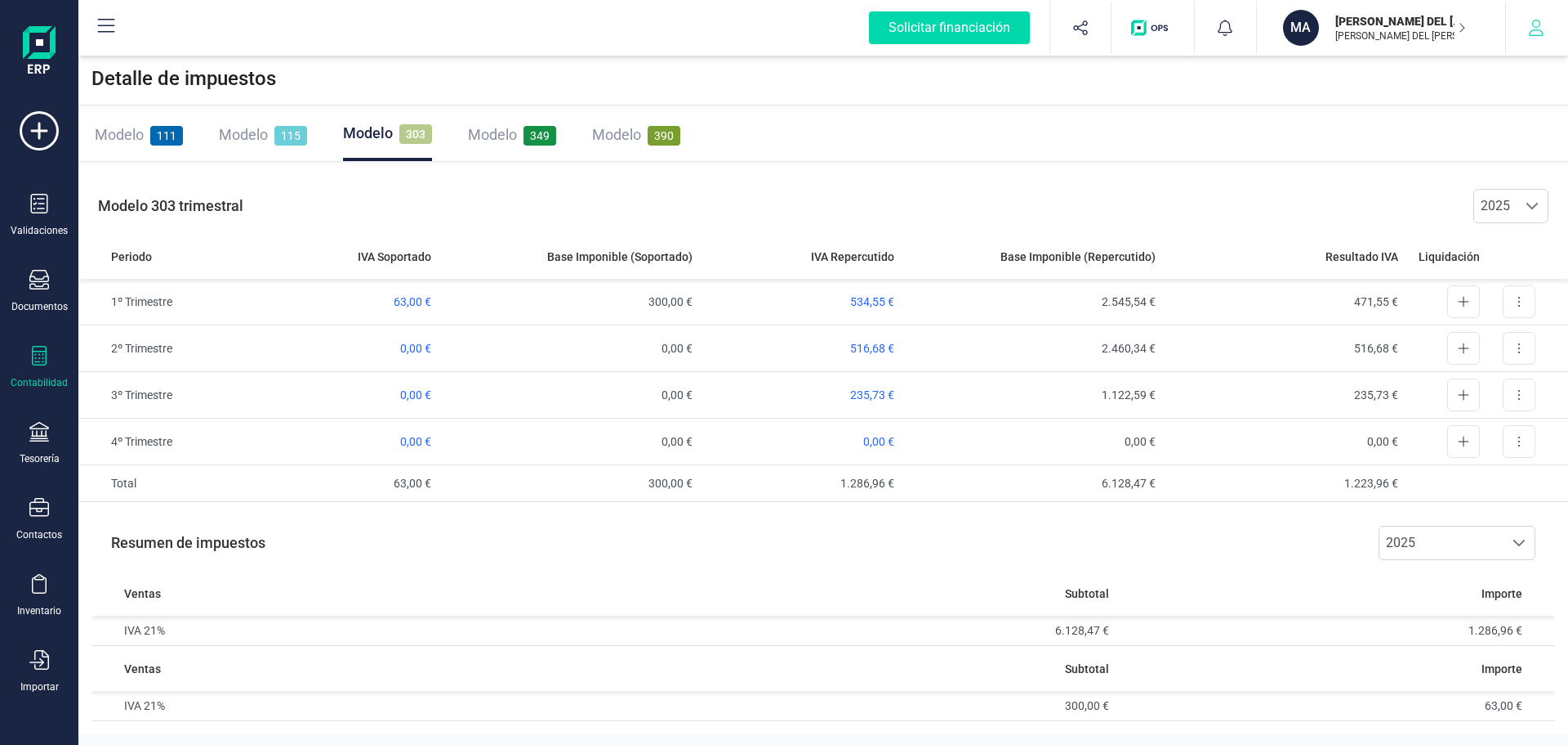
click at [1534, 25] on icon "button" at bounding box center [1536, 28] width 16 height 16
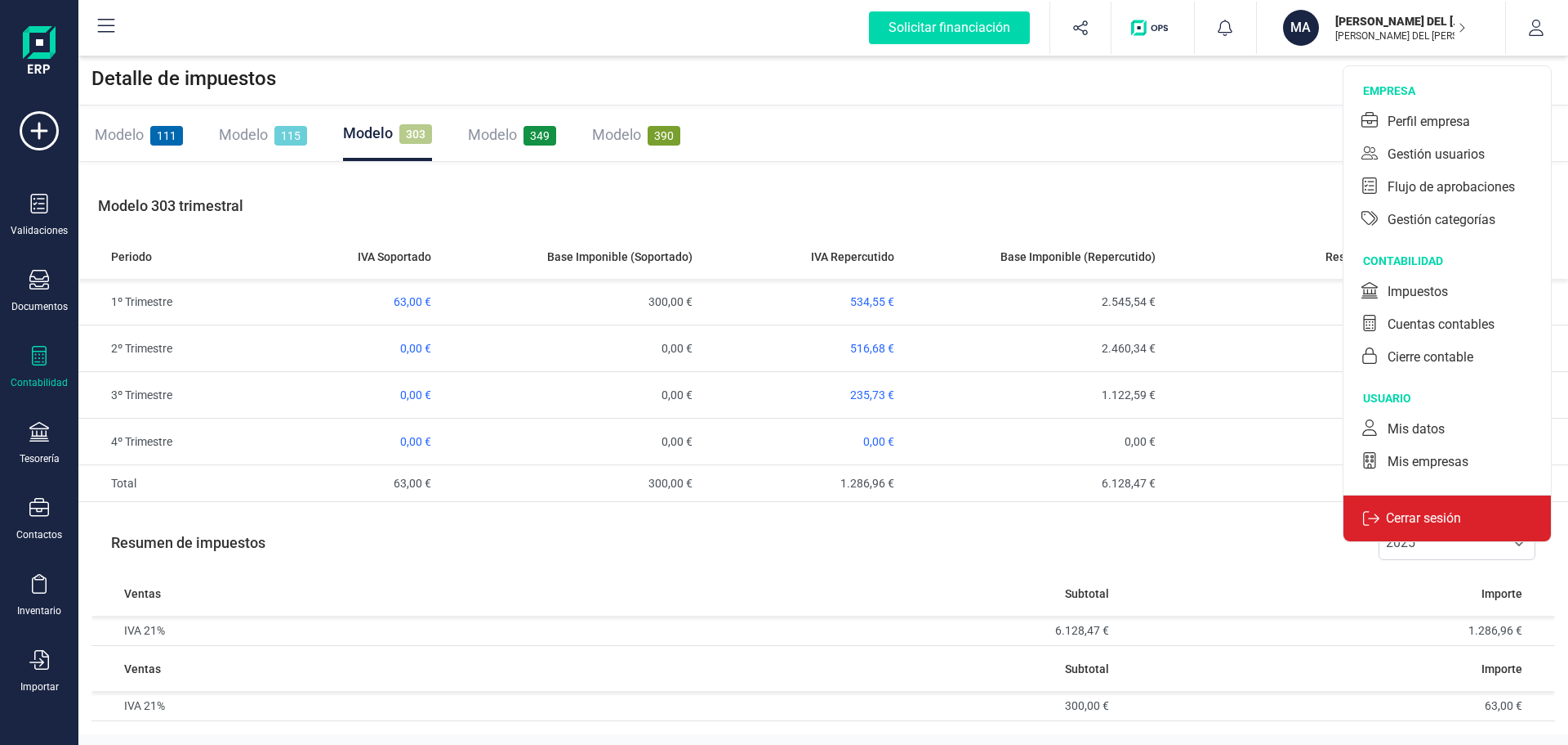
click at [1394, 505] on div "Cerrar sesión" at bounding box center [1447, 517] width 207 height 46
